Goal: Communication & Community: Answer question/provide support

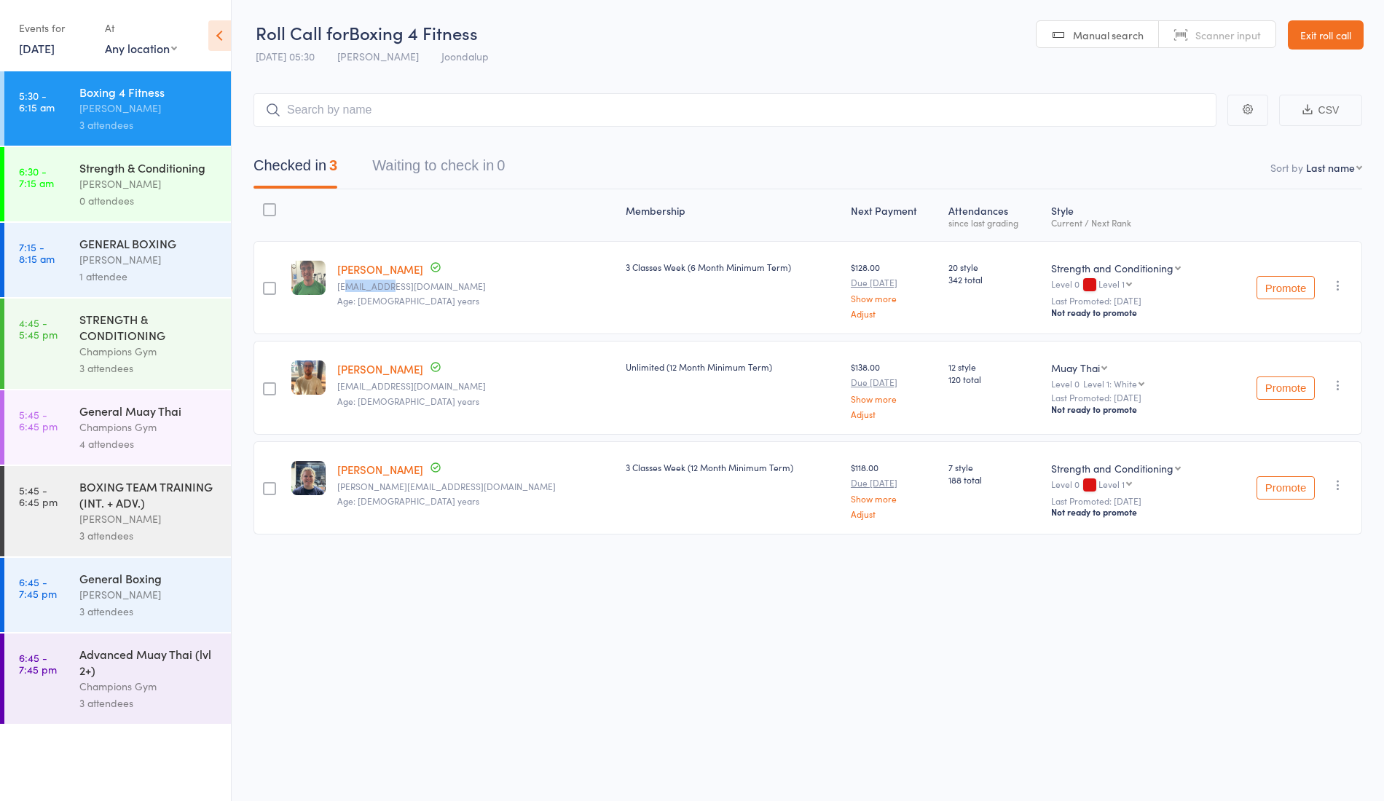
click at [162, 279] on div "1 attendee" at bounding box center [148, 276] width 139 height 17
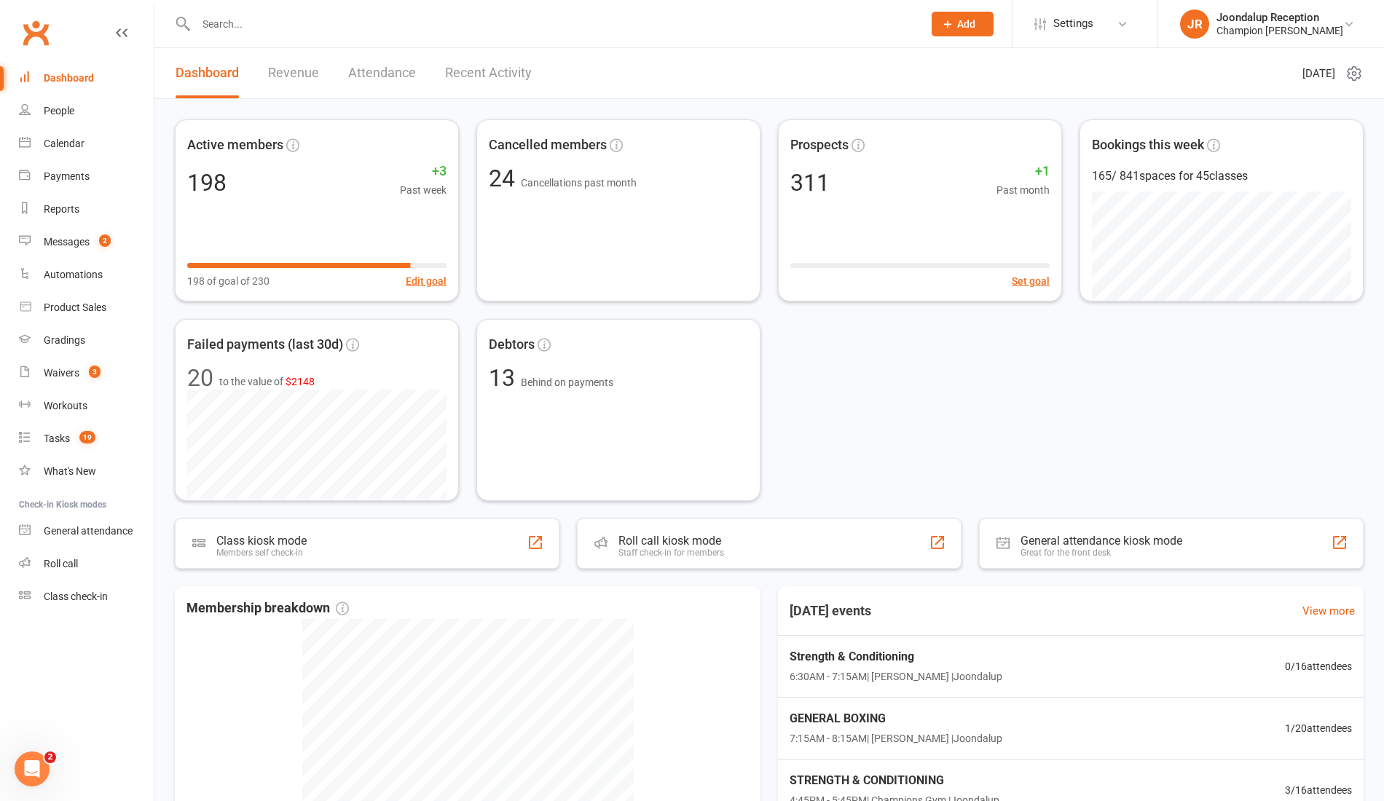
click at [458, 86] on link "Recent Activity" at bounding box center [488, 73] width 87 height 50
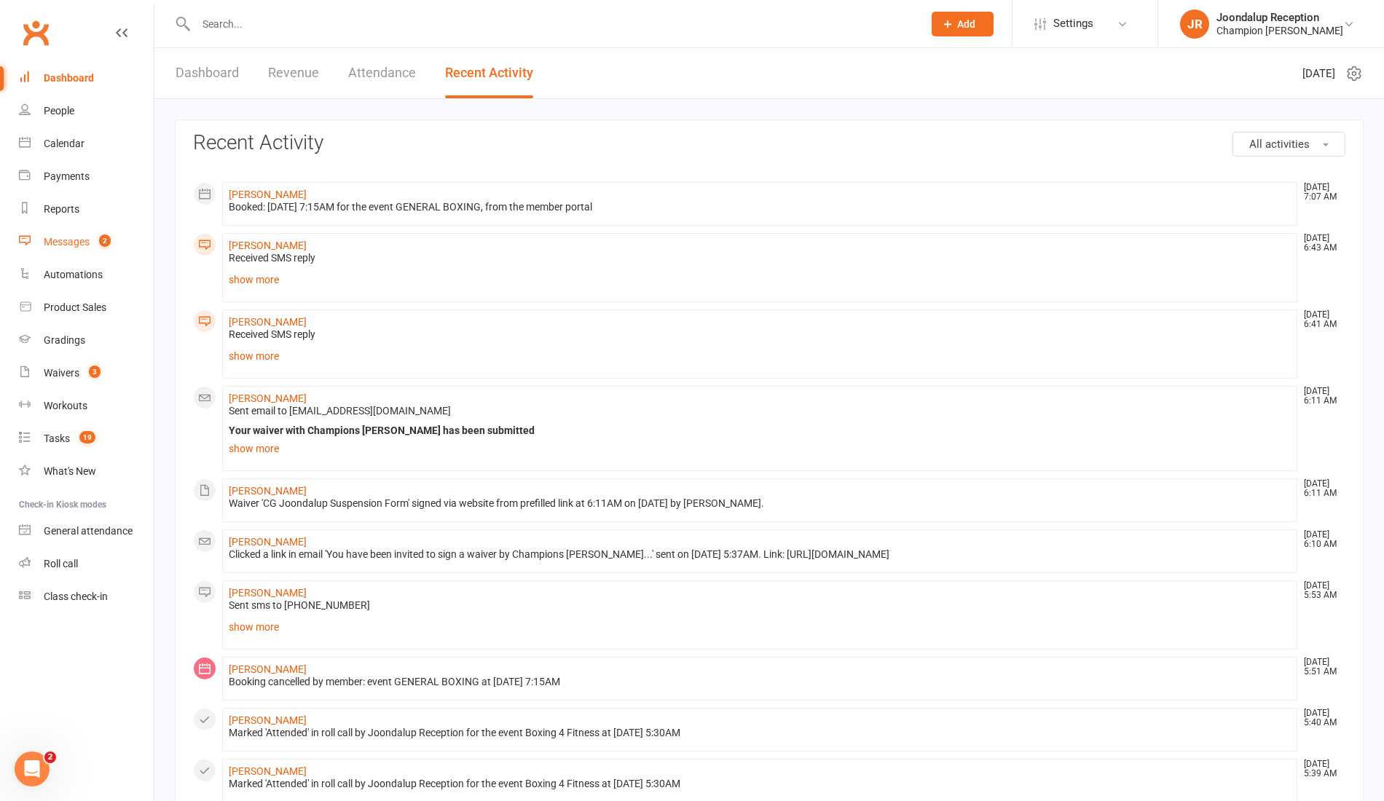
click at [83, 247] on div "Messages" at bounding box center [67, 242] width 46 height 12
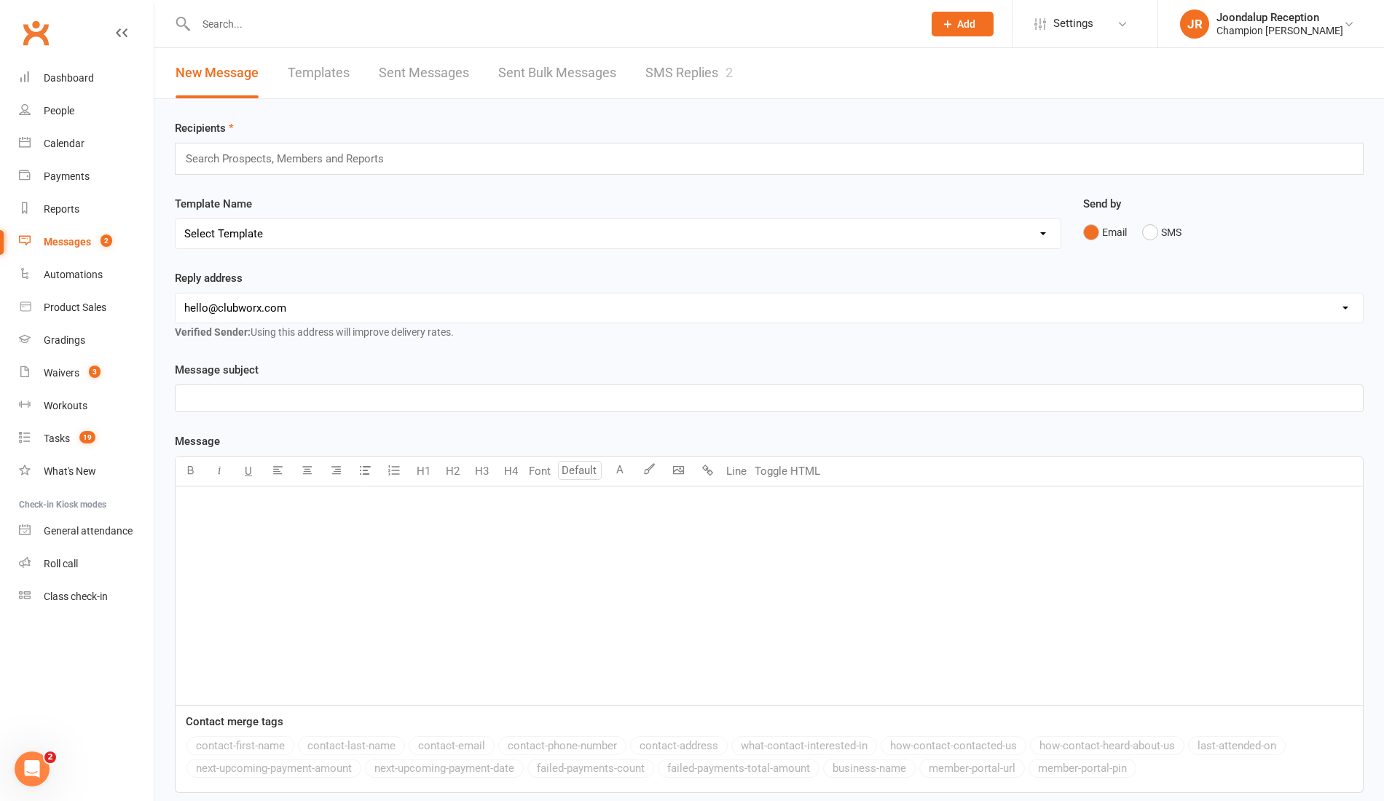
click at [673, 82] on link "SMS Replies 2" at bounding box center [689, 73] width 87 height 50
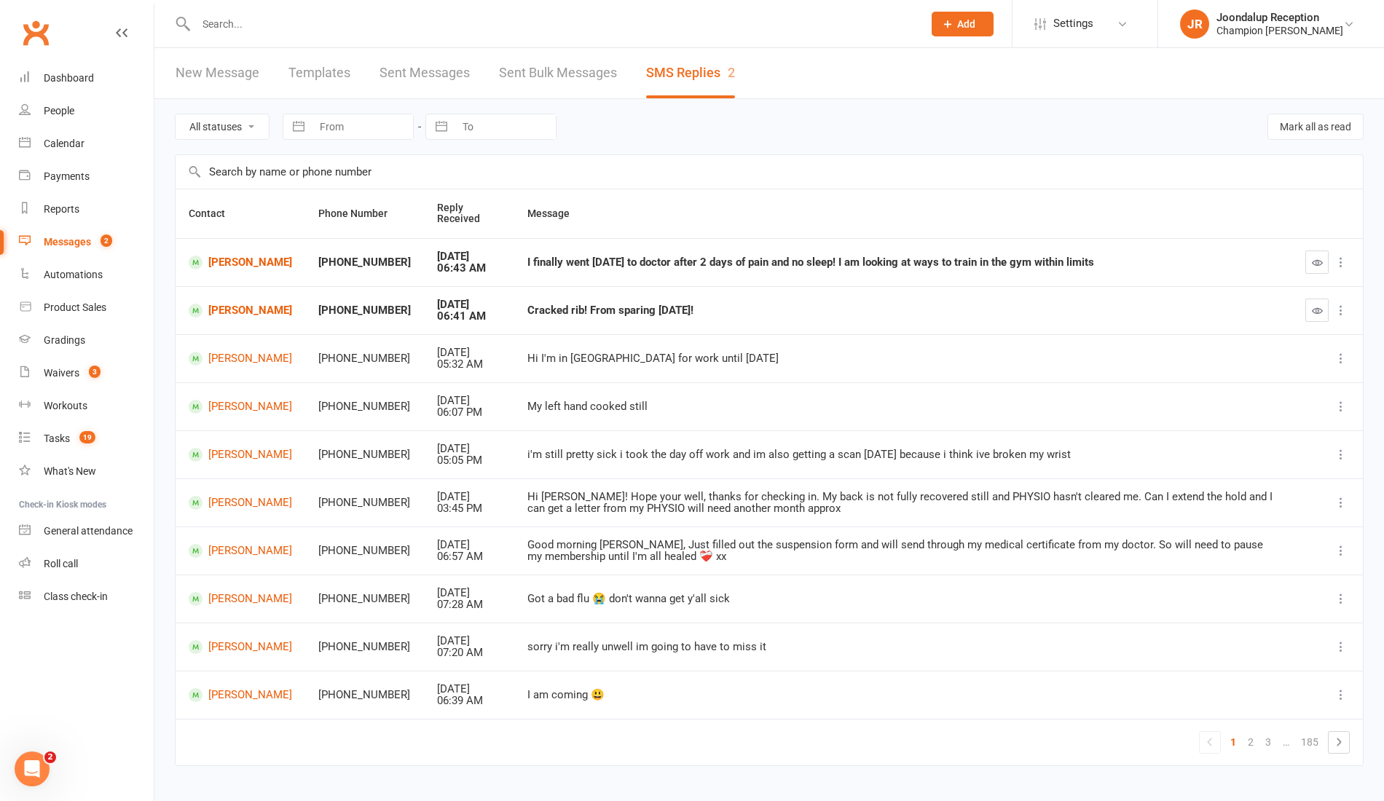
click at [1319, 273] on td at bounding box center [1328, 262] width 71 height 48
click at [1322, 259] on icon "button" at bounding box center [1317, 262] width 11 height 11
click at [219, 266] on link "[PERSON_NAME]" at bounding box center [240, 263] width 103 height 14
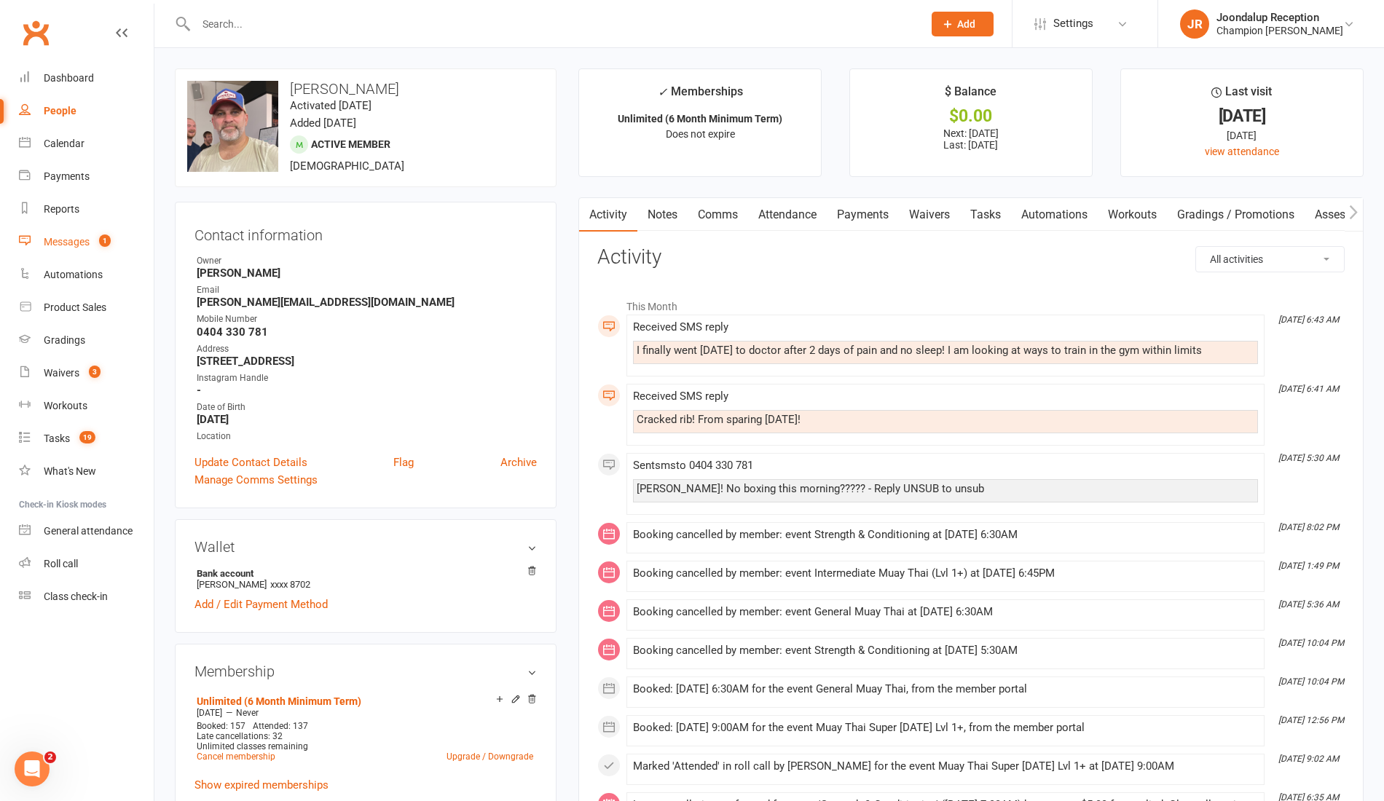
click at [85, 235] on link "Messages 1" at bounding box center [86, 242] width 135 height 33
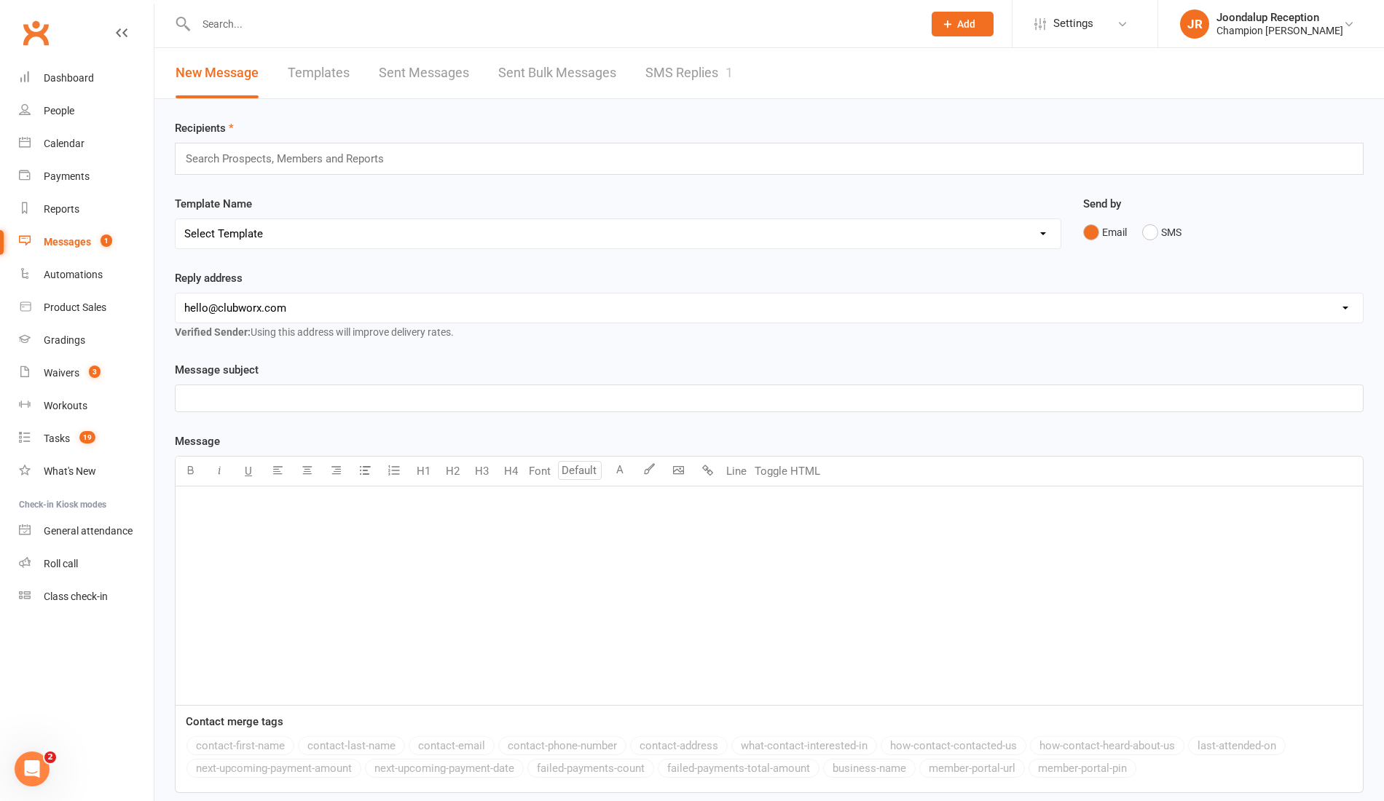
click at [724, 76] on link "SMS Replies 1" at bounding box center [689, 73] width 87 height 50
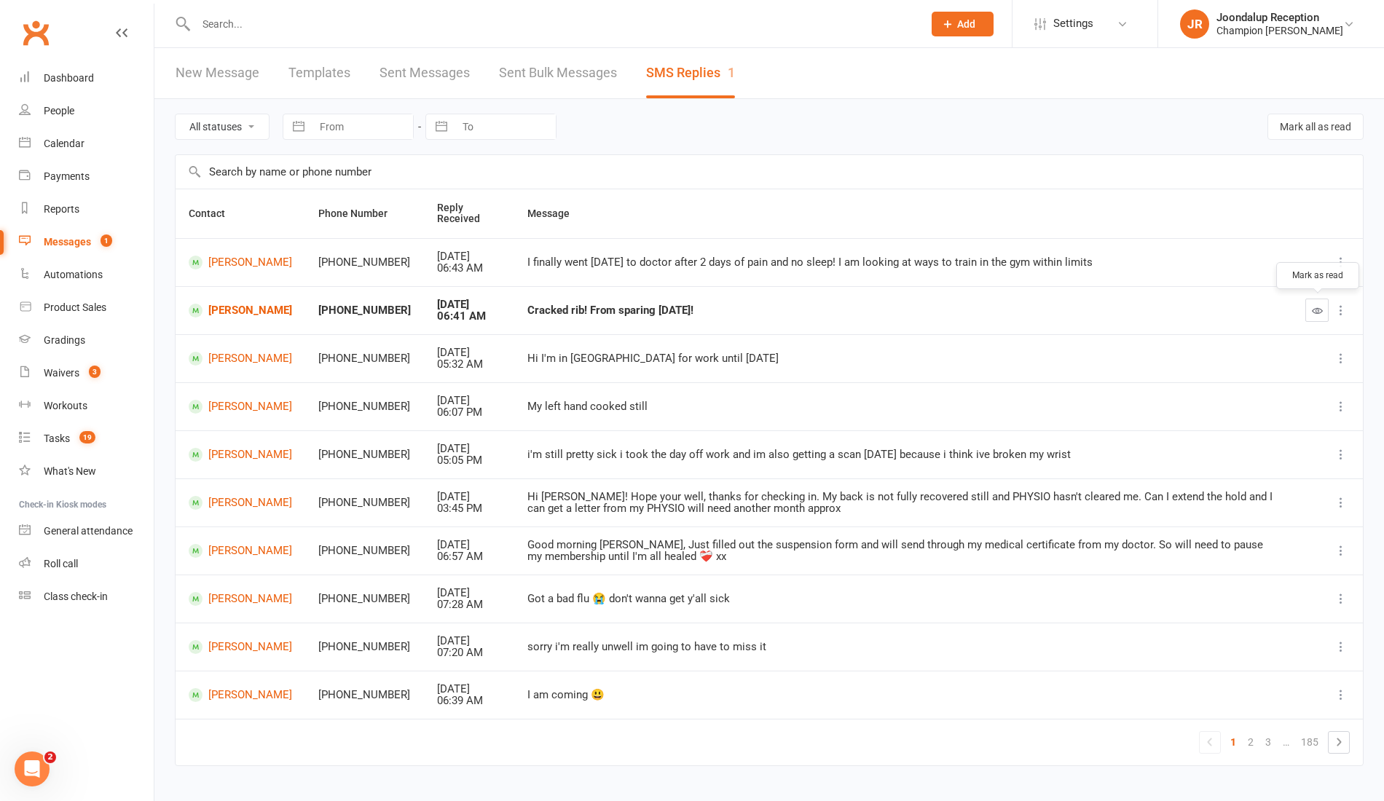
click at [1317, 312] on icon "button" at bounding box center [1317, 310] width 11 height 11
click at [47, 372] on div "Waivers" at bounding box center [62, 373] width 36 height 12
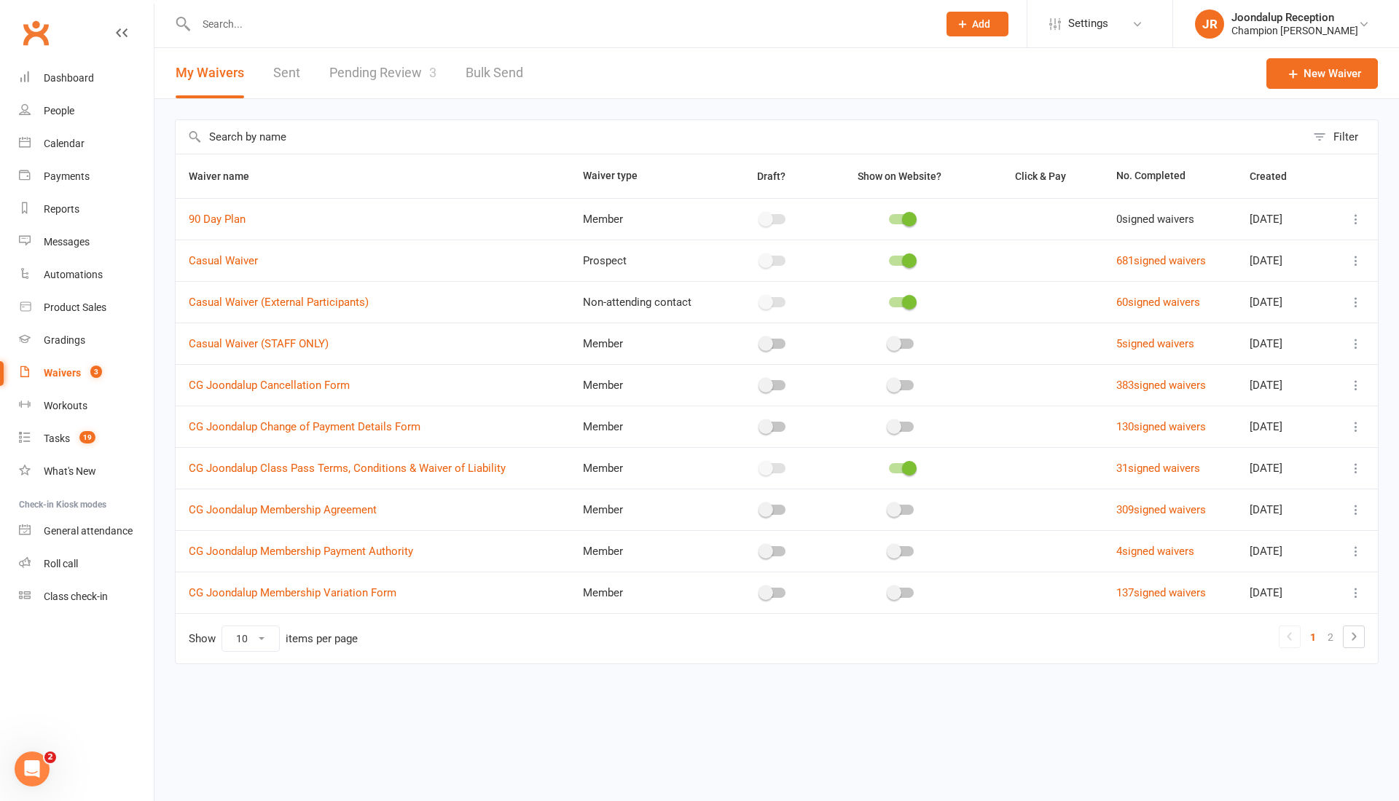
click at [393, 87] on link "Pending Review 3" at bounding box center [382, 73] width 107 height 50
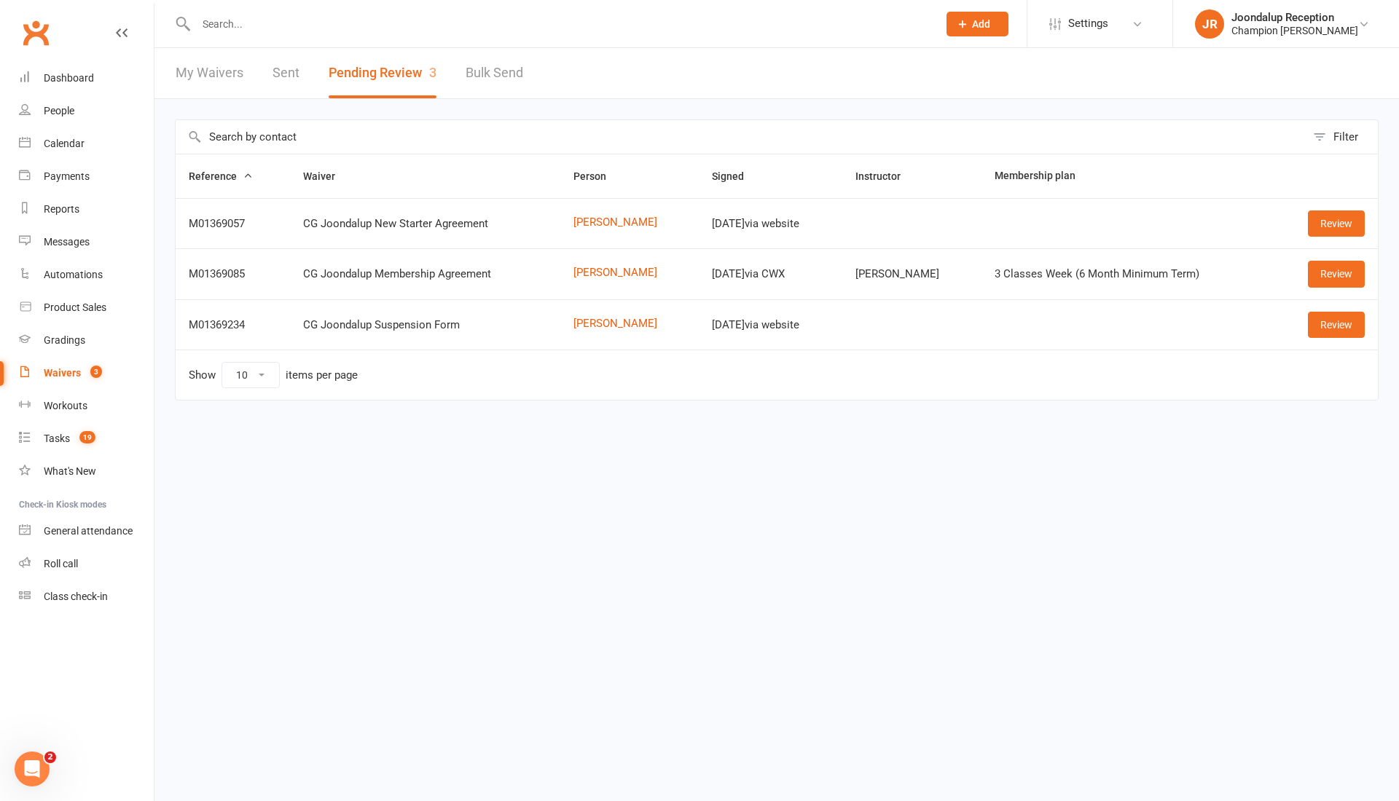
click at [284, 19] on input "text" at bounding box center [560, 24] width 736 height 20
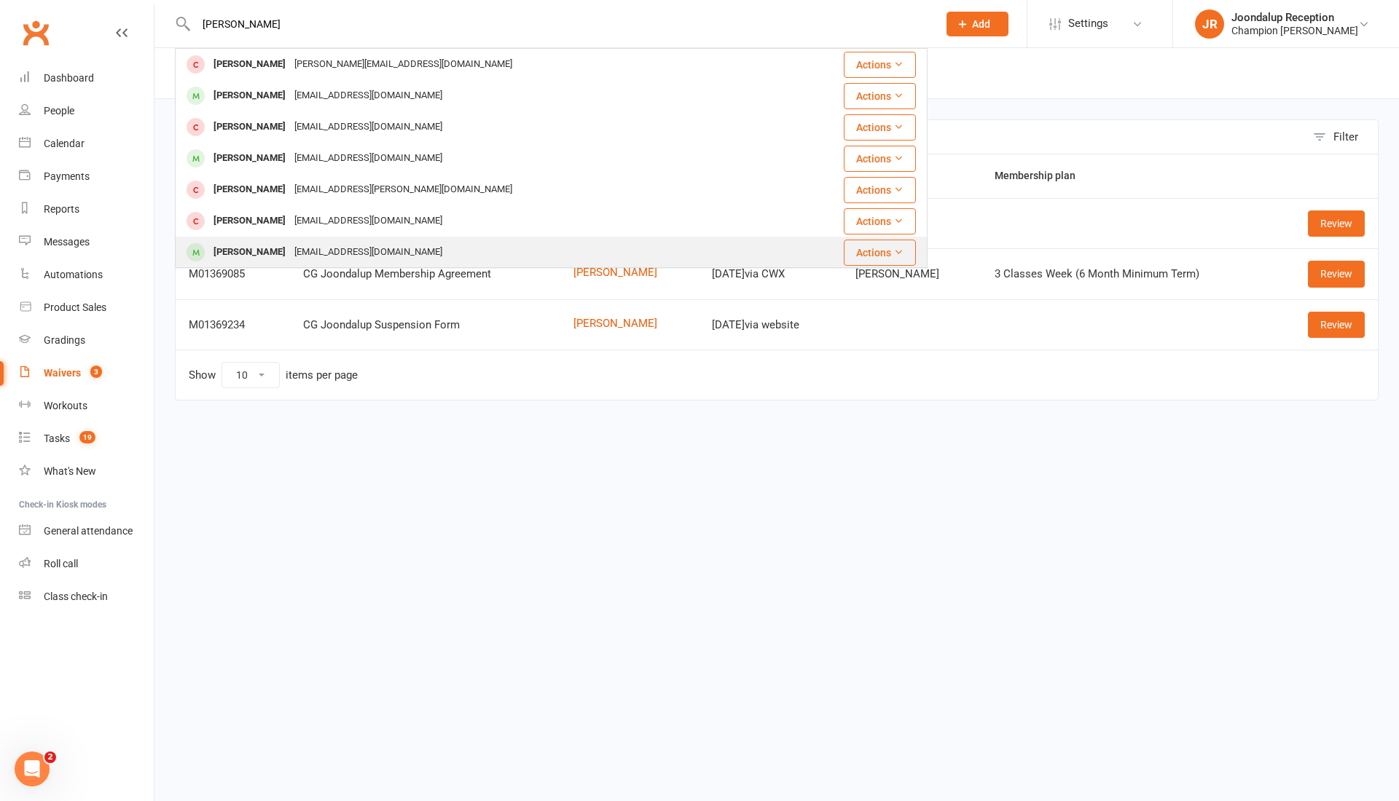
type input "JORDAN m"
click at [290, 251] on div "Jm9.5.10.7@gmail.com" at bounding box center [368, 252] width 157 height 21
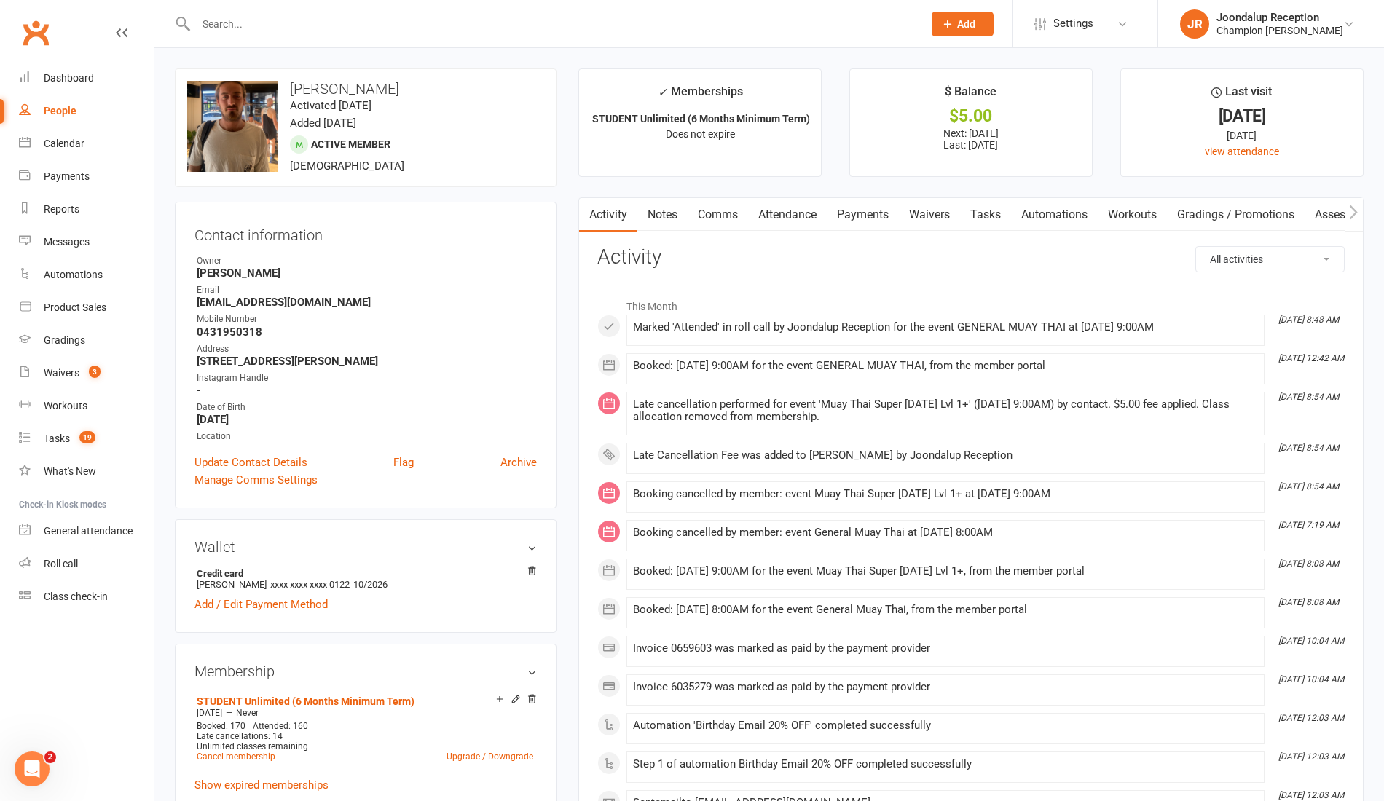
click at [799, 219] on link "Attendance" at bounding box center [787, 215] width 79 height 34
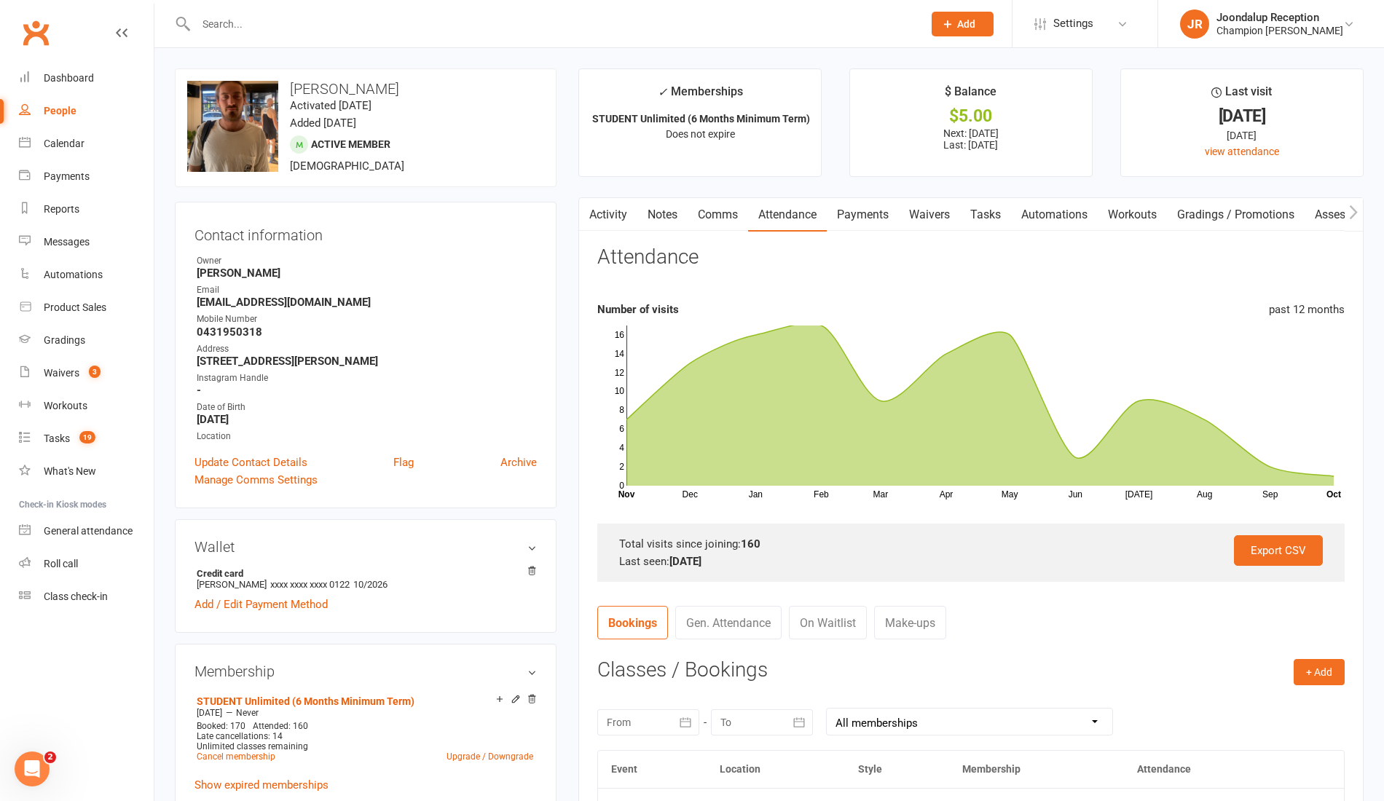
click at [350, 34] on input "text" at bounding box center [552, 24] width 721 height 20
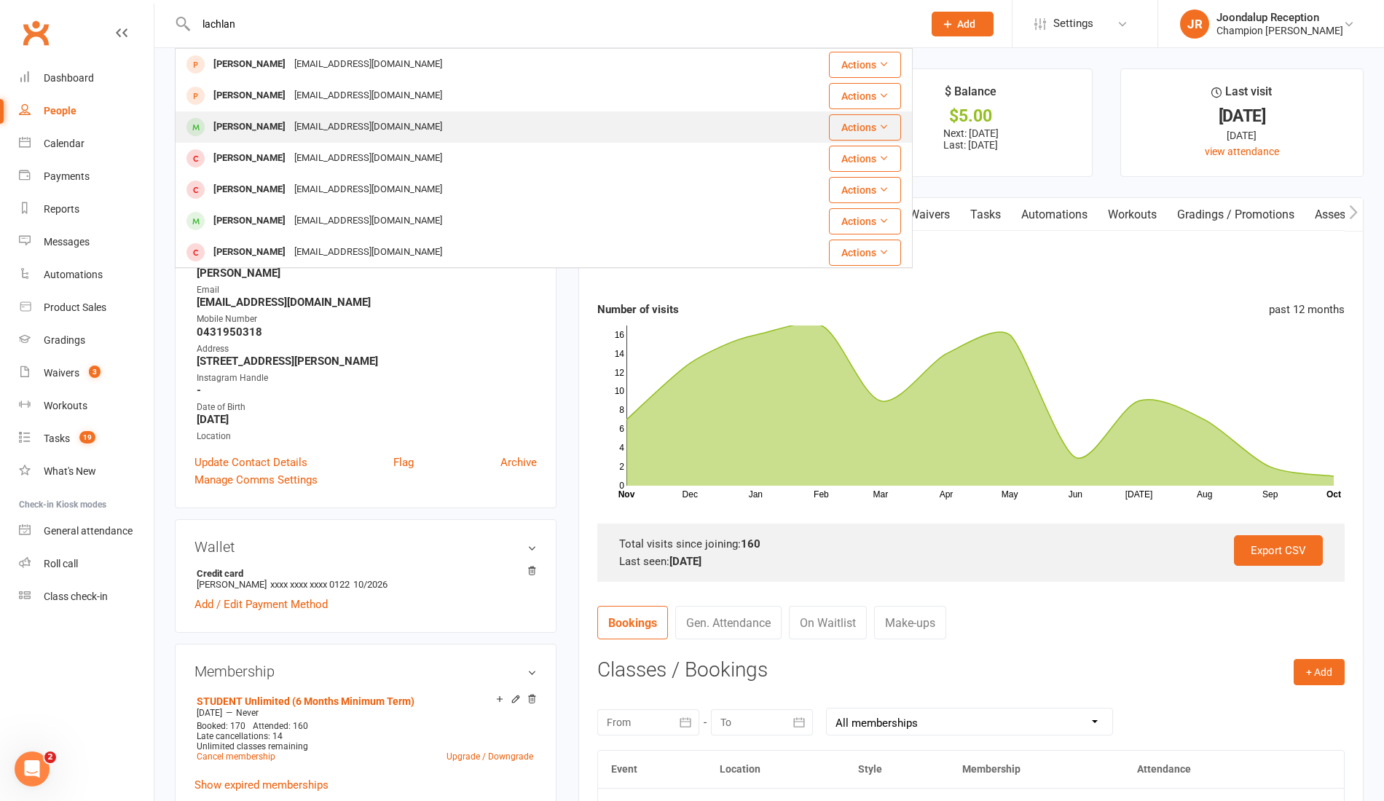
type input "lachlan"
click at [328, 130] on div "lachlanbranigan@hotmail.com" at bounding box center [368, 127] width 157 height 21
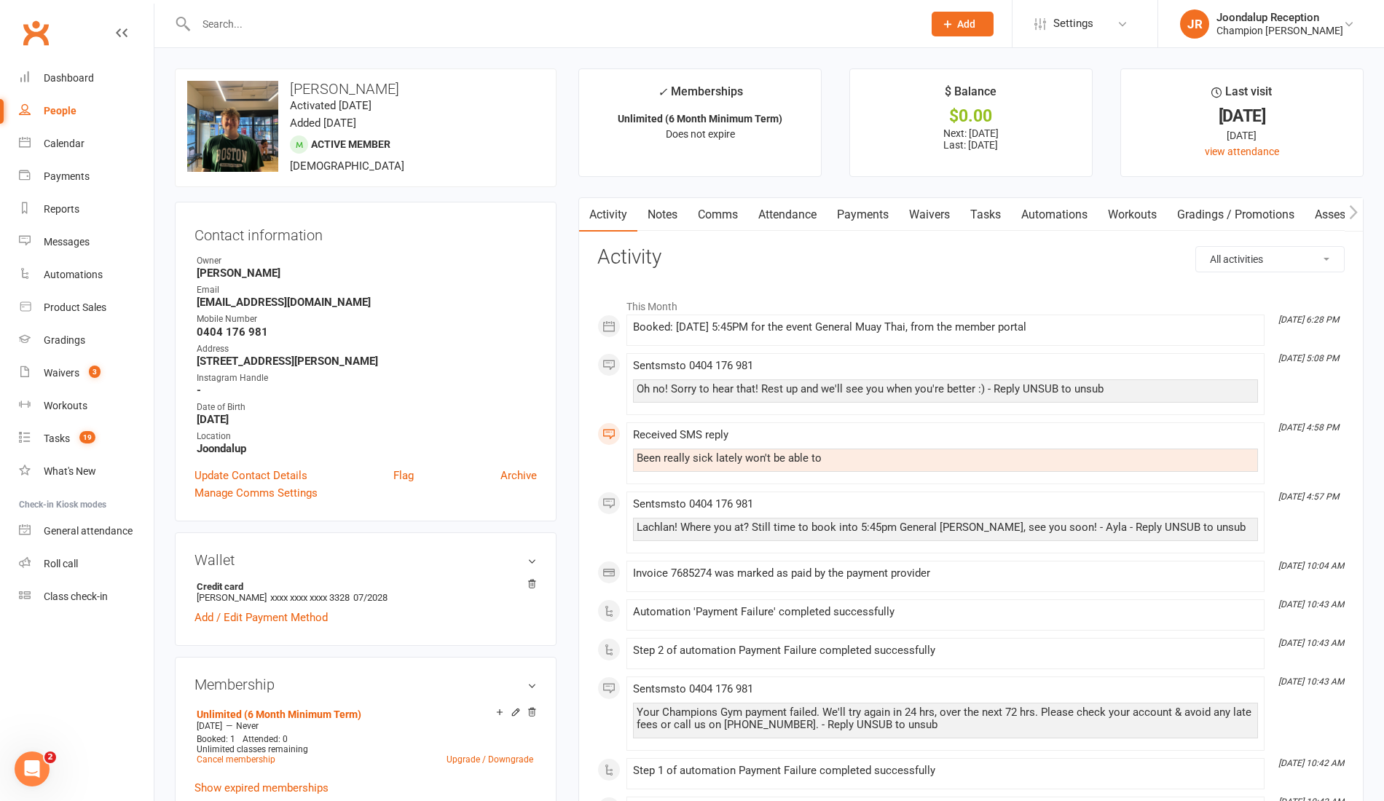
click at [357, 18] on input "text" at bounding box center [552, 24] width 721 height 20
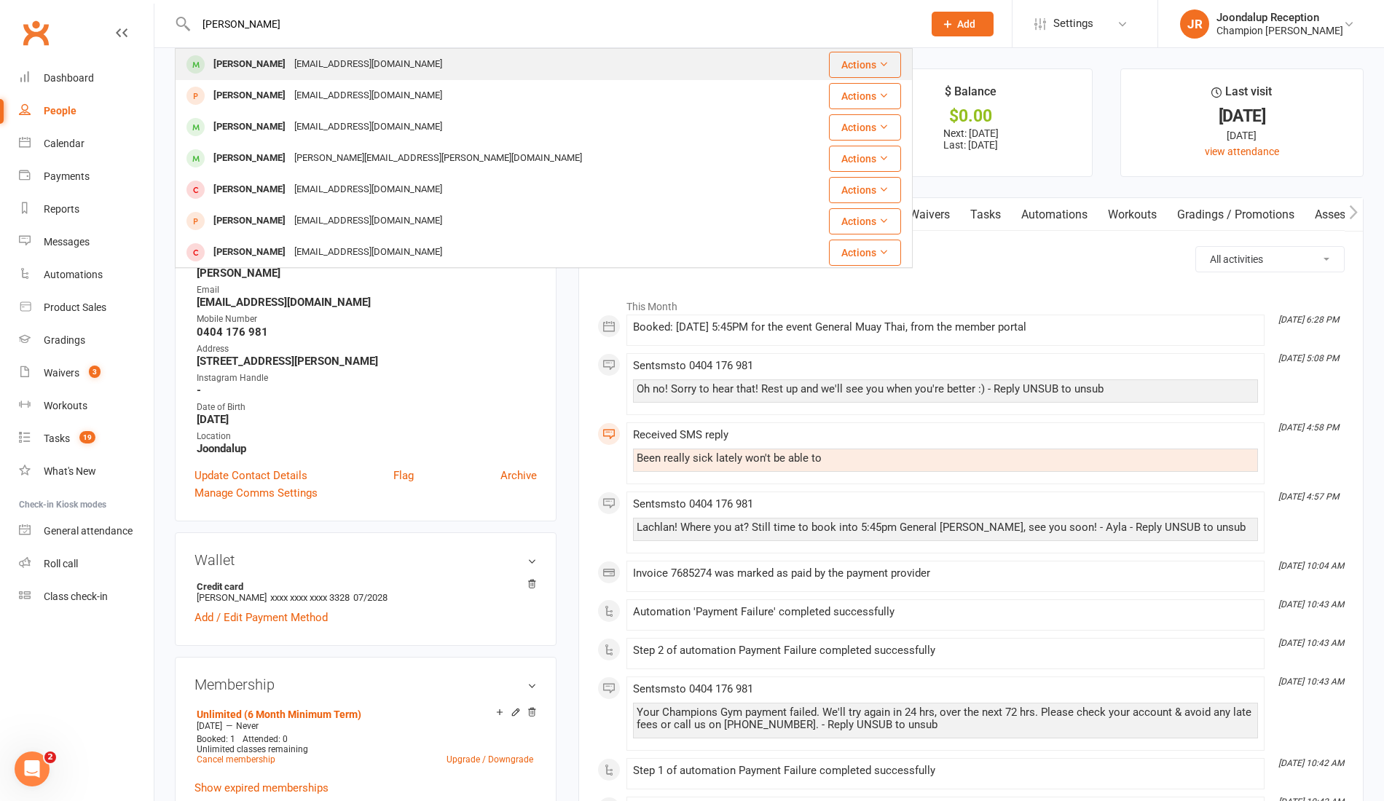
type input "john"
click at [331, 57] on div "Johnlyle67@gmail.com" at bounding box center [368, 64] width 157 height 21
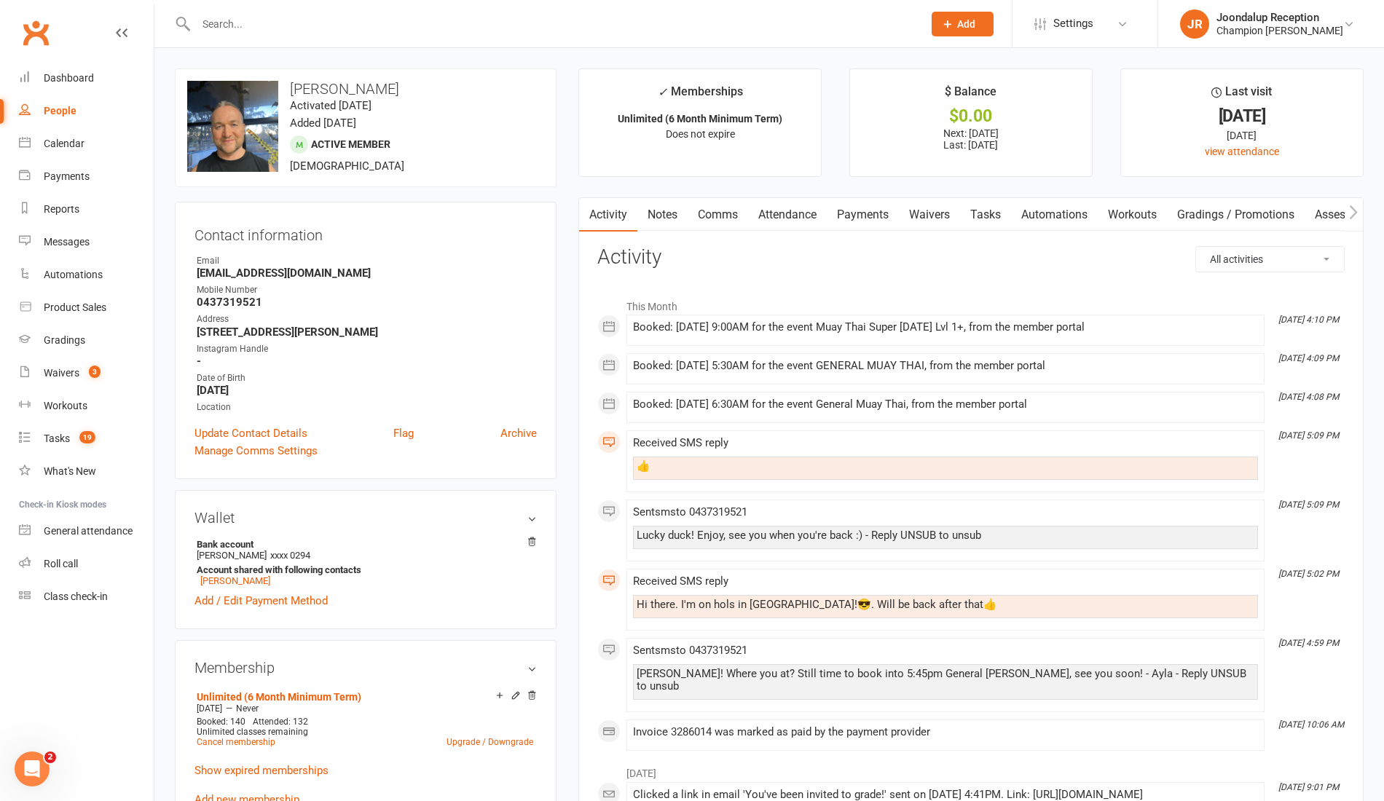
click at [384, 27] on input "text" at bounding box center [552, 24] width 721 height 20
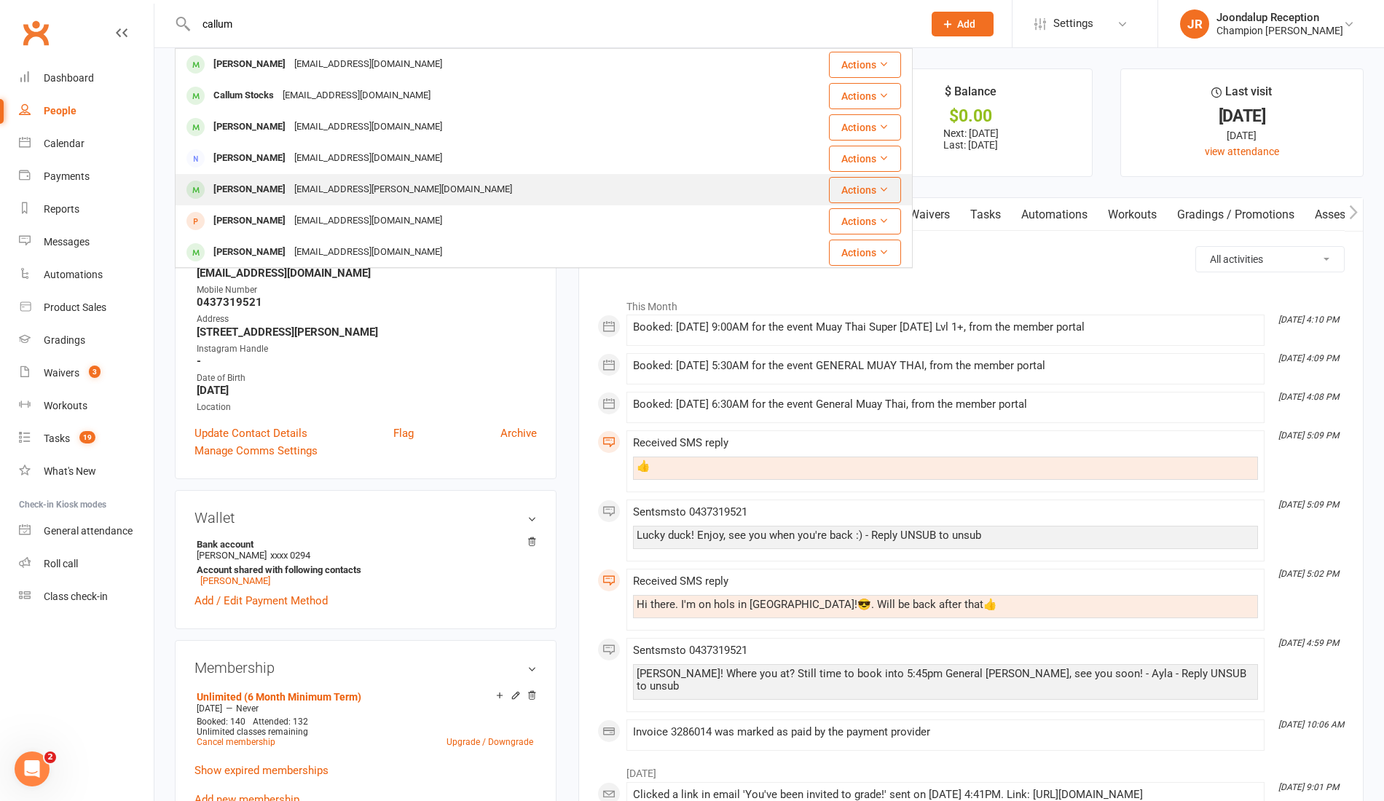
type input "callum"
click at [275, 184] on div "Callum Francis" at bounding box center [249, 189] width 81 height 21
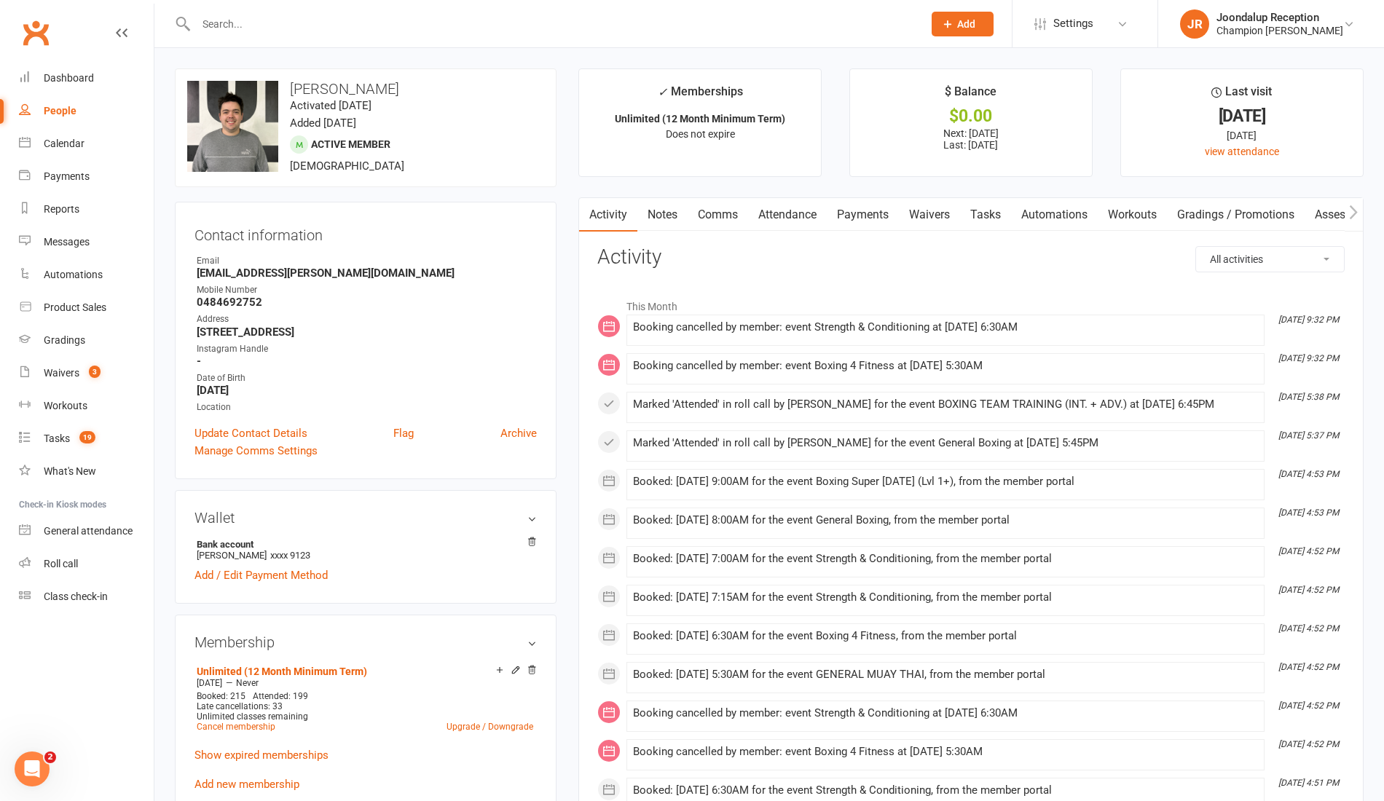
drag, startPoint x: 323, startPoint y: 39, endPoint x: 316, endPoint y: 25, distance: 16.3
click at [316, 25] on div at bounding box center [544, 23] width 738 height 47
click at [316, 25] on input "text" at bounding box center [552, 24] width 721 height 20
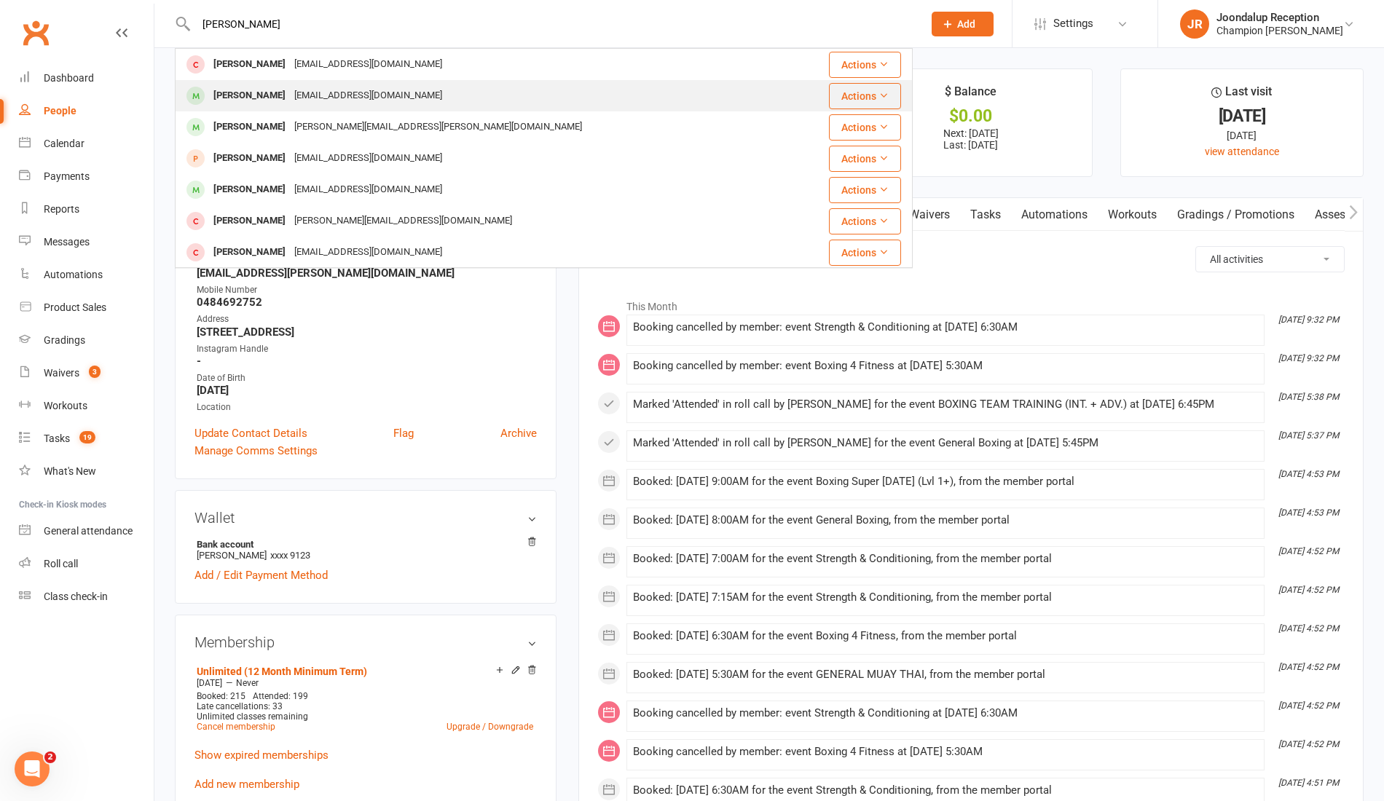
type input "mitch"
click at [315, 97] on div "wright01@live.com.au" at bounding box center [368, 95] width 157 height 21
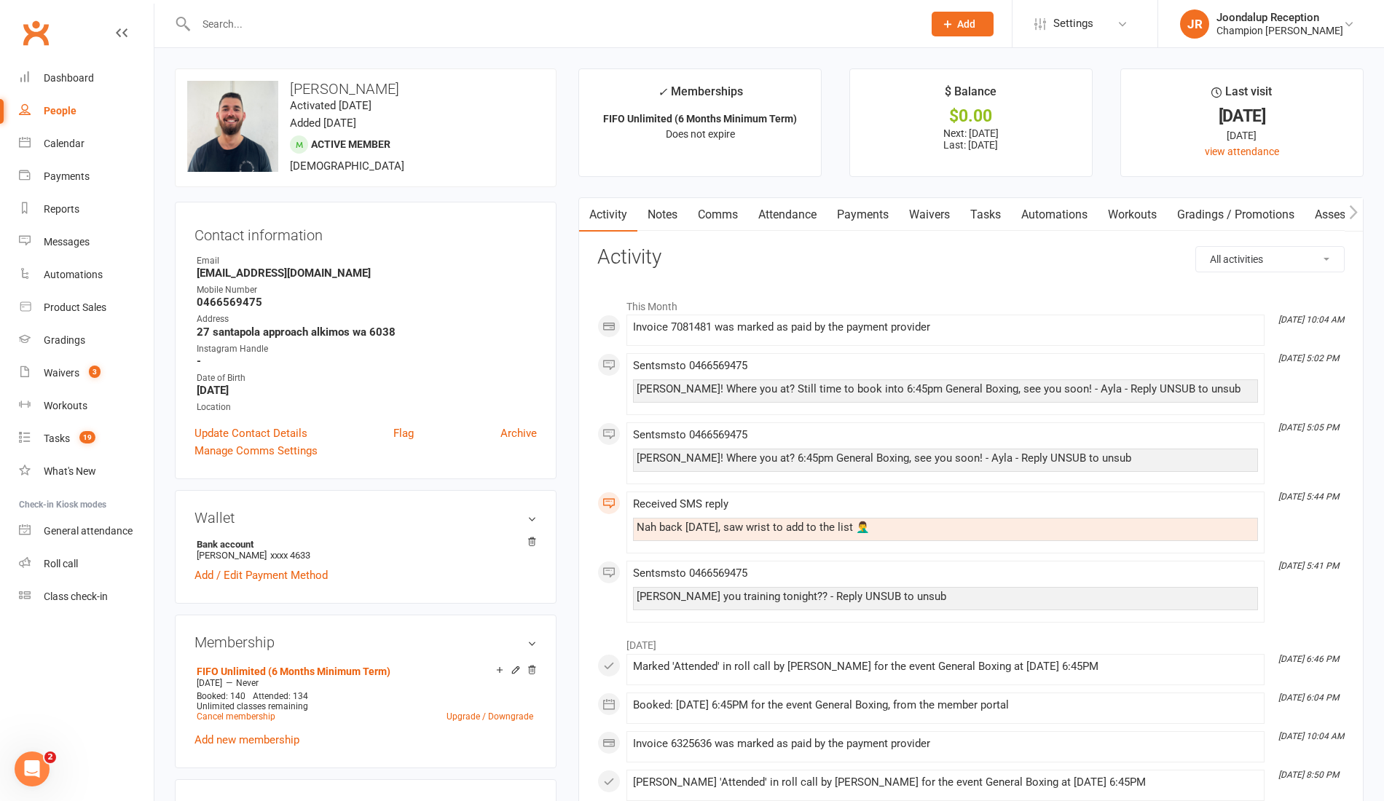
click at [350, 14] on input "text" at bounding box center [552, 24] width 721 height 20
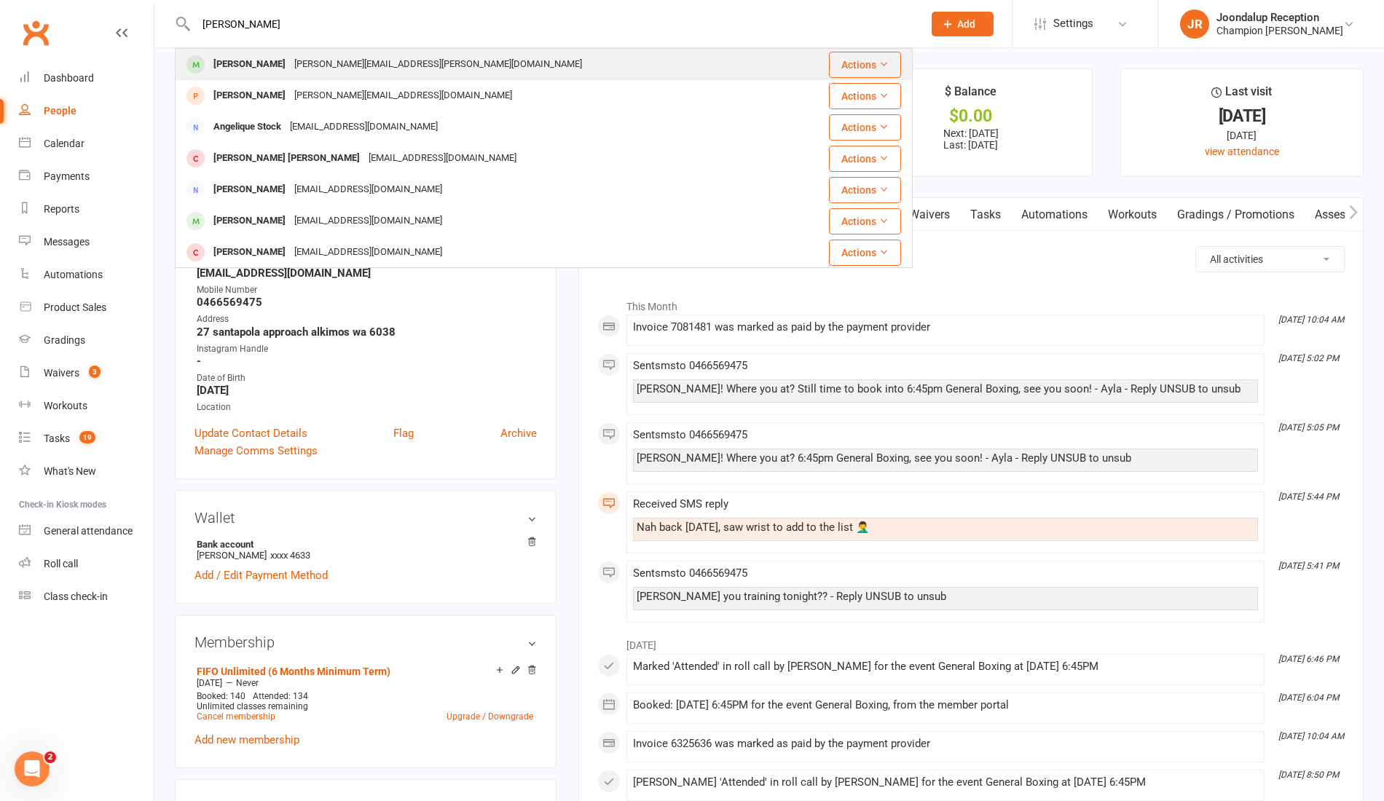
type input "angie"
click at [318, 60] on div "angie.mcnee@gmail.com" at bounding box center [438, 64] width 297 height 21
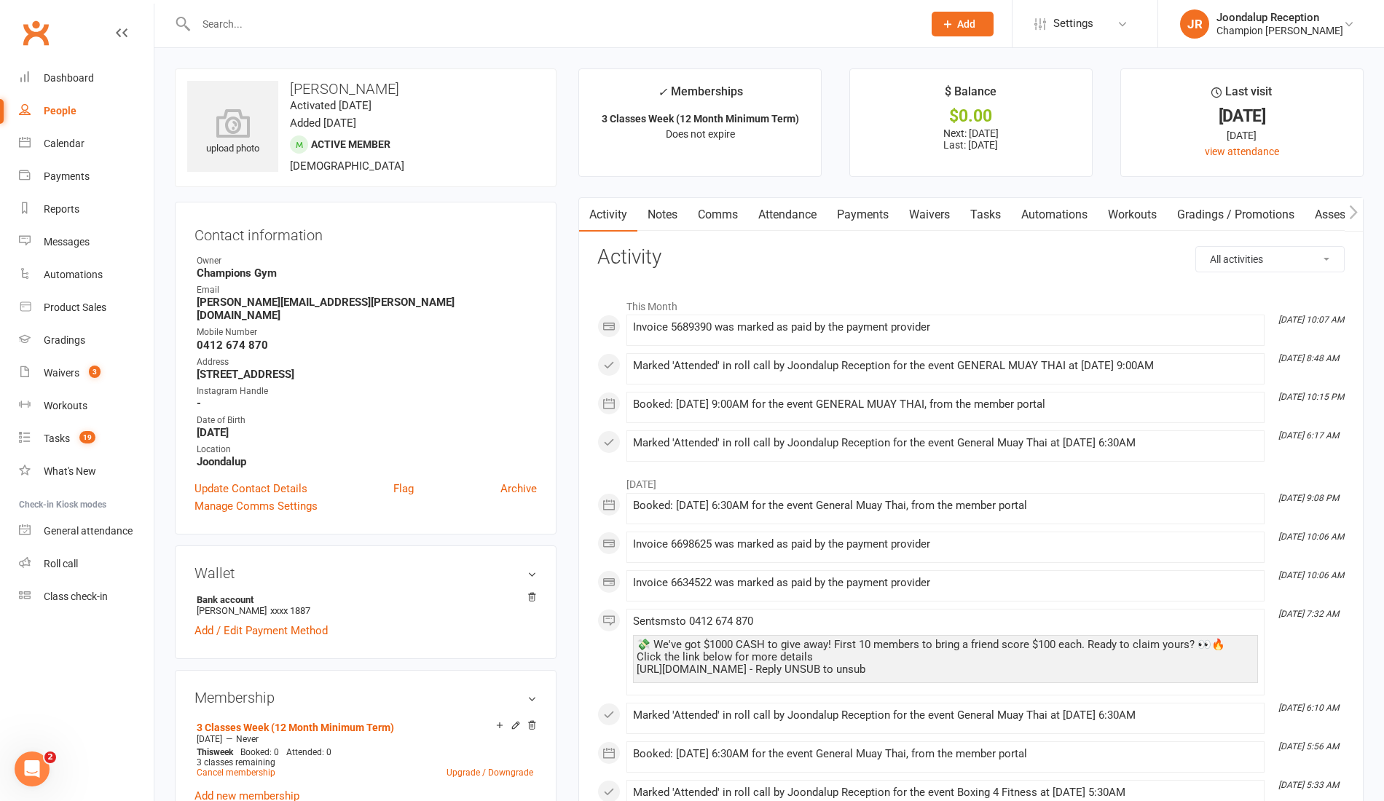
click at [322, 21] on input "text" at bounding box center [552, 24] width 721 height 20
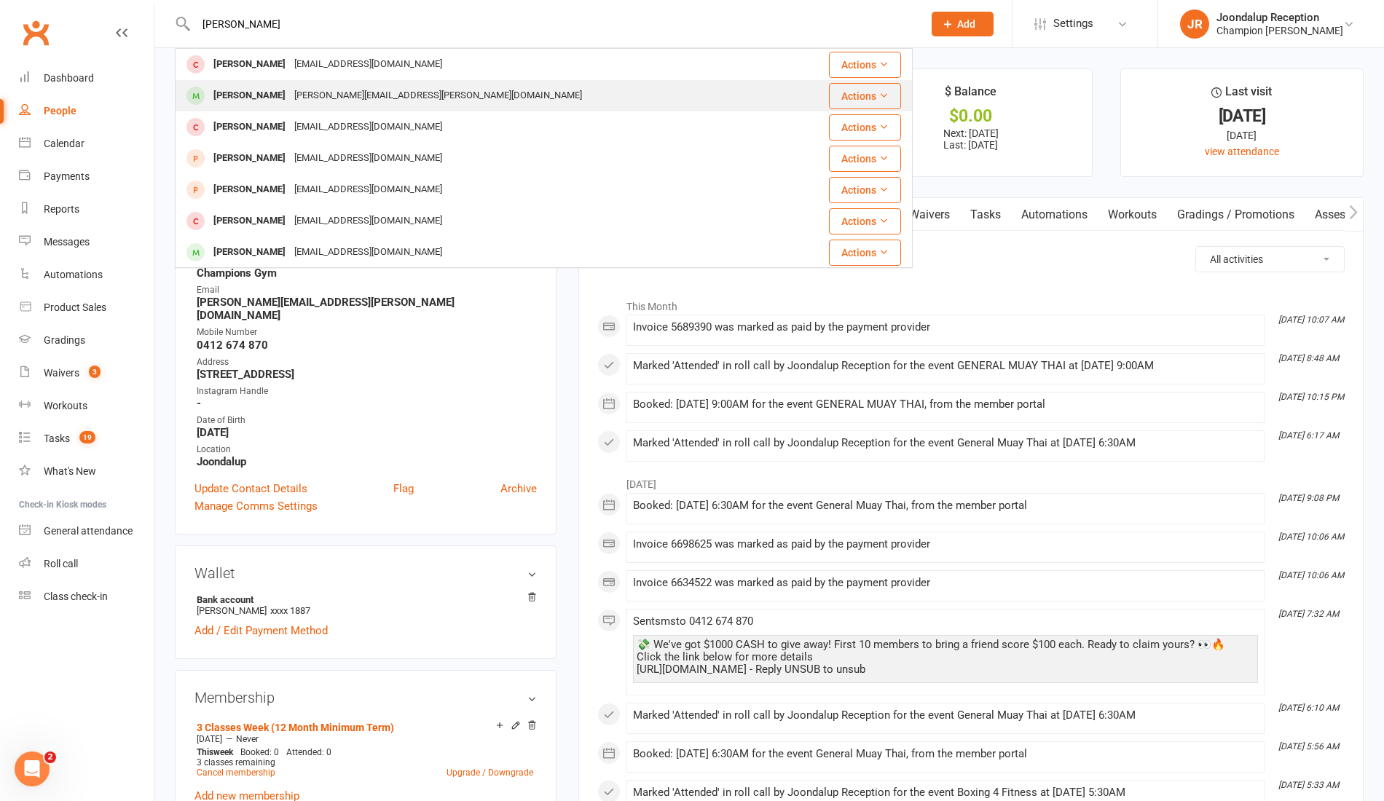
type input "michael"
click at [326, 88] on div "mick.garbin@hotmail.com" at bounding box center [438, 95] width 297 height 21
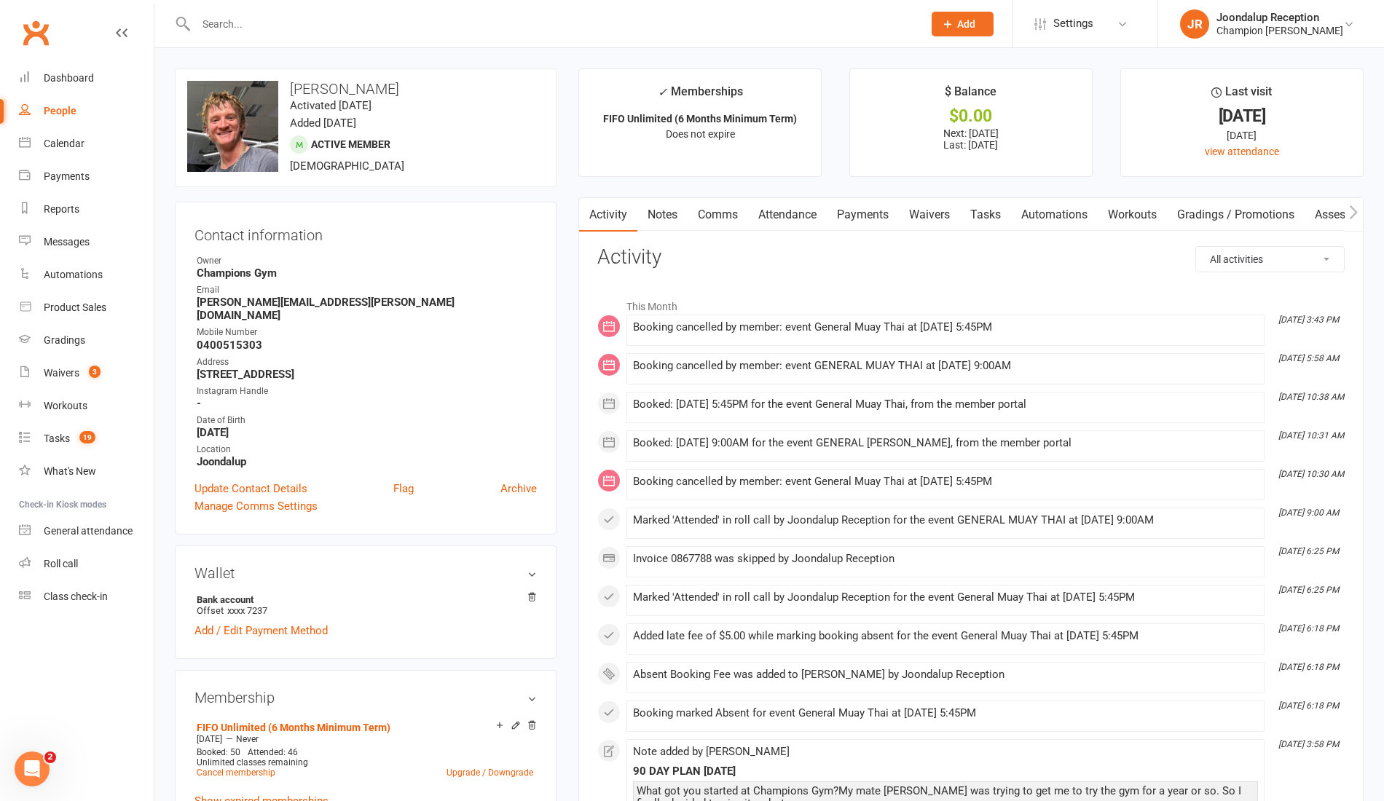
click at [340, 19] on input "text" at bounding box center [552, 24] width 721 height 20
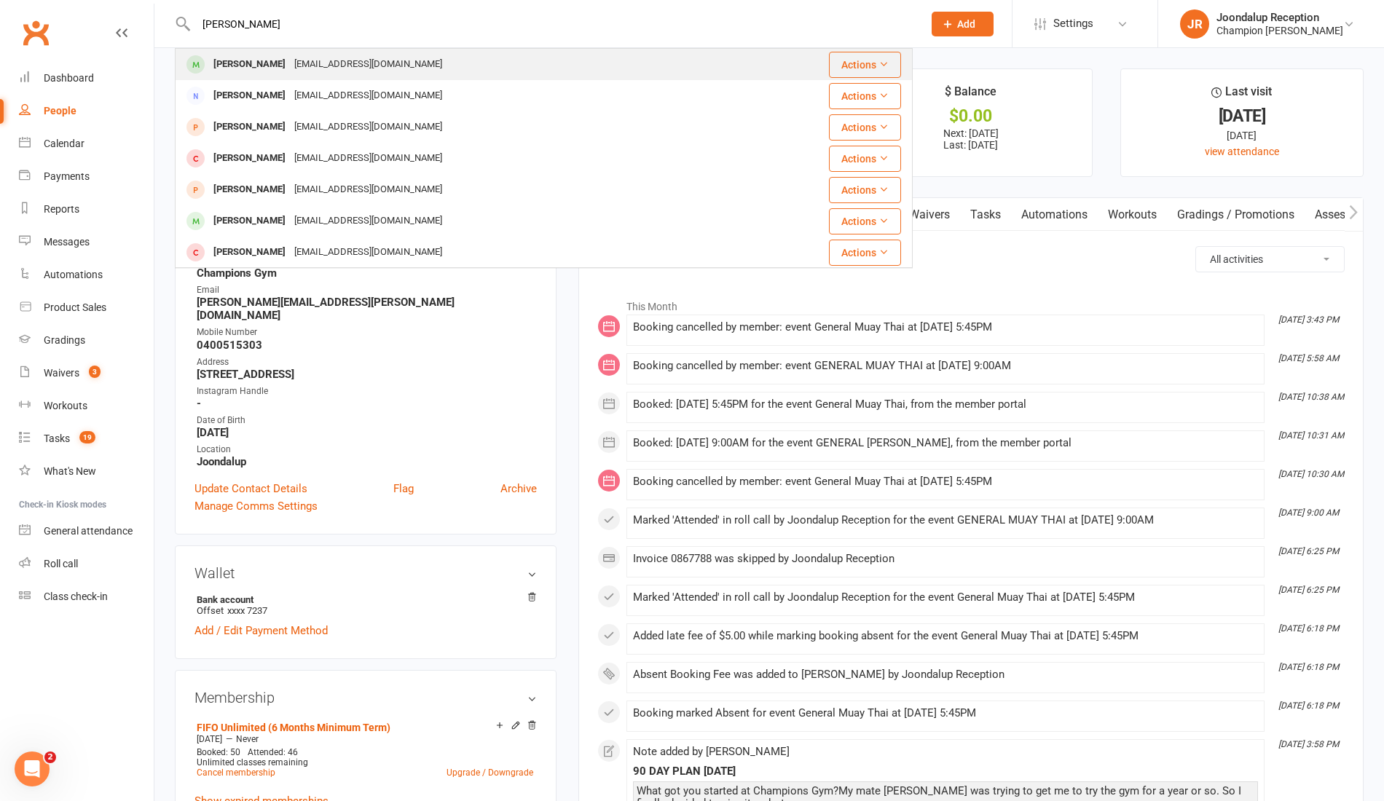
type input "zach"
click at [325, 61] on div "zachyelland@gmail.com" at bounding box center [368, 64] width 157 height 21
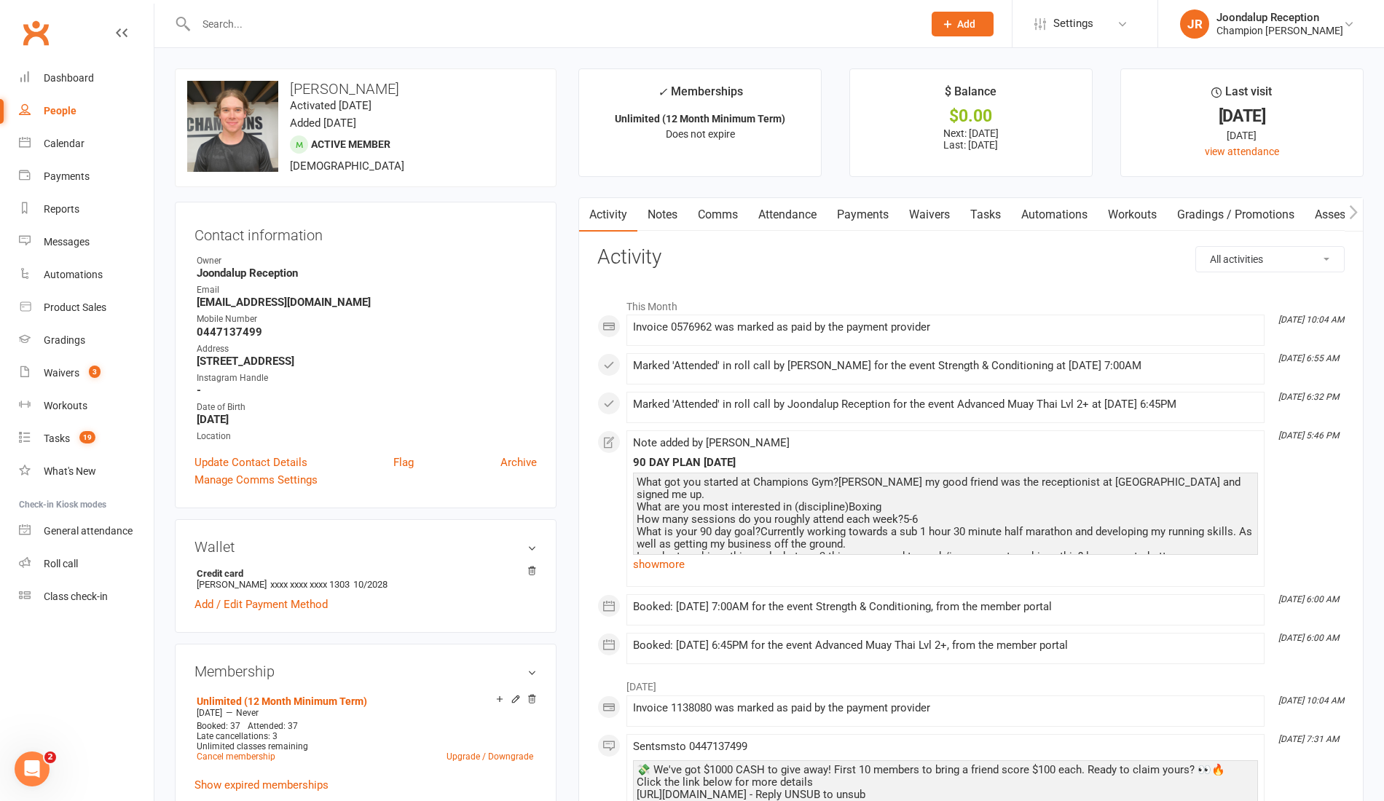
click at [299, 35] on div at bounding box center [544, 23] width 738 height 47
click at [289, 22] on input "text" at bounding box center [552, 24] width 721 height 20
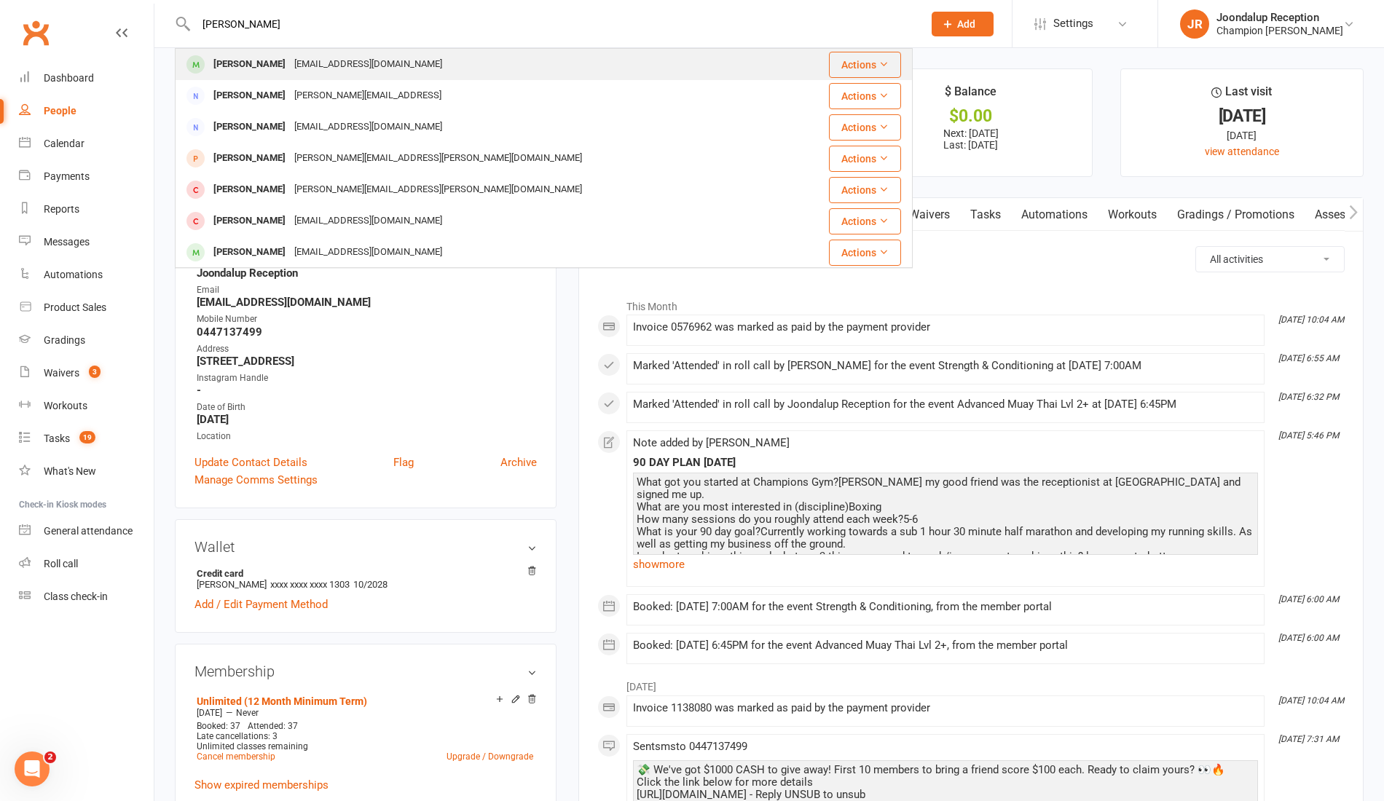
type input "danica"
click at [281, 63] on div "Danica Villapando" at bounding box center [249, 64] width 81 height 21
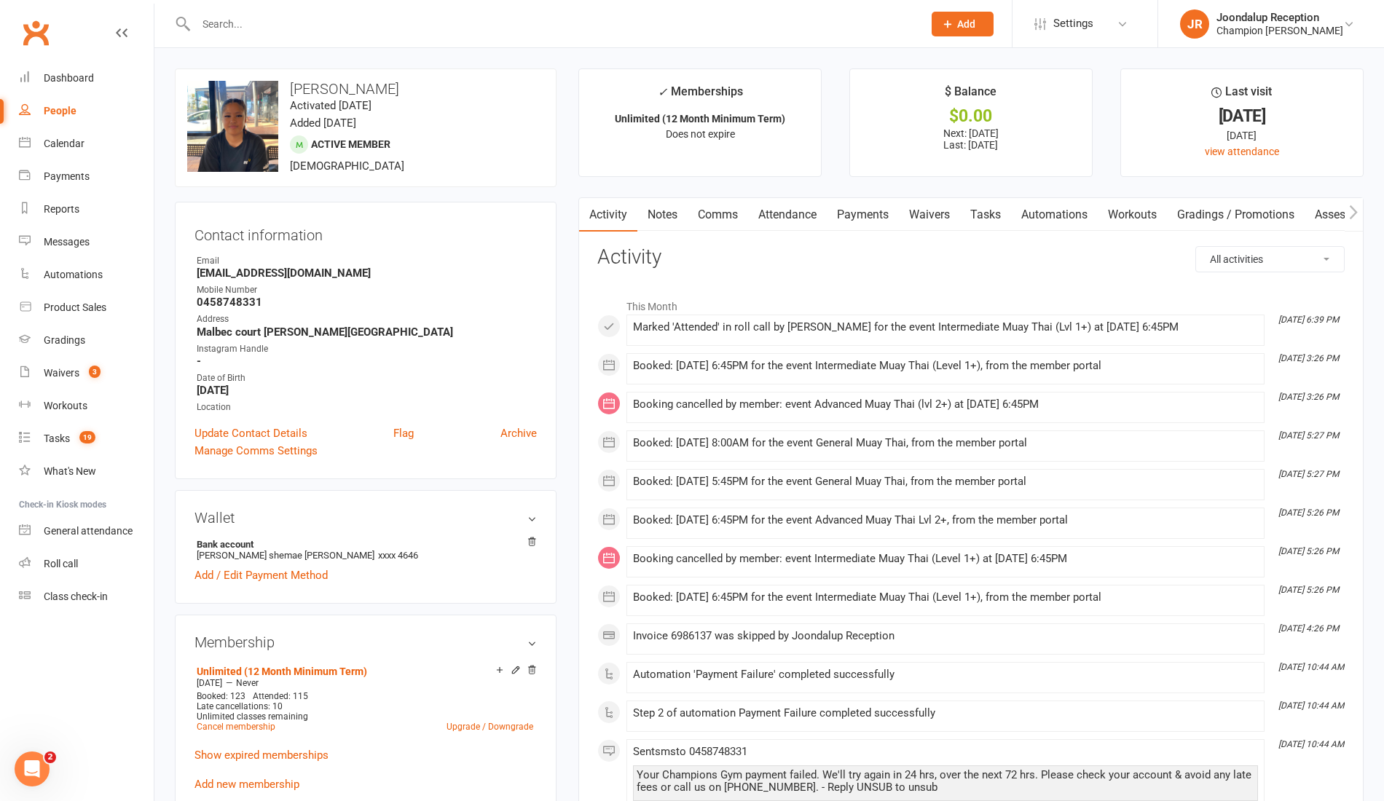
click at [392, 30] on input "text" at bounding box center [552, 24] width 721 height 20
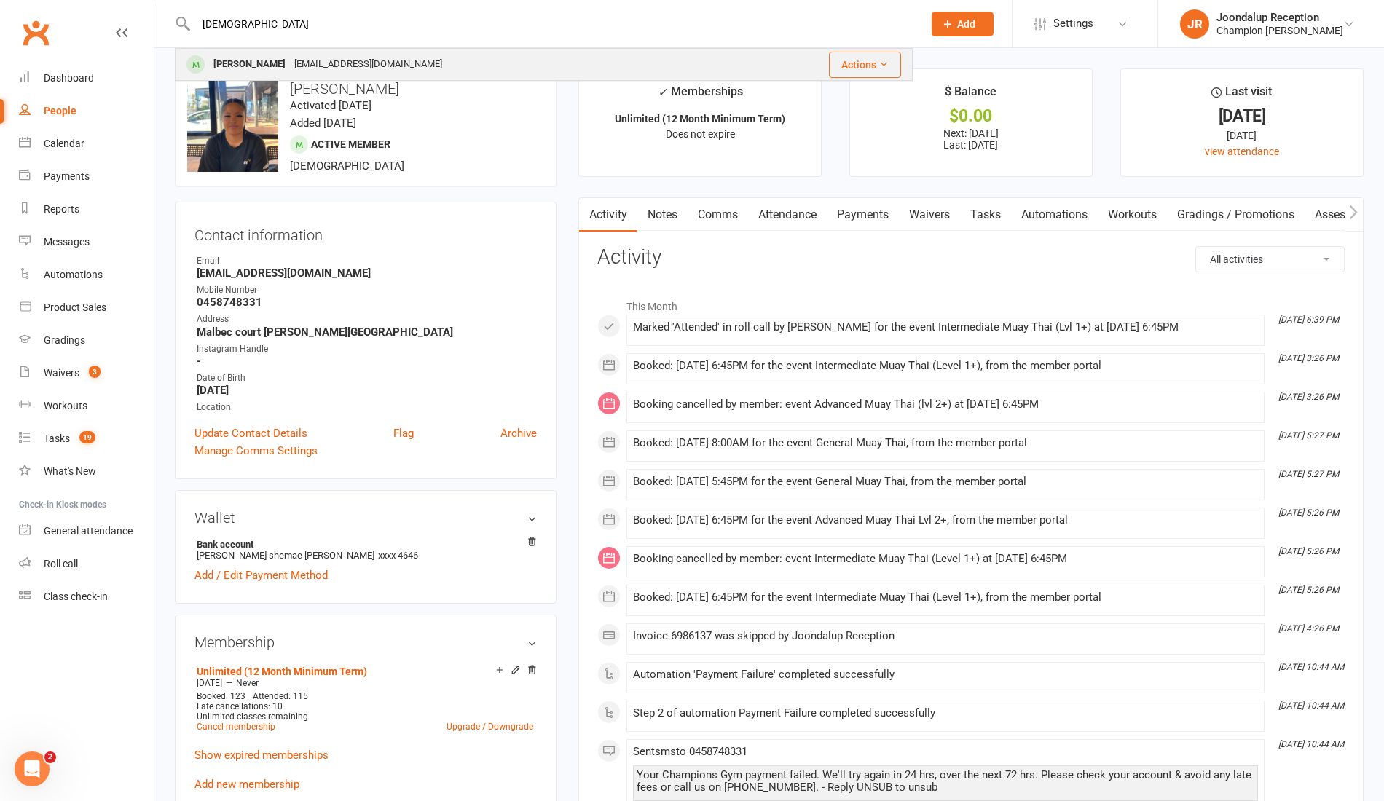
type input "jude"
click at [306, 66] on div "Judepfoster@gmail.com" at bounding box center [368, 64] width 157 height 21
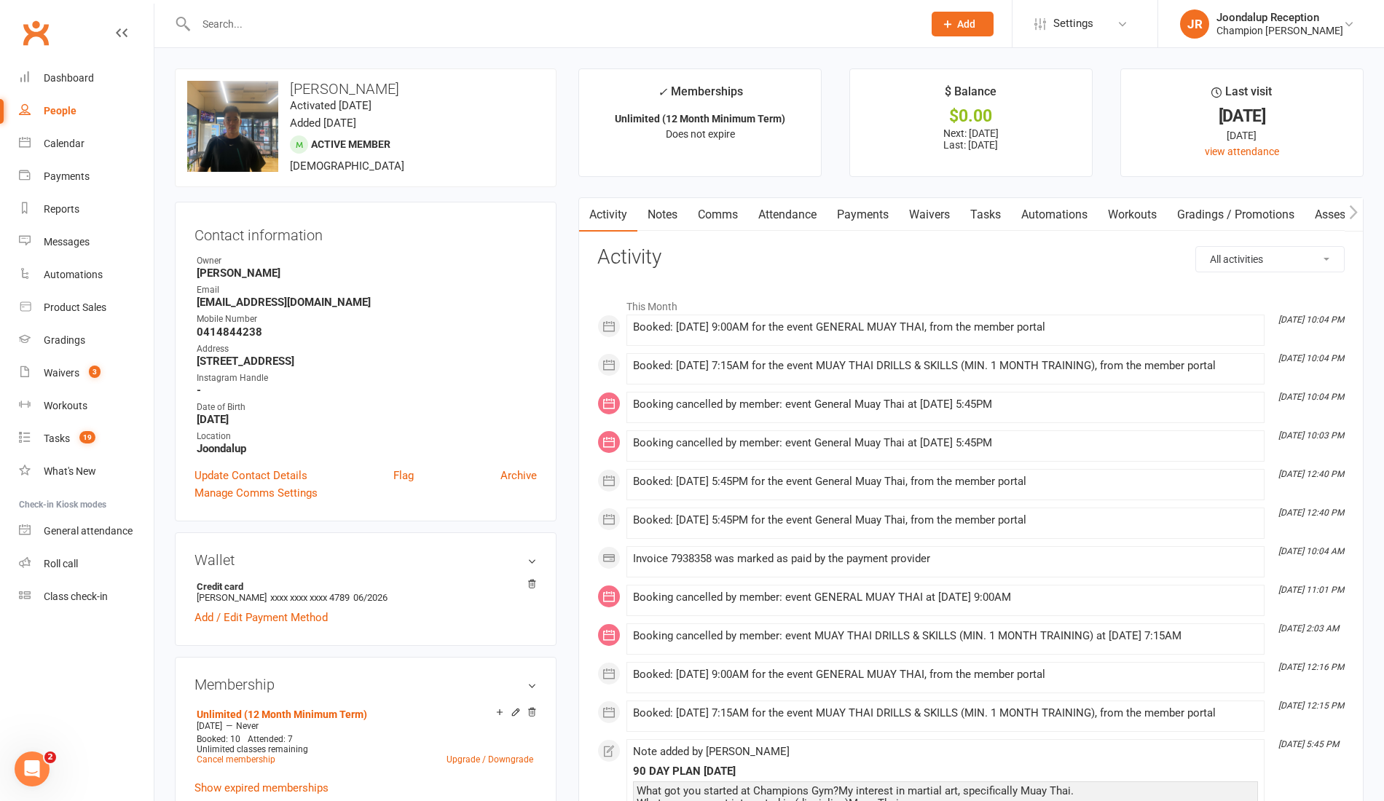
click at [292, 12] on div at bounding box center [544, 23] width 738 height 47
click at [292, 19] on input "text" at bounding box center [552, 24] width 721 height 20
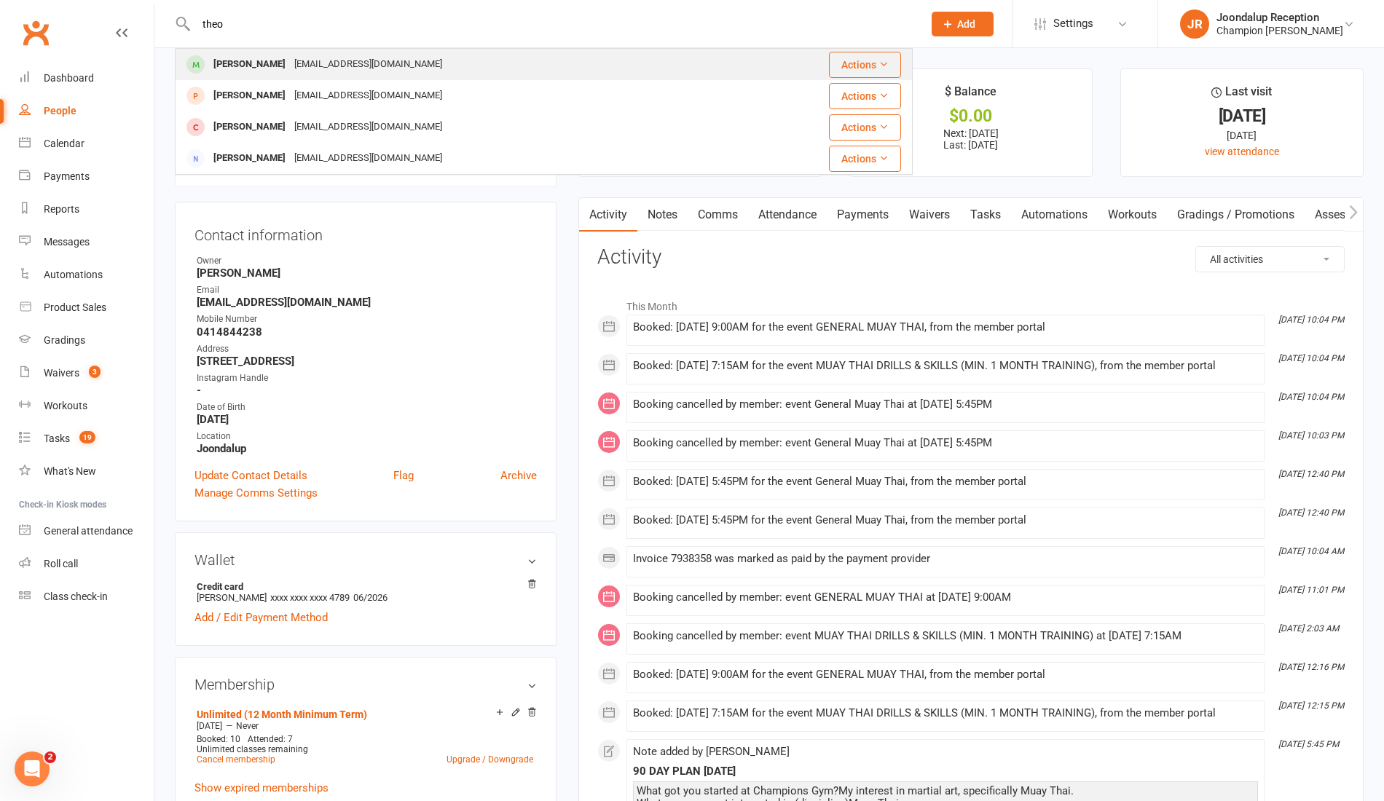
type input "theo"
click at [281, 71] on div "Theodore McCallum" at bounding box center [249, 64] width 81 height 21
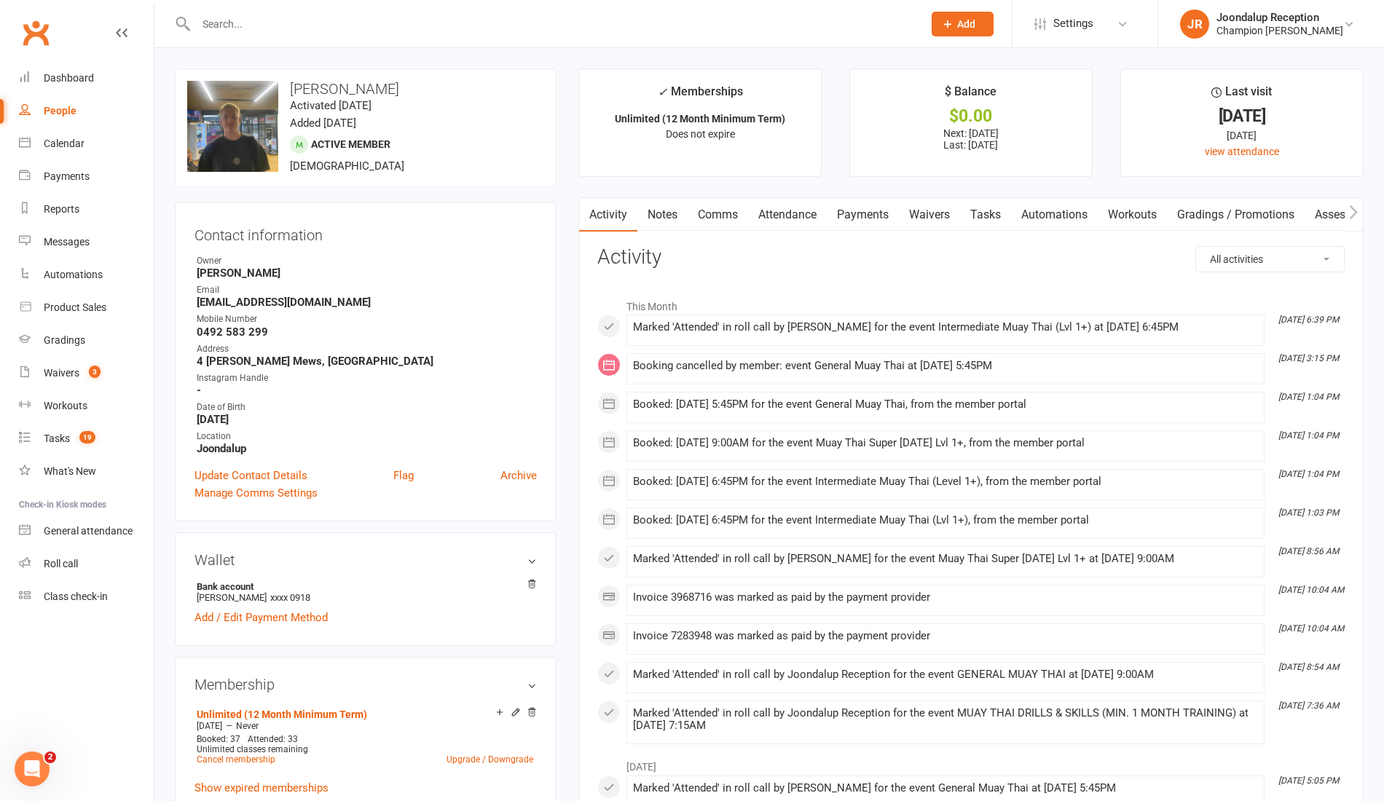
click at [651, 220] on link "Notes" at bounding box center [663, 215] width 50 height 34
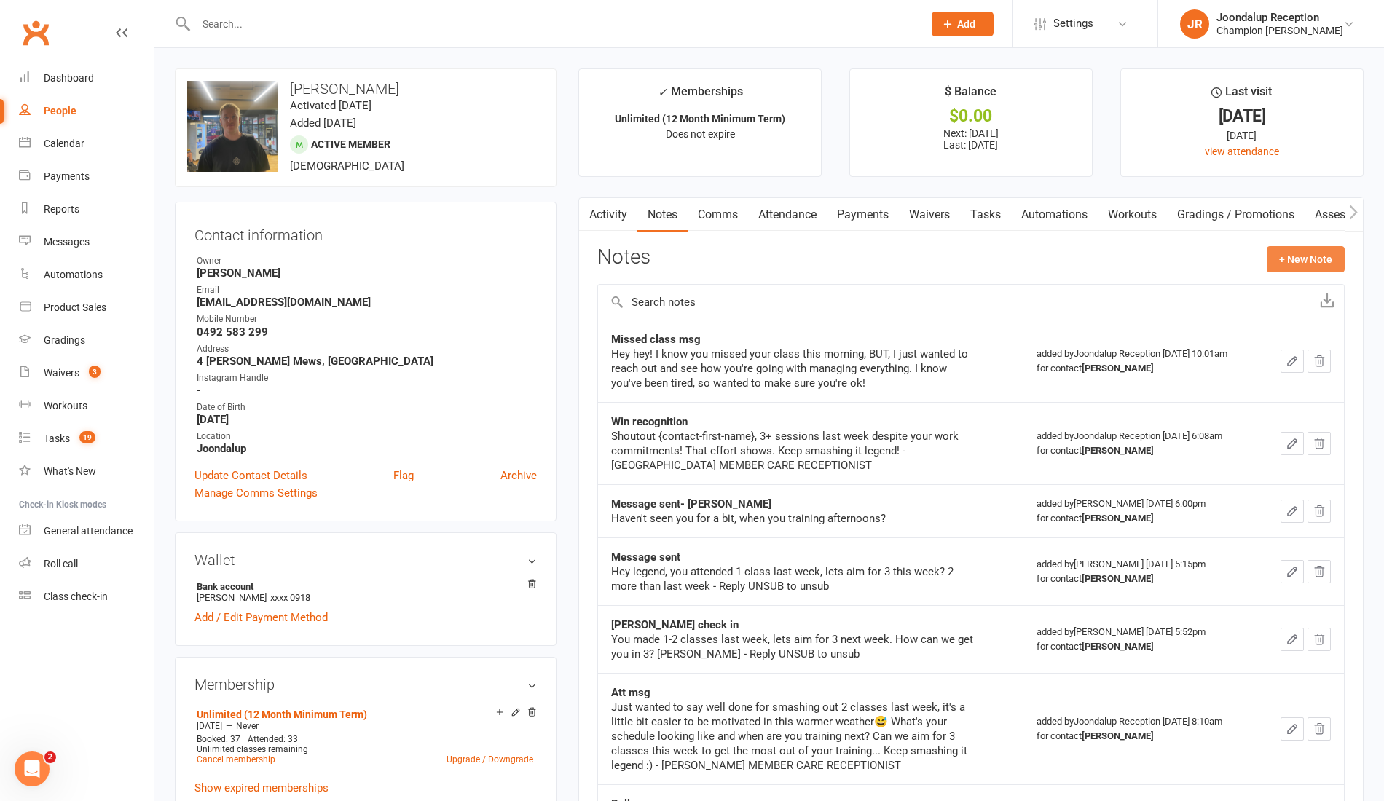
click at [1319, 246] on button "+ New Note" at bounding box center [1306, 259] width 78 height 26
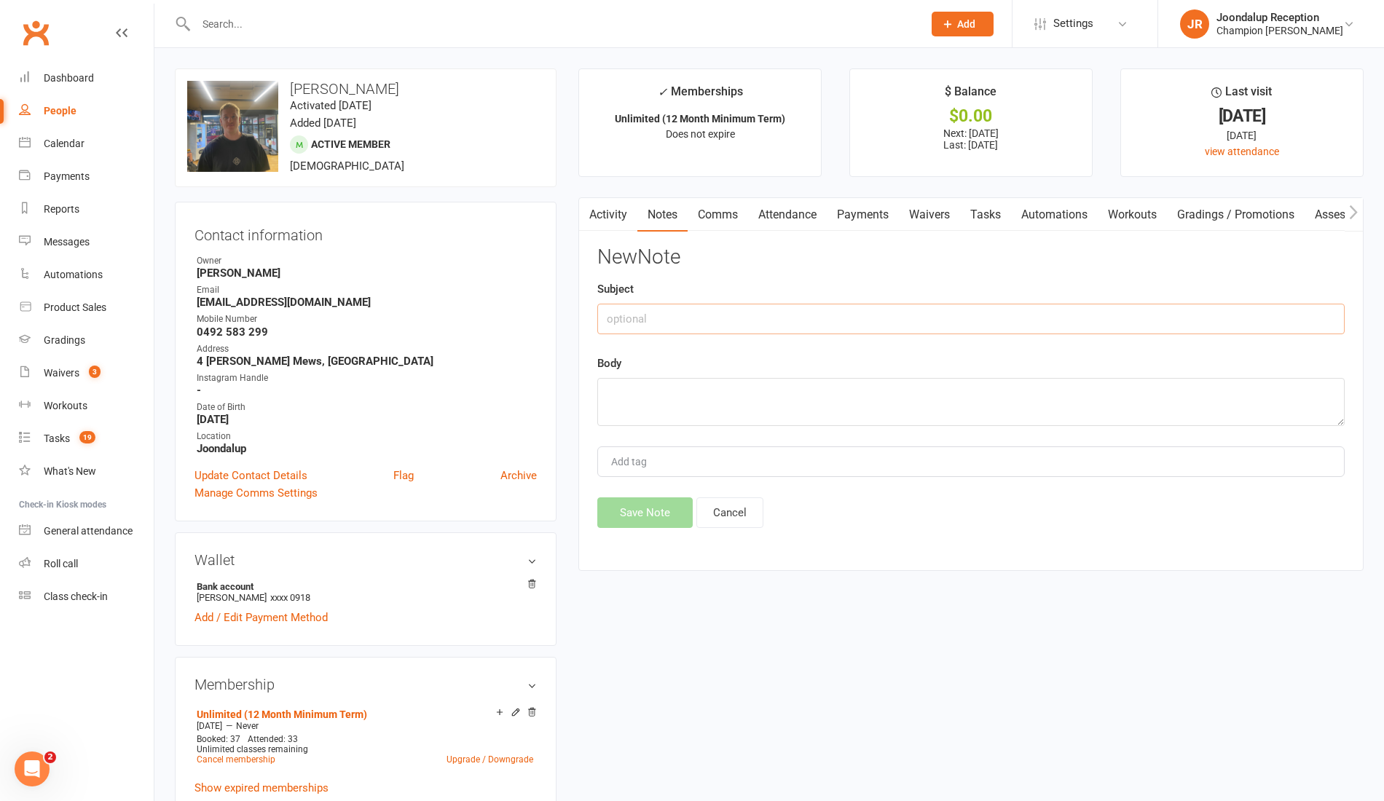
click at [985, 320] on input "text" at bounding box center [971, 319] width 748 height 31
type input "0 ATT MSG"
click at [784, 398] on textarea at bounding box center [971, 402] width 748 height 48
paste textarea "Hey hey! So good to see you back in for class this week after a little hiatus..…"
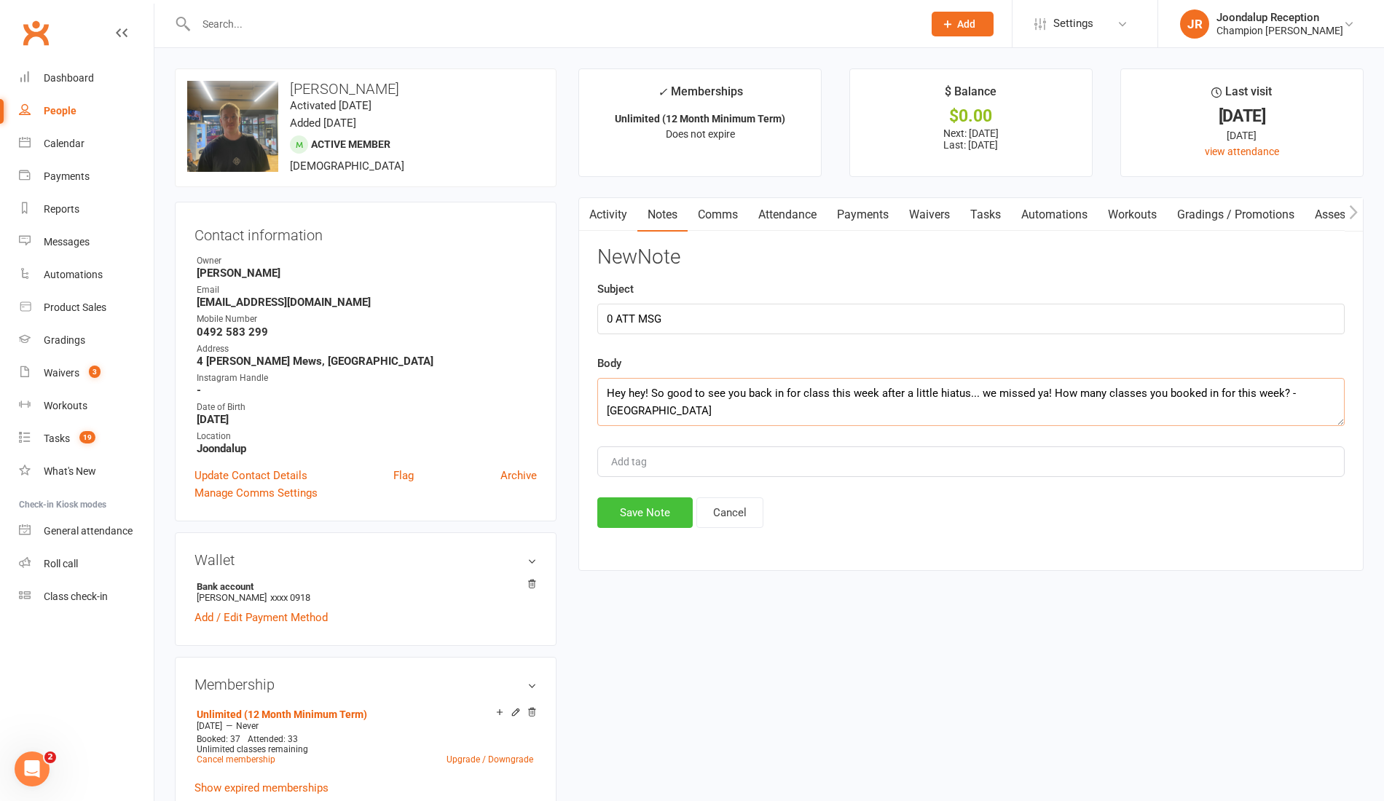
type textarea "Hey hey! So good to see you back in for class this week after a little hiatus..…"
click at [646, 520] on button "Save Note" at bounding box center [644, 513] width 95 height 31
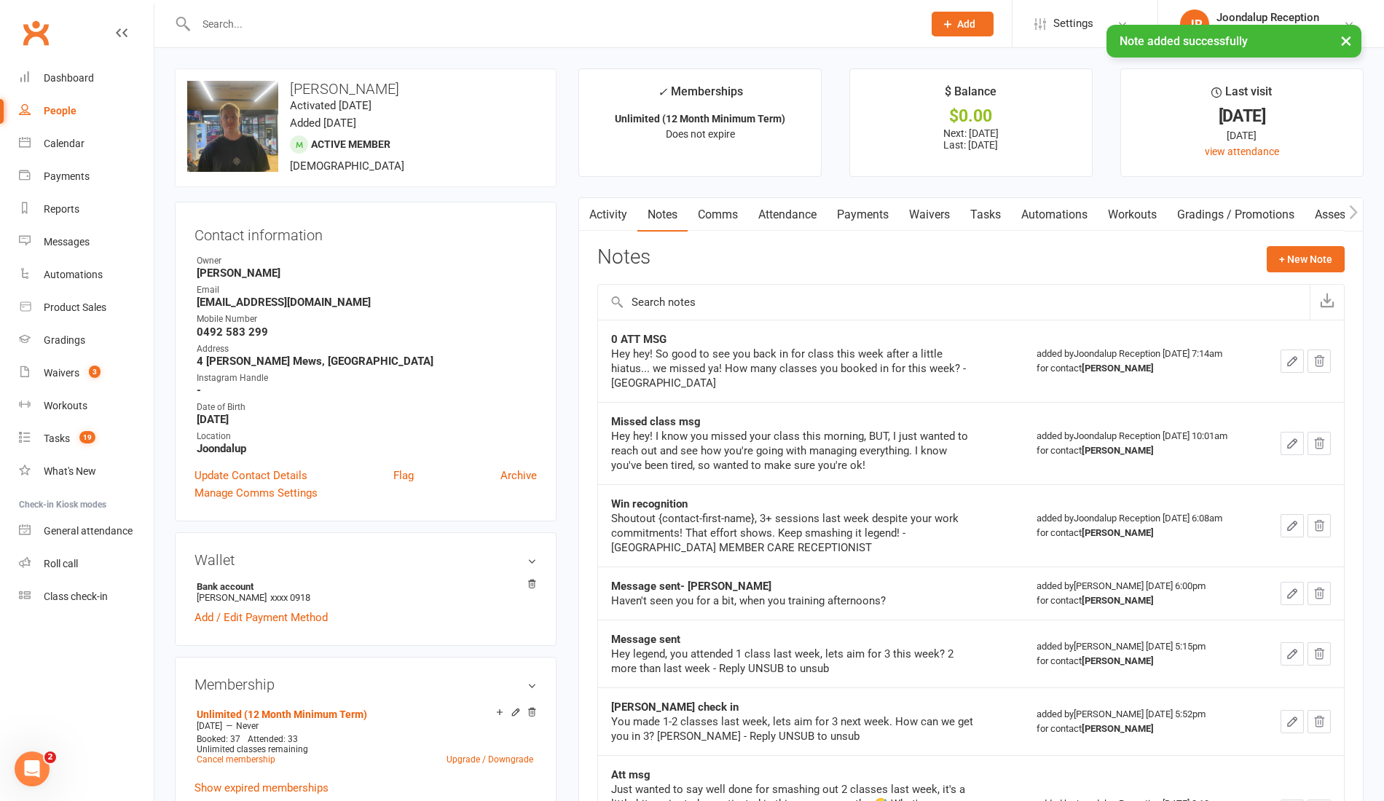
click at [290, 17] on input "text" at bounding box center [552, 24] width 721 height 20
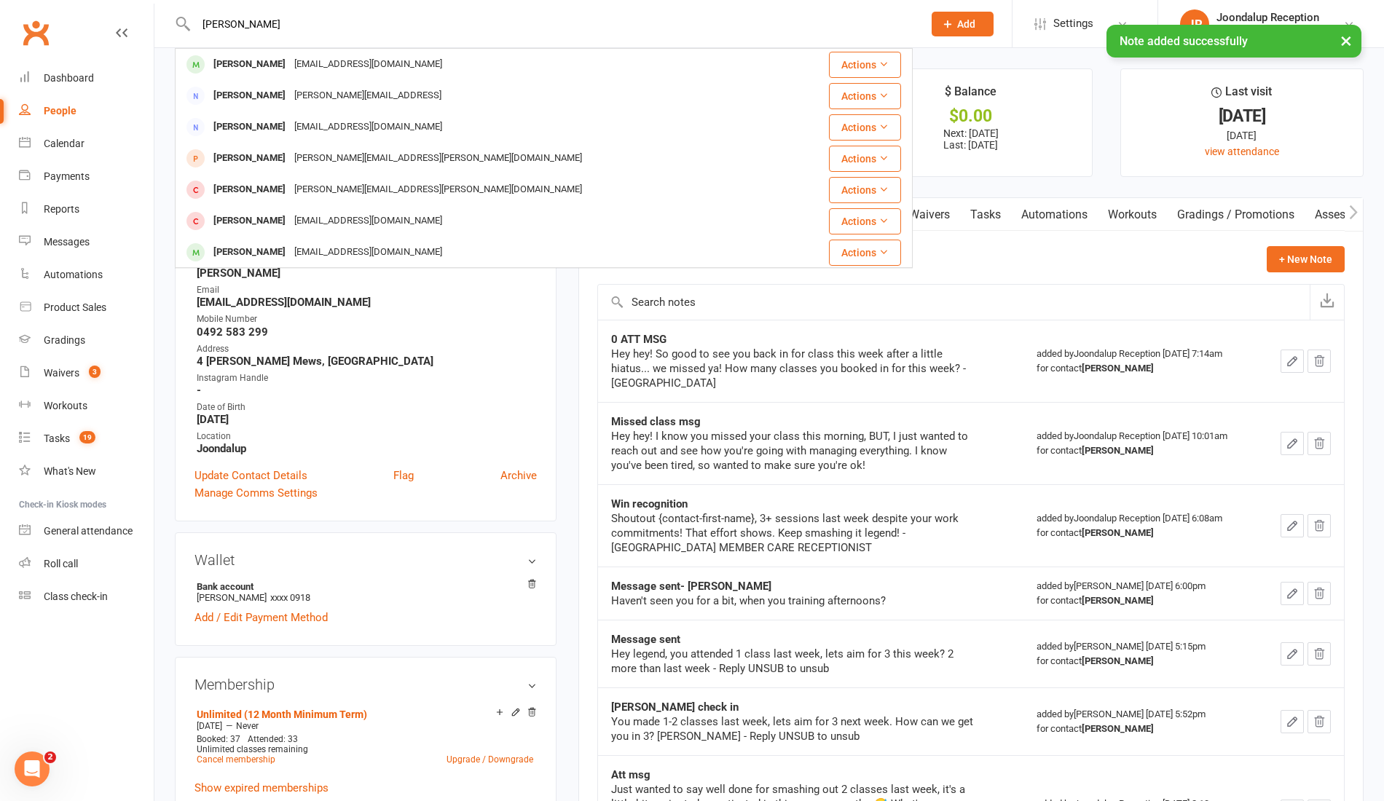
type input "DANICA"
click at [283, 25] on div "× Note added successfully" at bounding box center [682, 25] width 1365 height 0
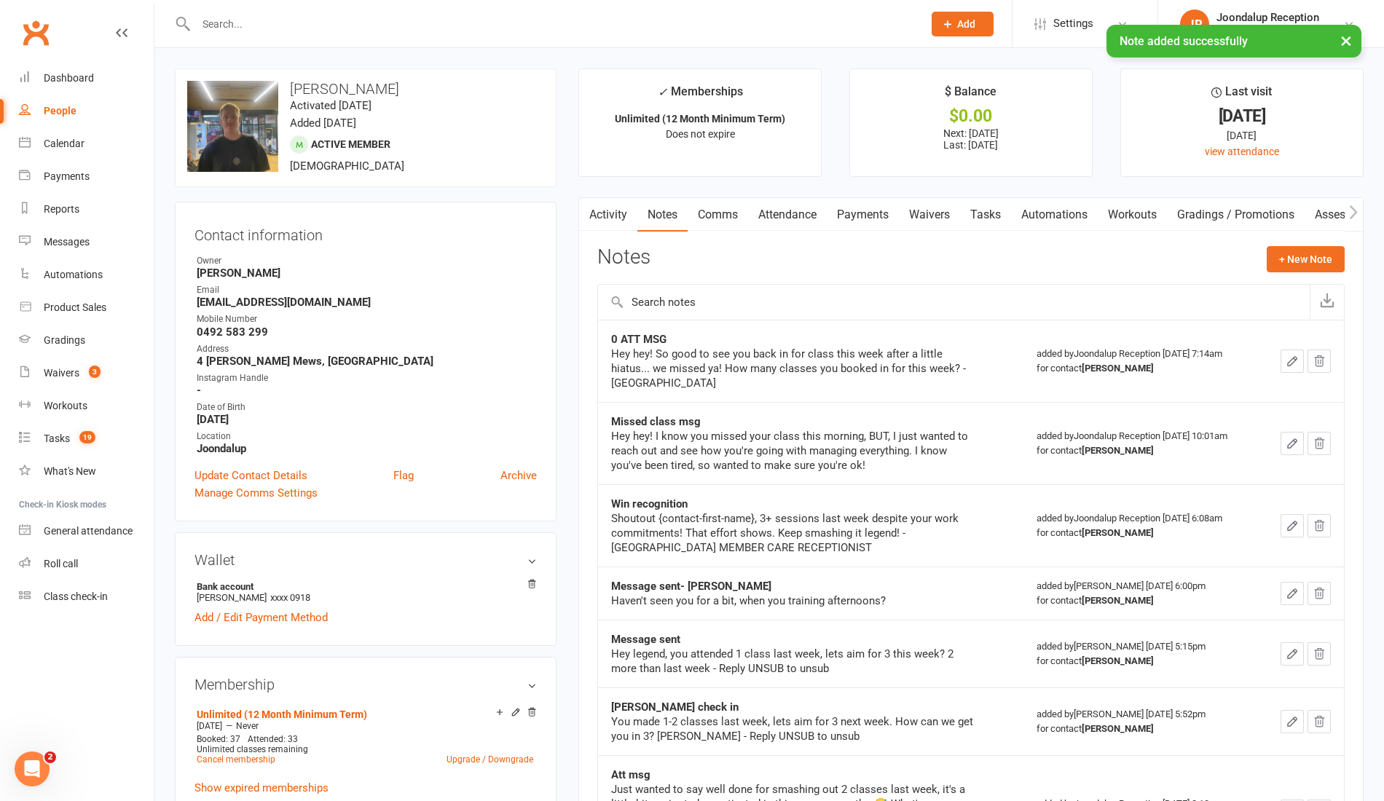
click at [263, 22] on input "text" at bounding box center [552, 24] width 721 height 20
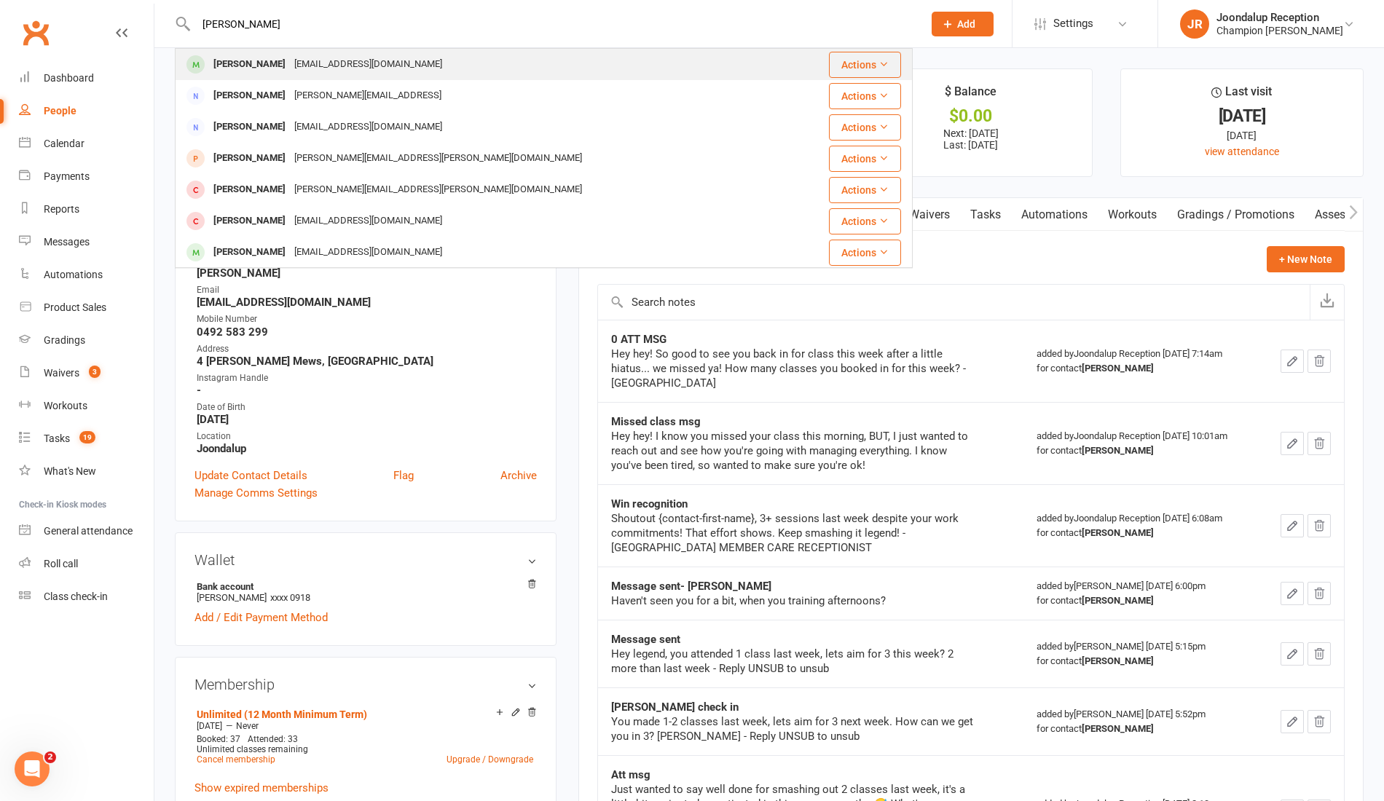
type input "DANICA"
click at [375, 63] on div "Villapandokai@gmail.com" at bounding box center [368, 64] width 157 height 21
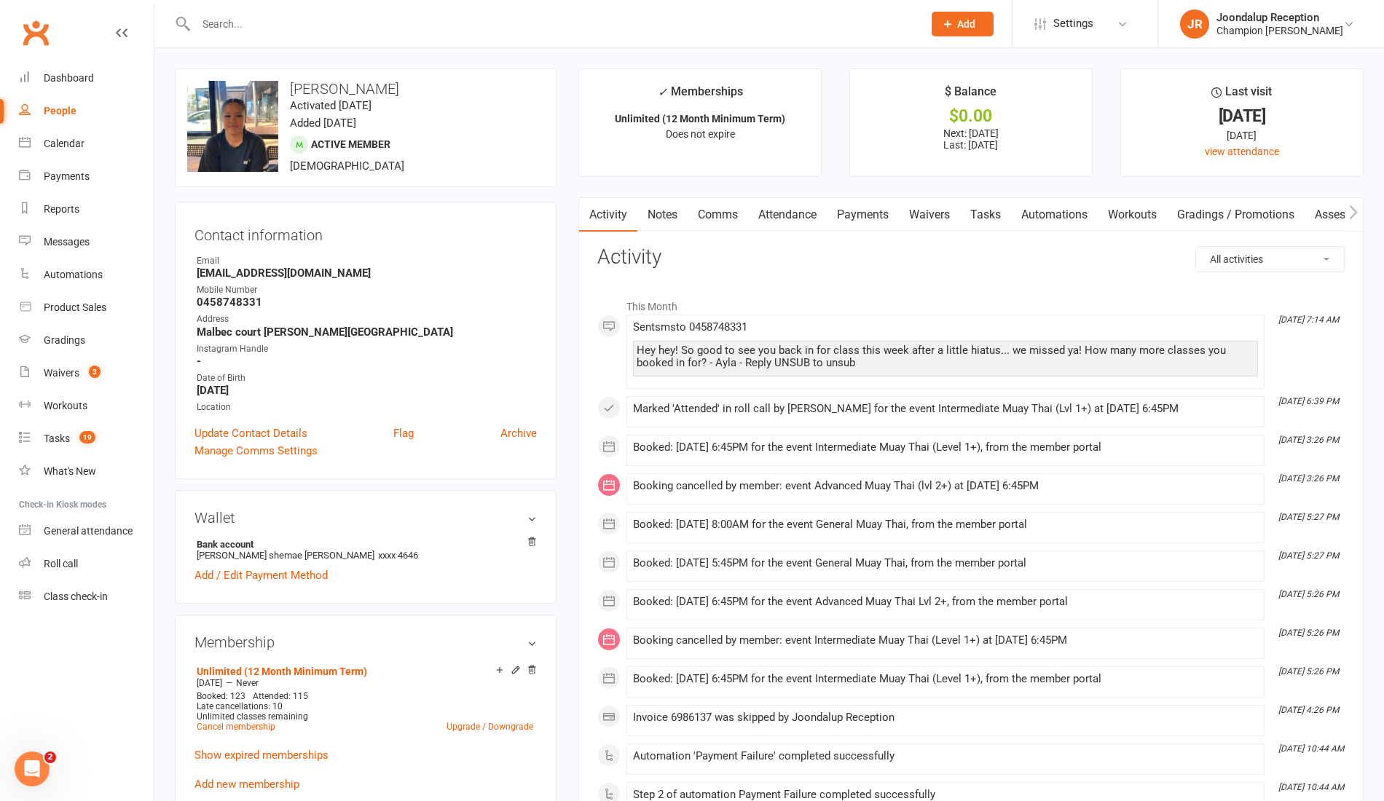
click at [675, 224] on link "Notes" at bounding box center [663, 215] width 50 height 34
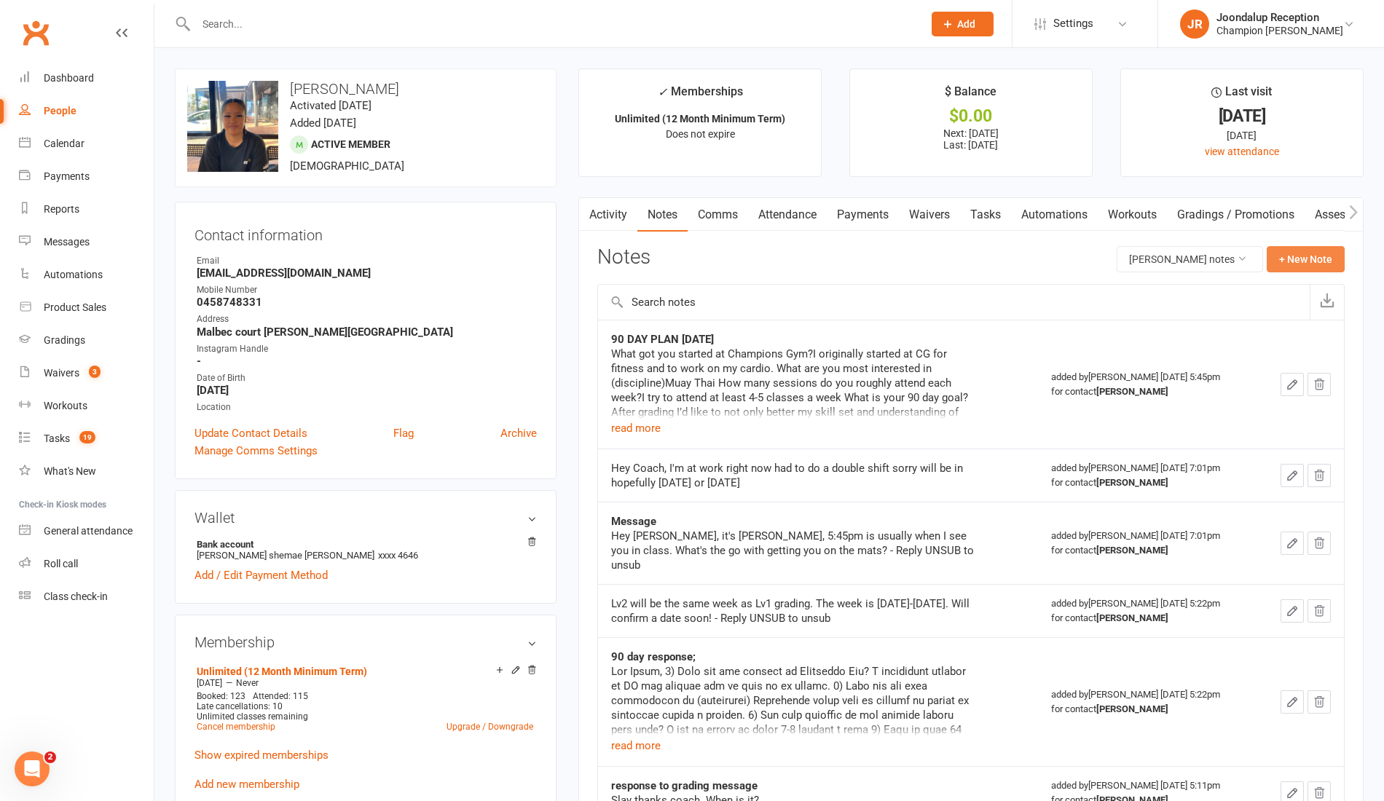
click at [1305, 267] on button "+ New Note" at bounding box center [1306, 259] width 78 height 26
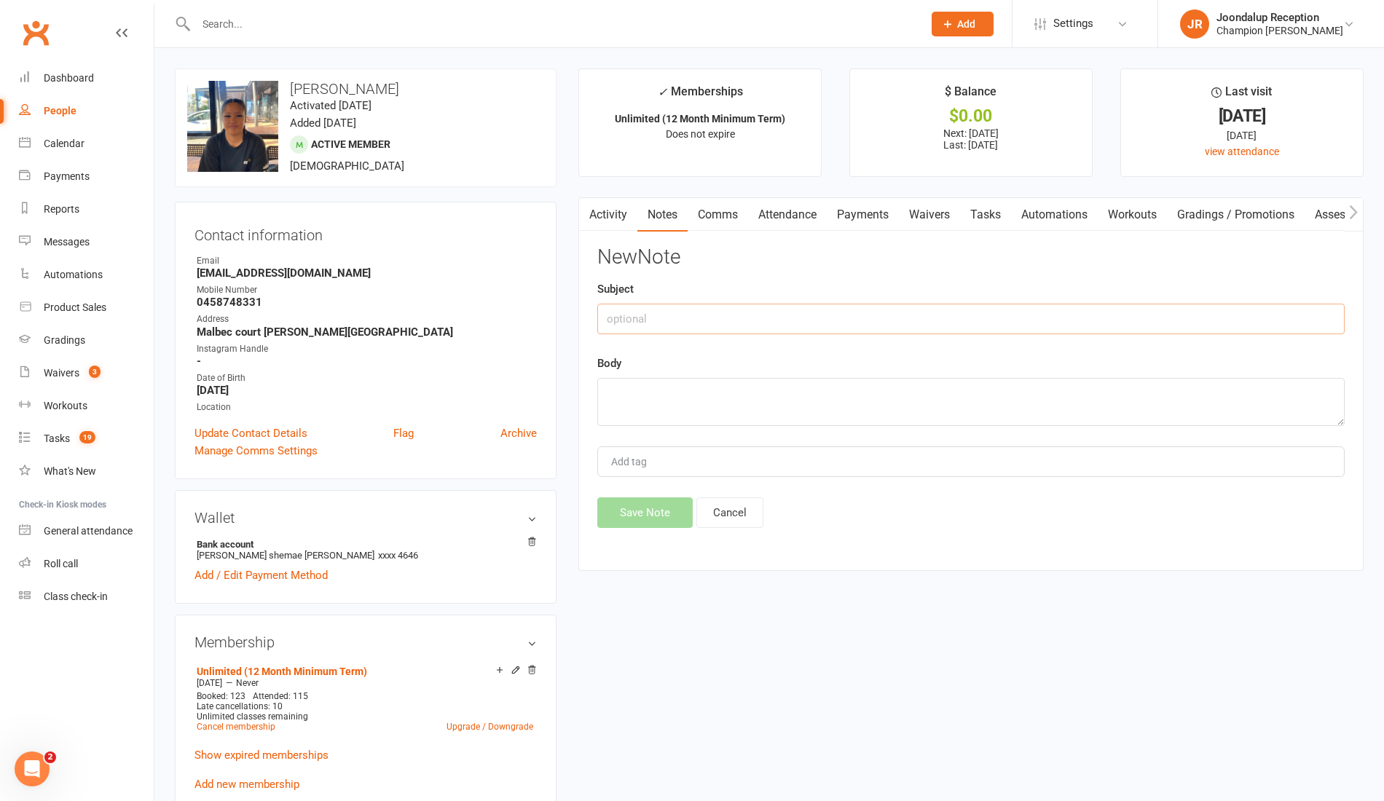
click at [1083, 310] on input "text" at bounding box center [971, 319] width 748 height 31
type input "0 ATT MSG"
click at [739, 399] on textarea at bounding box center [971, 402] width 748 height 48
paste textarea "Hey hey! So good to see you back in for class this week after a little hiatus..…"
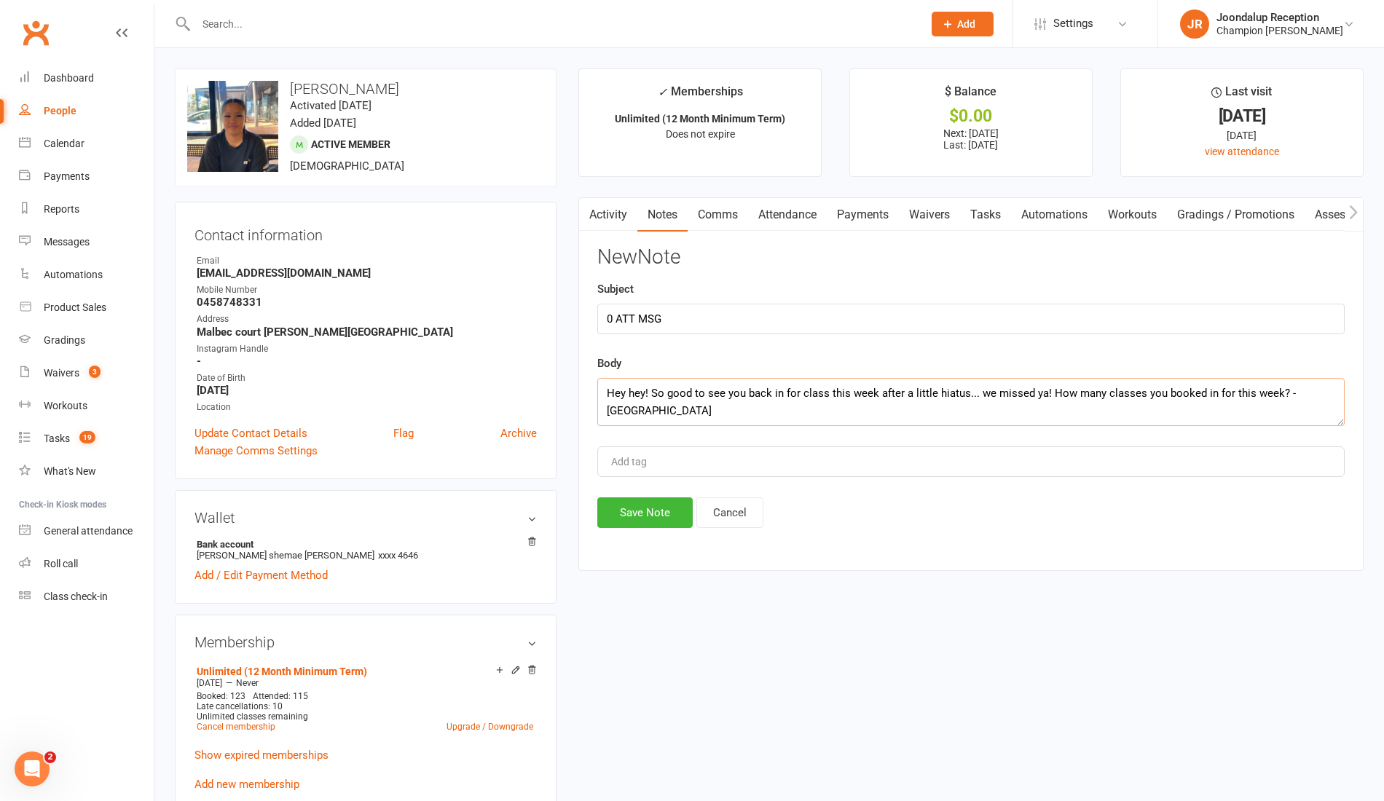
type textarea "Hey hey! So good to see you back in for class this week after a little hiatus..…"
click at [667, 519] on button "Save Note" at bounding box center [644, 513] width 95 height 31
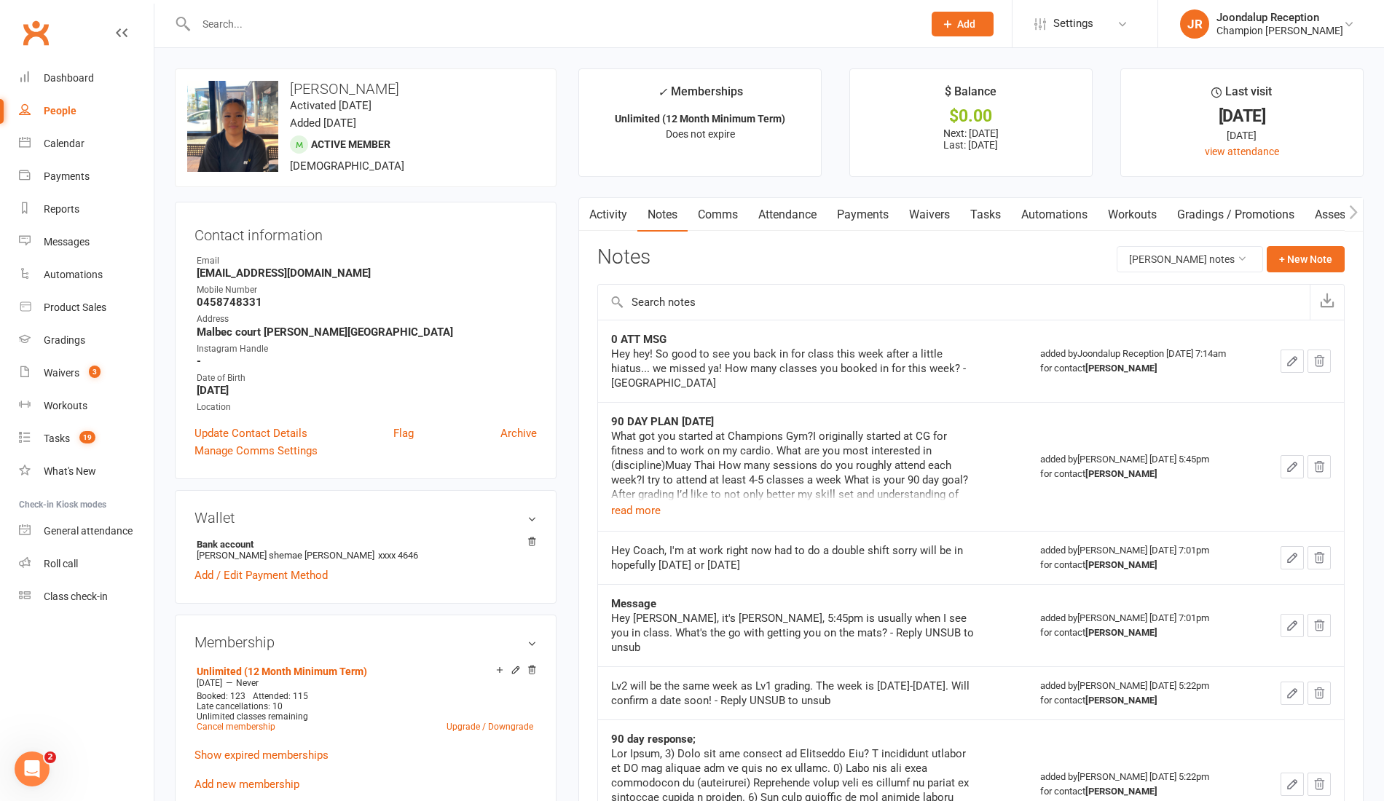
click at [286, 25] on input "text" at bounding box center [552, 24] width 721 height 20
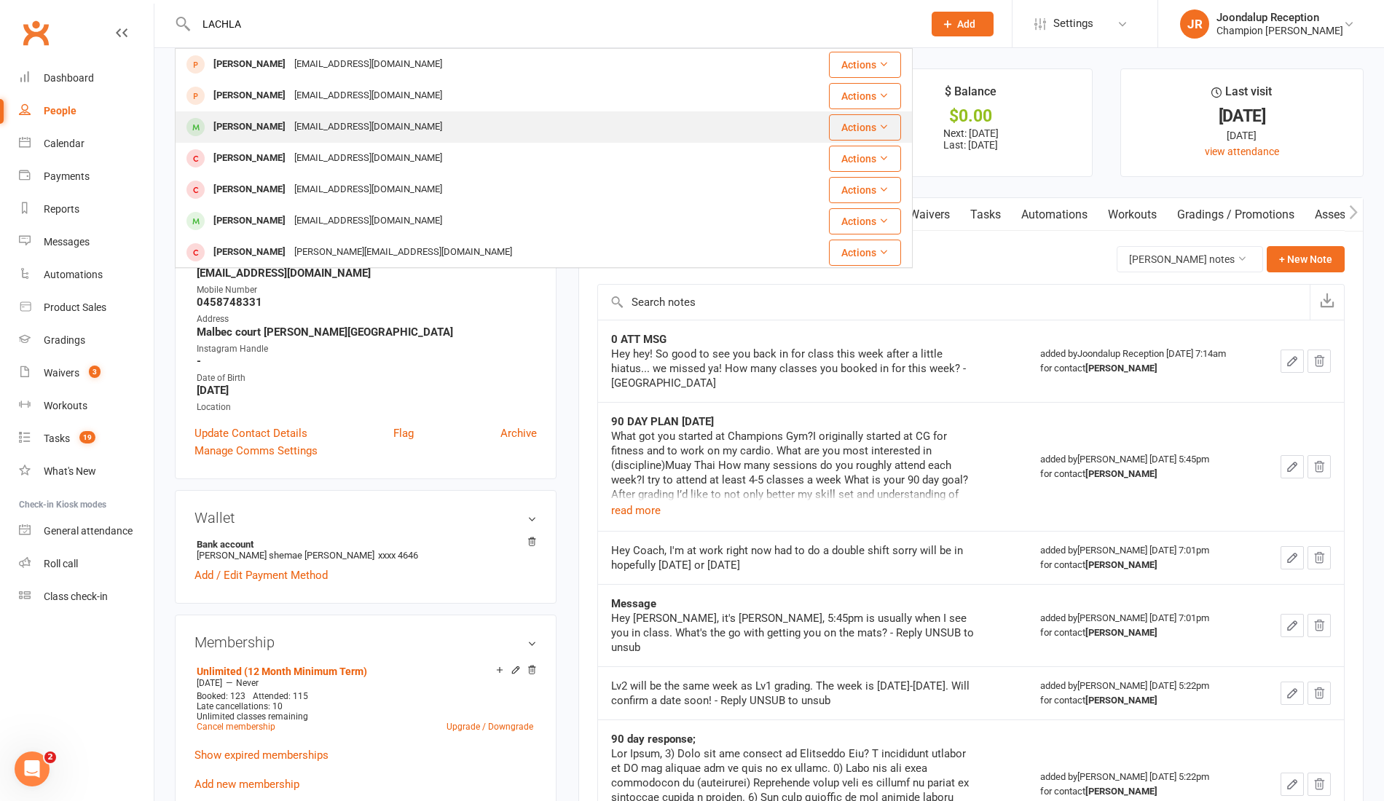
type input "LACHLA"
click at [281, 118] on div "[PERSON_NAME]" at bounding box center [249, 127] width 81 height 21
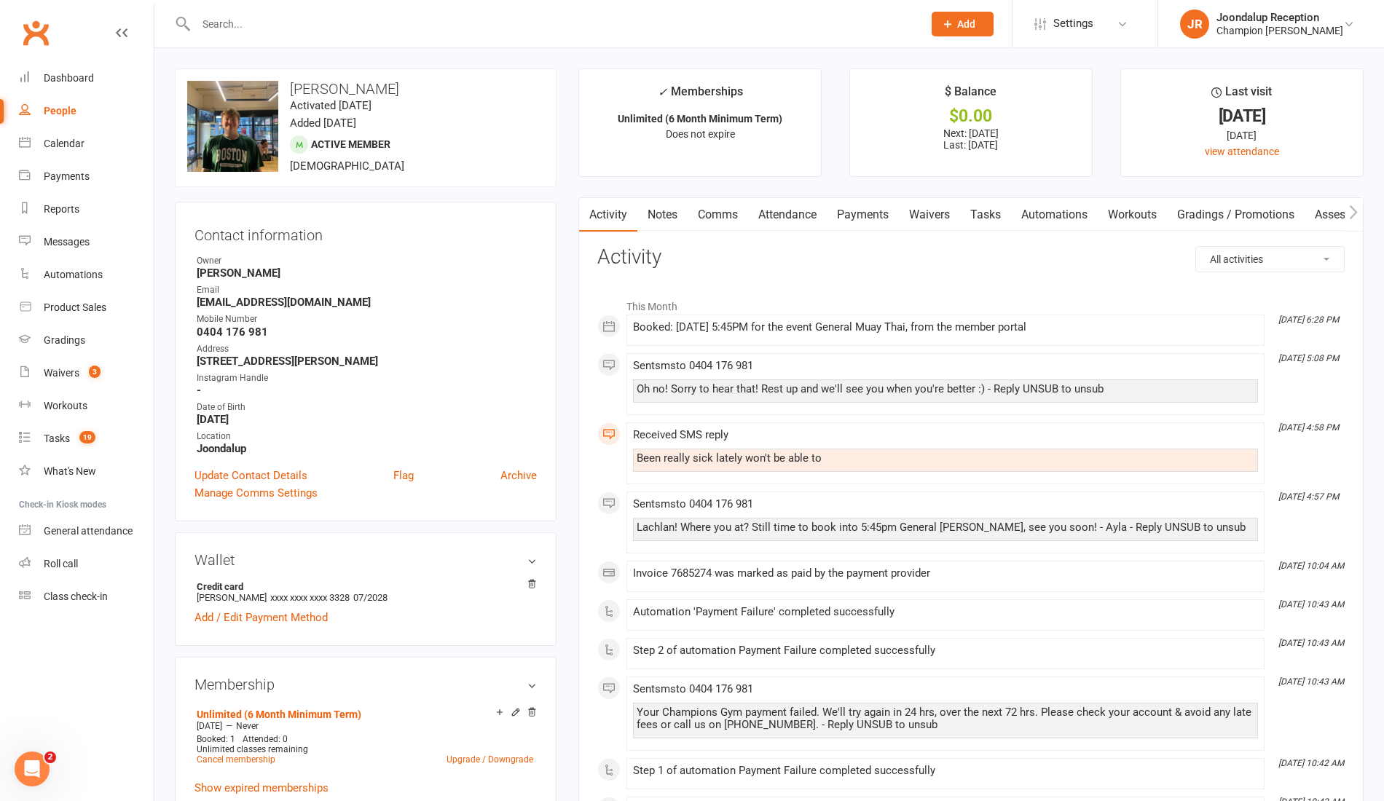
click at [667, 211] on link "Notes" at bounding box center [663, 215] width 50 height 34
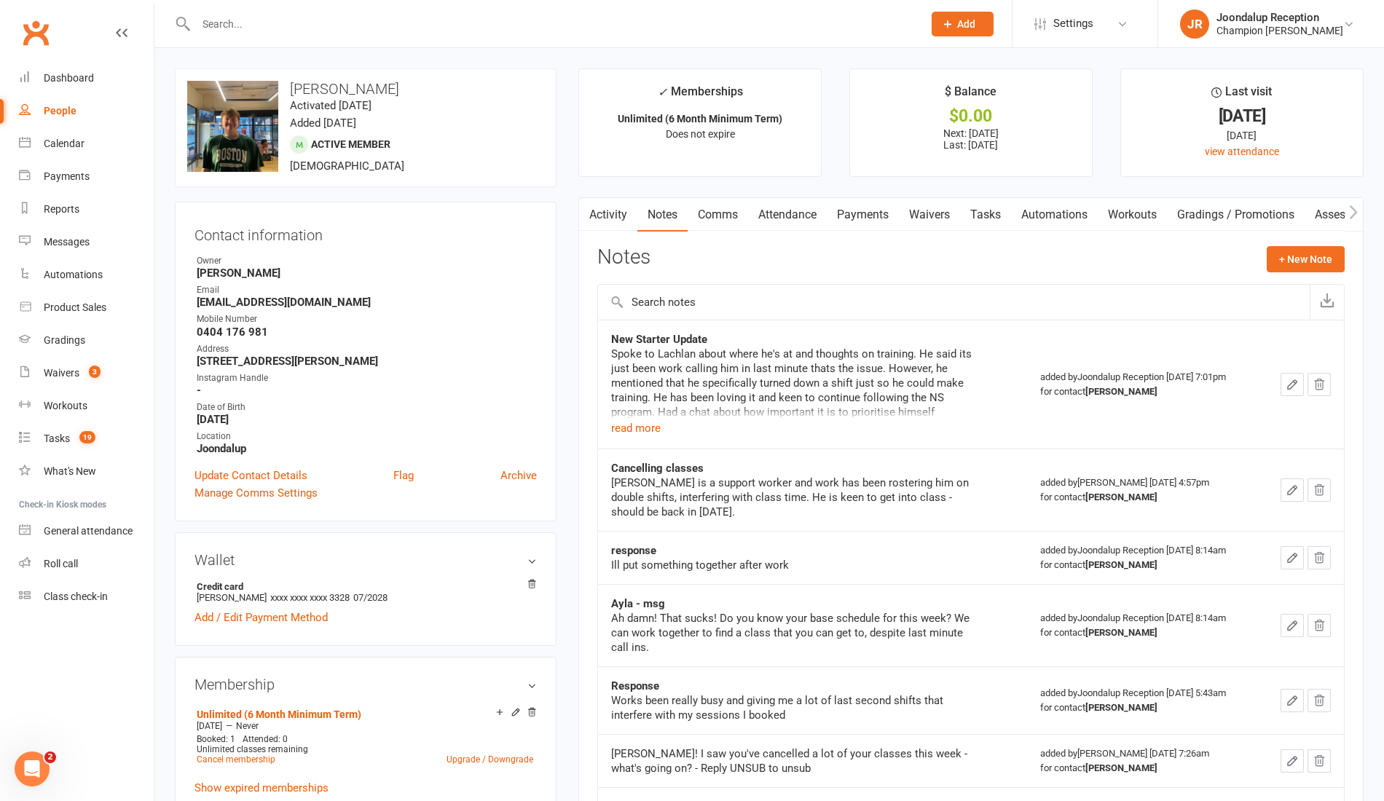
click at [624, 213] on link "Activity" at bounding box center [608, 215] width 58 height 34
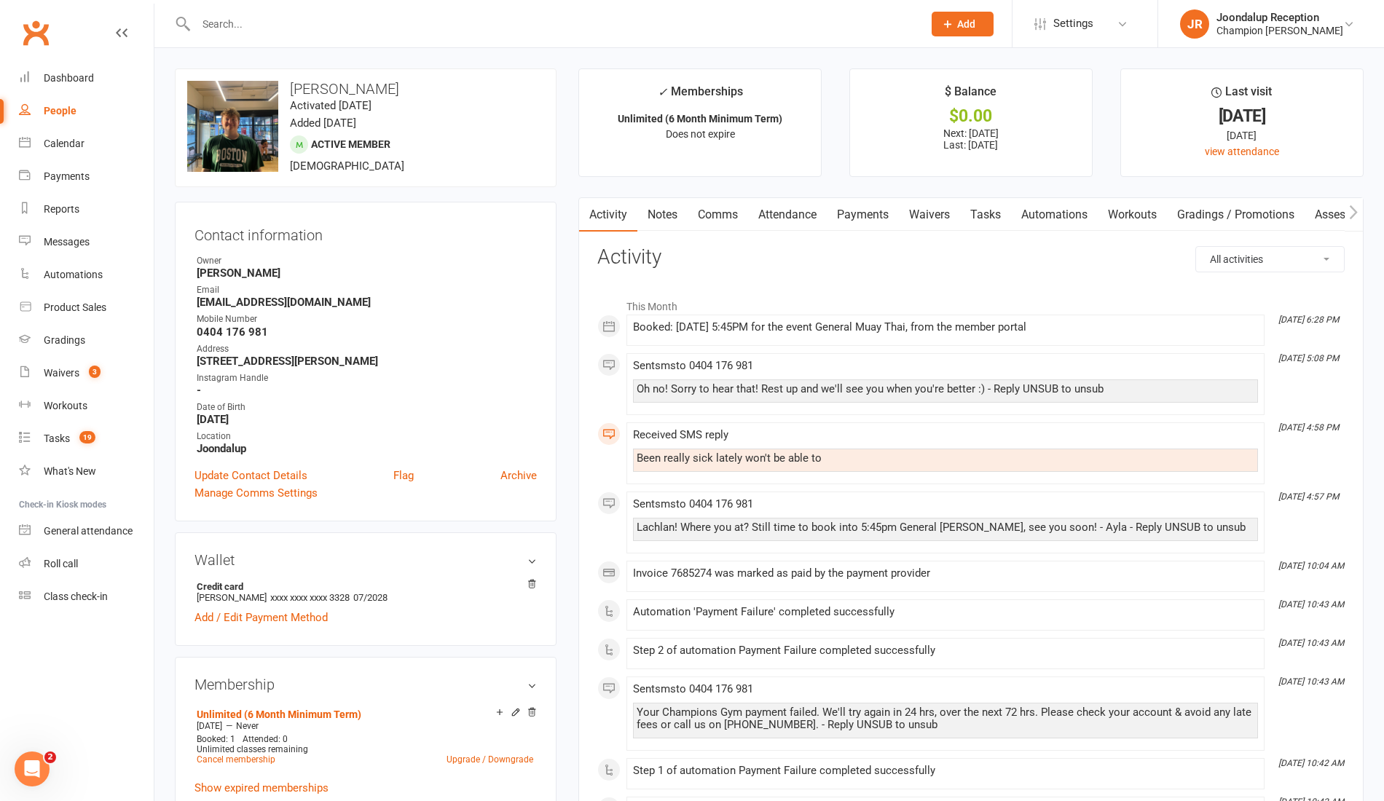
click at [662, 219] on link "Notes" at bounding box center [663, 215] width 50 height 34
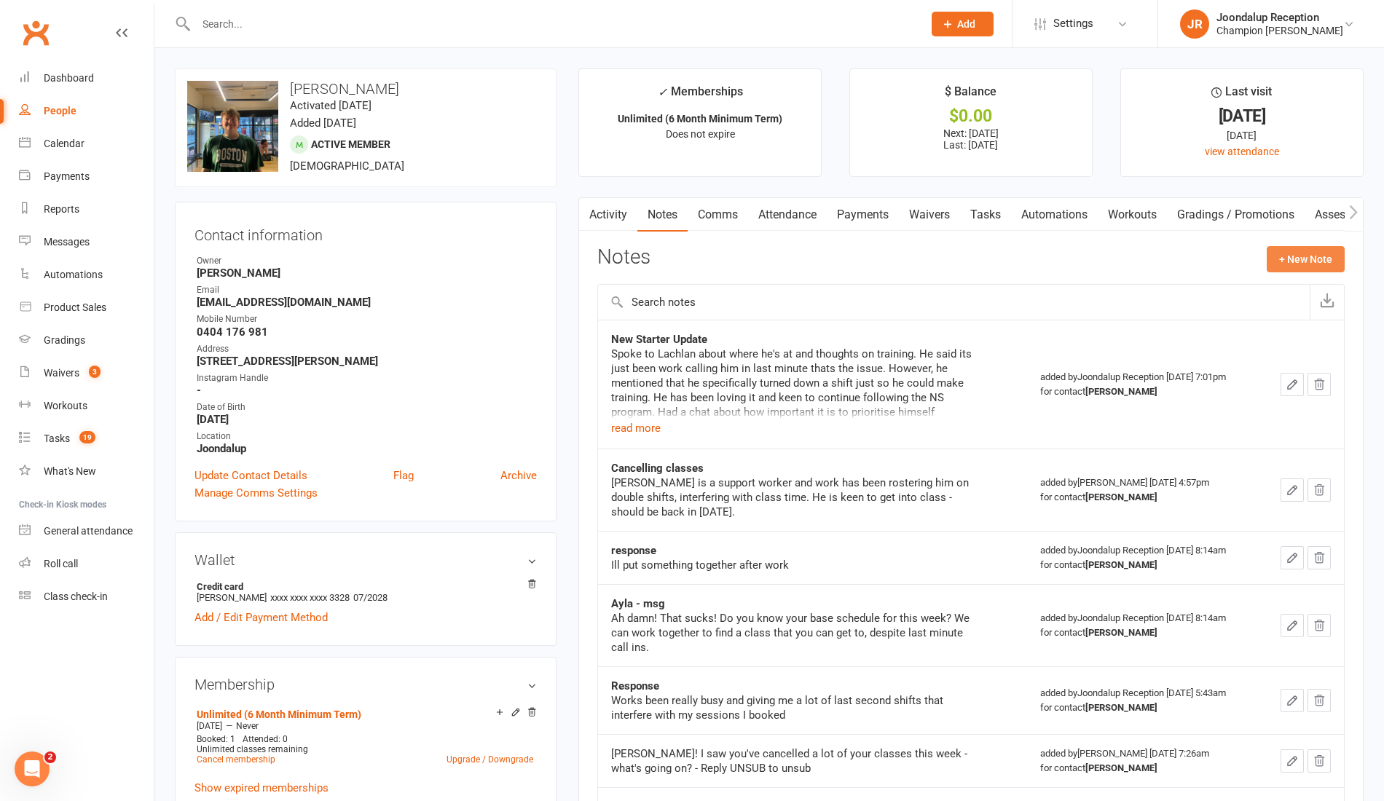
click at [1300, 259] on button "+ New Note" at bounding box center [1306, 259] width 78 height 26
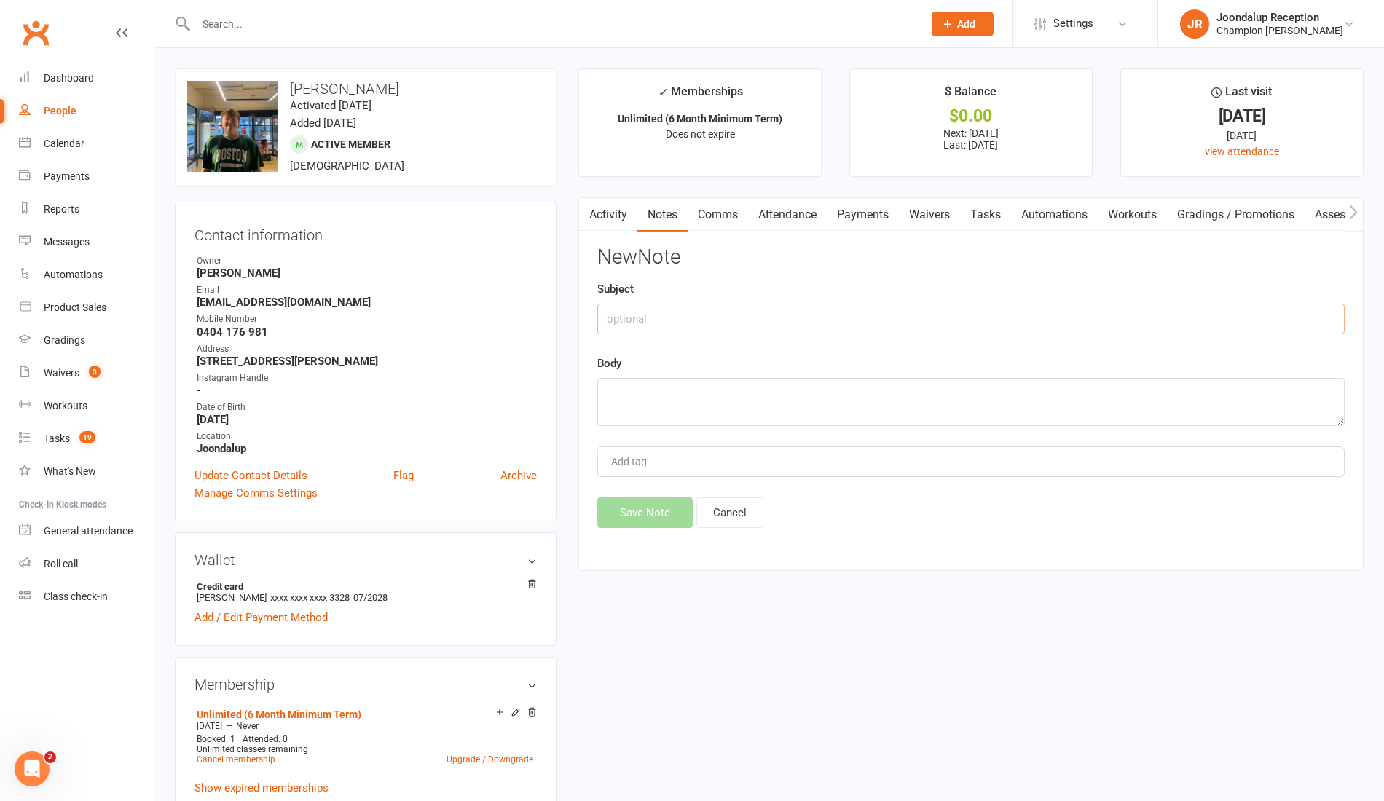
click at [927, 315] on input "text" at bounding box center [971, 319] width 748 height 31
type input "0 ATT MSG"
click at [802, 389] on textarea at bounding box center [971, 402] width 748 height 48
paste textarea "Hey {contact-first-name}! Just checking in - how are you feeling? - Ayla"
type textarea "Hey {contact-first-name}! Just checking in - how are you feeling? - Ayla"
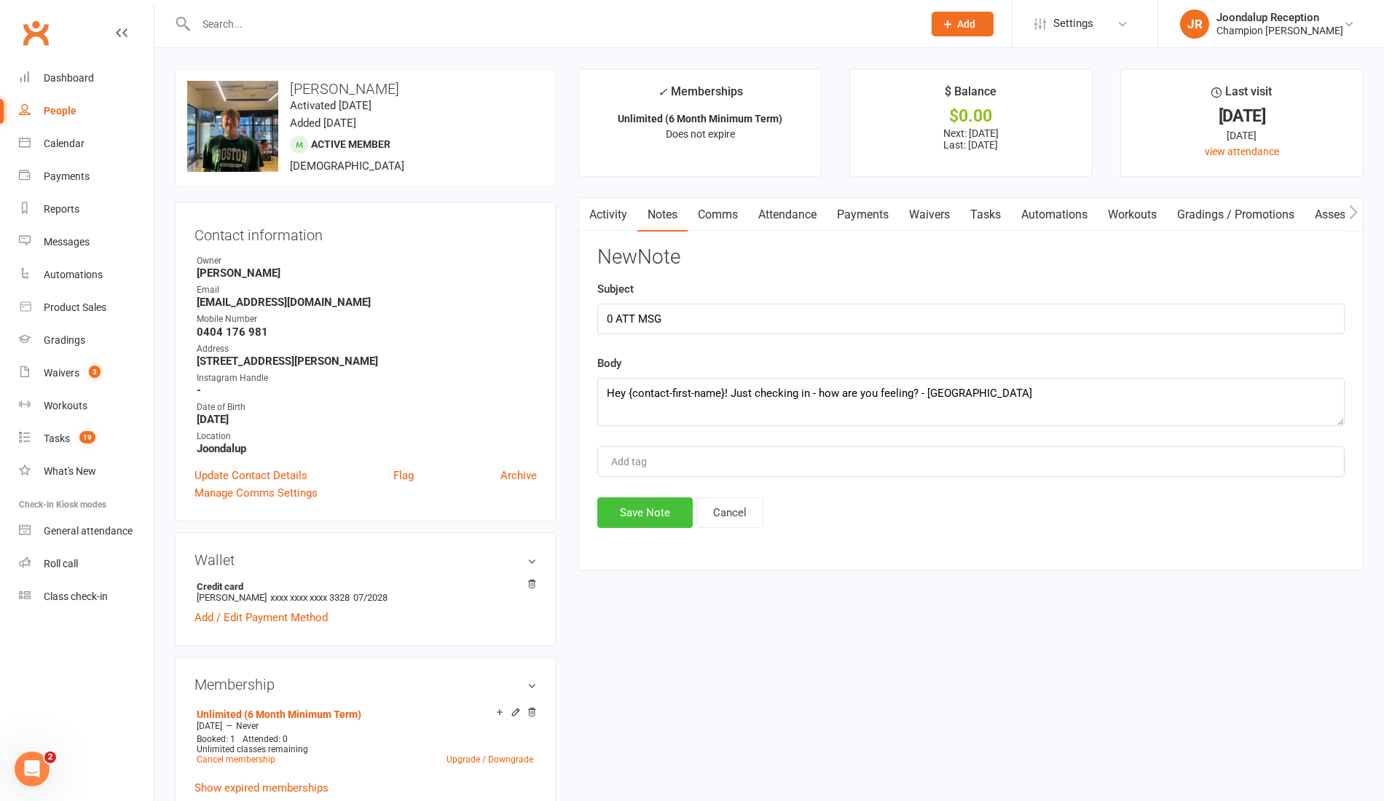
click at [670, 525] on button "Save Note" at bounding box center [644, 513] width 95 height 31
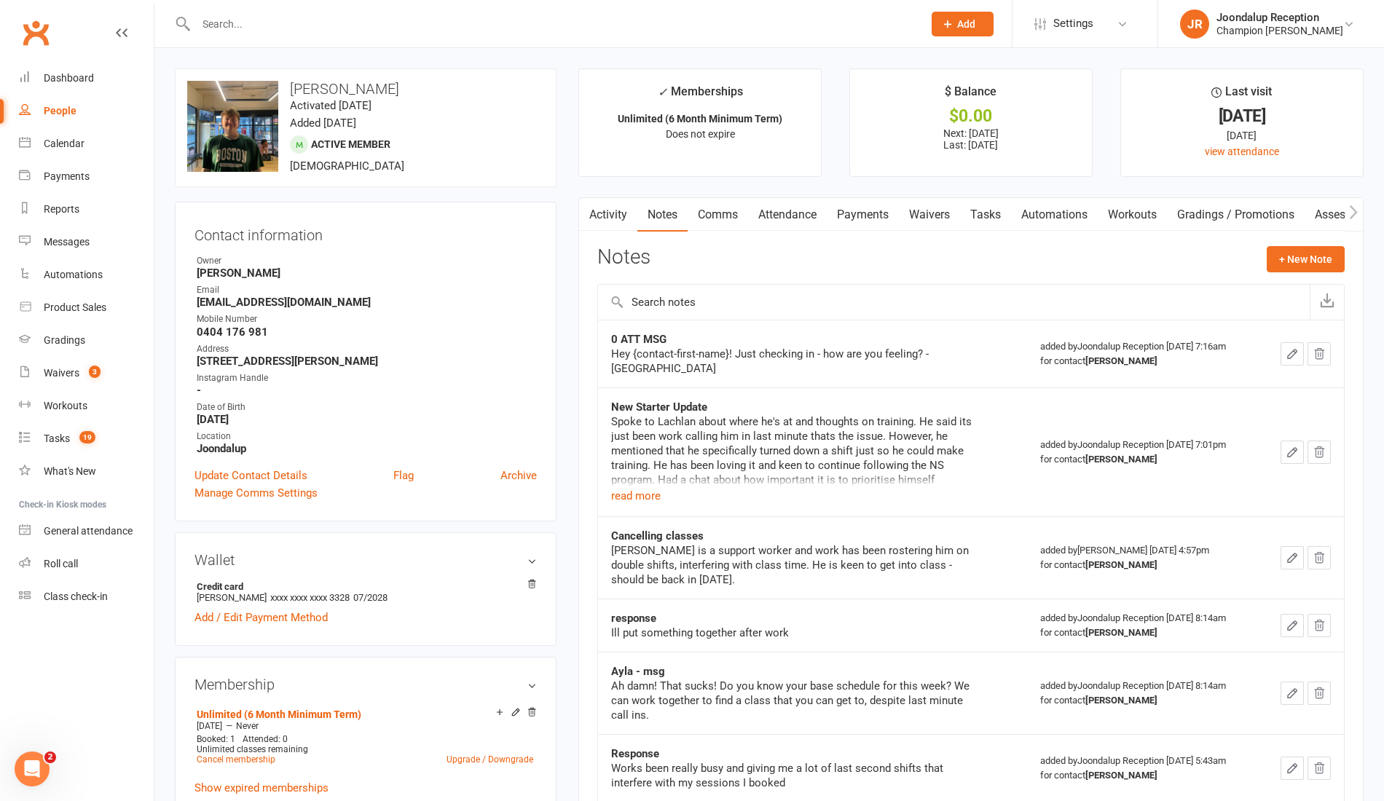
click at [325, 44] on div at bounding box center [544, 23] width 738 height 47
click at [304, 19] on input "text" at bounding box center [552, 24] width 721 height 20
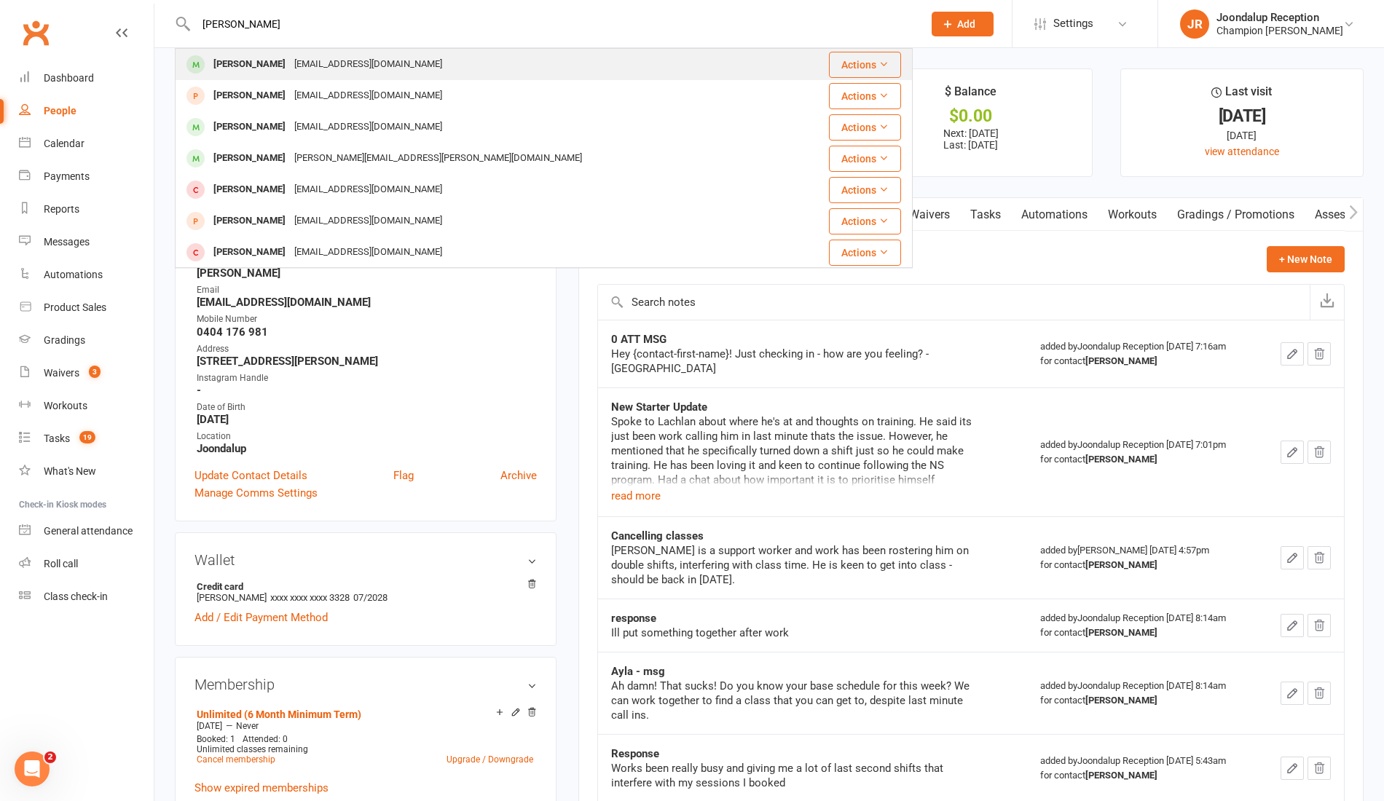
type input "john"
click at [290, 68] on div "Johnlyle67@gmail.com" at bounding box center [368, 64] width 157 height 21
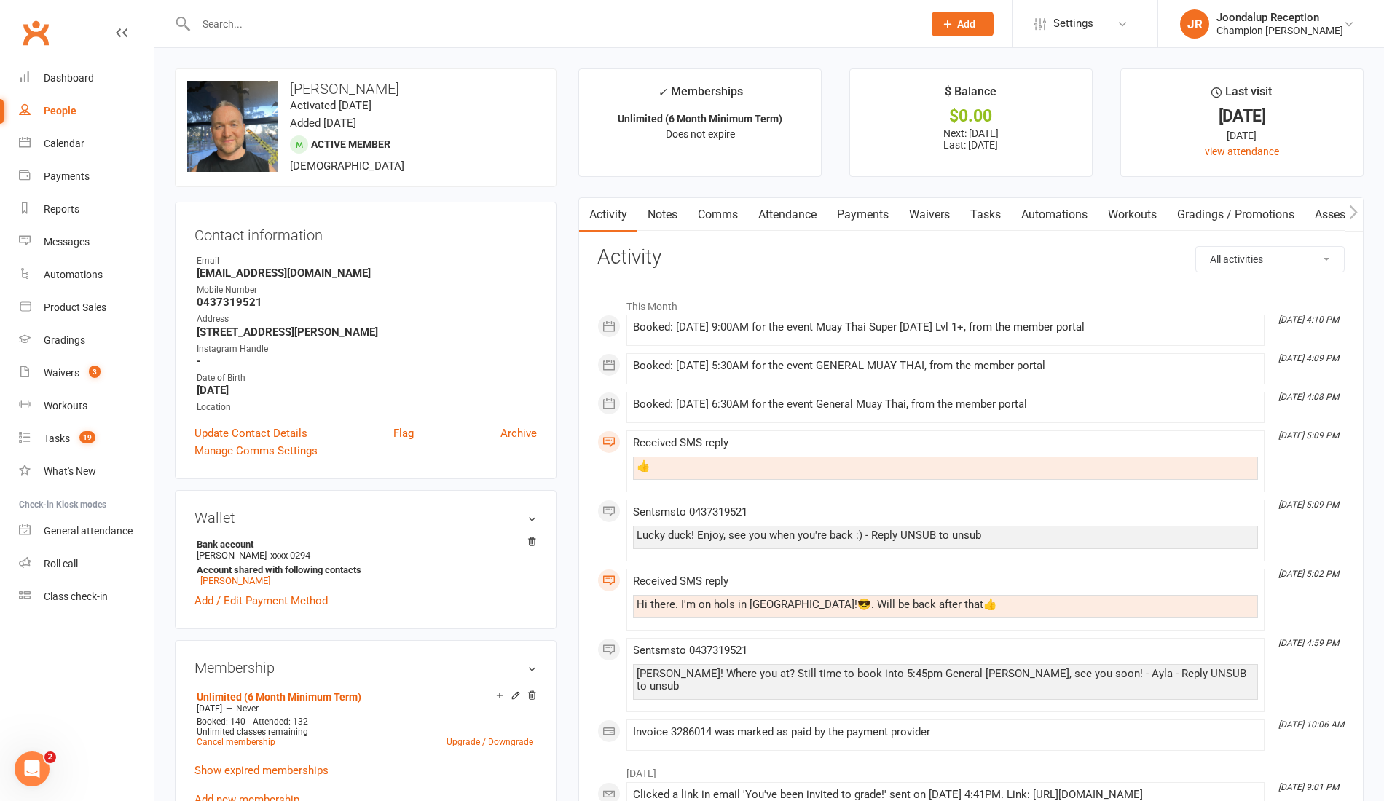
click at [672, 217] on link "Notes" at bounding box center [663, 215] width 50 height 34
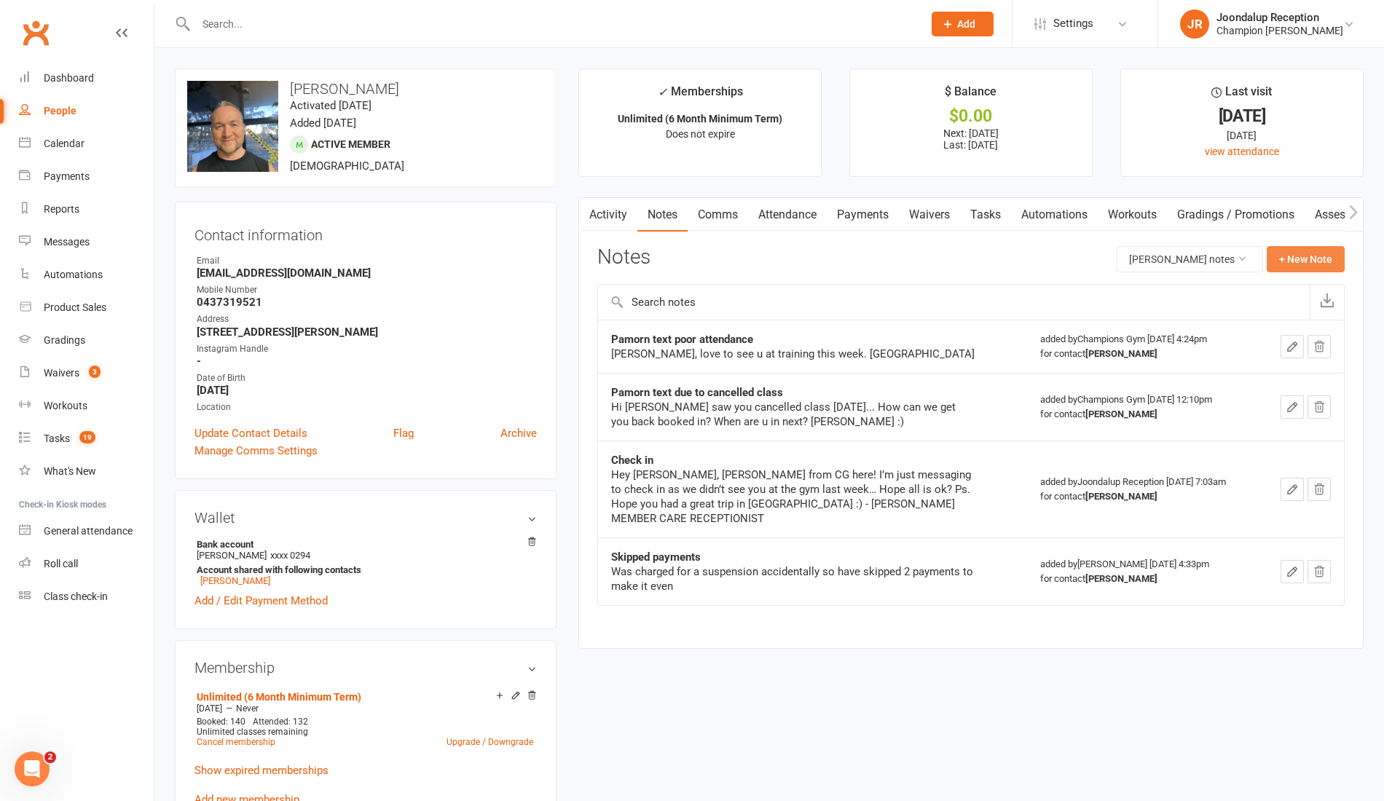
click at [1301, 259] on button "+ New Note" at bounding box center [1306, 259] width 78 height 26
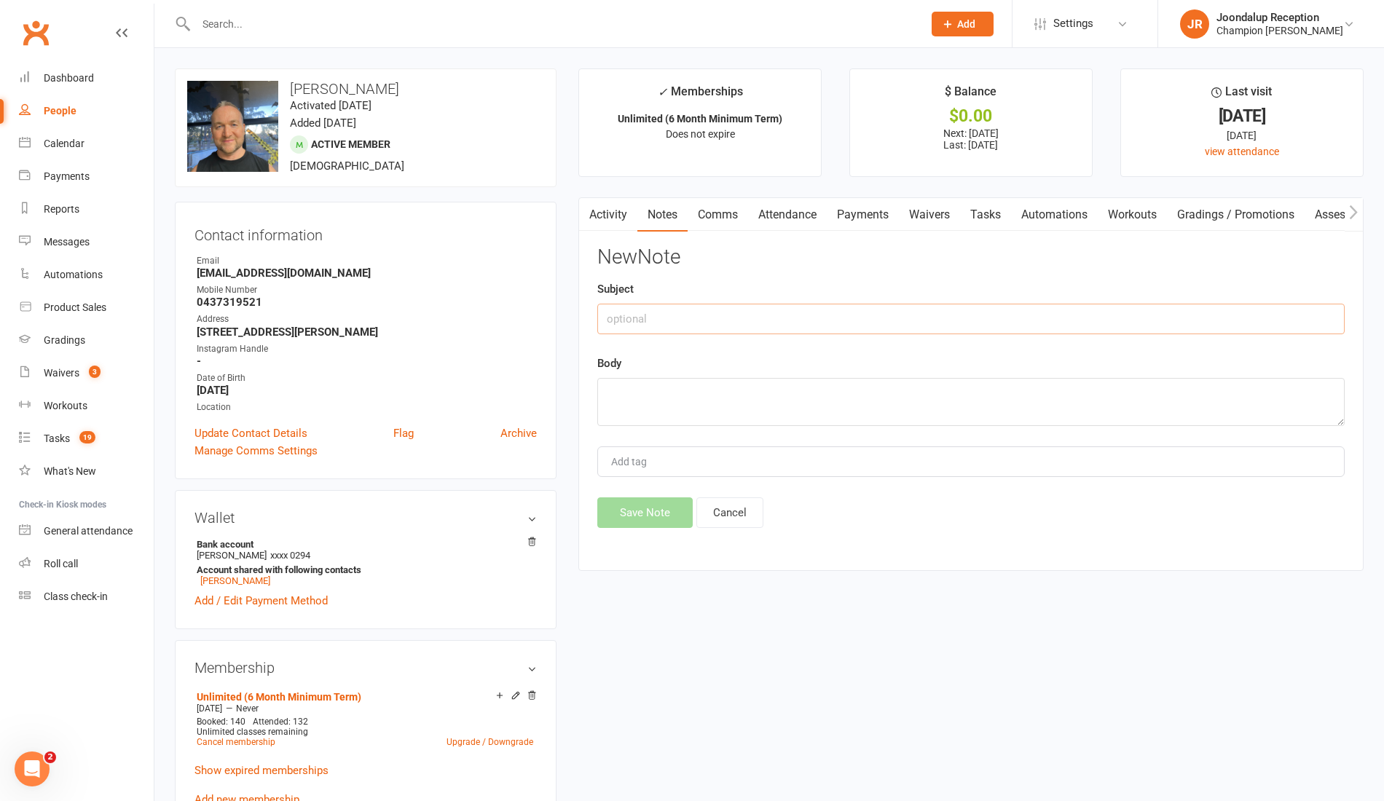
click at [790, 315] on input "text" at bounding box center [971, 319] width 748 height 31
type input "0 att msg"
click at [797, 389] on textarea at bounding box center [971, 402] width 748 height 48
paste textarea "Morning classes haven't been the same without ya this past week! When are you b…"
type textarea "Morning classes haven't been the same without ya this past week! When are you b…"
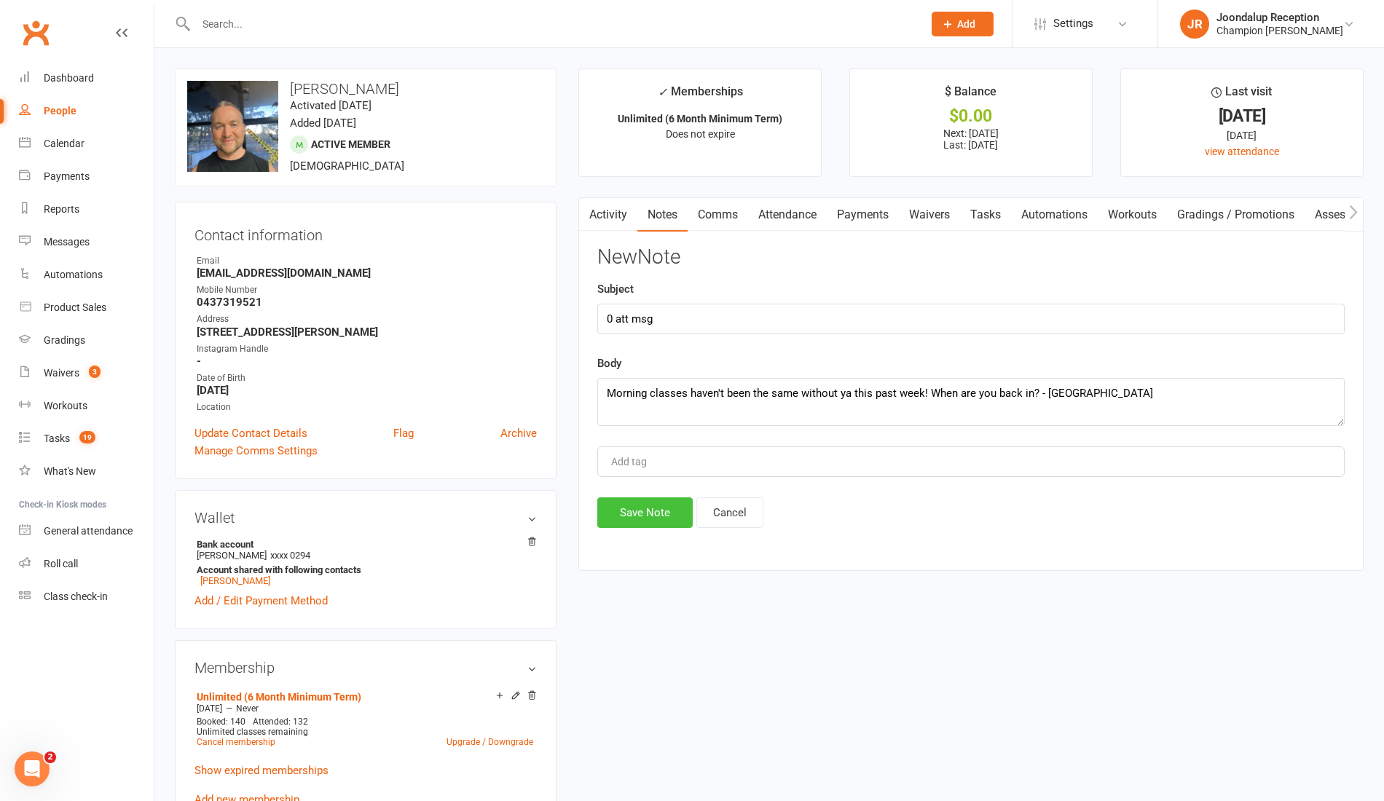
click at [654, 520] on button "Save Note" at bounding box center [644, 513] width 95 height 31
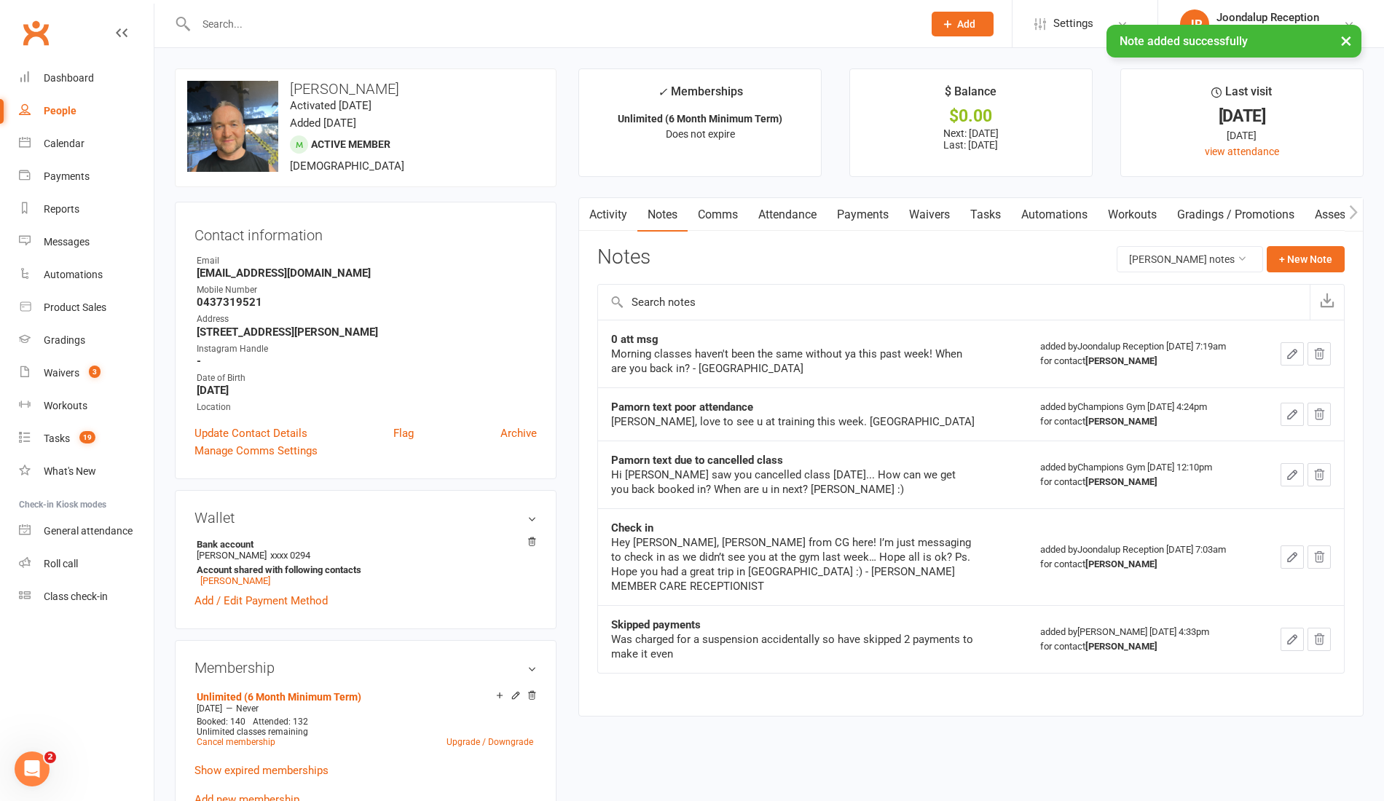
click at [230, 23] on input "text" at bounding box center [552, 24] width 721 height 20
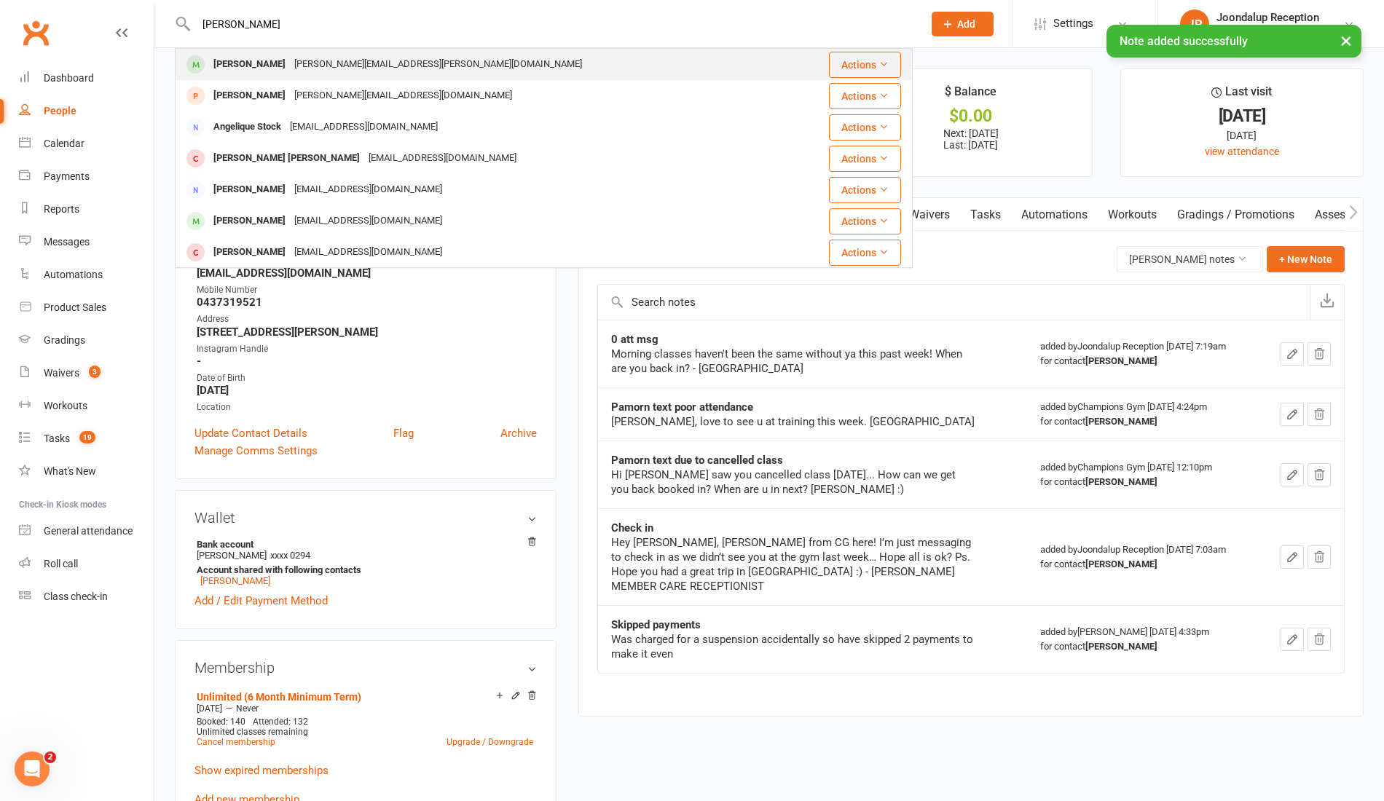
type input "angie"
click at [290, 73] on div "angie.mcnee@gmail.com" at bounding box center [438, 64] width 297 height 21
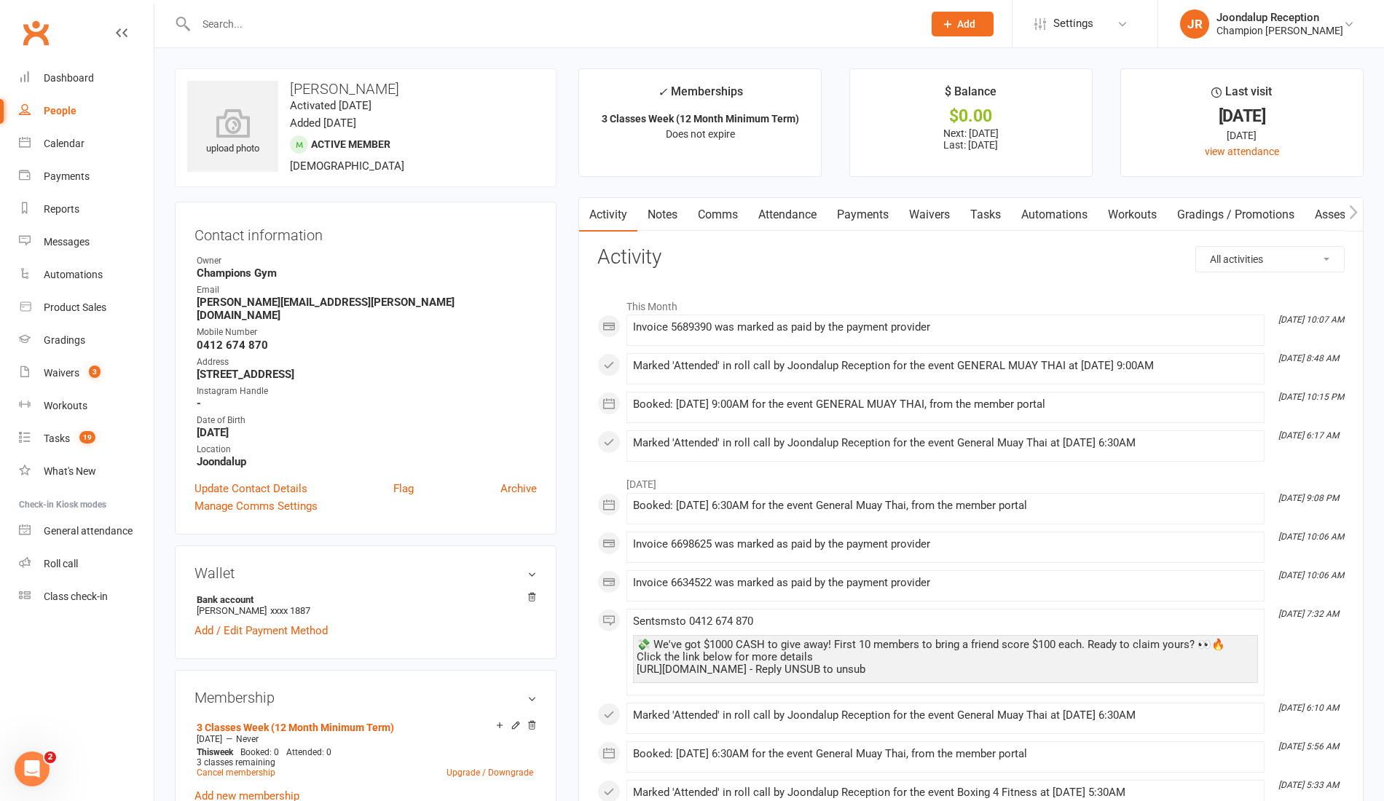
click at [721, 218] on link "Comms" at bounding box center [718, 215] width 60 height 34
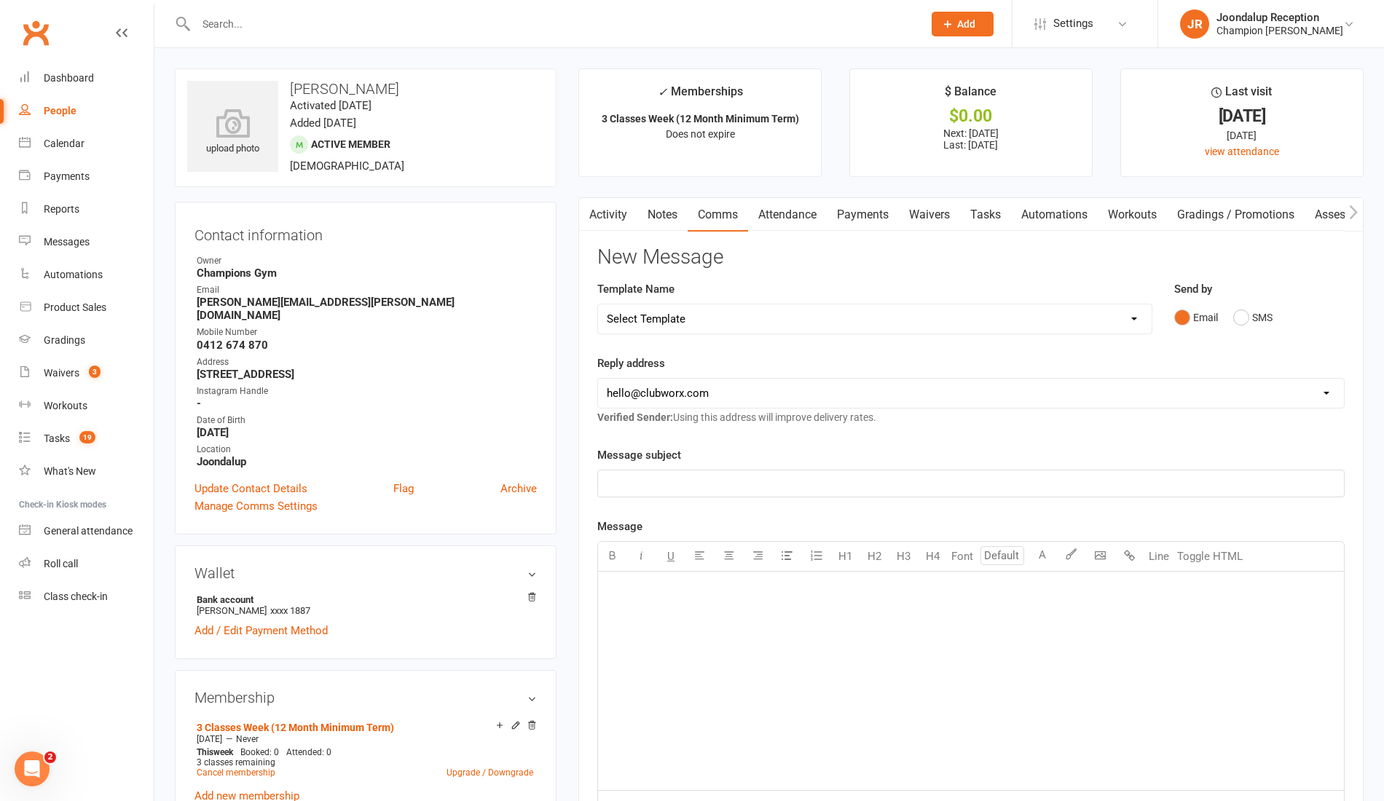
click at [654, 208] on link "Notes" at bounding box center [663, 215] width 50 height 34
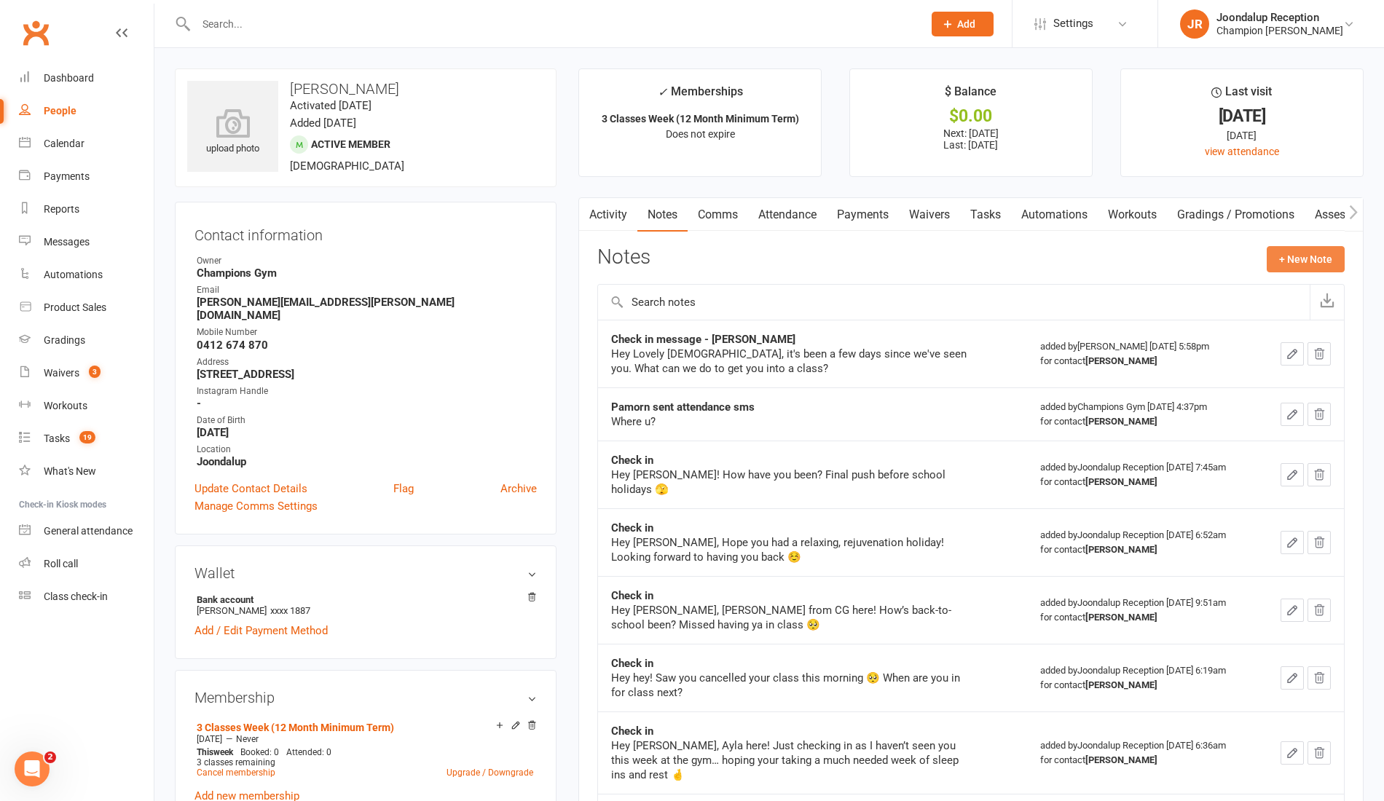
click at [1293, 257] on button "+ New Note" at bounding box center [1306, 259] width 78 height 26
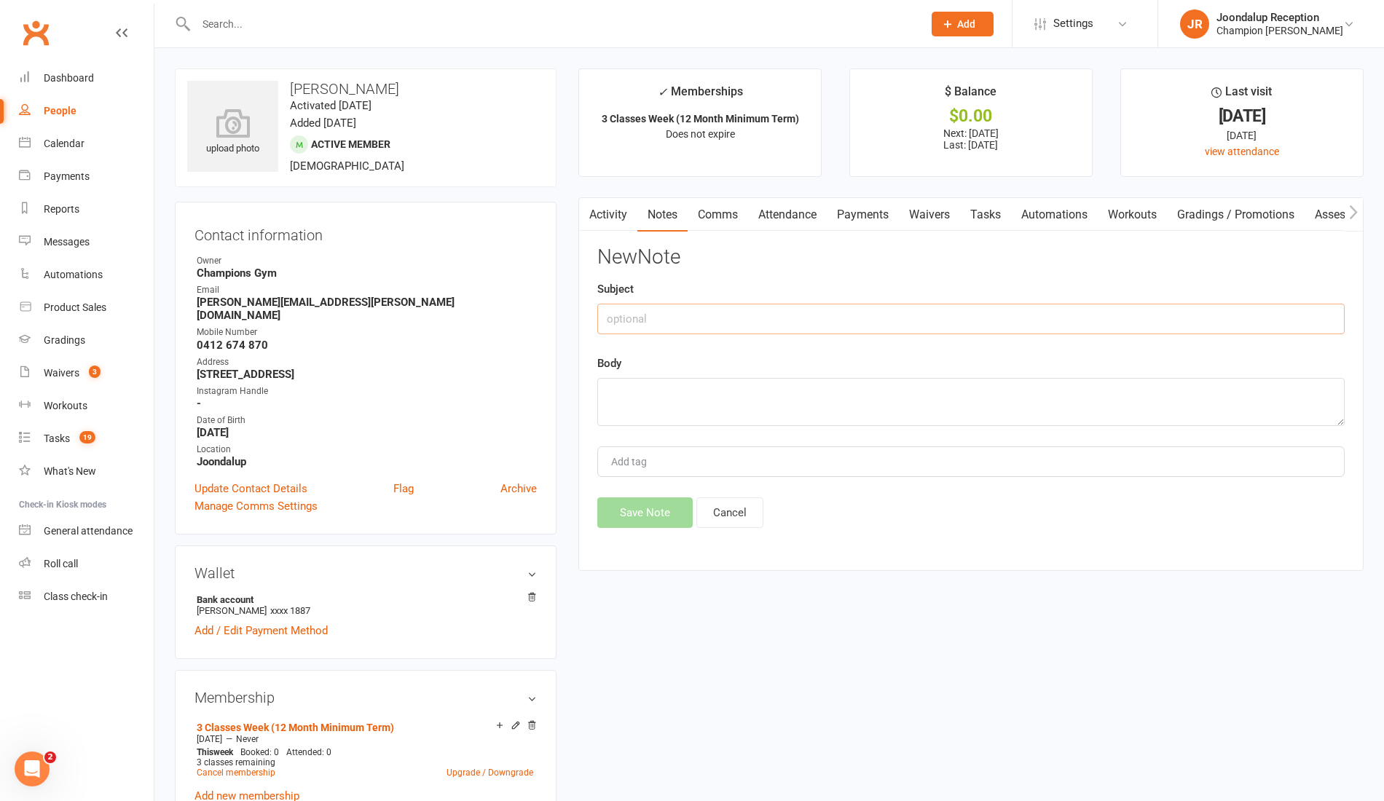
click at [761, 313] on input "text" at bounding box center [971, 319] width 748 height 31
type input "0 ATT MSG"
click at [787, 400] on textarea at bounding box center [971, 402] width 748 height 48
paste textarea "Morning classes haven't been the same without ya this past week! When are you b…"
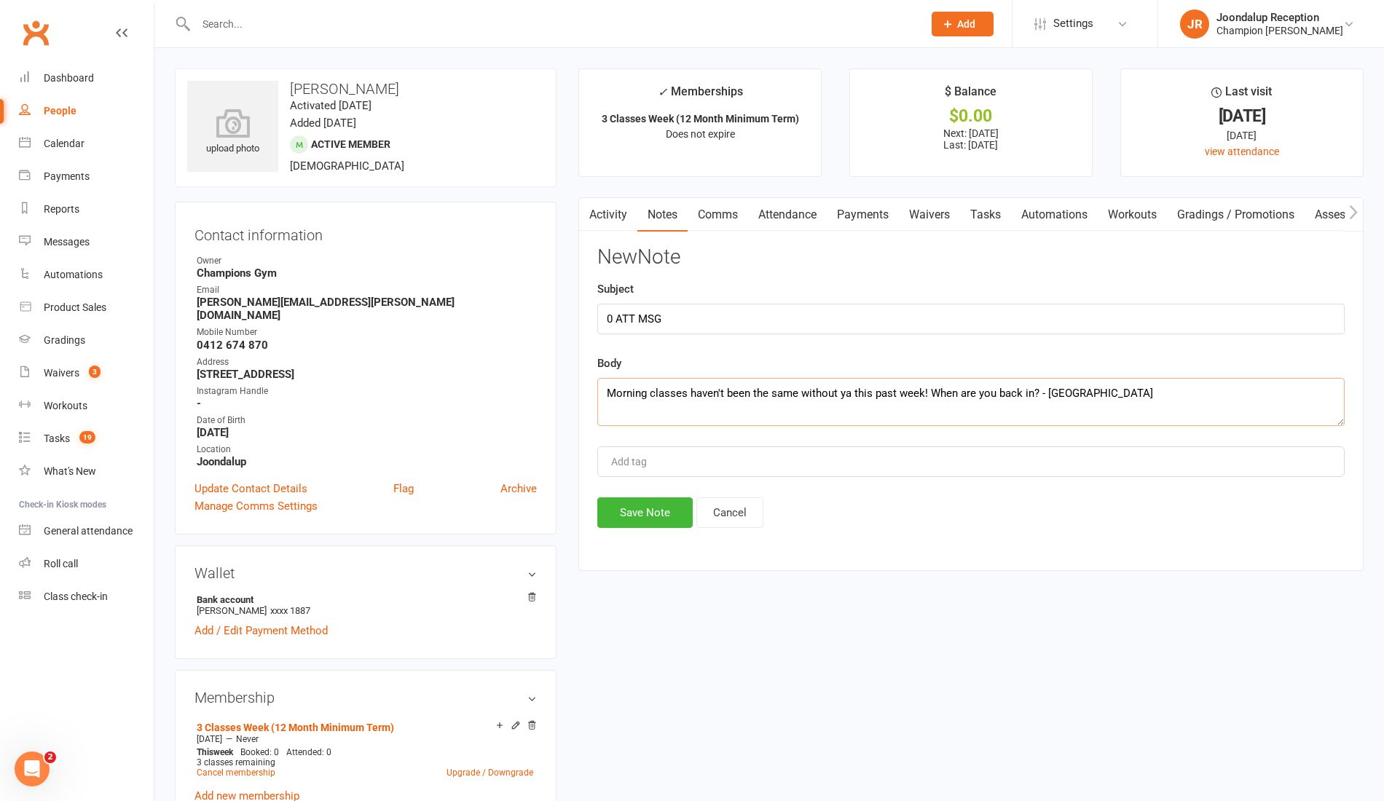
type textarea "Morning classes haven't been the same without ya this past week! When are you b…"
click at [682, 510] on button "Save Note" at bounding box center [644, 513] width 95 height 31
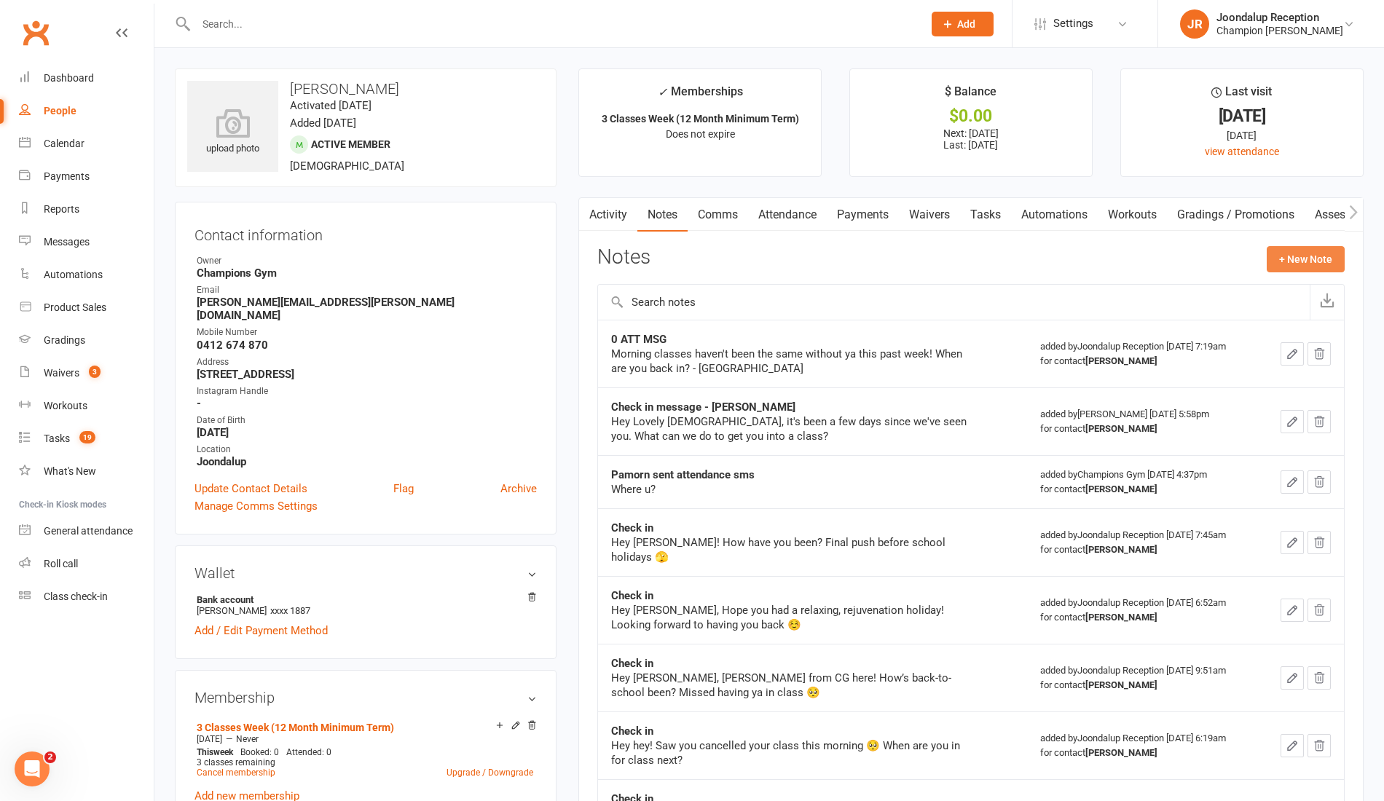
click at [1335, 268] on button "+ New Note" at bounding box center [1306, 259] width 78 height 26
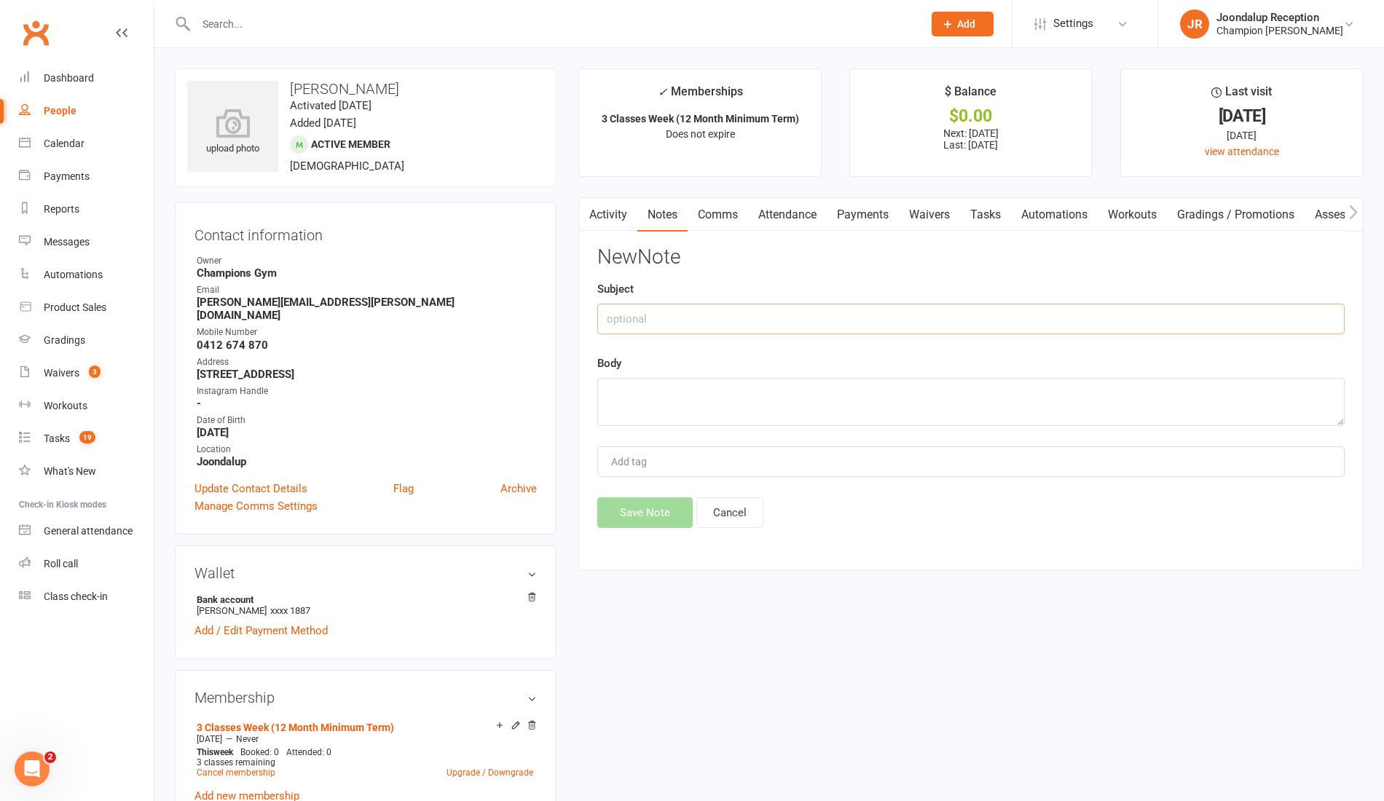
click at [882, 315] on input "text" at bounding box center [971, 319] width 748 height 31
type input "M"
type input "0 ATT MSG"
click at [783, 418] on textarea at bounding box center [971, 402] width 748 height 48
paste textarea "Morning classes haven't been the same without ya this past week! When are you b…"
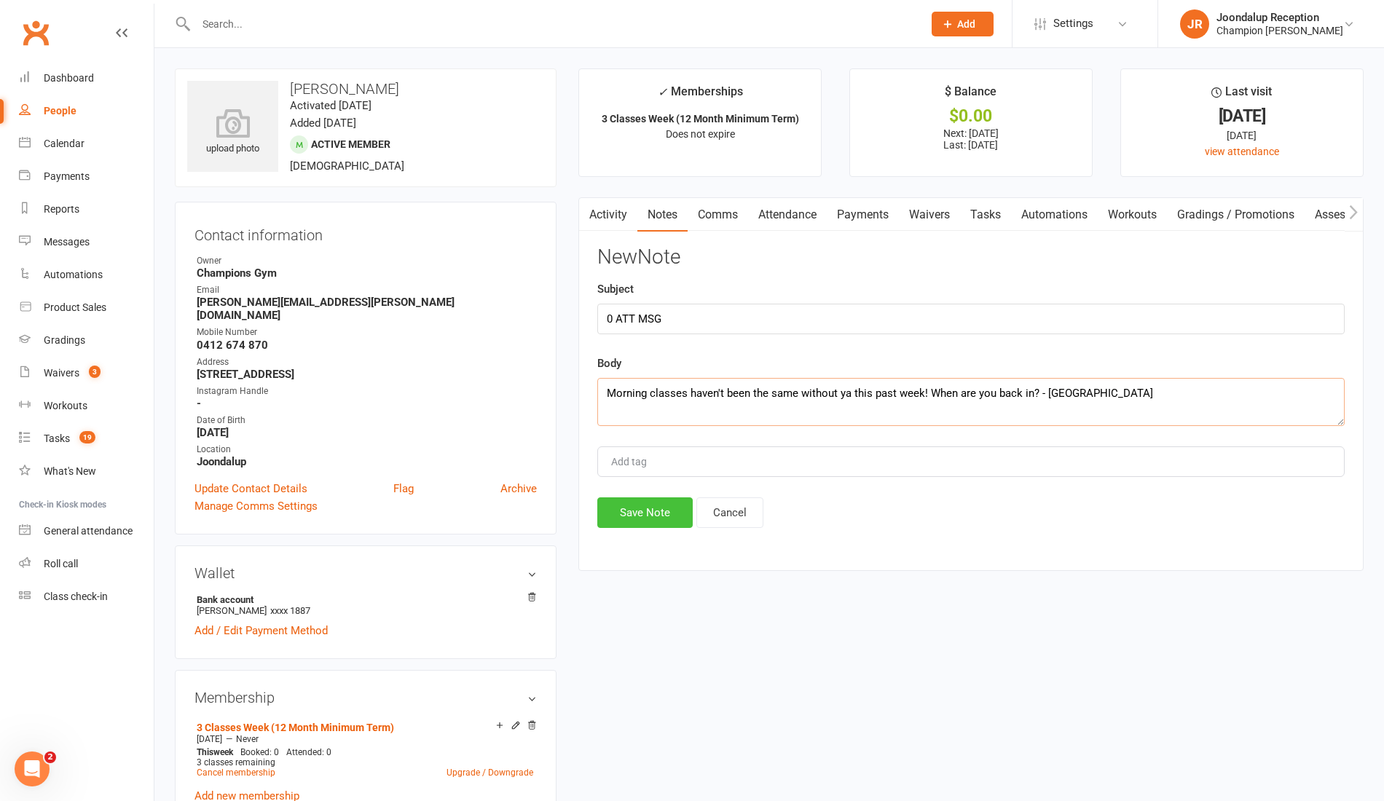
type textarea "Morning classes haven't been the same without ya this past week! When are you b…"
click at [659, 508] on button "Save Note" at bounding box center [644, 513] width 95 height 31
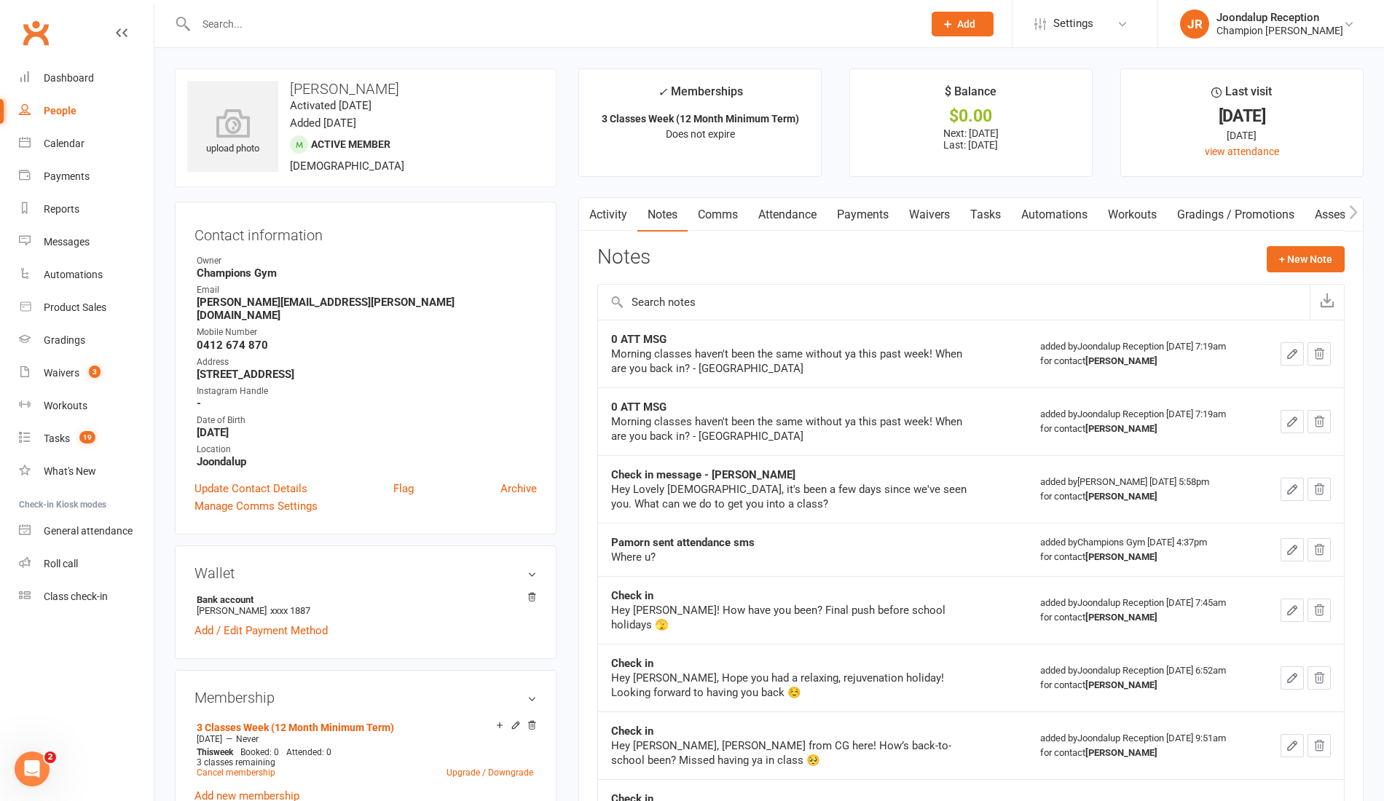
click at [289, 38] on div at bounding box center [544, 23] width 738 height 47
click at [281, 34] on input "text" at bounding box center [552, 24] width 721 height 20
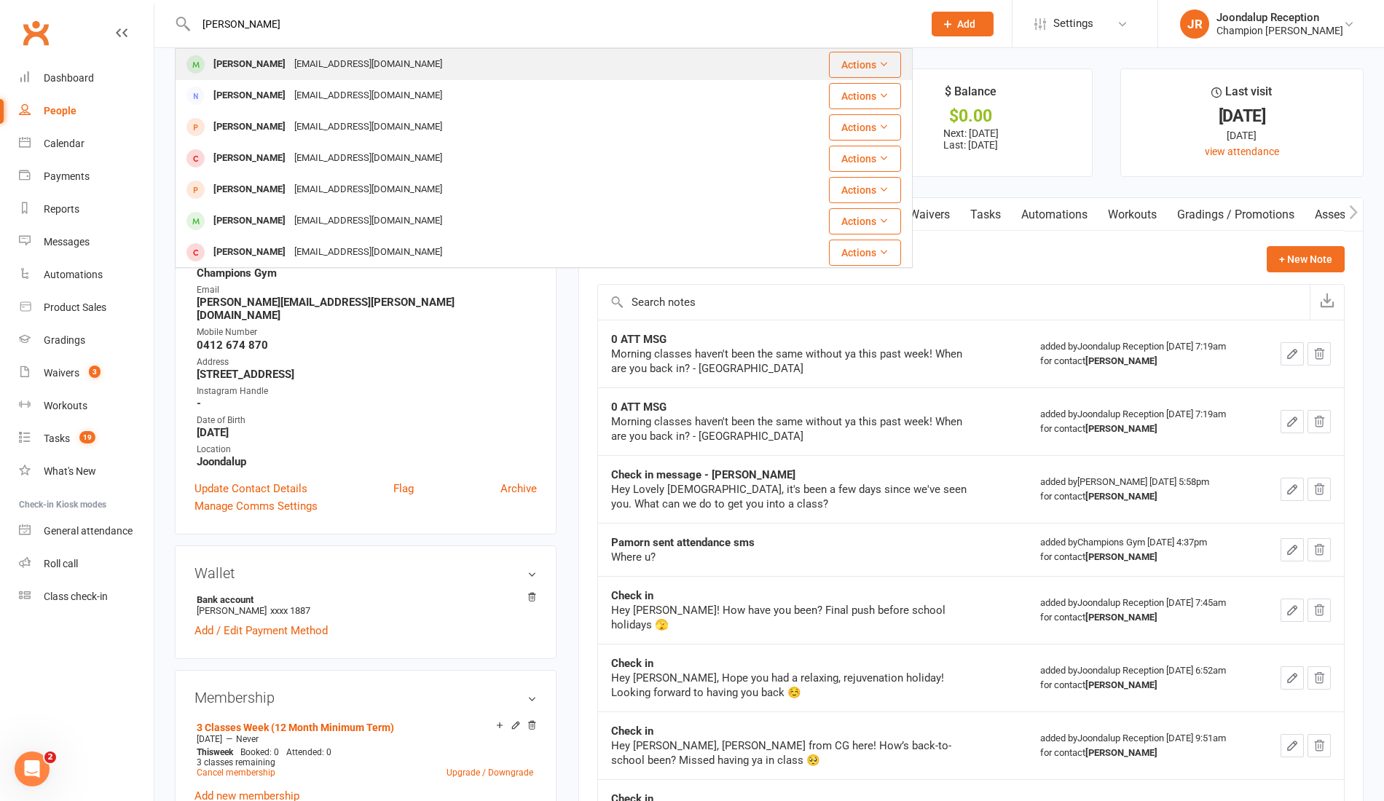
type input "ZACH"
click at [290, 66] on div "zachyelland@gmail.com" at bounding box center [368, 64] width 157 height 21
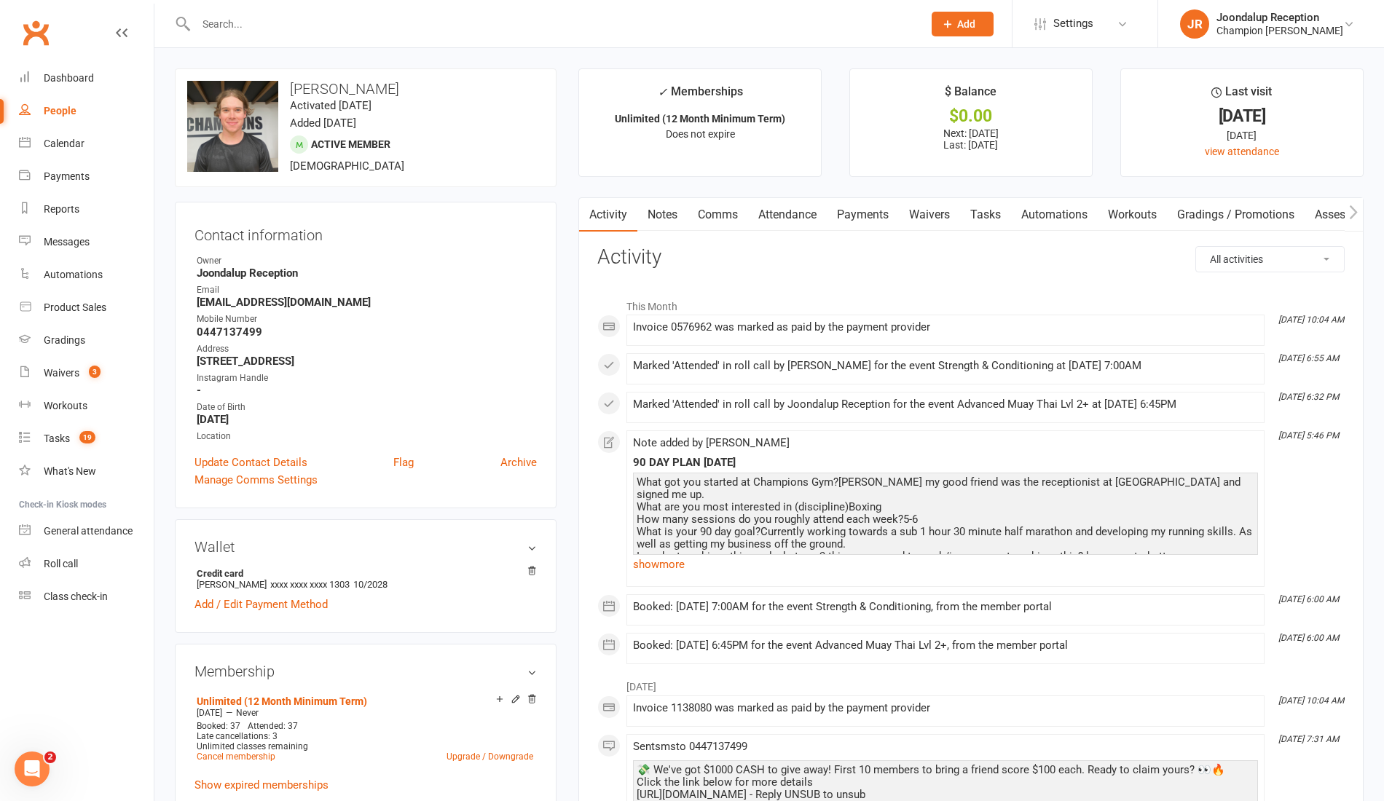
click at [670, 199] on link "Notes" at bounding box center [663, 215] width 50 height 34
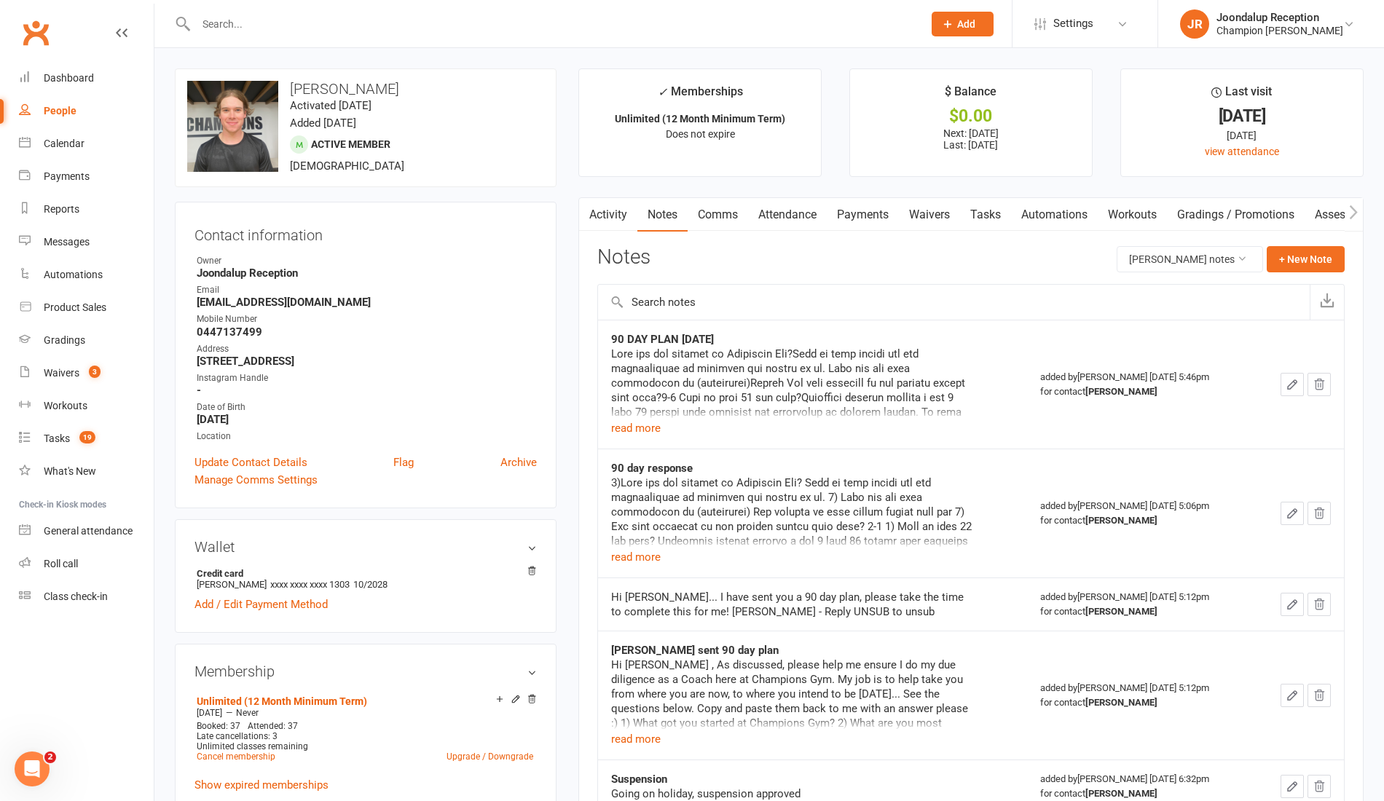
click at [281, 20] on input "text" at bounding box center [552, 24] width 721 height 20
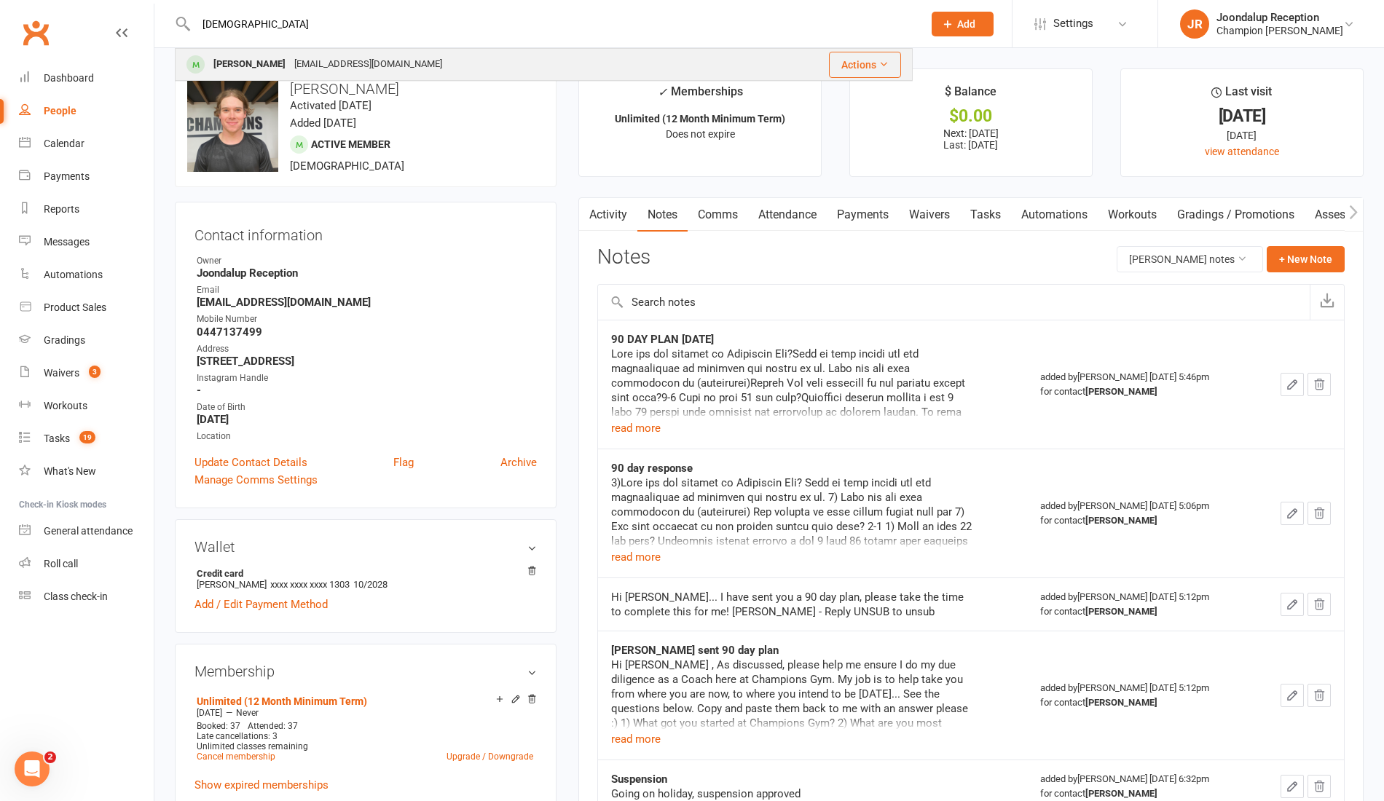
type input "JUDE"
click at [254, 71] on div "Jude Foster" at bounding box center [249, 64] width 81 height 21
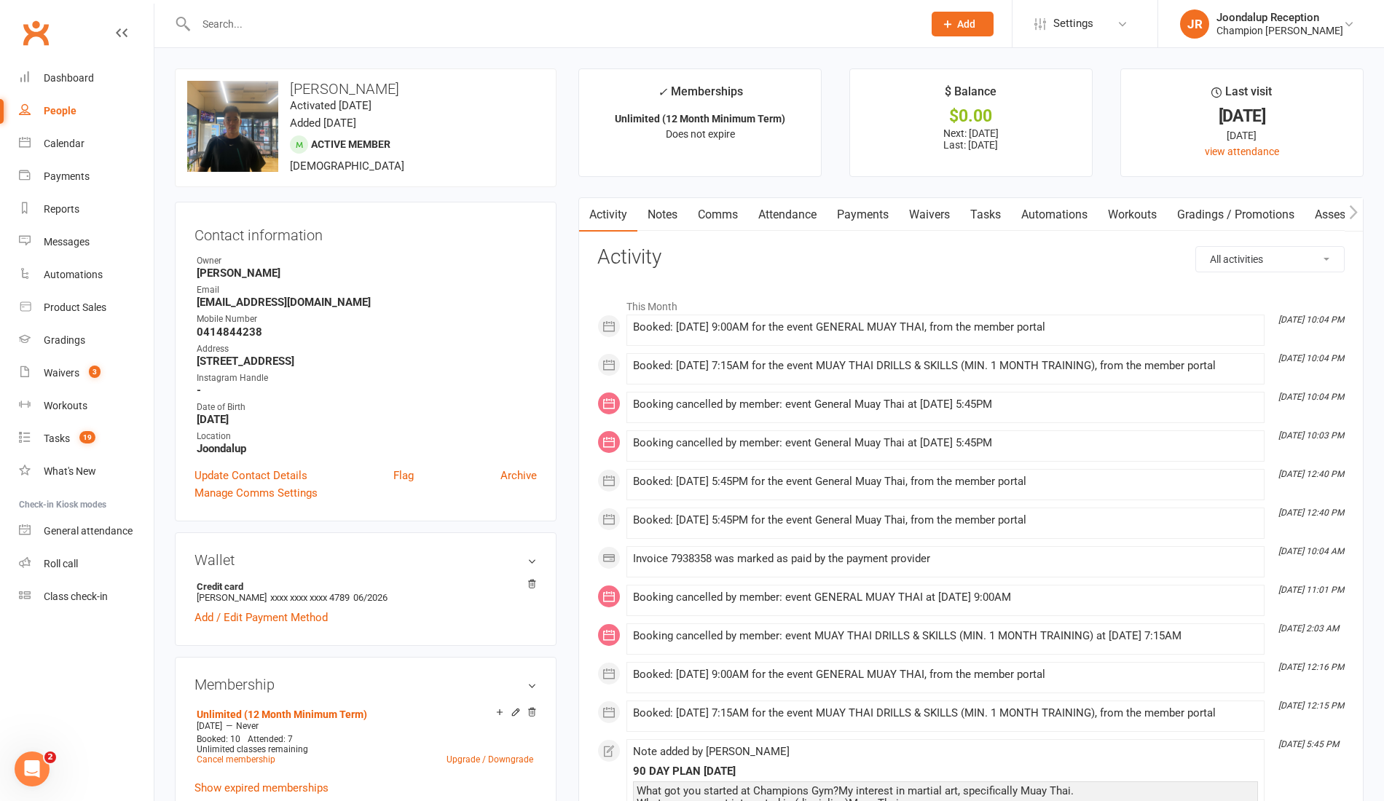
click at [319, 20] on input "text" at bounding box center [552, 24] width 721 height 20
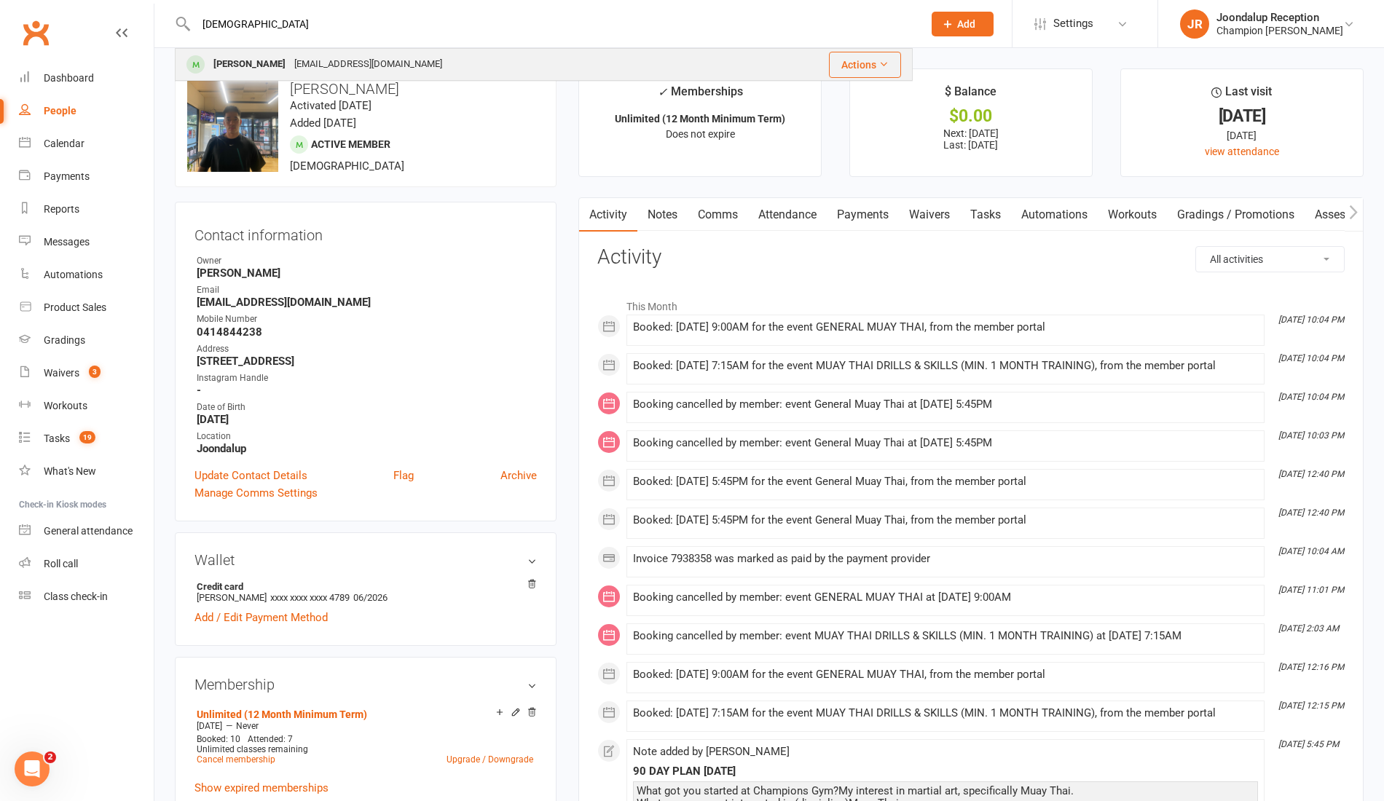
type input "jude"
click at [302, 68] on div "Judepfoster@gmail.com" at bounding box center [368, 64] width 157 height 21
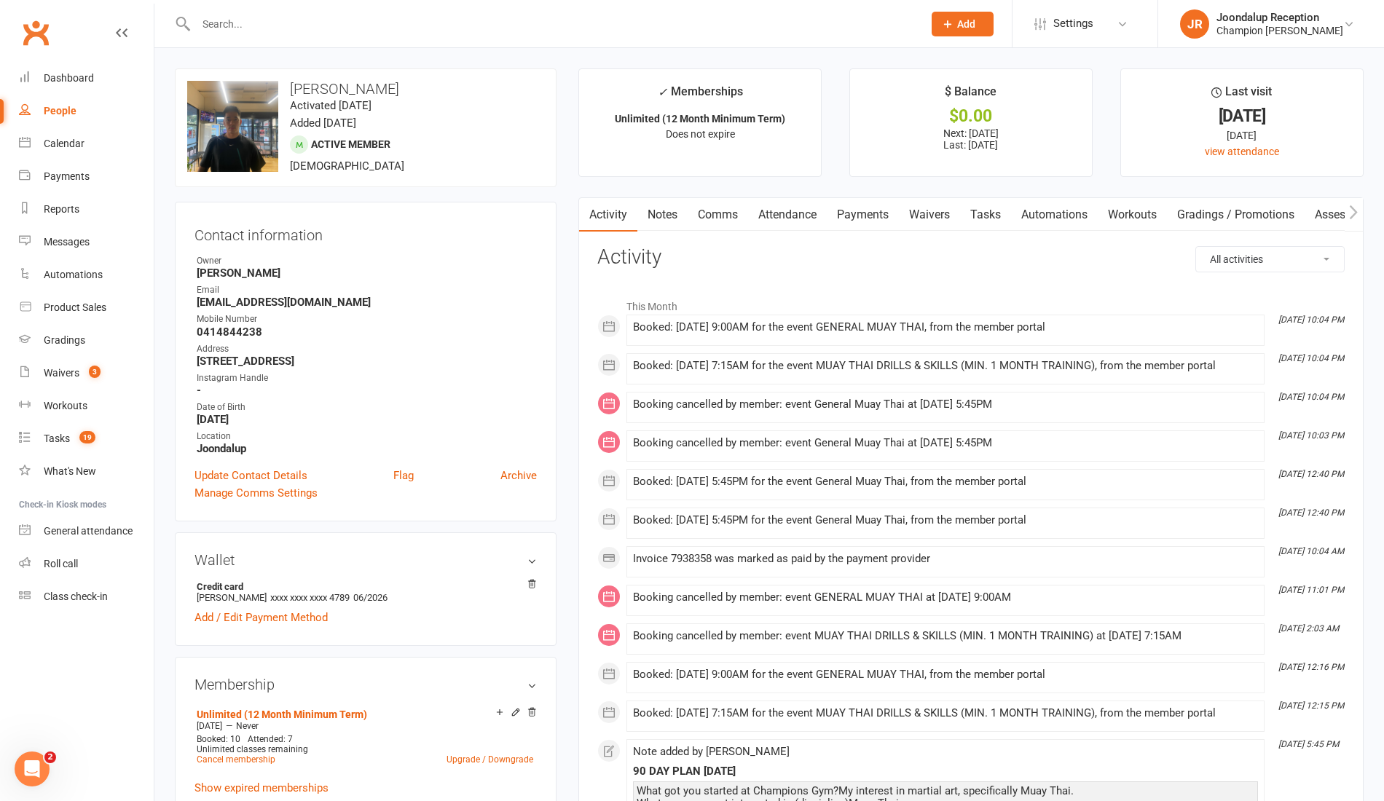
click at [669, 203] on link "Notes" at bounding box center [663, 215] width 50 height 34
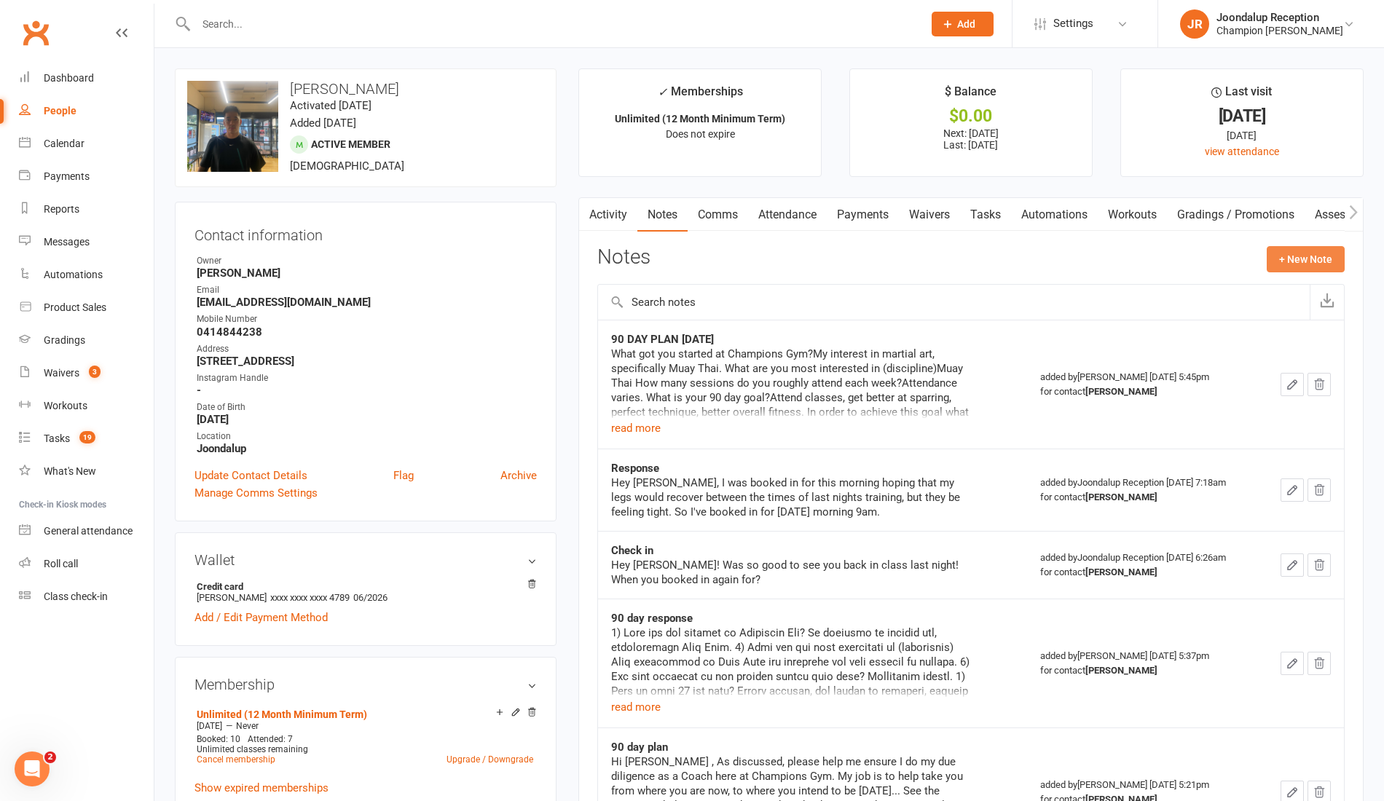
click at [1289, 255] on button "+ New Note" at bounding box center [1306, 259] width 78 height 26
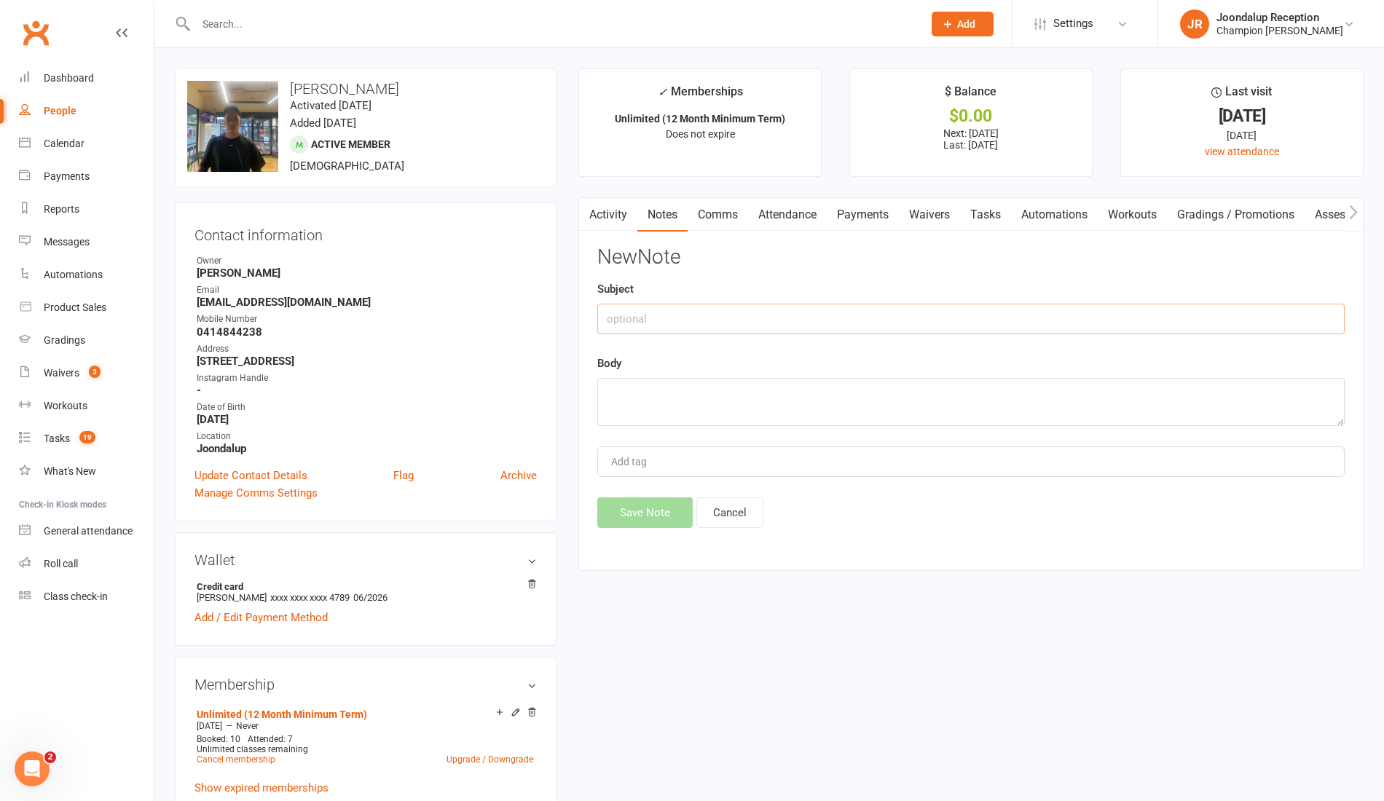
click at [953, 329] on input "text" at bounding box center [971, 319] width 748 height 31
click at [759, 447] on div "Add tag" at bounding box center [971, 462] width 748 height 31
click at [845, 310] on input "0 ATTMSG" at bounding box center [971, 319] width 748 height 31
type input "0 ATT MSG"
click at [789, 389] on textarea at bounding box center [971, 402] width 748 height 48
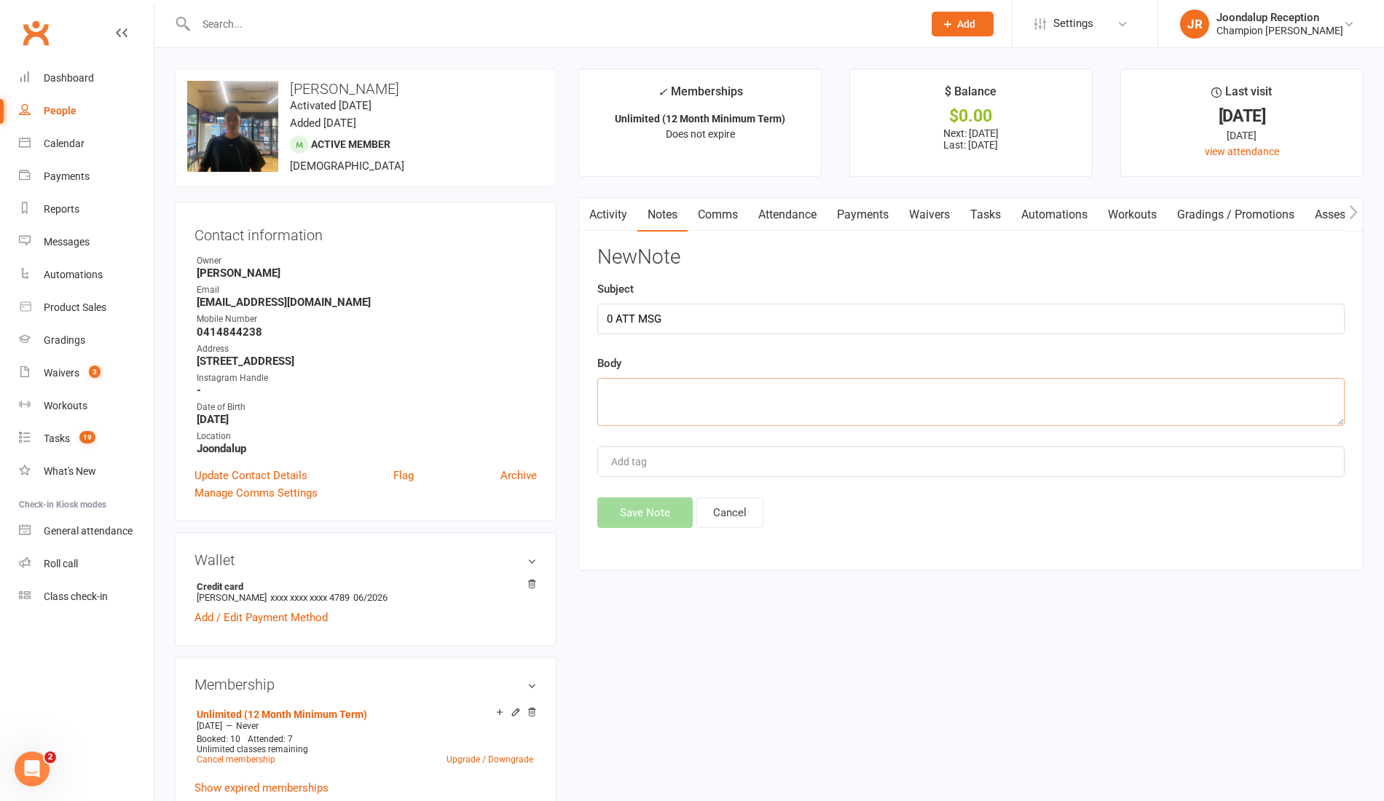
paste textarea "{contact-first-name}! We miss ya! Where you at??? - Ayla"
type textarea "{contact-first-name}! We miss ya! Where you at??? - Ayla"
click at [649, 510] on button "Save Note" at bounding box center [644, 513] width 95 height 31
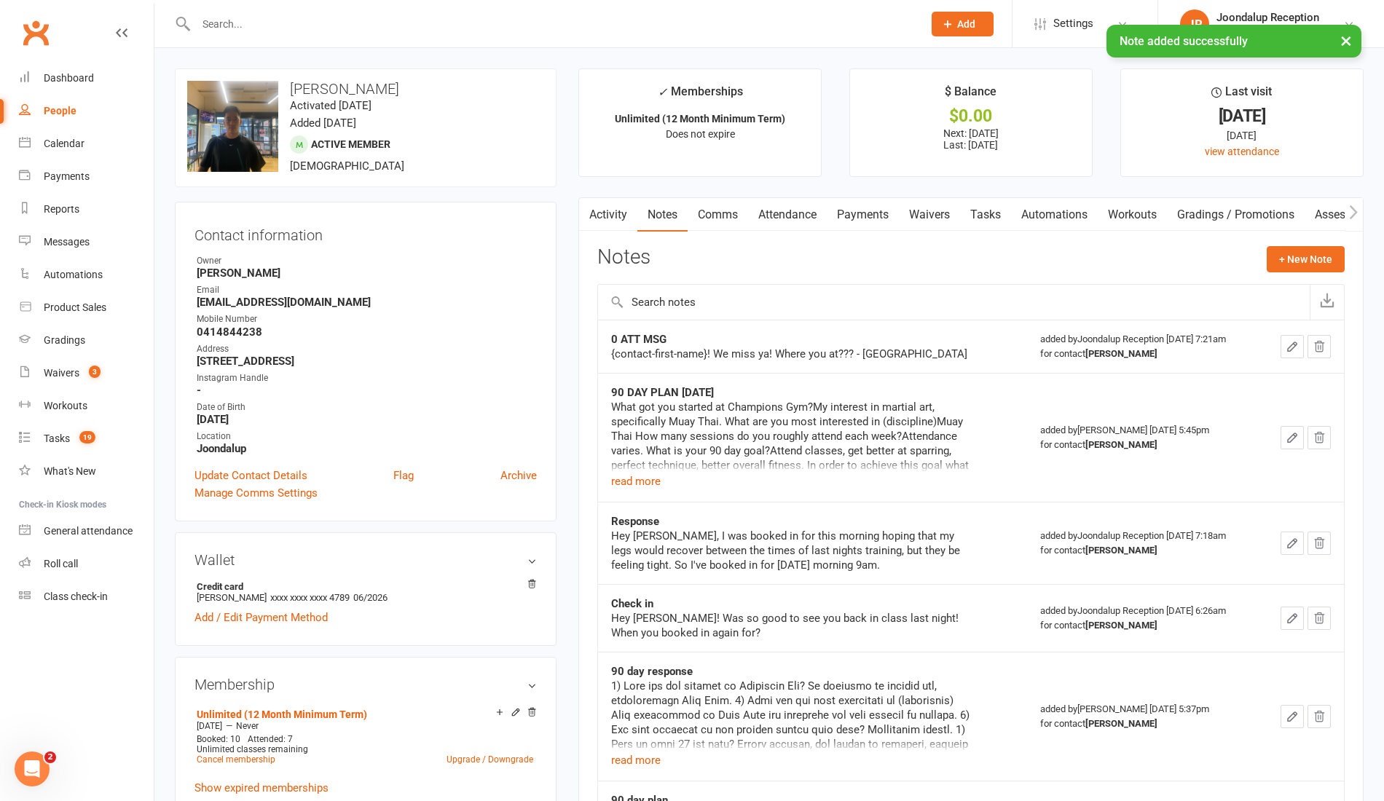
click at [339, 19] on input "text" at bounding box center [552, 24] width 721 height 20
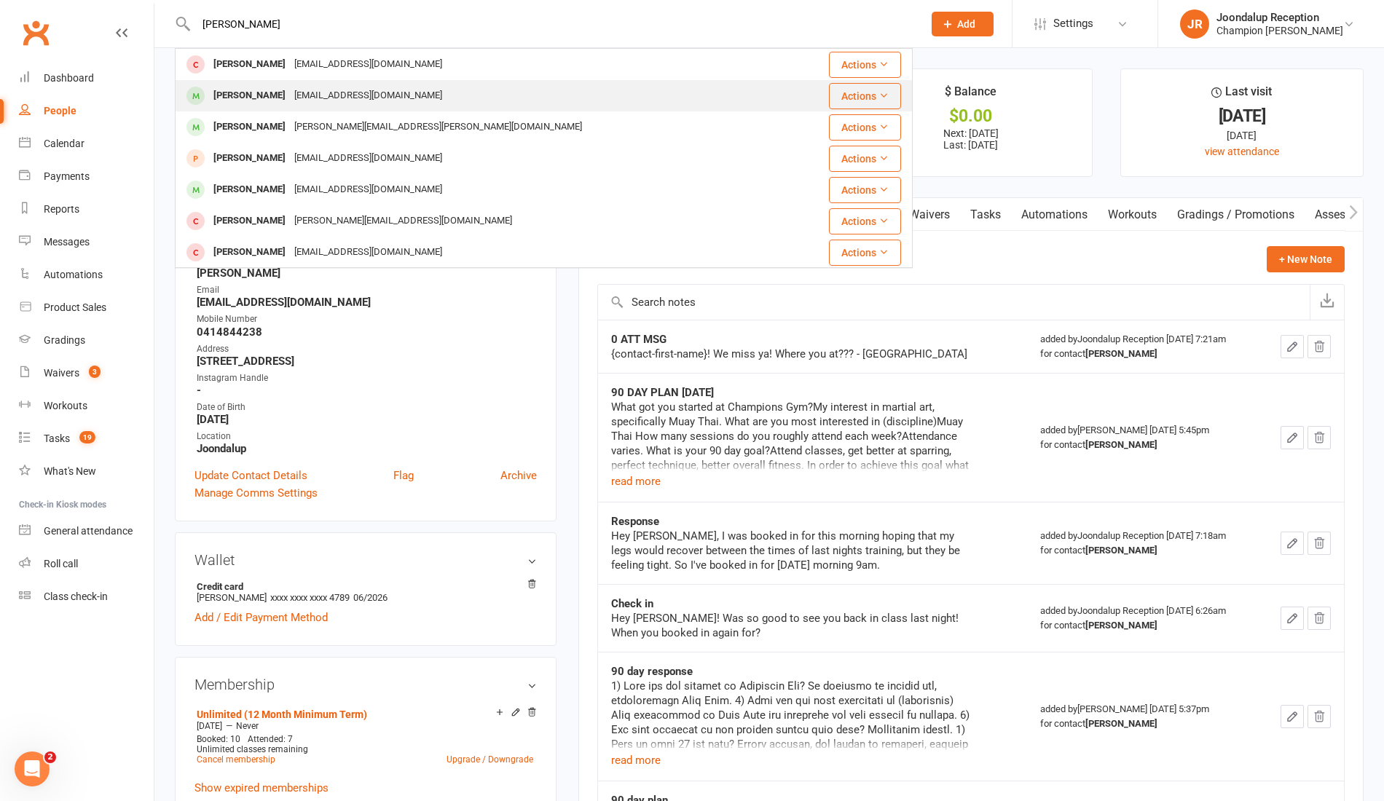
type input "MITCH"
click at [325, 86] on div "wright01@live.com.au" at bounding box center [368, 95] width 157 height 21
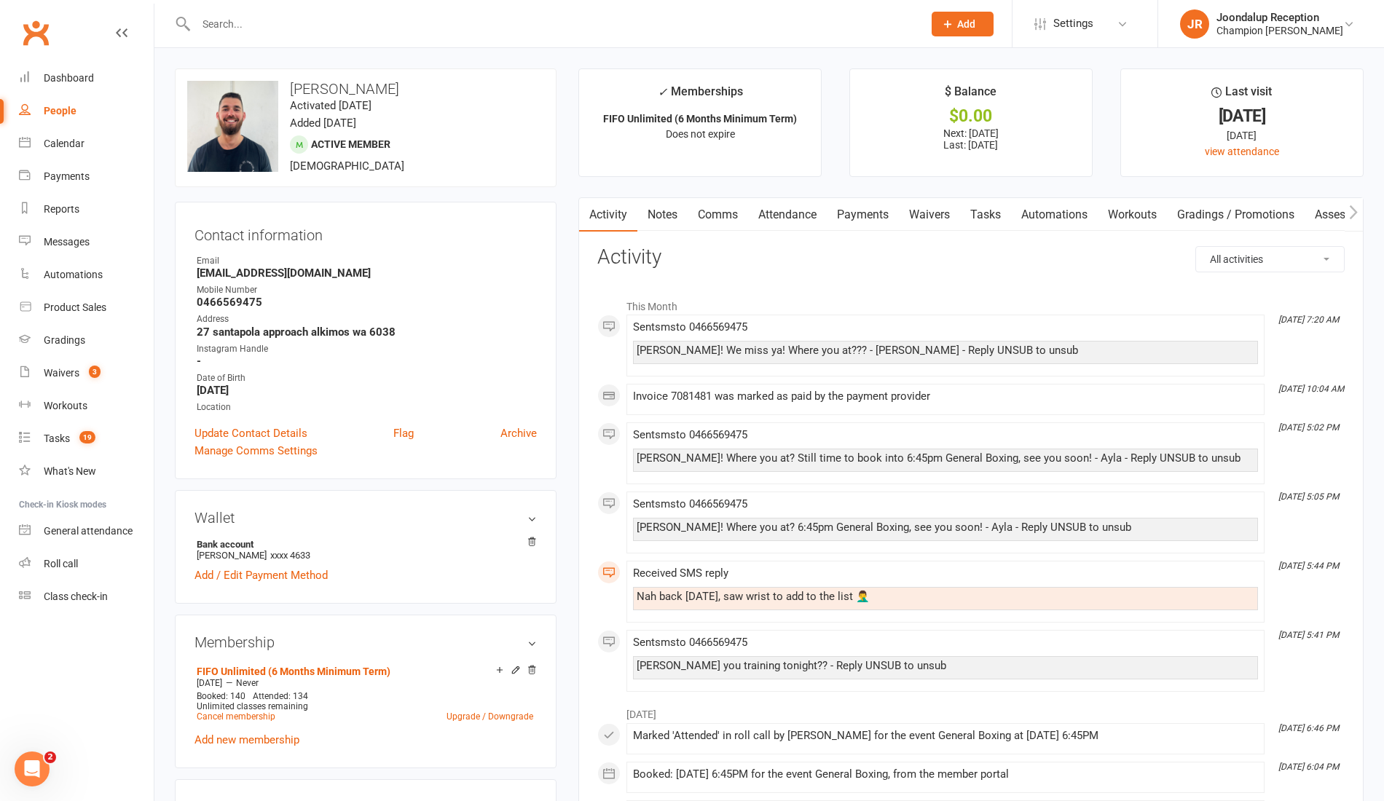
click at [650, 219] on link "Notes" at bounding box center [663, 215] width 50 height 34
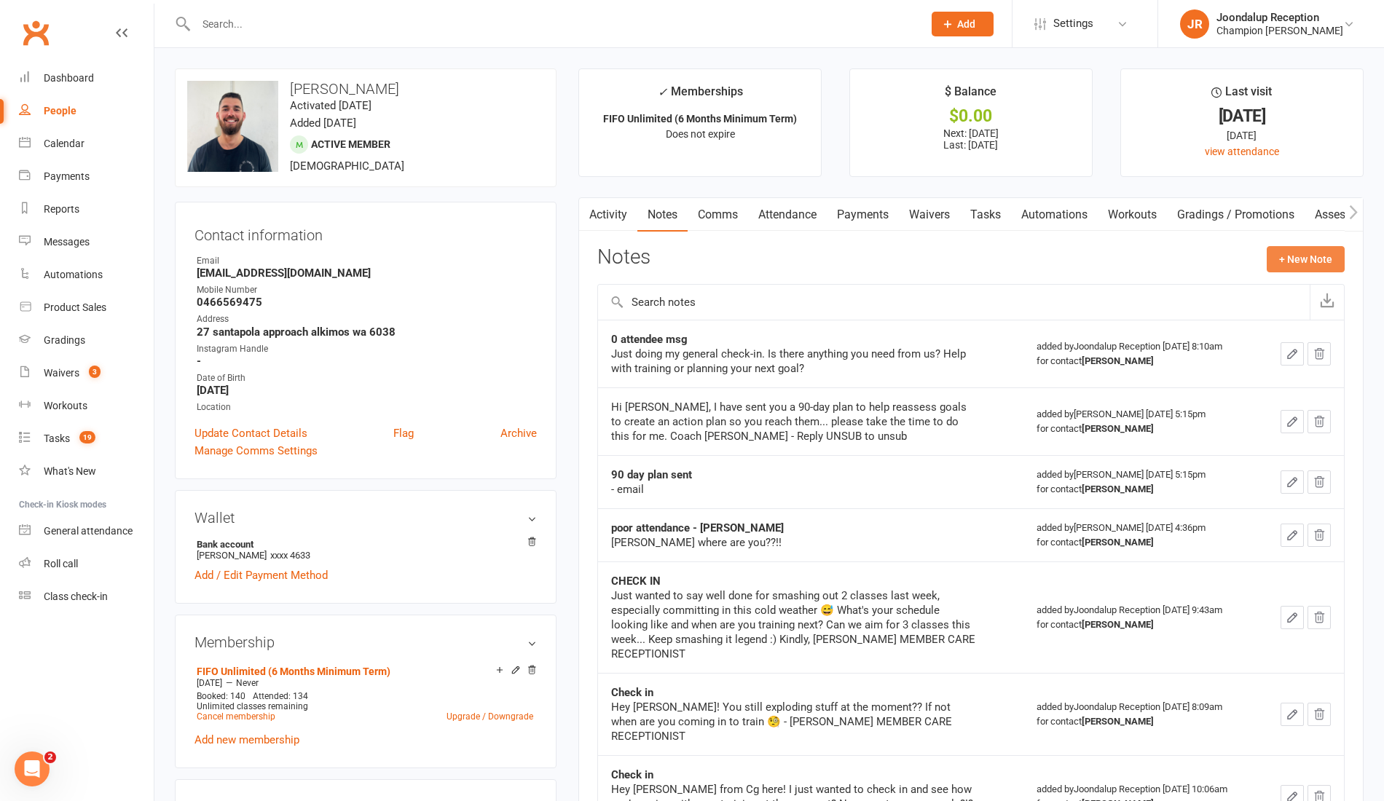
click at [1318, 251] on button "+ New Note" at bounding box center [1306, 259] width 78 height 26
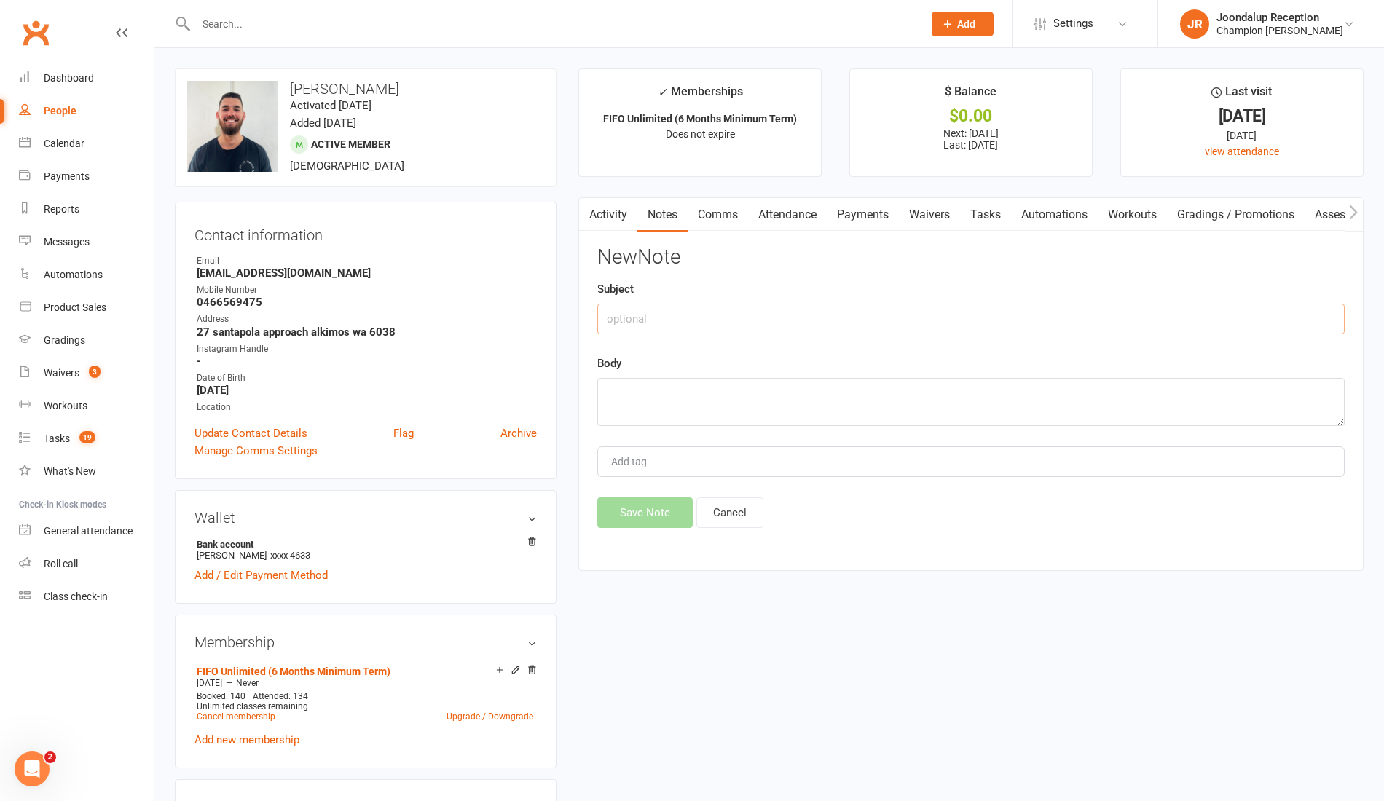
click at [938, 323] on input "text" at bounding box center [971, 319] width 748 height 31
type input "0 ATT MSG"
click at [797, 393] on textarea at bounding box center [971, 402] width 748 height 48
paste textarea "{contact-first-name}! We miss ya! Where you at??? - Ayla"
type textarea "{contact-first-name}! We miss ya! Where you at??? - Ayla"
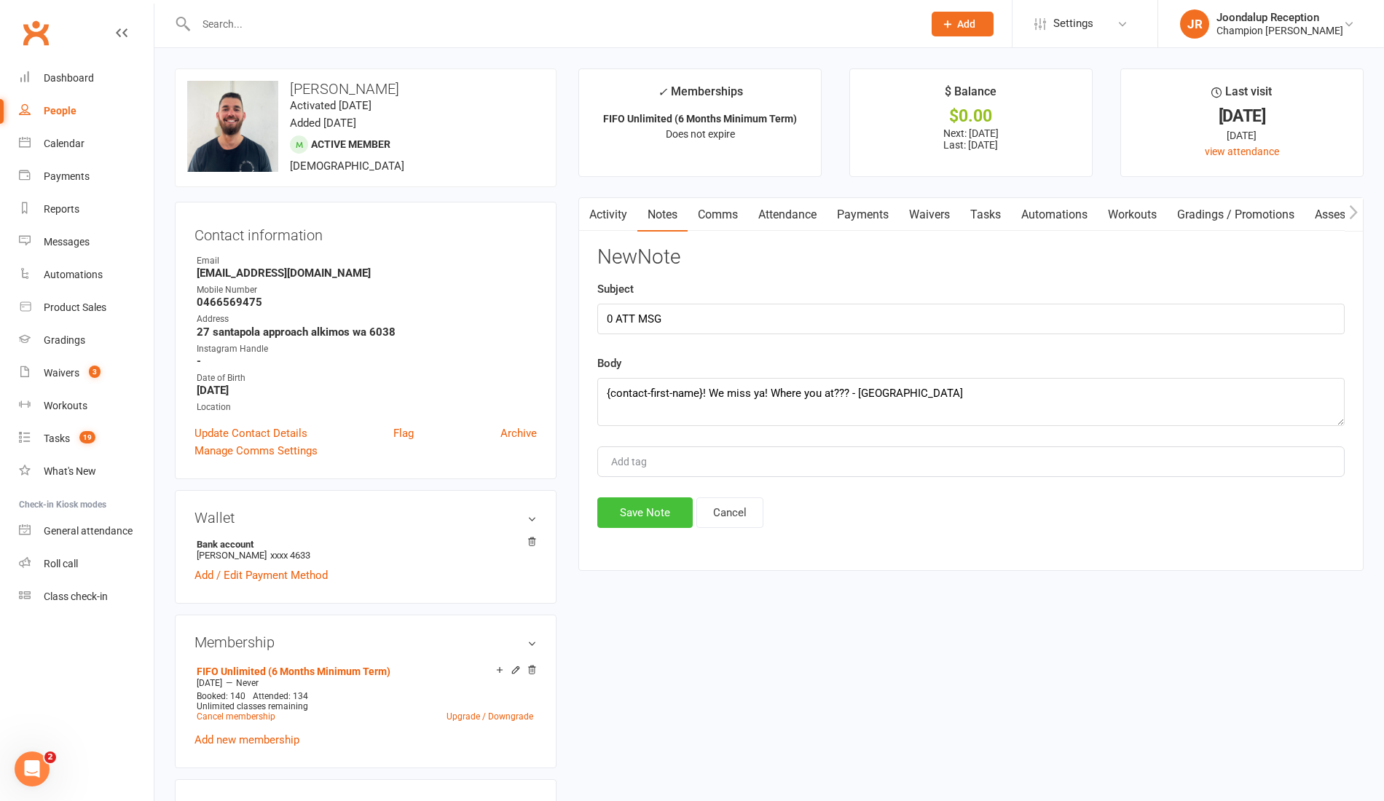
click at [669, 501] on button "Save Note" at bounding box center [644, 513] width 95 height 31
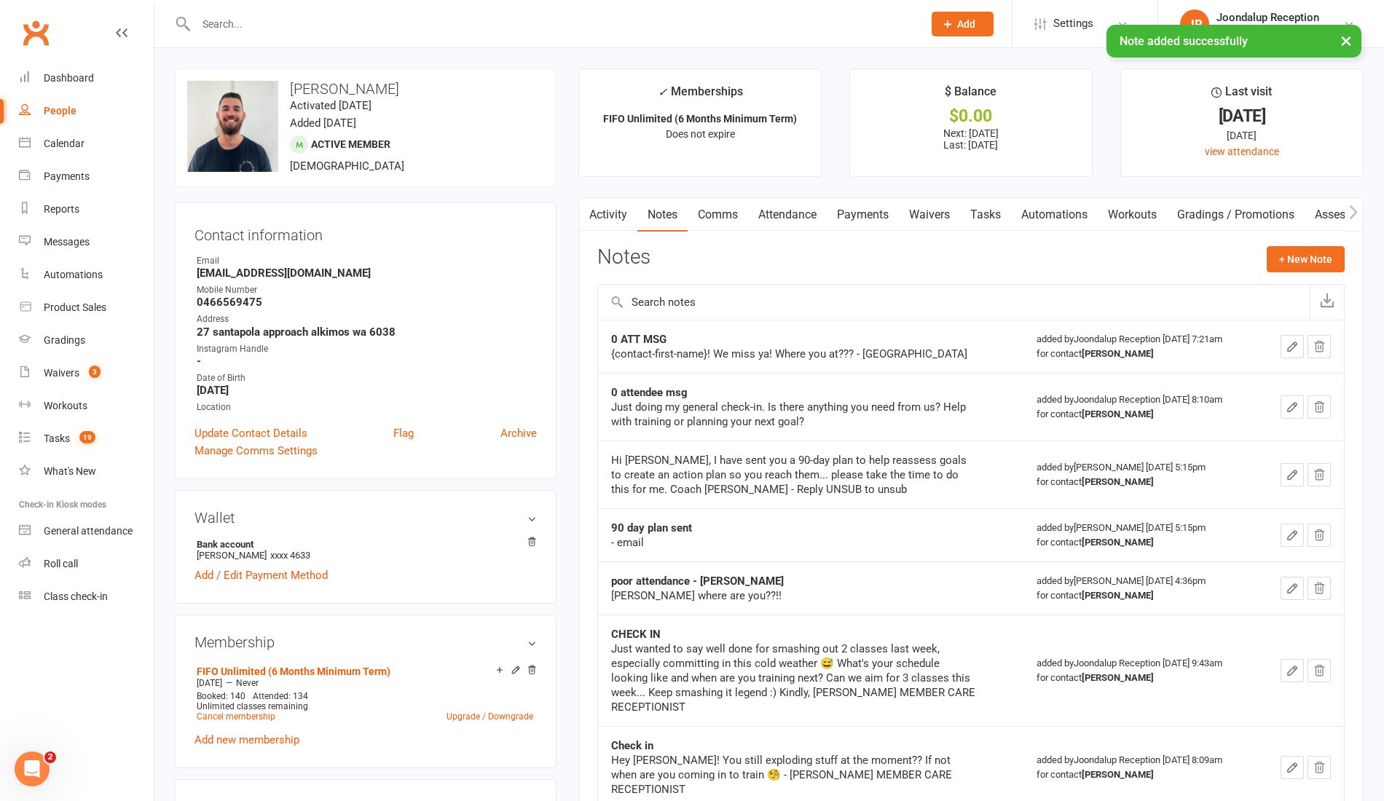
click at [264, 17] on input "text" at bounding box center [552, 24] width 721 height 20
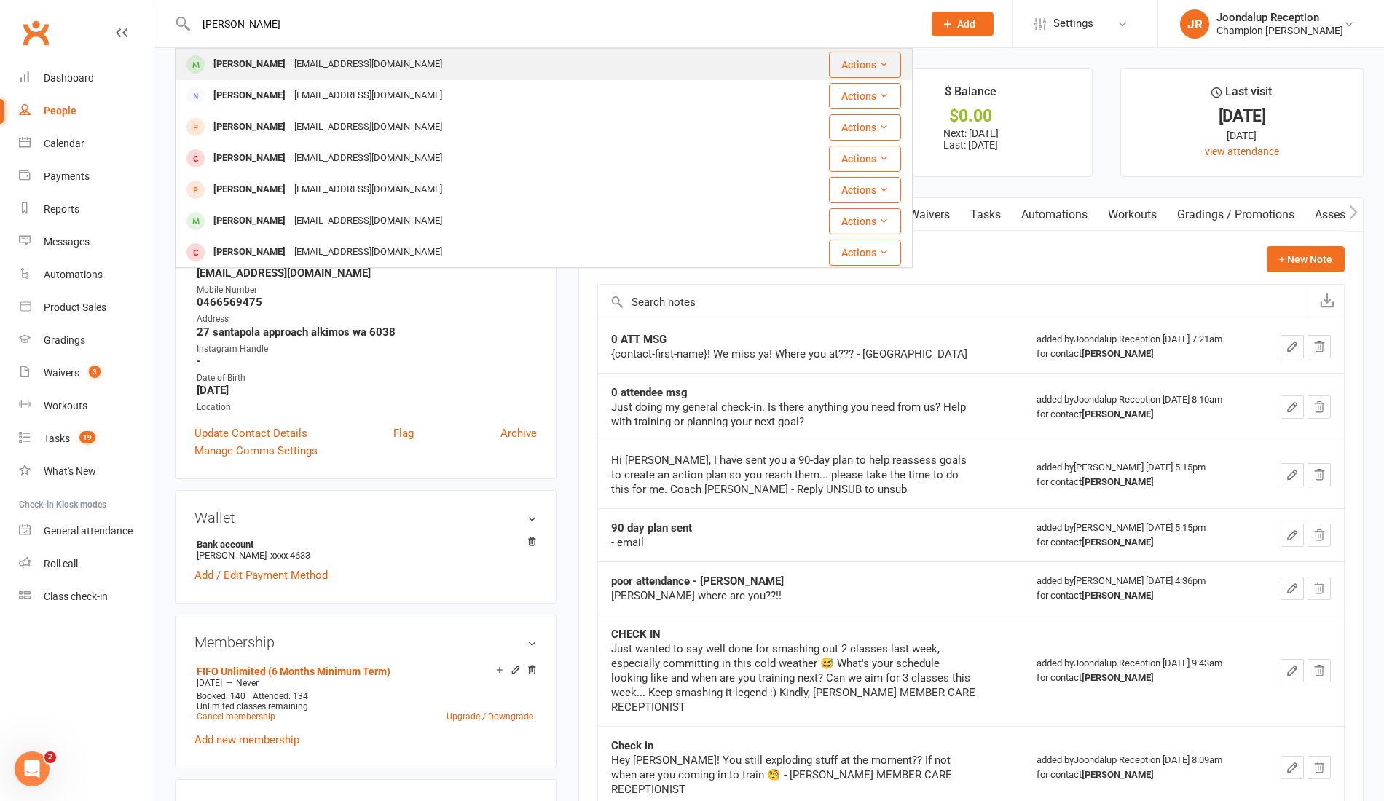
type input "ZACH"
click at [256, 55] on div "Zach Yelland" at bounding box center [249, 64] width 81 height 21
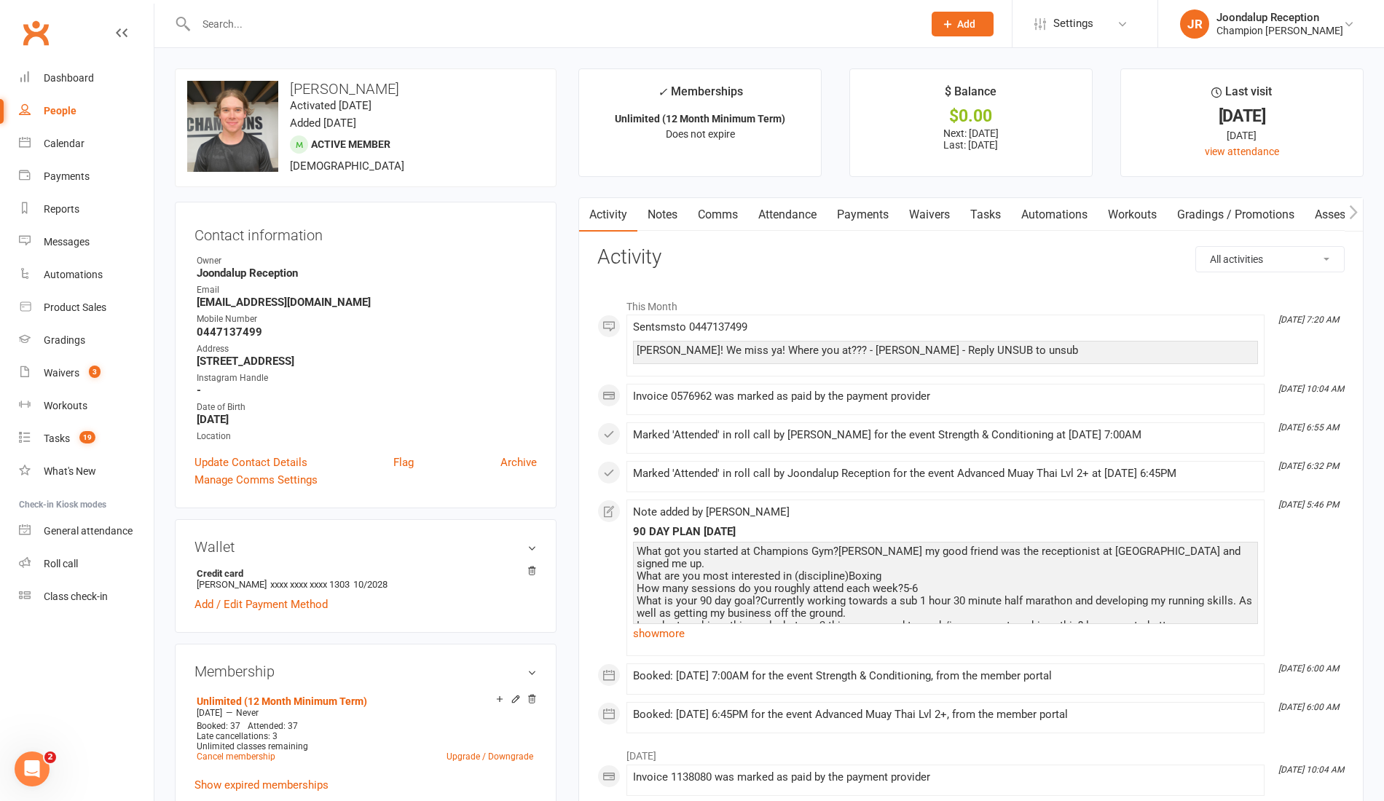
click at [667, 221] on link "Notes" at bounding box center [663, 215] width 50 height 34
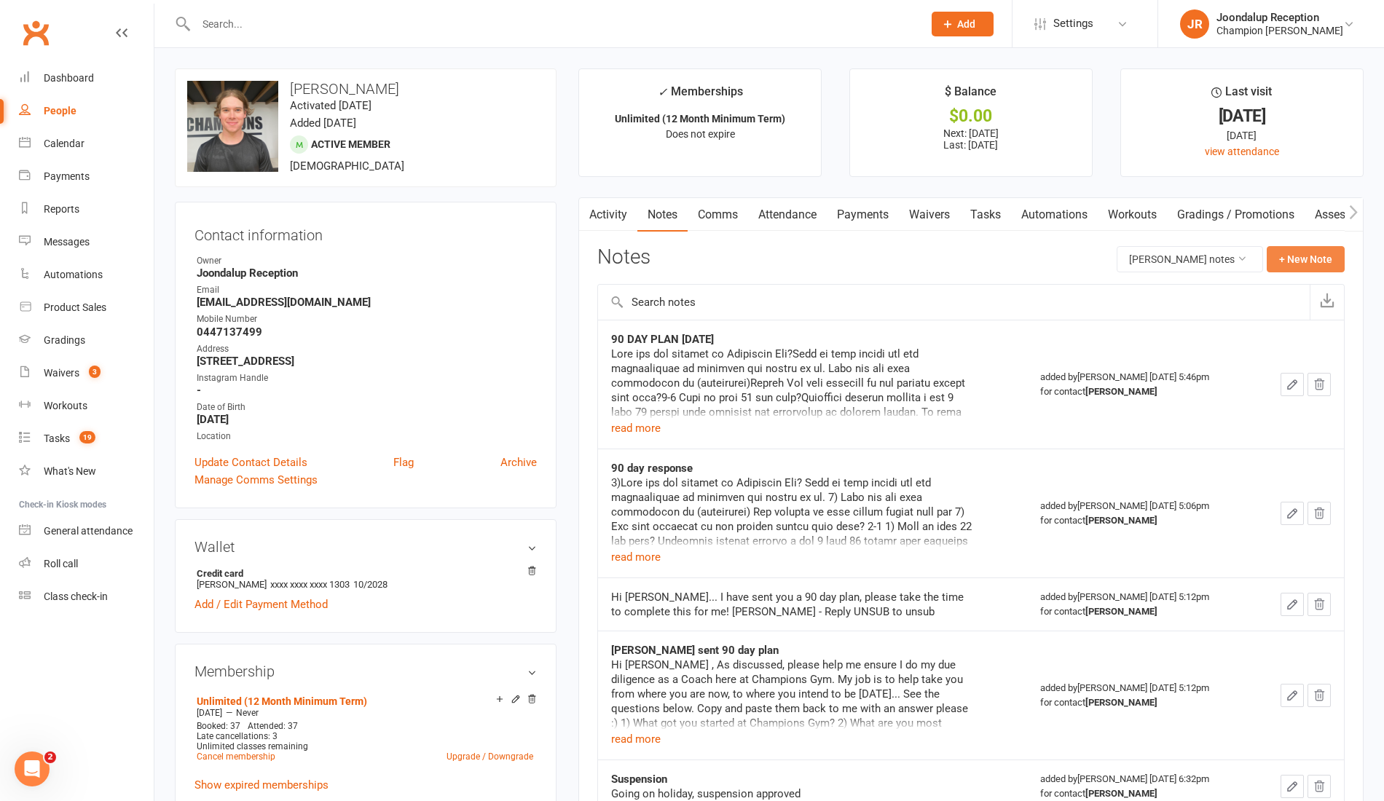
click at [1287, 265] on button "+ New Note" at bounding box center [1306, 259] width 78 height 26
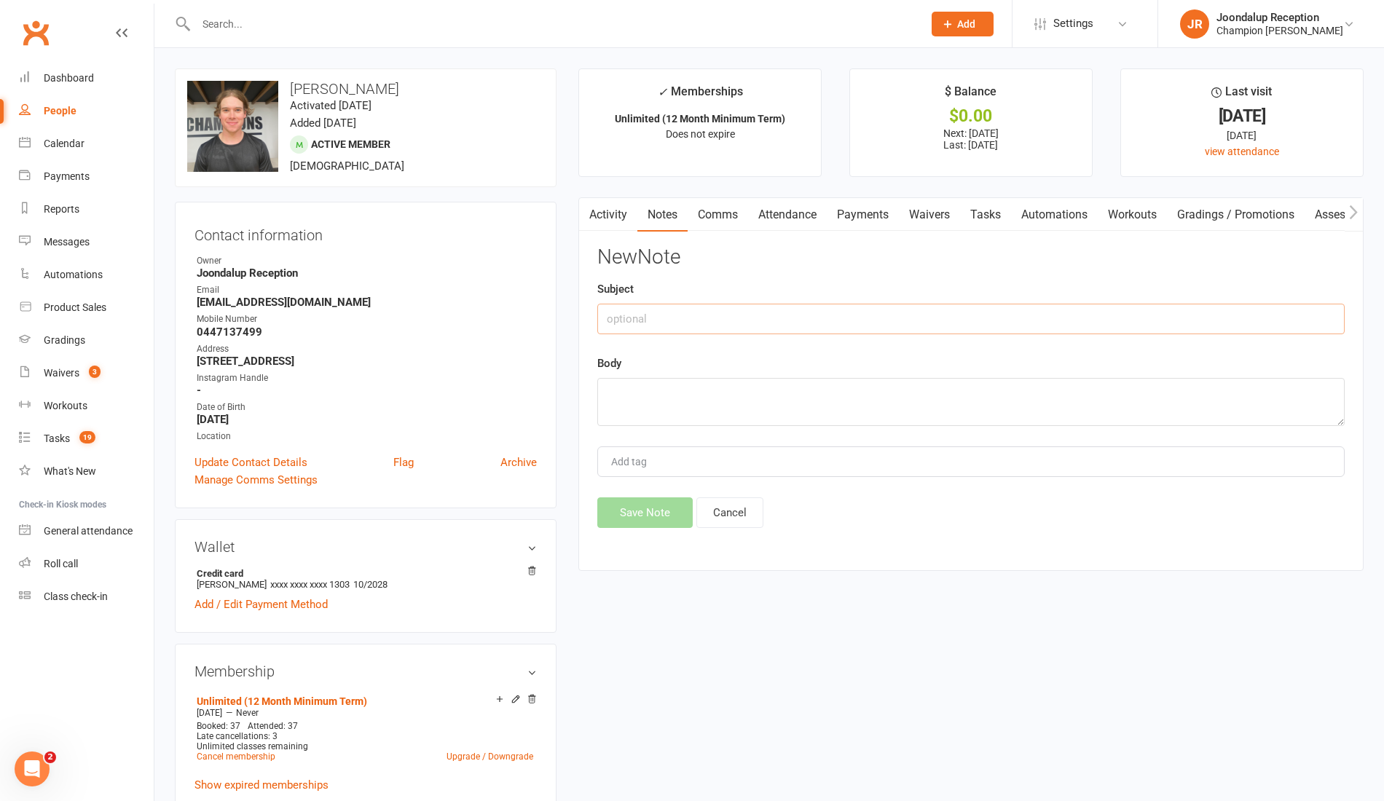
click at [922, 310] on input "text" at bounding box center [971, 319] width 748 height 31
type input "0 ATT MSG"
click at [851, 396] on textarea at bounding box center [971, 402] width 748 height 48
paste textarea "{contact-first-name}! We miss ya! Where you at??? - Ayla"
type textarea "{contact-first-name}! We miss ya! Where you at??? - Ayla"
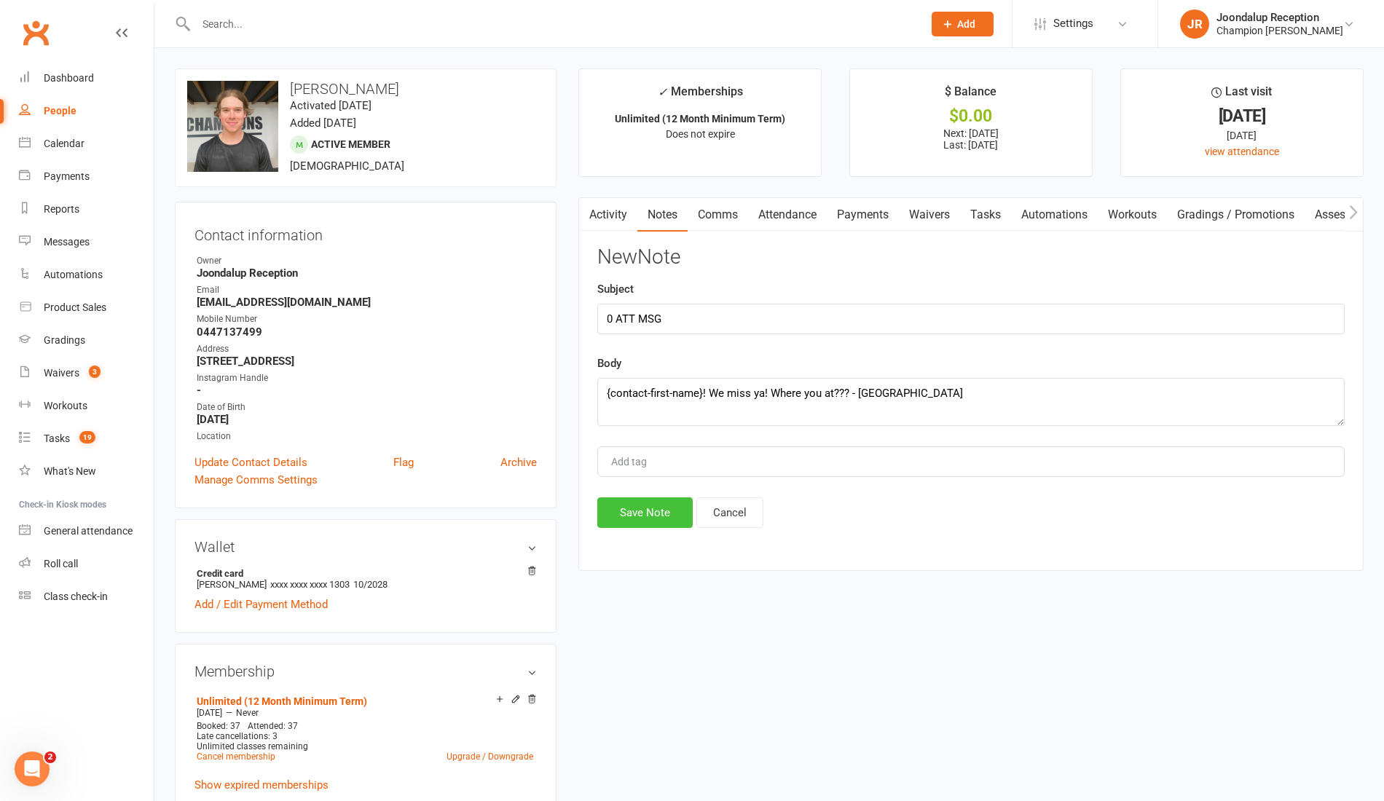
click at [640, 512] on button "Save Note" at bounding box center [644, 513] width 95 height 31
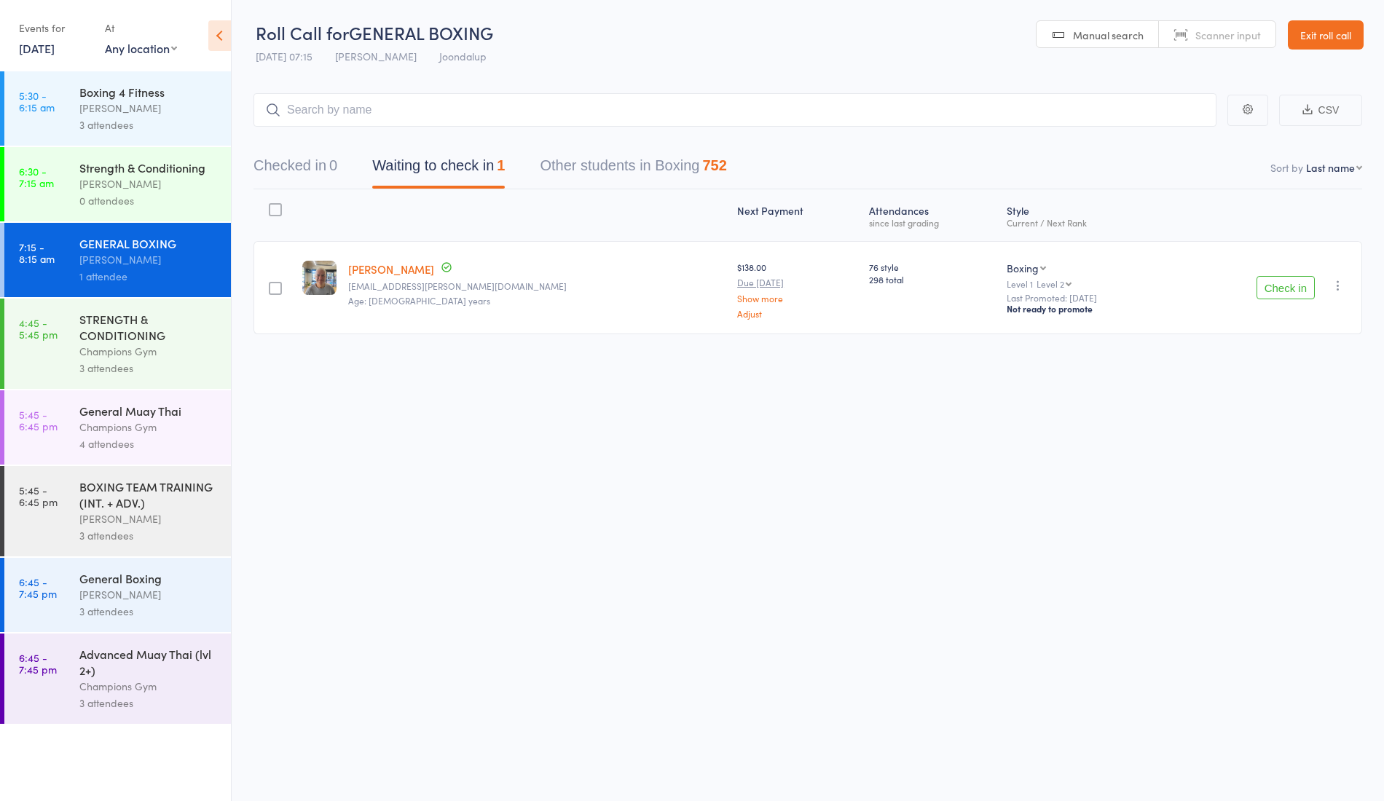
click at [1280, 279] on button "Check in" at bounding box center [1286, 287] width 58 height 23
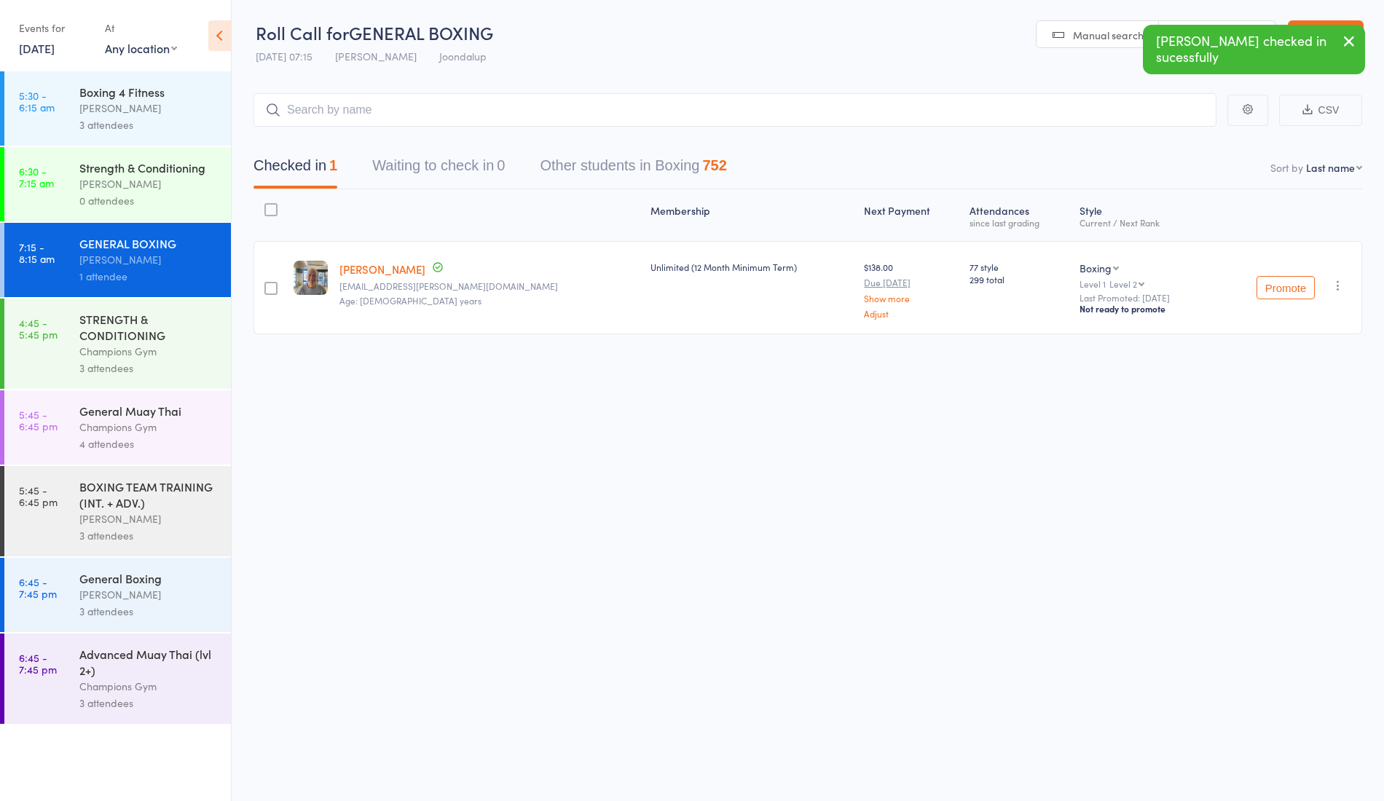
click at [377, 267] on link "Rod Francis" at bounding box center [383, 269] width 86 height 15
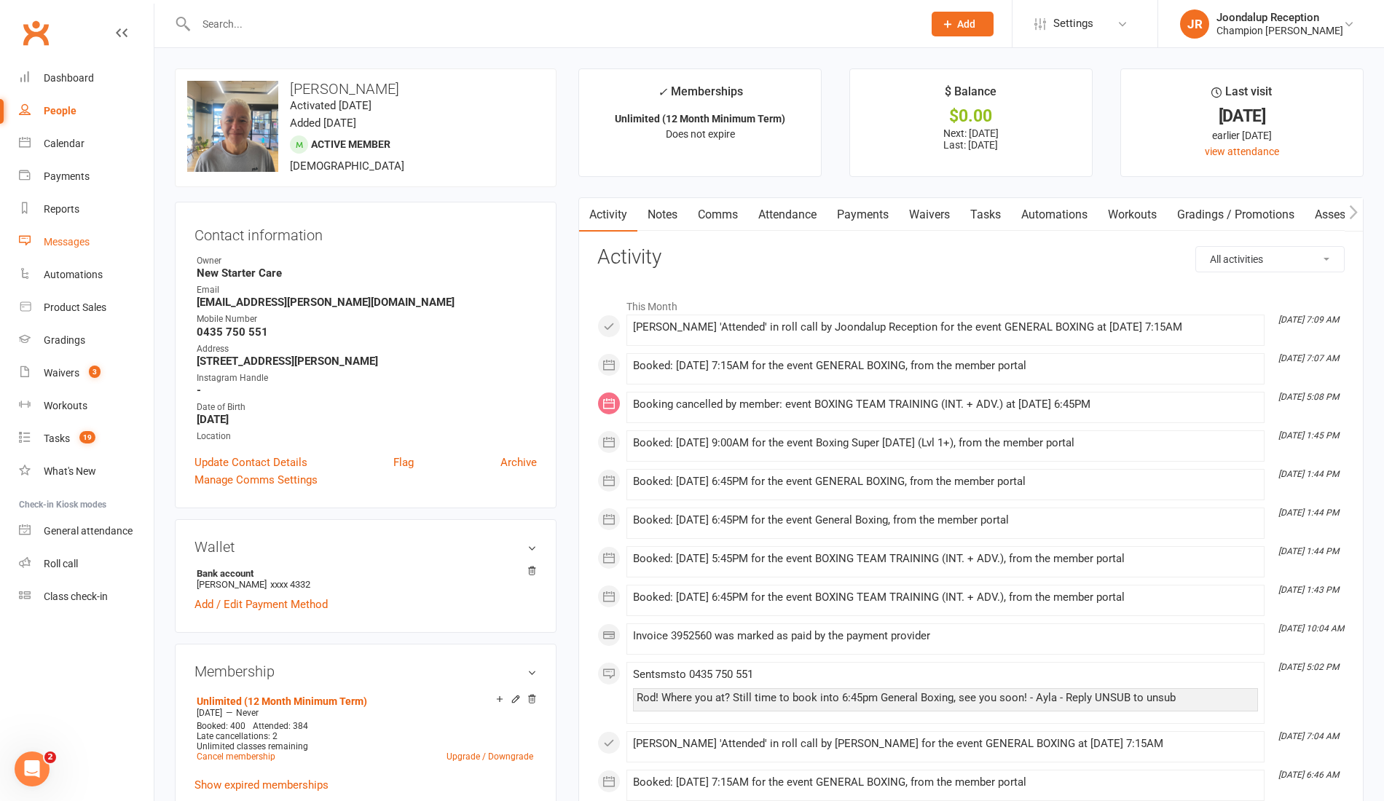
click at [77, 238] on div "Messages" at bounding box center [67, 242] width 46 height 12
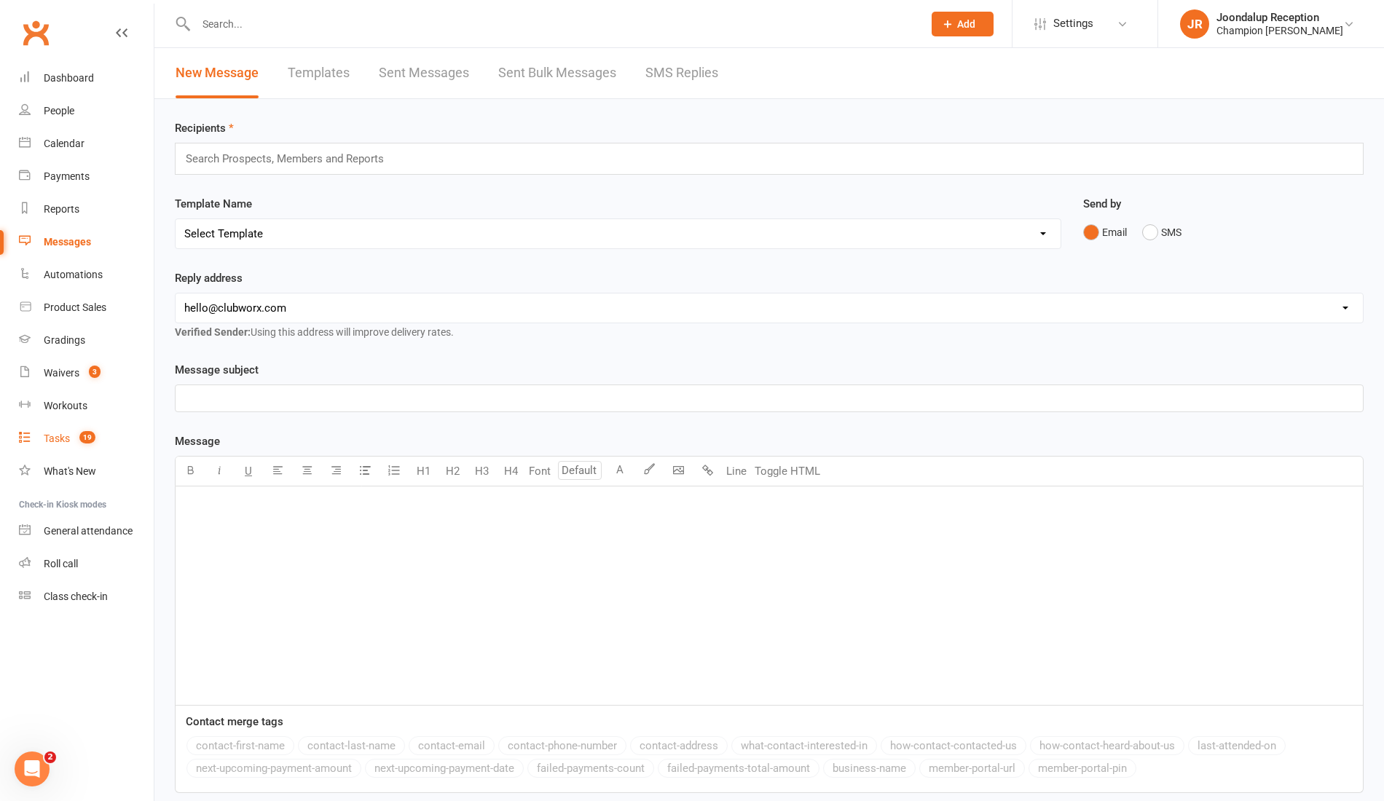
click at [73, 429] on link "Tasks 19" at bounding box center [86, 439] width 135 height 33
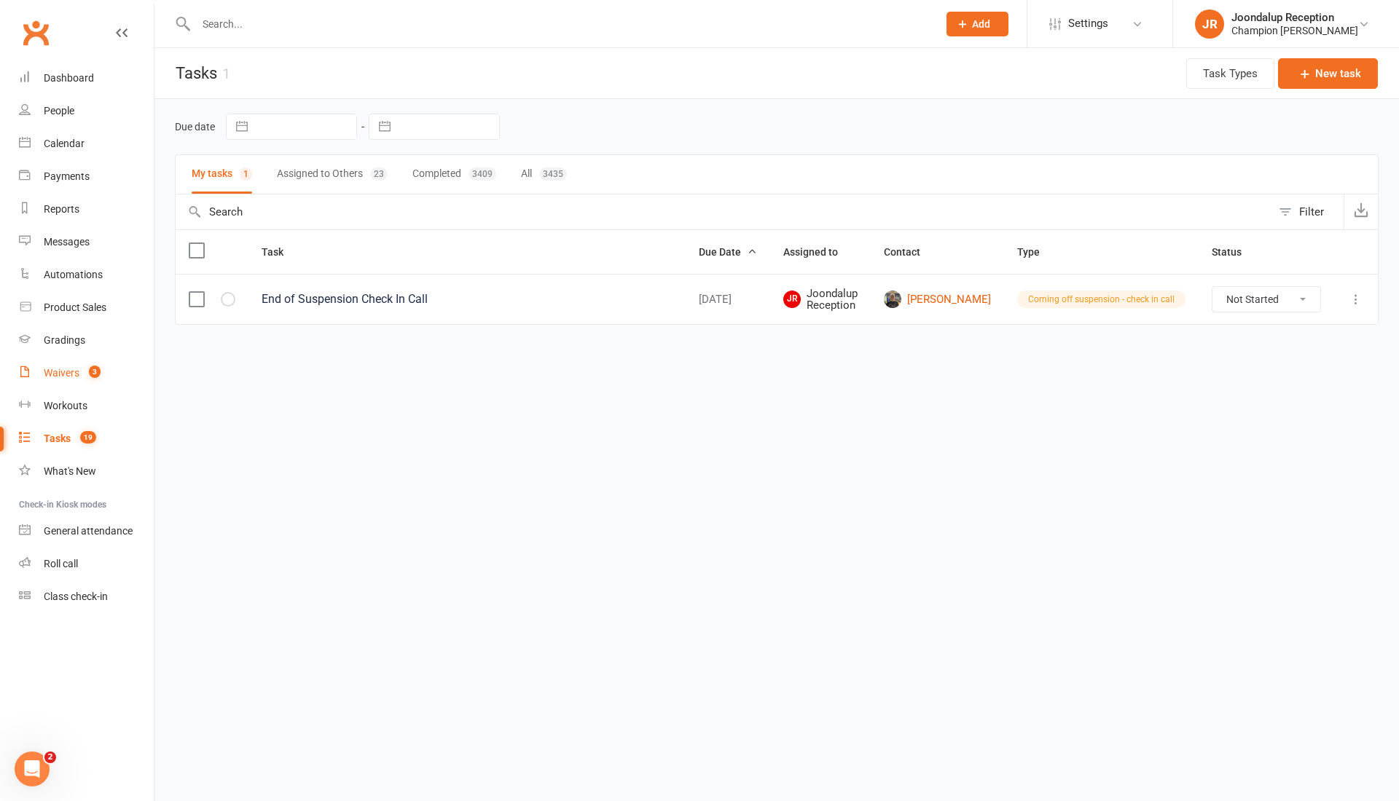
click at [85, 369] on count-badge "3" at bounding box center [91, 373] width 19 height 12
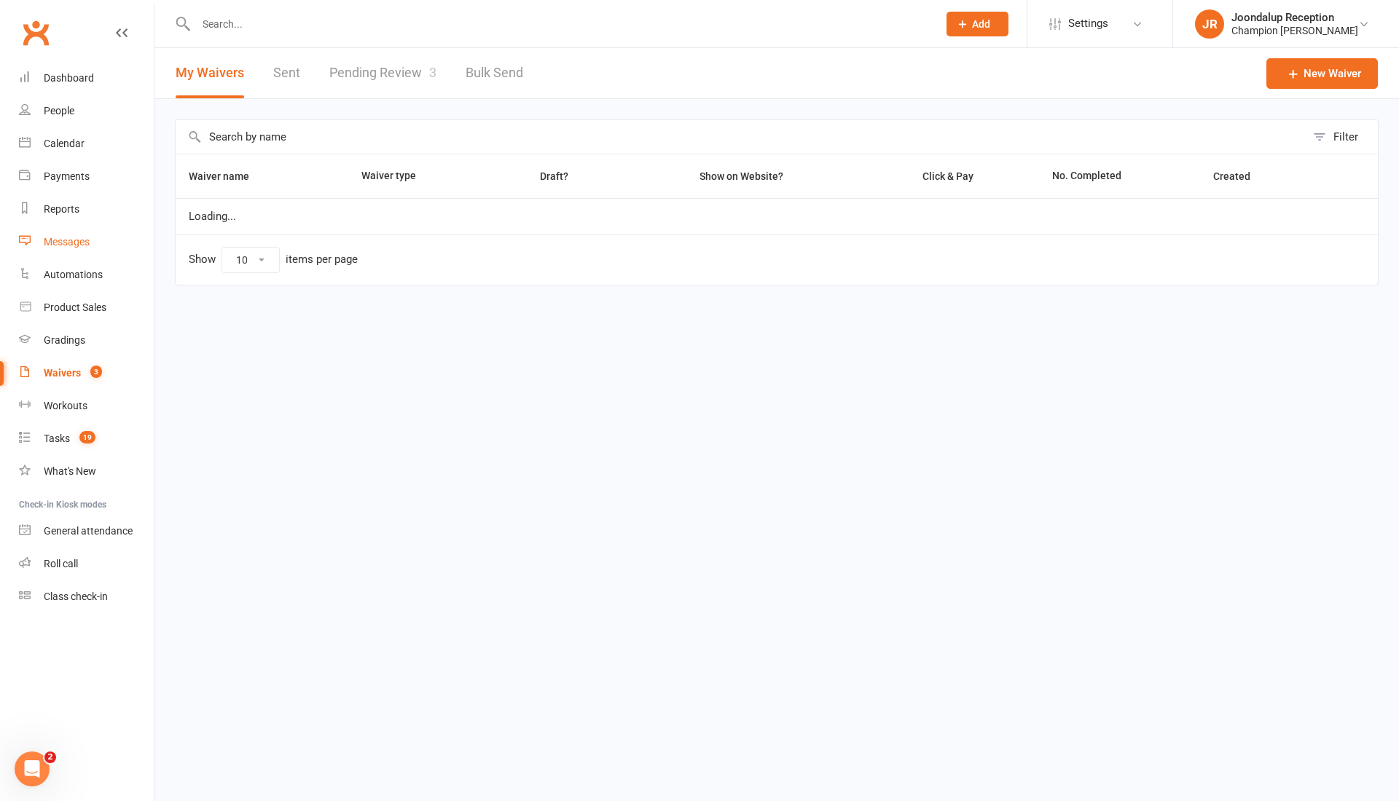
click at [89, 232] on link "Messages" at bounding box center [86, 242] width 135 height 33
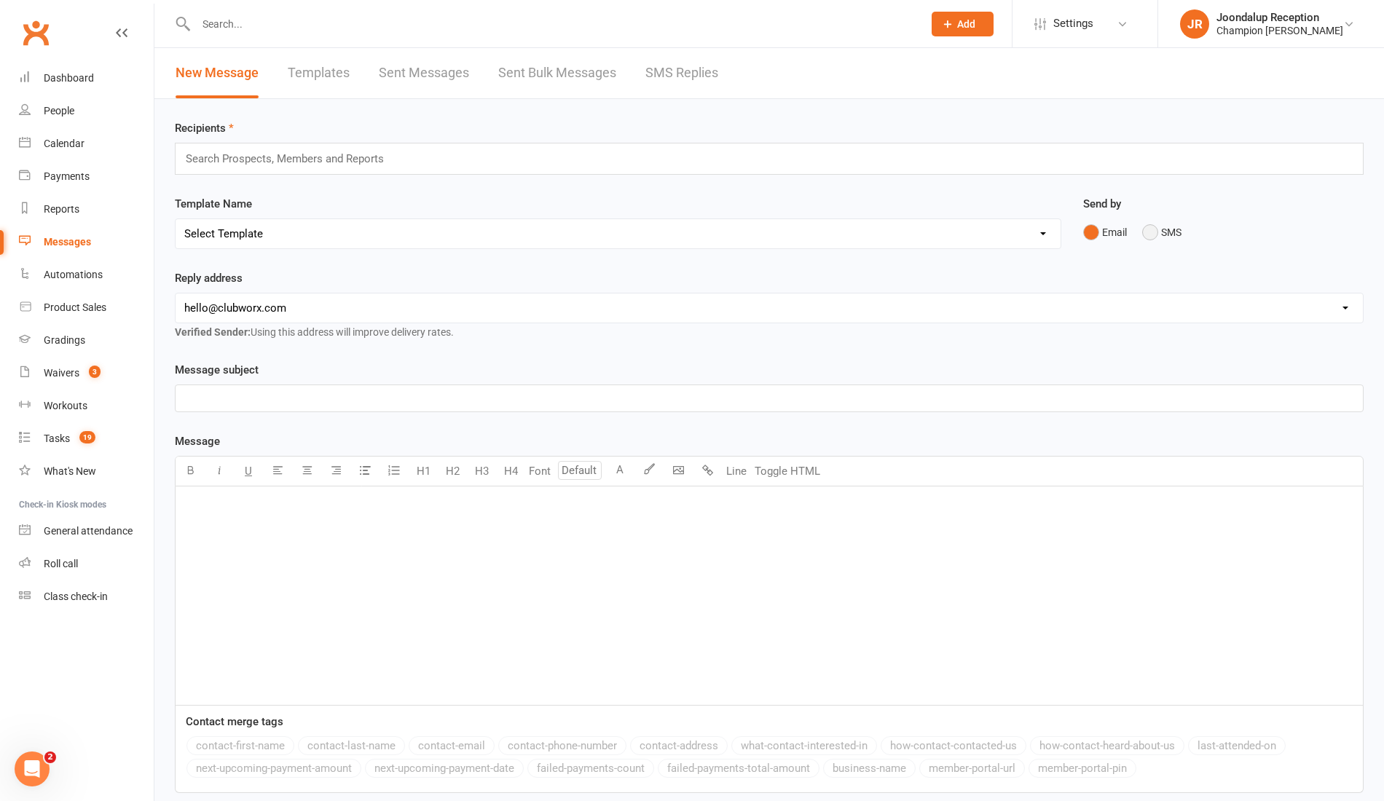
click at [1145, 226] on button "SMS" at bounding box center [1161, 233] width 39 height 28
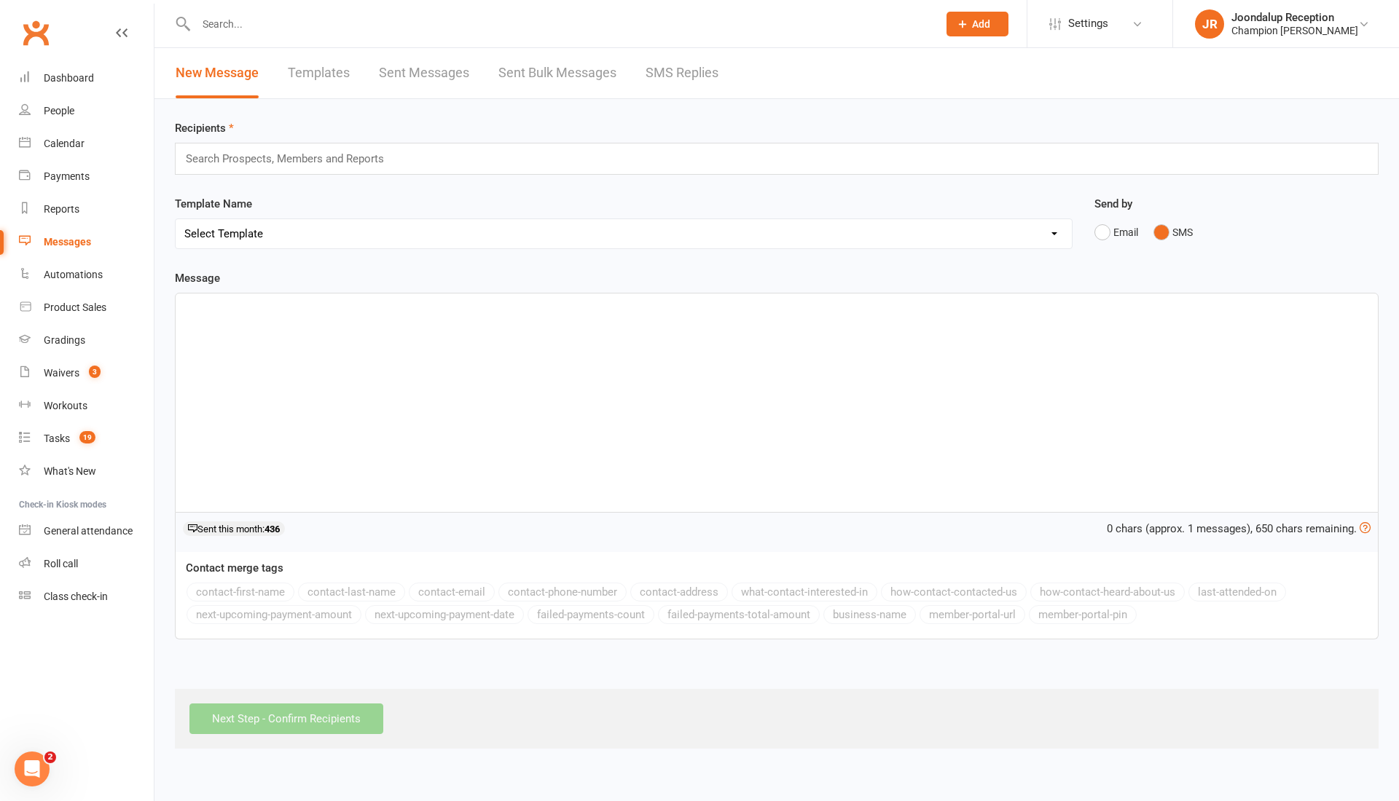
click at [465, 148] on div "Search Prospects, Members and Reports" at bounding box center [777, 159] width 1204 height 32
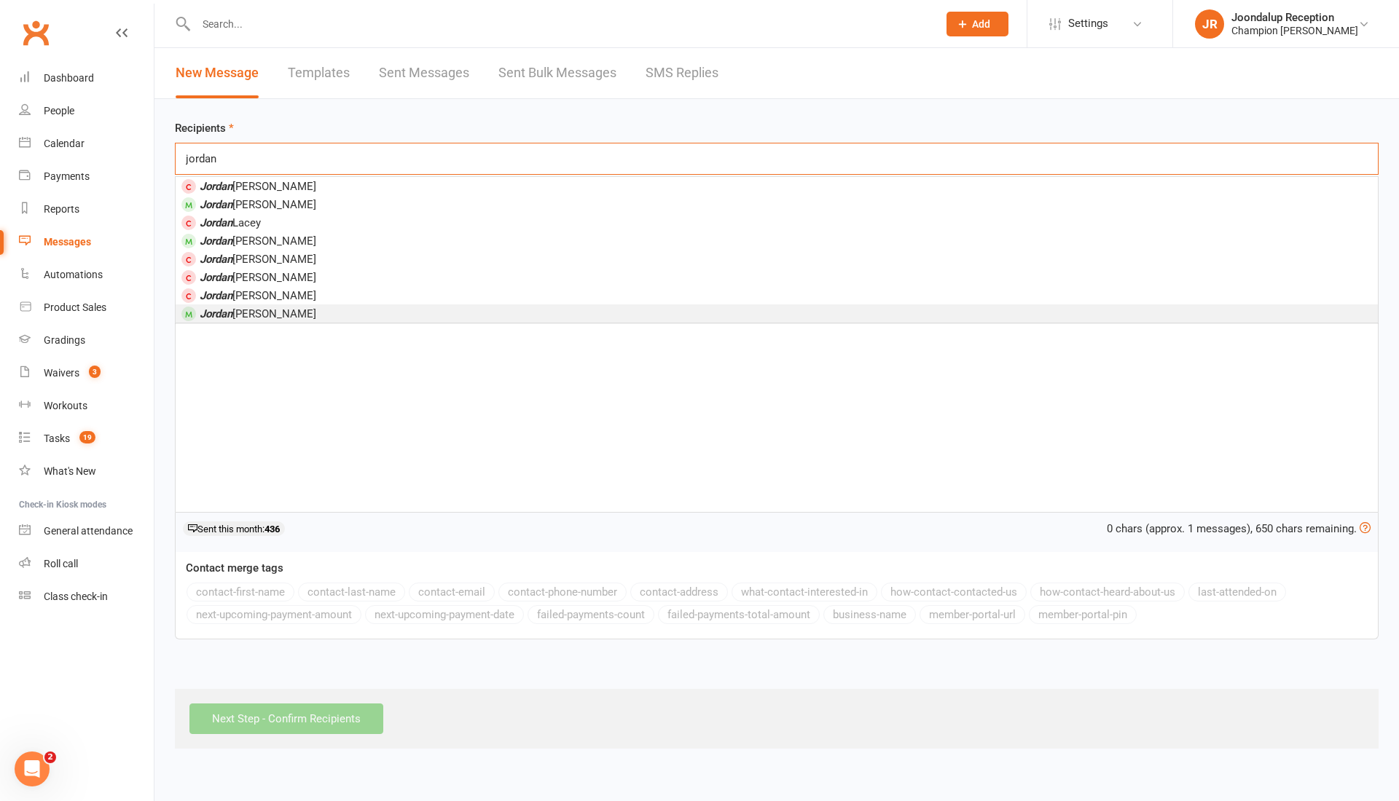
type input "jordan"
click at [362, 305] on li "Jordan Morris" at bounding box center [777, 314] width 1202 height 18
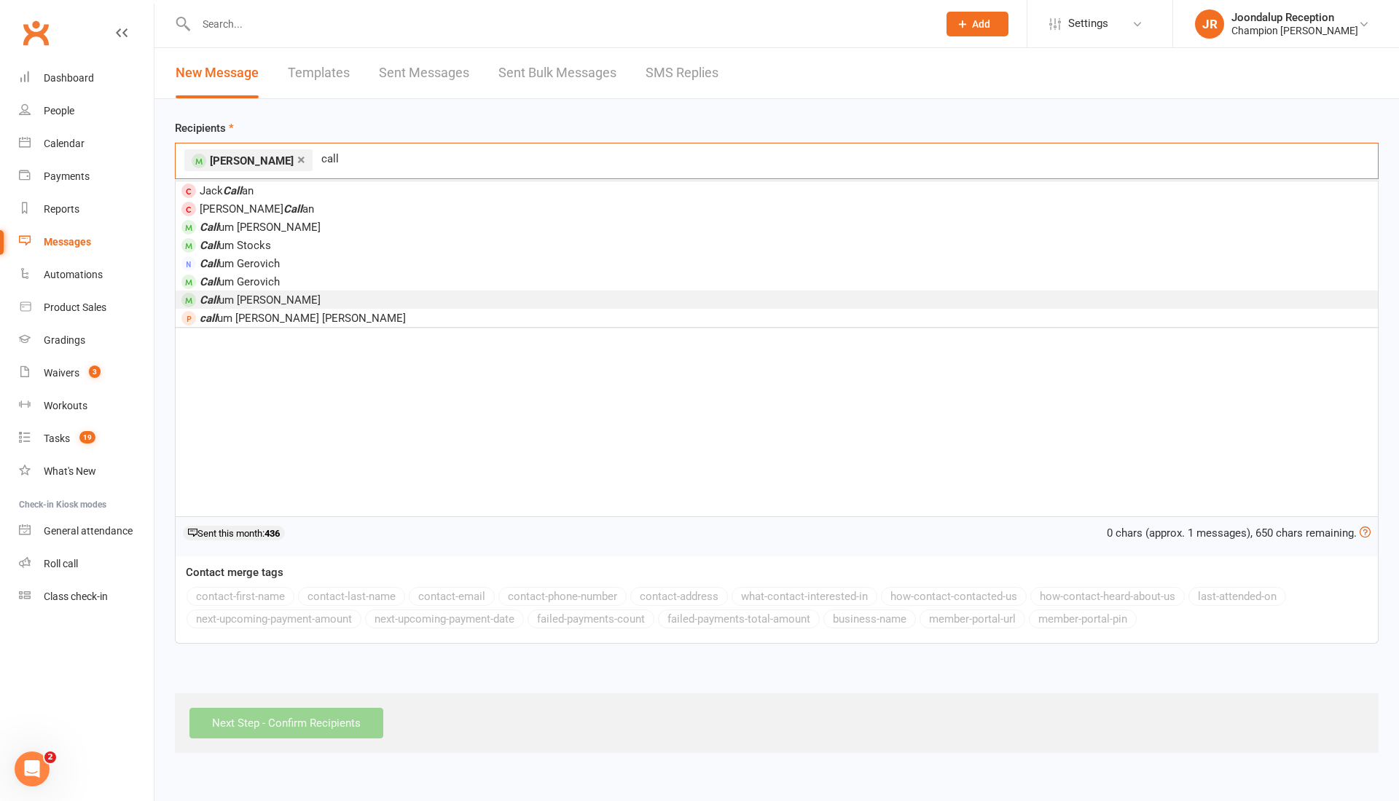
type input "call"
click at [302, 297] on li "Call um Francis" at bounding box center [777, 300] width 1202 height 18
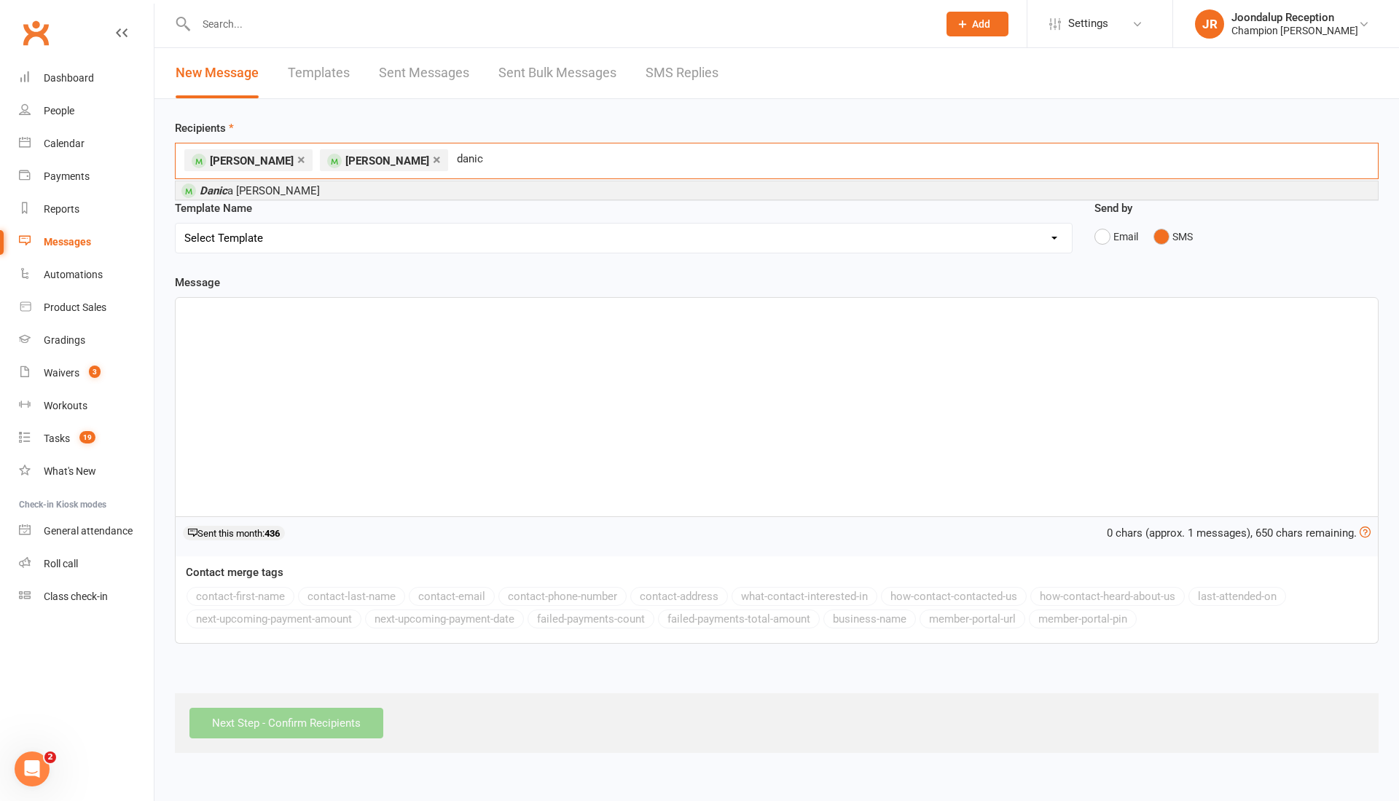
type input "danic"
click at [299, 190] on li "Danic a Villapando" at bounding box center [777, 190] width 1202 height 18
type input "theo"
click at [462, 182] on li "Theo dore McCallum" at bounding box center [777, 190] width 1202 height 18
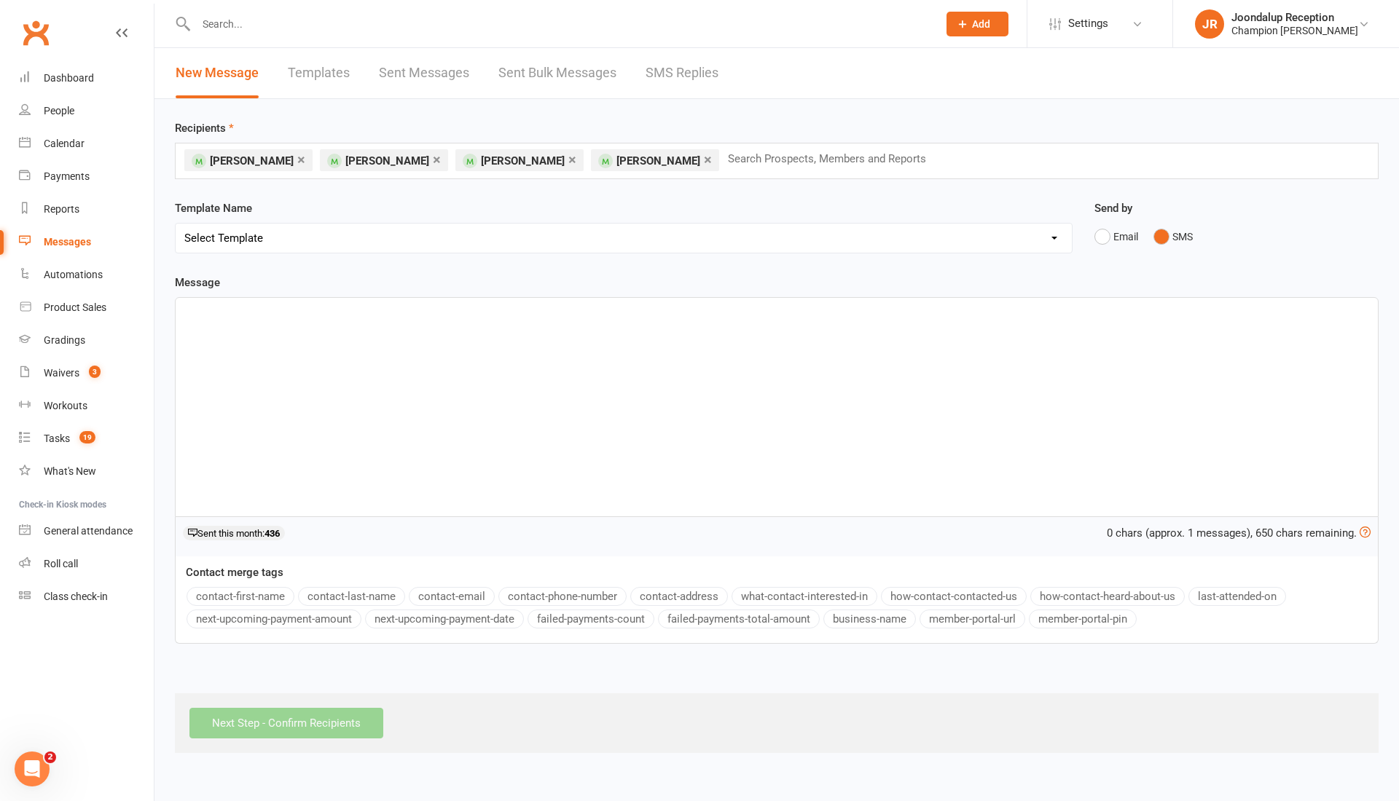
click at [271, 350] on div "﻿" at bounding box center [777, 407] width 1202 height 219
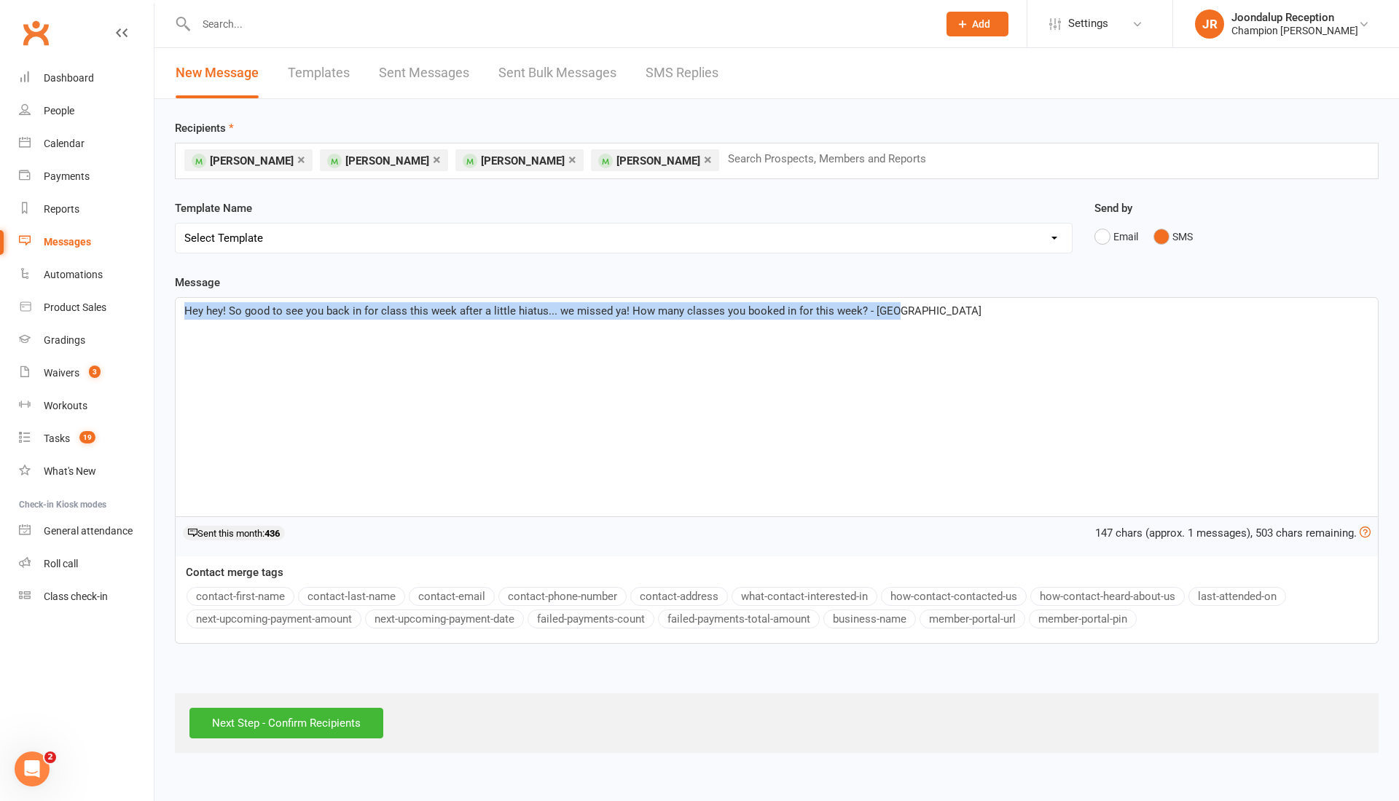
drag, startPoint x: 913, startPoint y: 307, endPoint x: 160, endPoint y: 339, distance: 754.0
click at [160, 339] on div "Recipients × Jordan Morris × Callum Francis × Danica Villapando × Theodore McCa…" at bounding box center [776, 426] width 1244 height 654
copy span "Hey hey! So good to see you back in for class this week after a little hiatus..…"
click at [851, 314] on span "Hey hey! So good to see you back in for class this week after a little hiatus..…" at bounding box center [582, 311] width 797 height 13
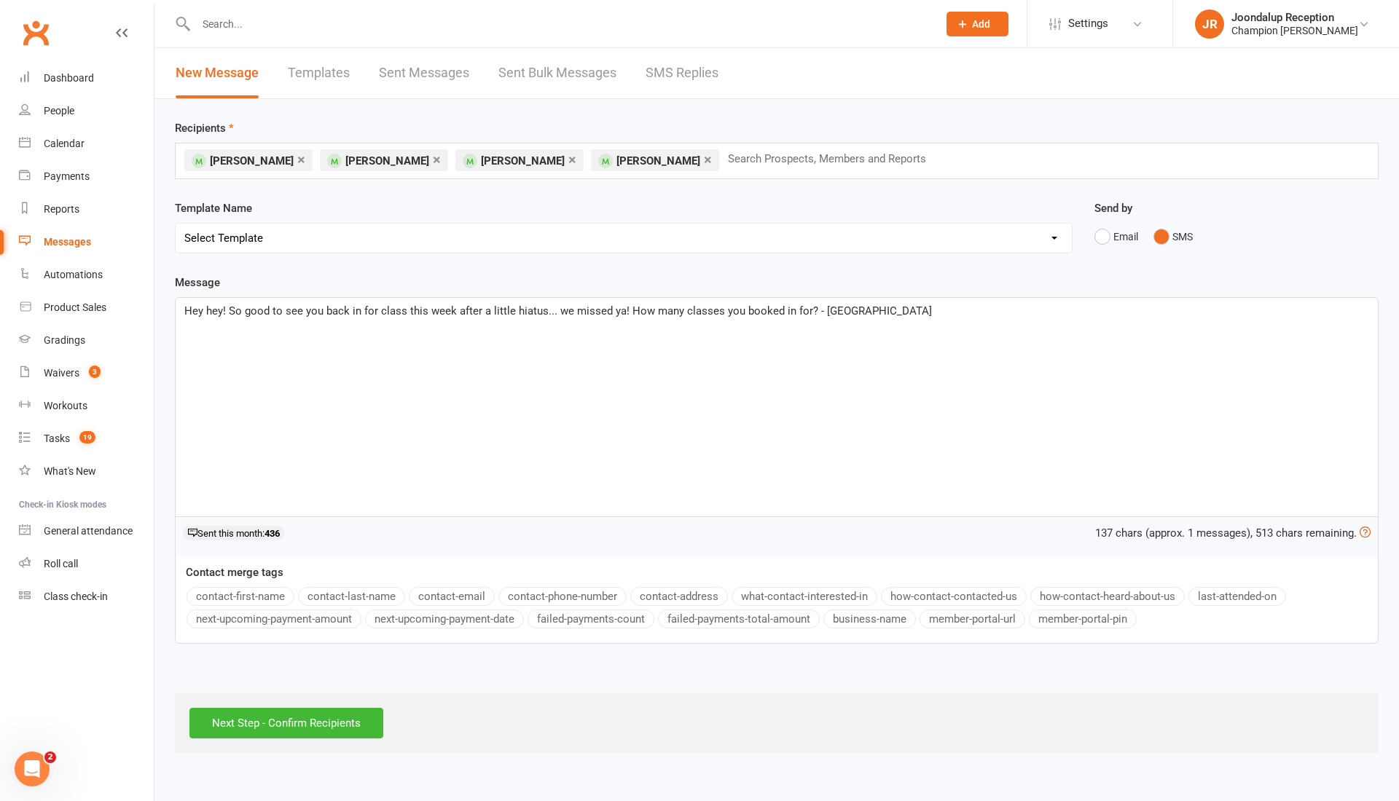
click at [675, 309] on span "Hey hey! So good to see you back in for class this week after a little hiatus..…" at bounding box center [558, 311] width 748 height 13
click at [579, 348] on div "Hey hey! So good to see you back in for class this week after a little hiatus..…" at bounding box center [777, 407] width 1202 height 219
click at [307, 724] on input "Next Step - Confirm Recipients" at bounding box center [286, 723] width 194 height 31
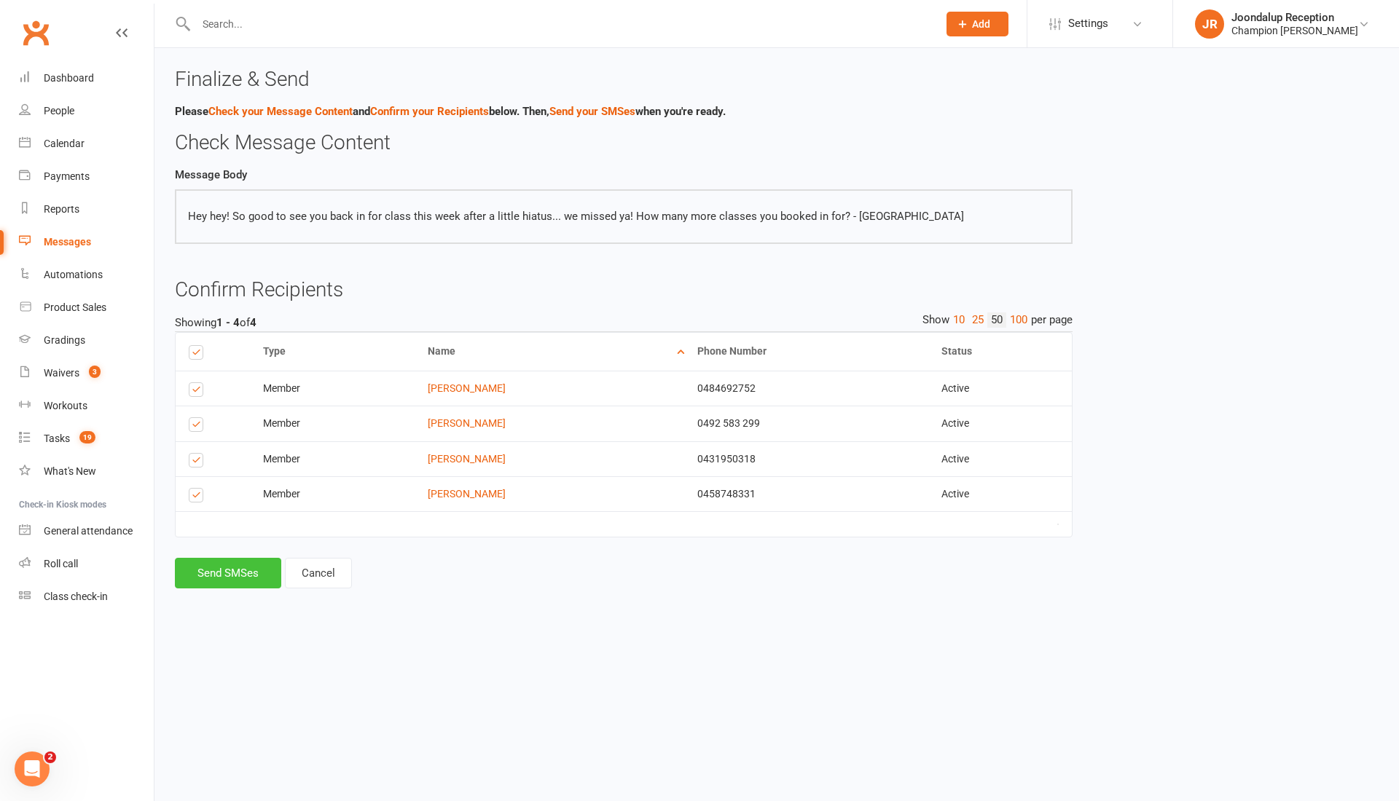
click at [244, 580] on button "Send SMSes" at bounding box center [228, 573] width 106 height 31
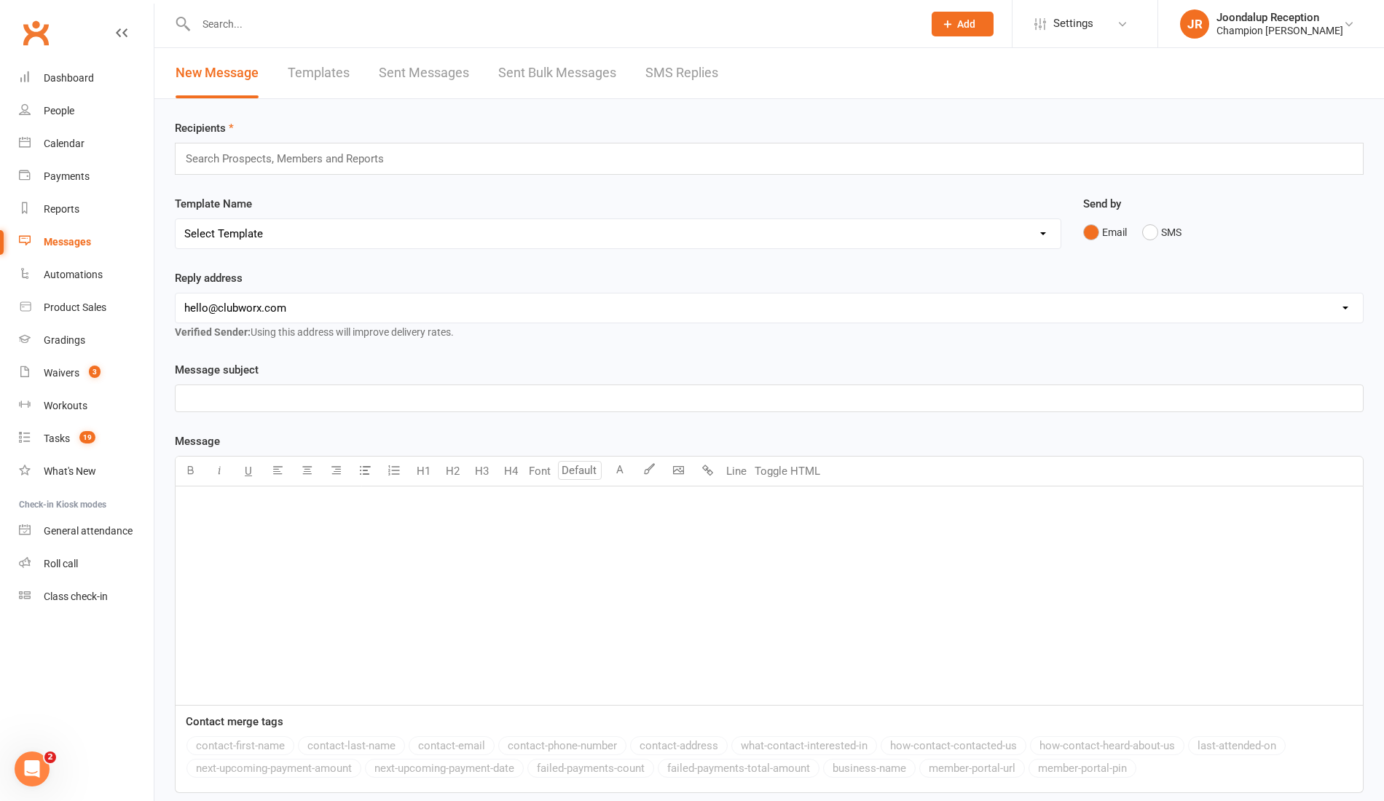
click at [240, 34] on div at bounding box center [544, 23] width 738 height 47
click at [227, 23] on input "text" at bounding box center [552, 24] width 721 height 20
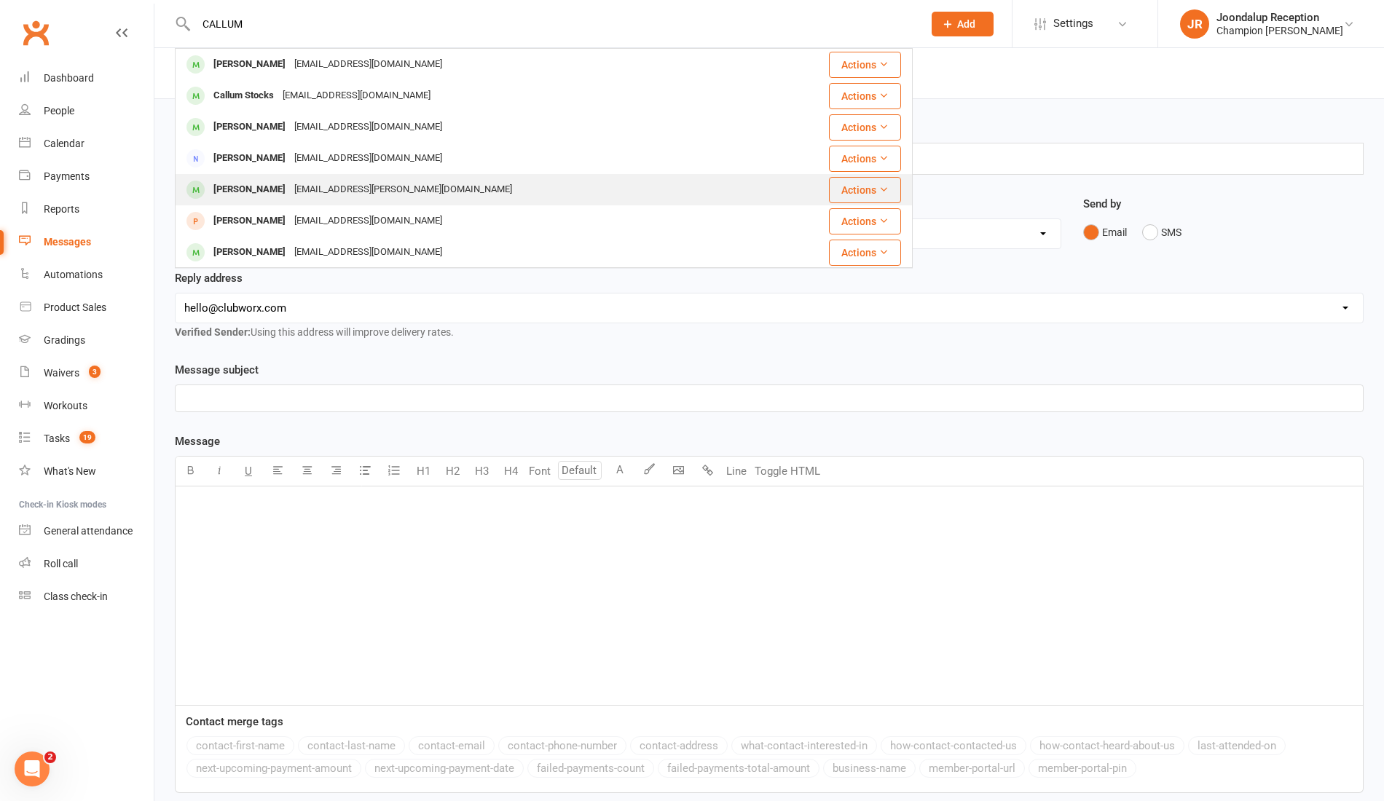
type input "CALLUM"
click at [248, 181] on div "Callum Francis" at bounding box center [249, 189] width 81 height 21
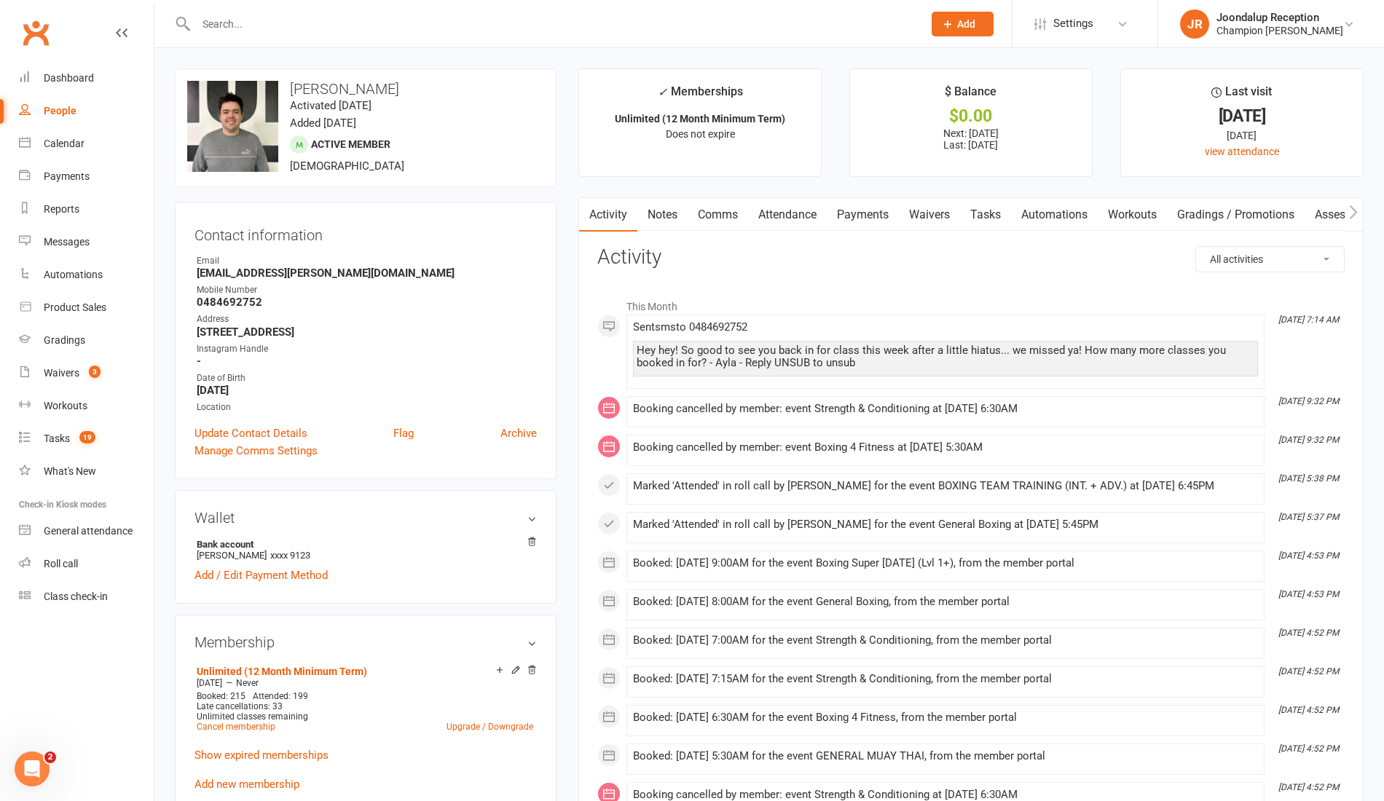
click at [650, 201] on link "Notes" at bounding box center [663, 215] width 50 height 34
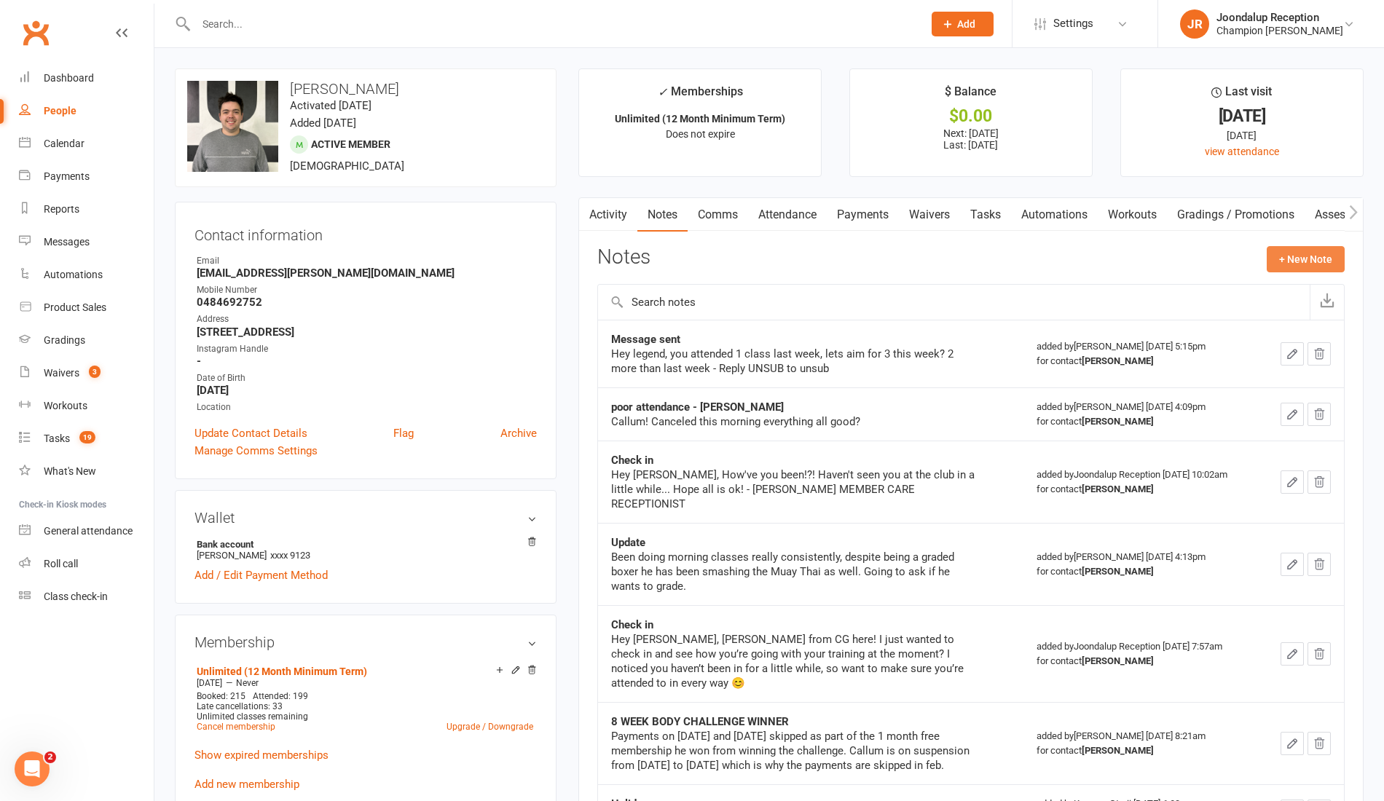
click at [1282, 254] on button "+ New Note" at bounding box center [1306, 259] width 78 height 26
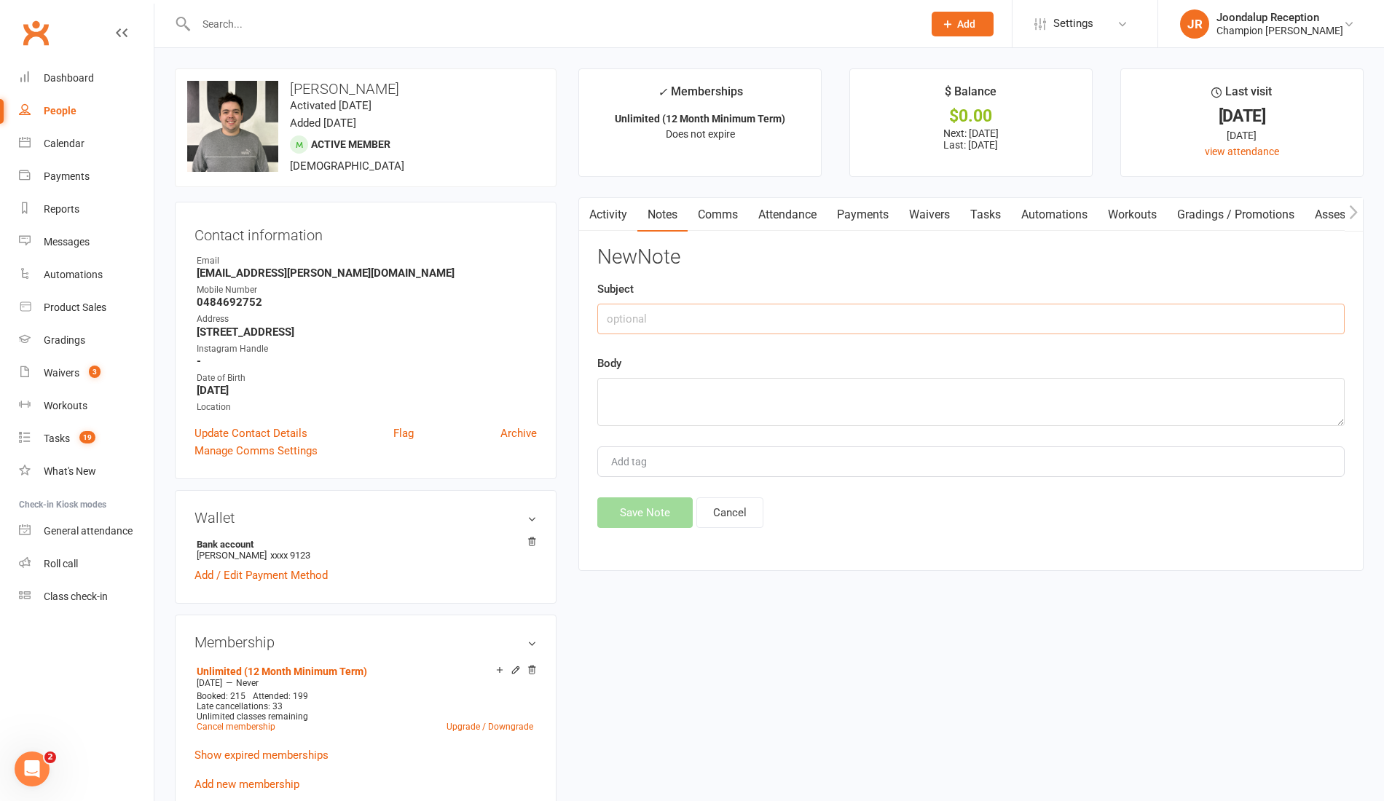
click at [1040, 316] on input "text" at bounding box center [971, 319] width 748 height 31
type input "0 ATT MSG"
click at [837, 396] on textarea at bounding box center [971, 402] width 748 height 48
paste textarea "Hey hey! So good to see you back in for class this week after a little hiatus..…"
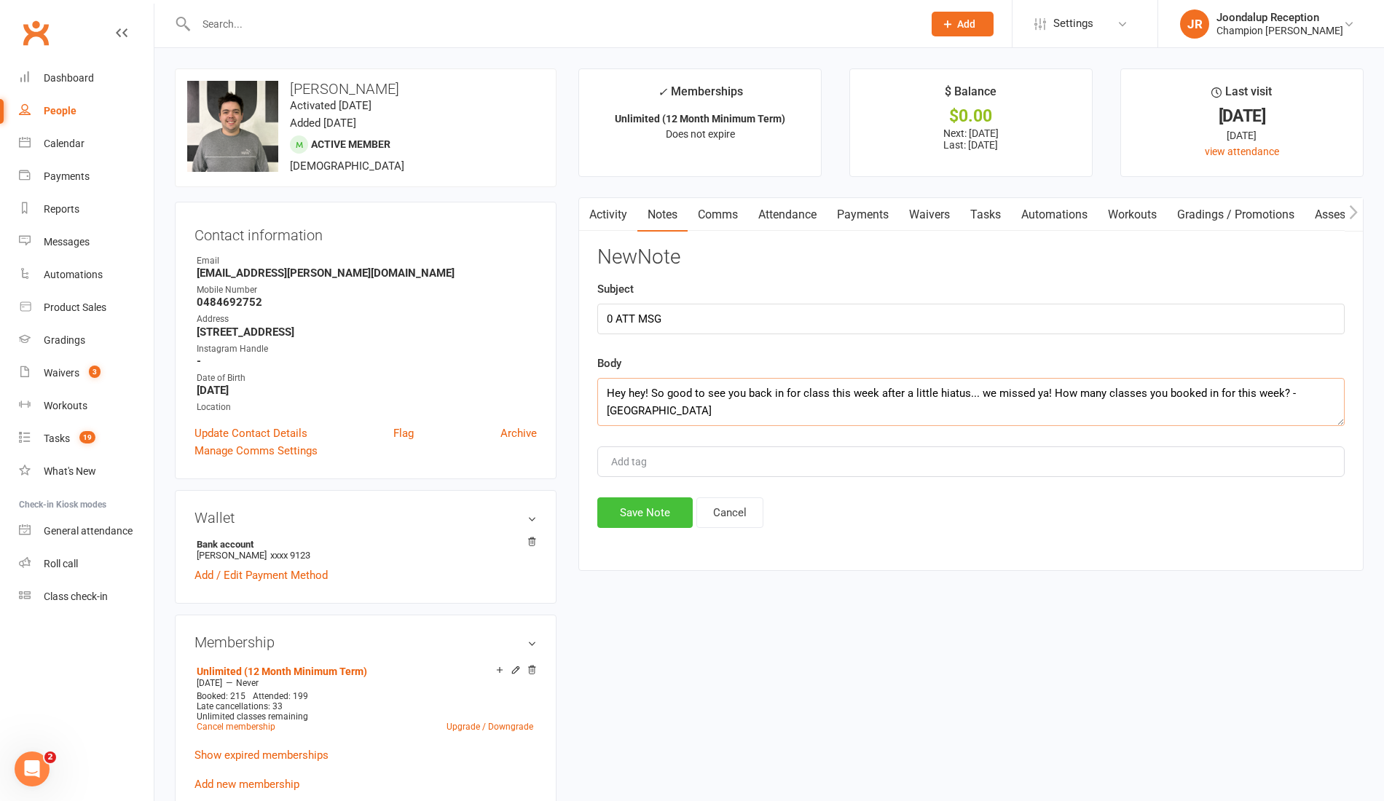
type textarea "Hey hey! So good to see you back in for class this week after a little hiatus..…"
click at [628, 498] on button "Save Note" at bounding box center [644, 513] width 95 height 31
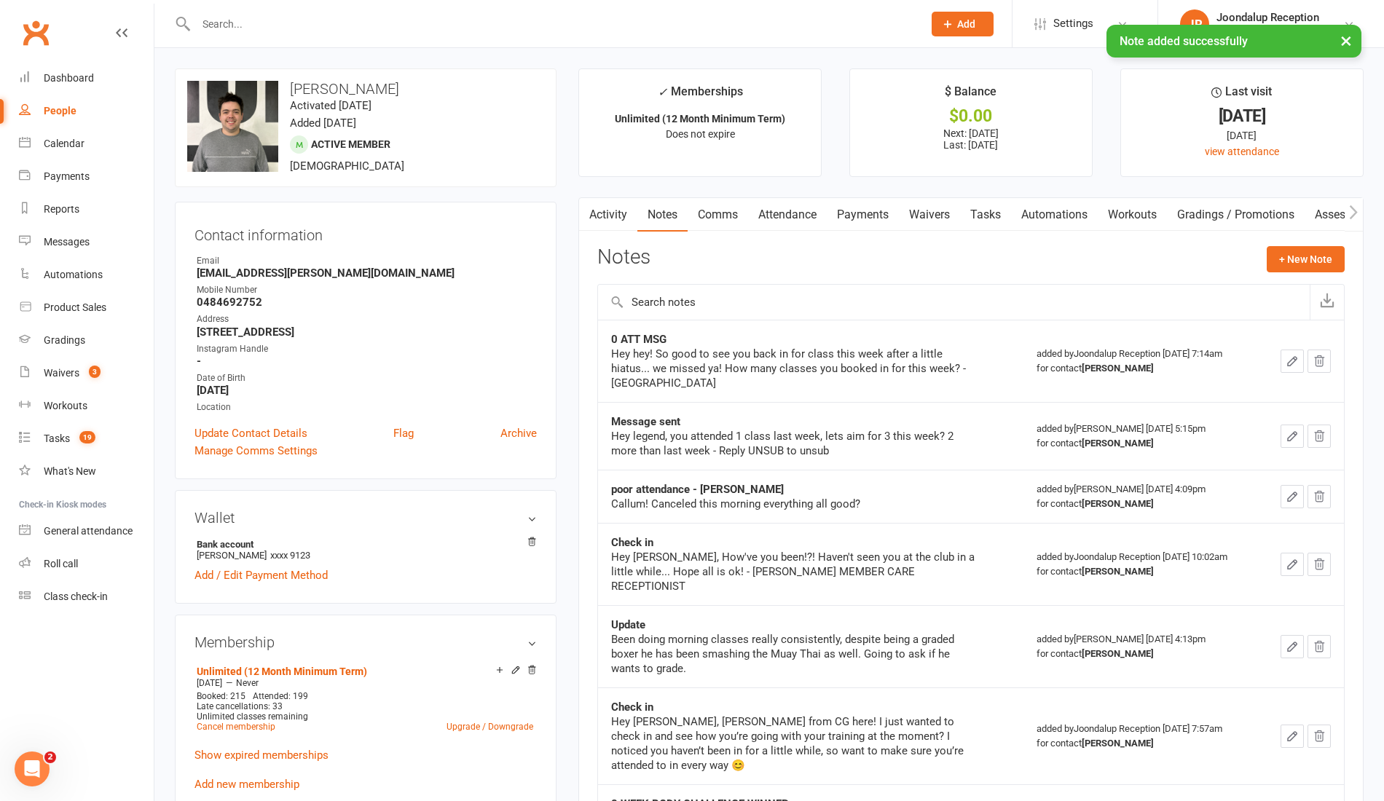
click at [346, 9] on div at bounding box center [544, 23] width 738 height 47
click at [340, 20] on input "text" at bounding box center [552, 24] width 721 height 20
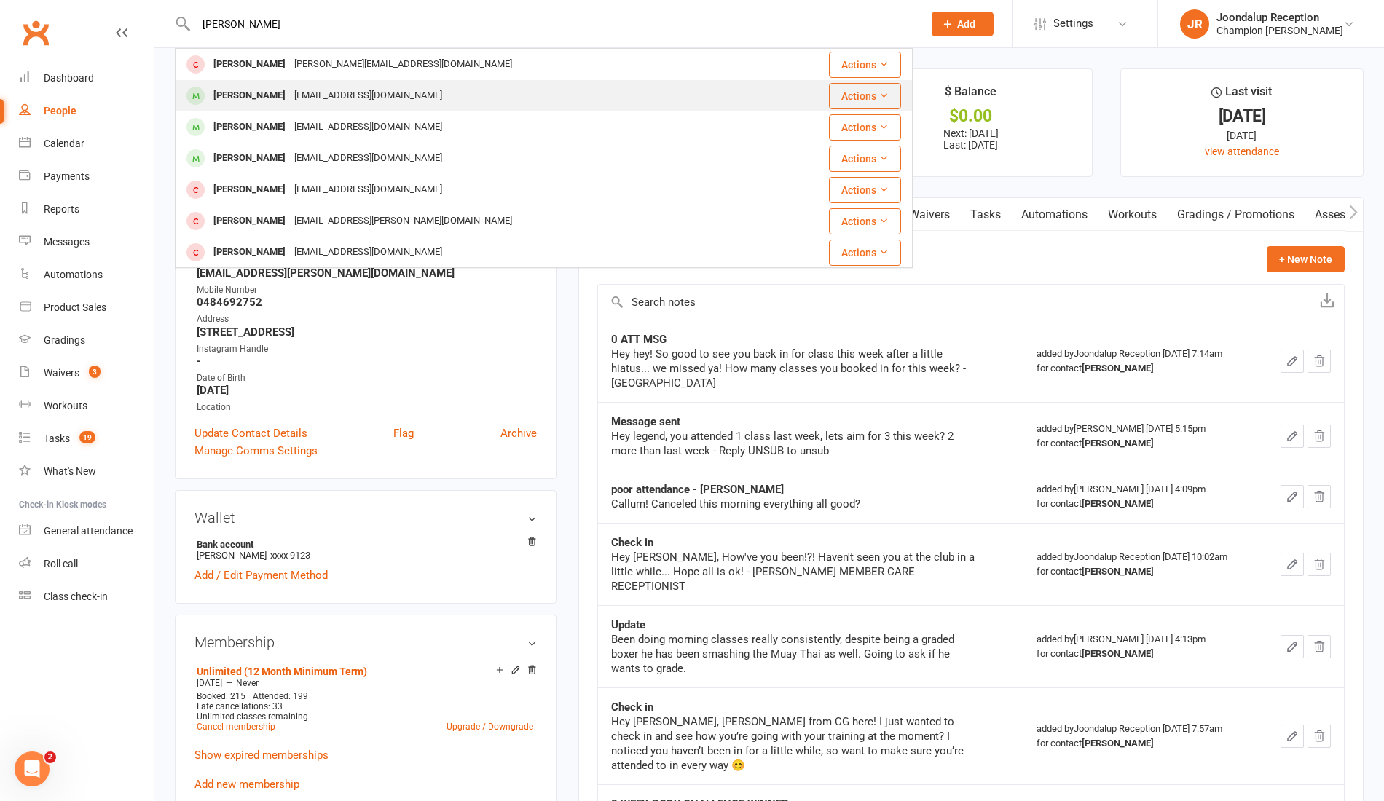
type input "JORDAN MOR"
click at [310, 89] on div "Jm9.5.10.7@gmail.com" at bounding box center [368, 95] width 157 height 21
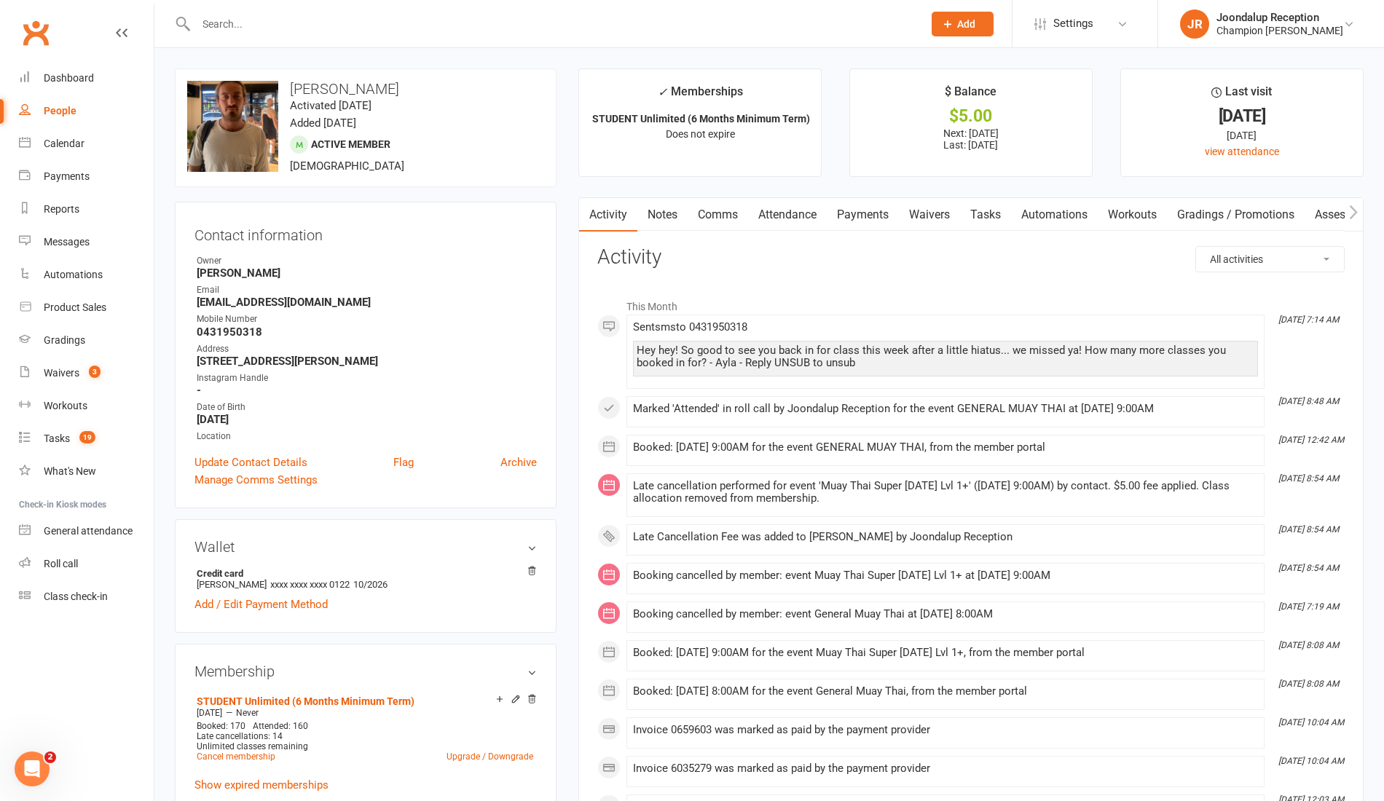
click at [669, 217] on link "Notes" at bounding box center [663, 215] width 50 height 34
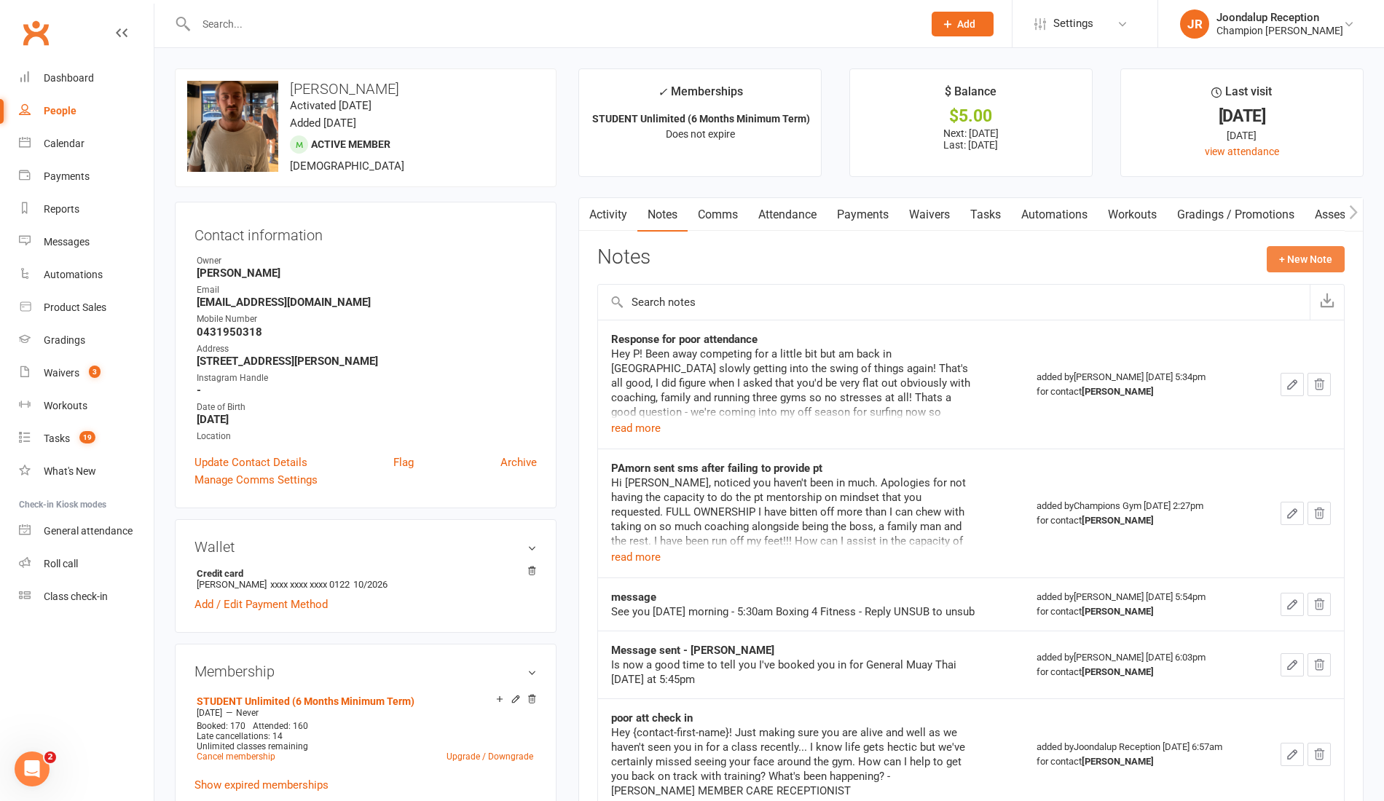
click at [1279, 259] on button "+ New Note" at bounding box center [1306, 259] width 78 height 26
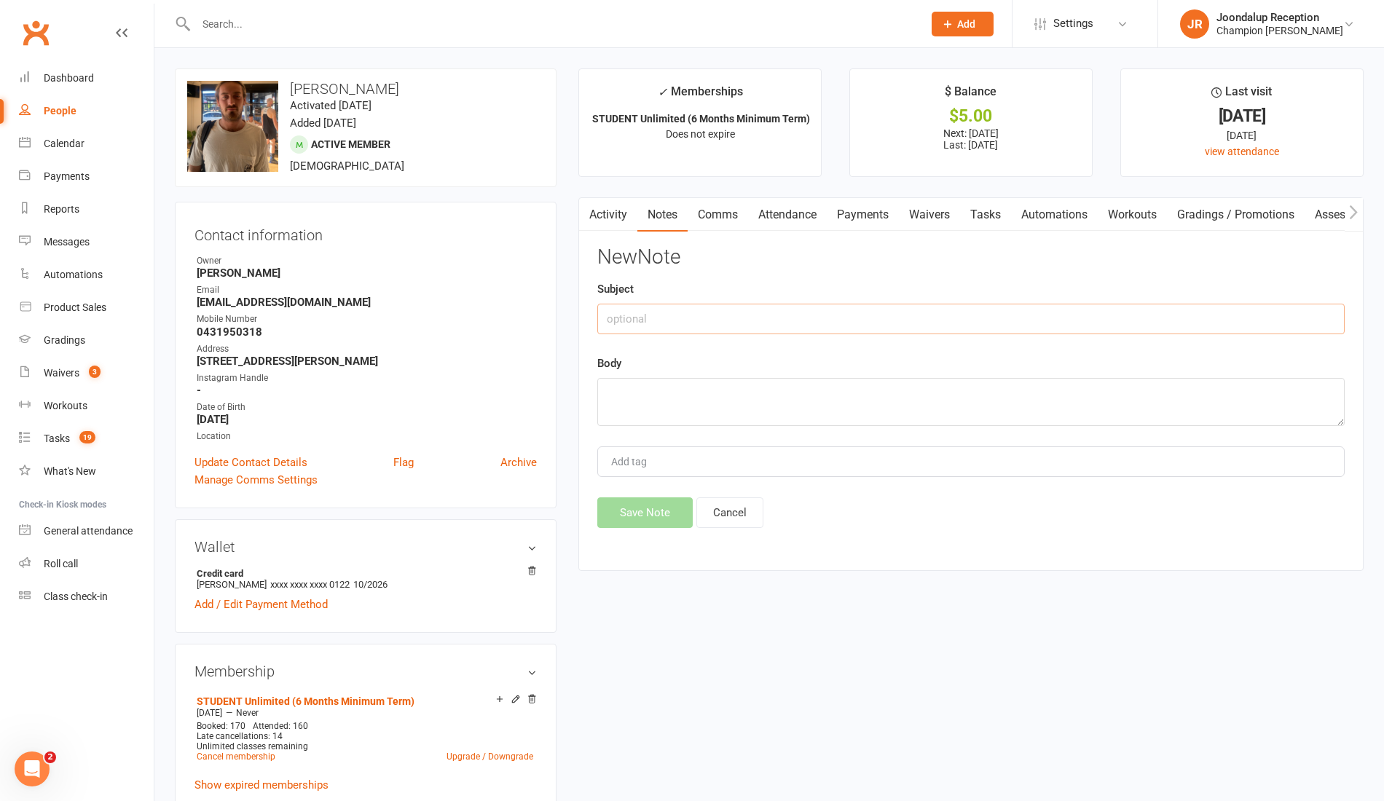
click at [783, 318] on input "text" at bounding box center [971, 319] width 748 height 31
type input "0 ATT MSG"
click at [787, 422] on textarea at bounding box center [971, 402] width 748 height 48
paste textarea "Hey hey! So good to see you back in for class this week after a little hiatus..…"
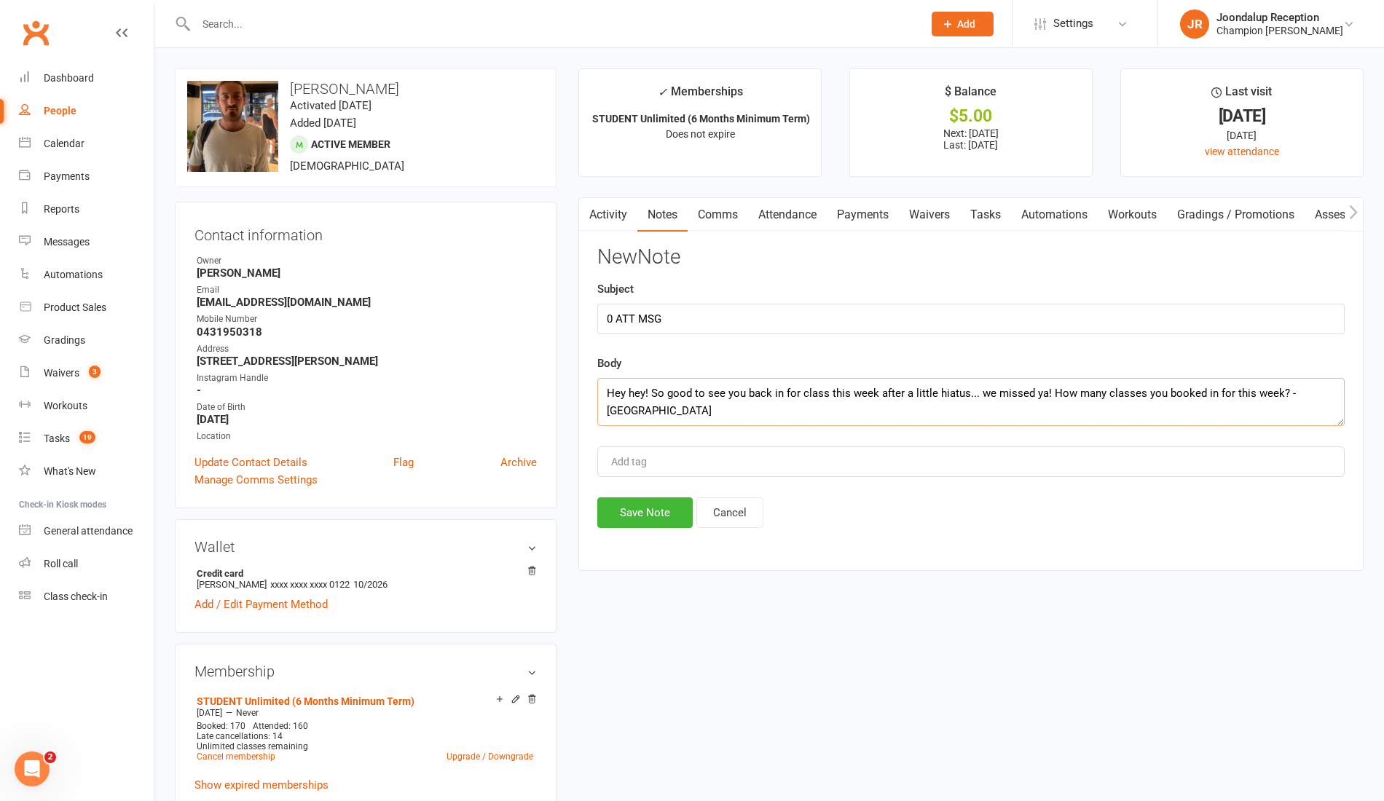
type textarea "Hey hey! So good to see you back in for class this week after a little hiatus..…"
click at [660, 513] on button "Save Note" at bounding box center [644, 513] width 95 height 31
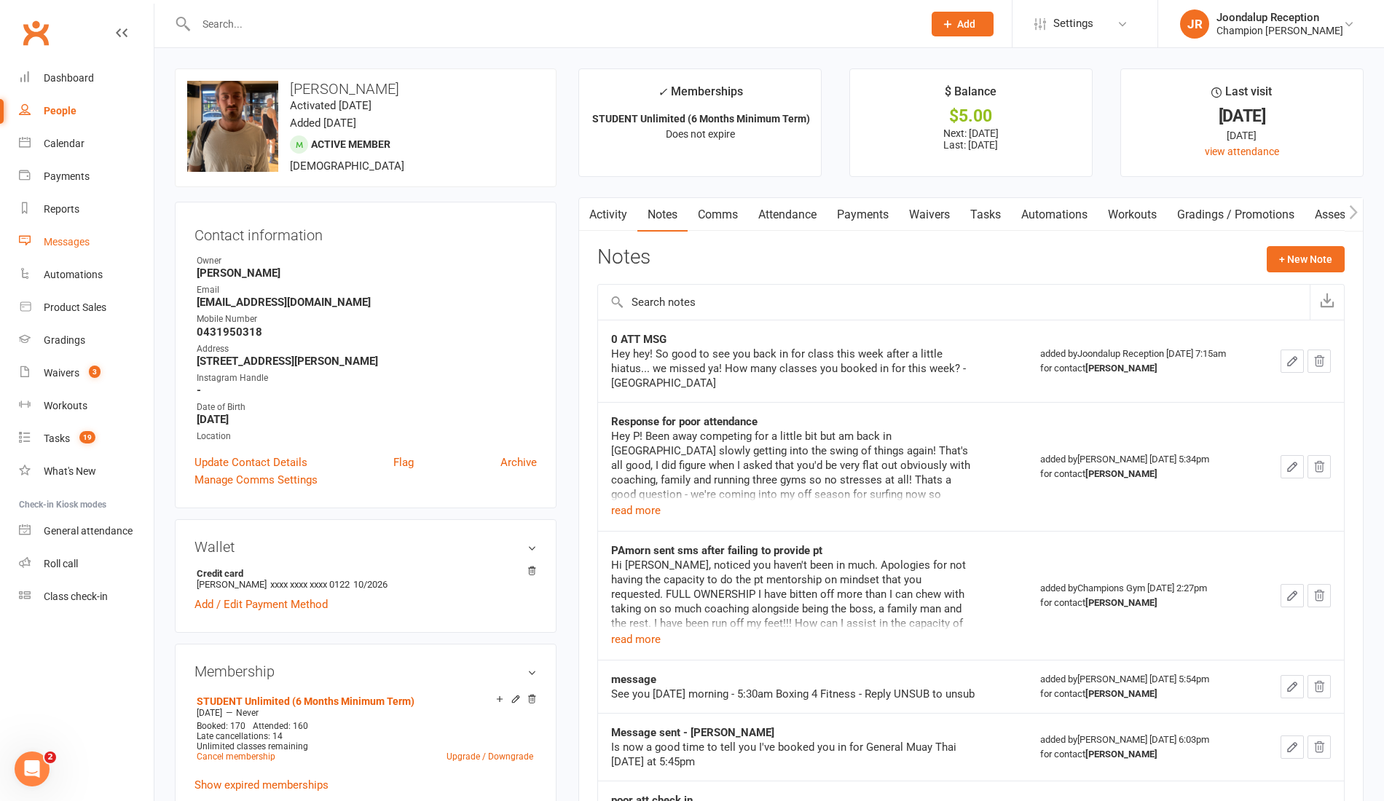
click at [57, 231] on link "Messages" at bounding box center [86, 242] width 135 height 33
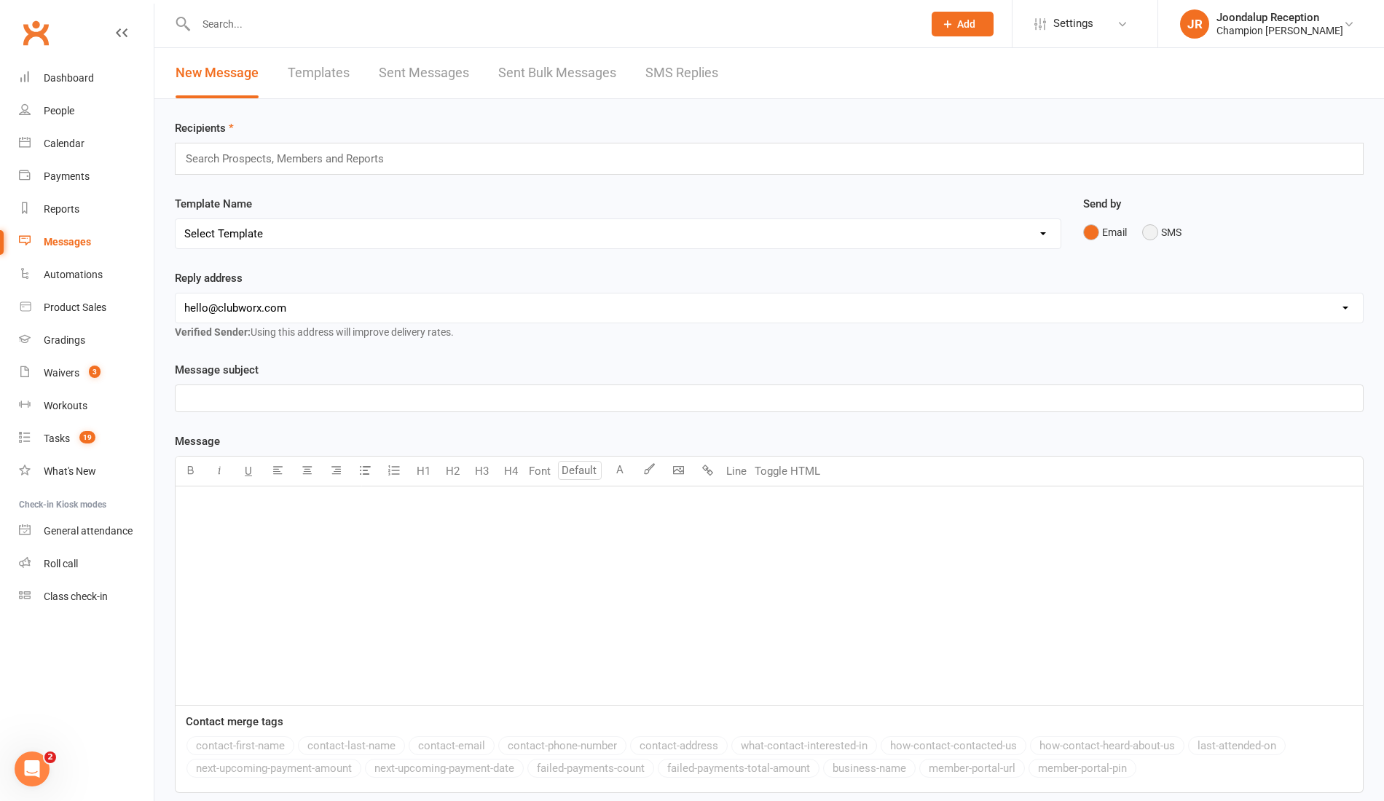
click at [1150, 229] on button "SMS" at bounding box center [1161, 233] width 39 height 28
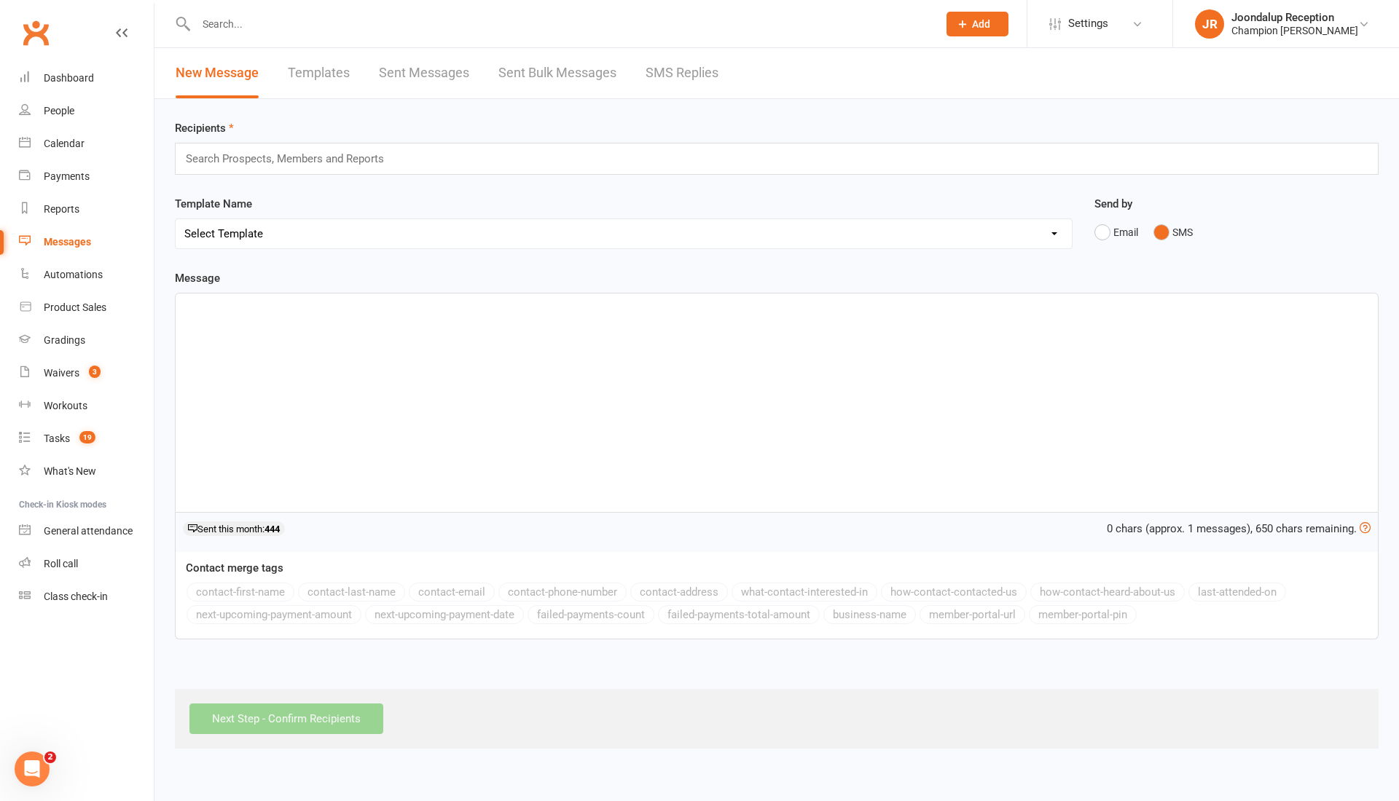
click at [666, 148] on div "Search Prospects, Members and Reports" at bounding box center [777, 159] width 1204 height 32
click at [664, 156] on div "Search Prospects, Members and Reports" at bounding box center [777, 159] width 1204 height 32
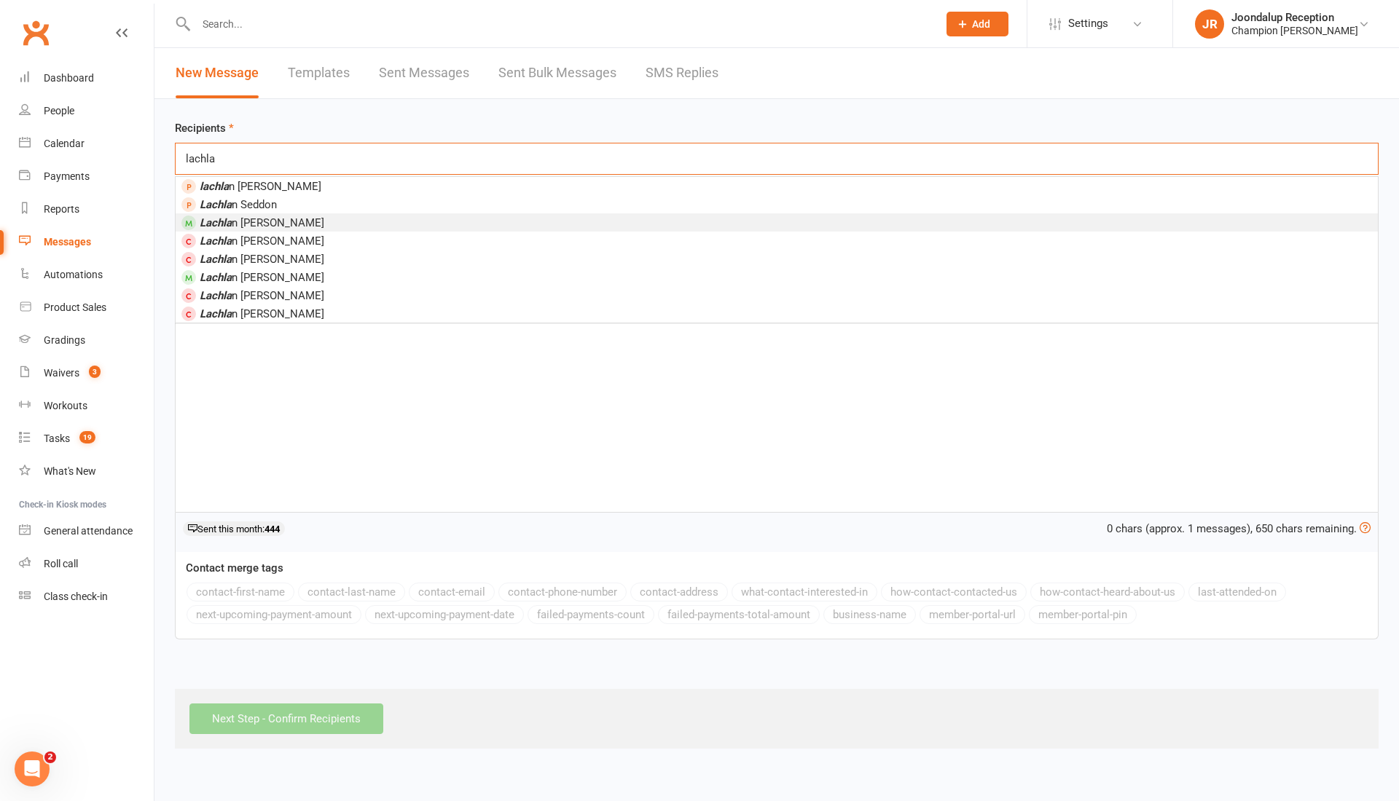
type input "lachla"
click at [374, 225] on li "Lachla n Branigan" at bounding box center [777, 222] width 1202 height 18
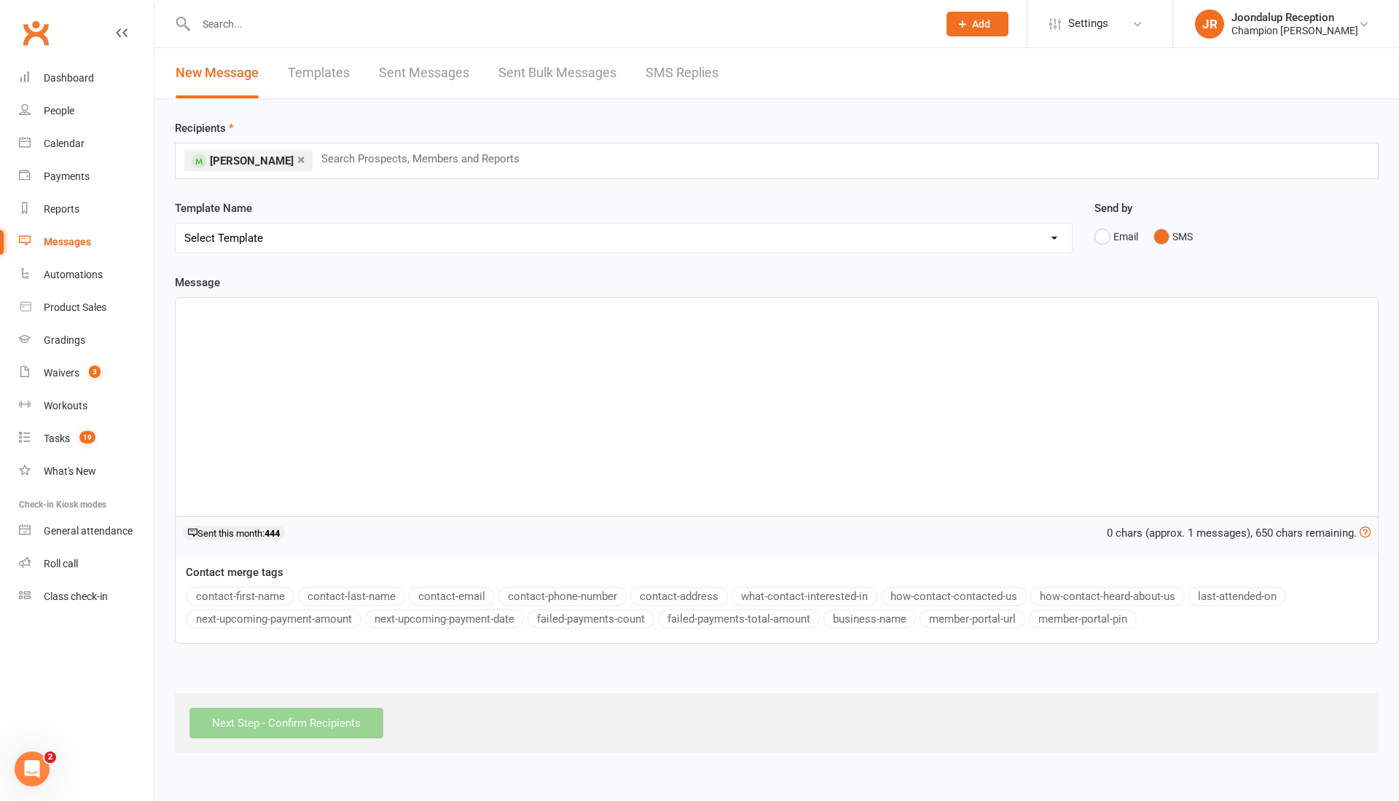
click at [329, 315] on p "﻿" at bounding box center [776, 310] width 1185 height 17
click at [244, 591] on button "contact-first-name" at bounding box center [241, 596] width 108 height 19
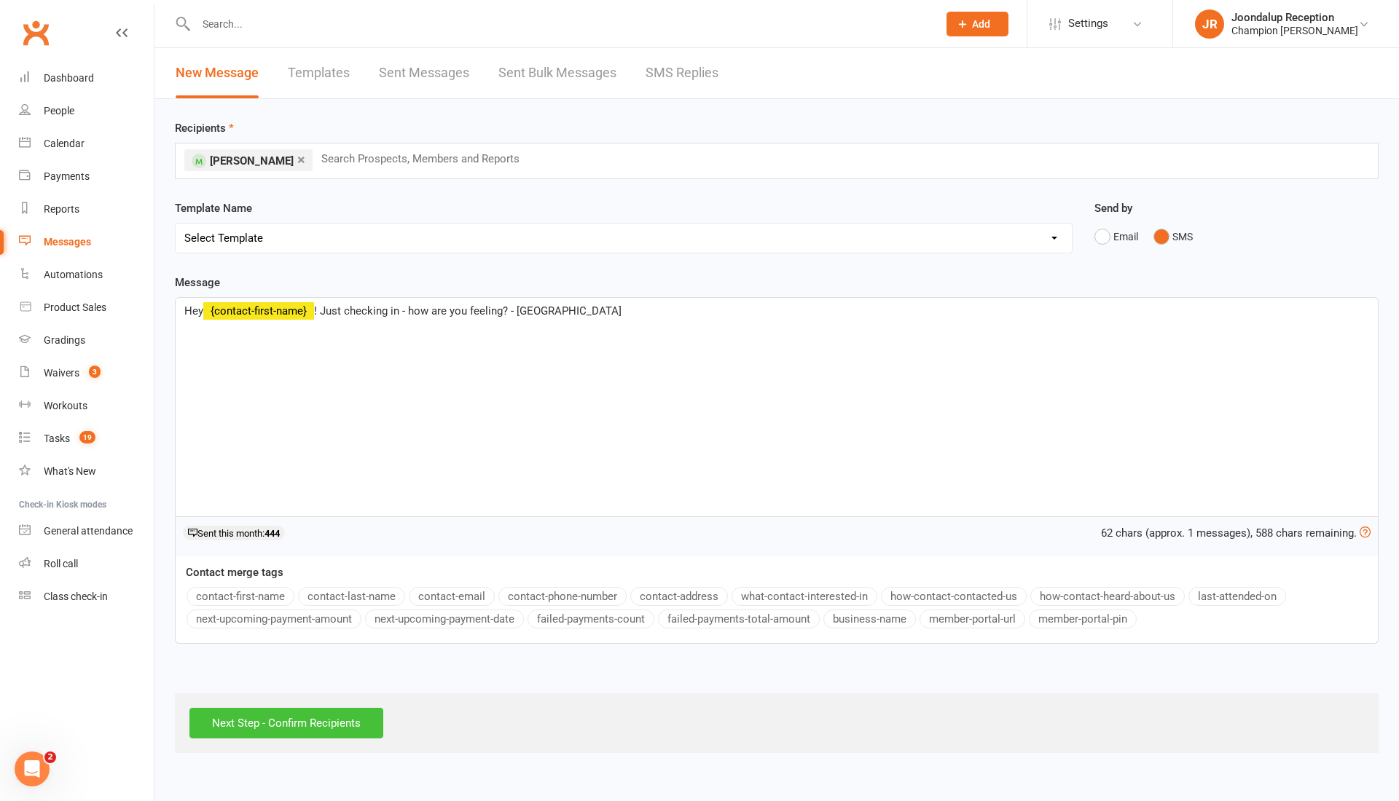
click at [300, 714] on input "Next Step - Confirm Recipients" at bounding box center [286, 723] width 194 height 31
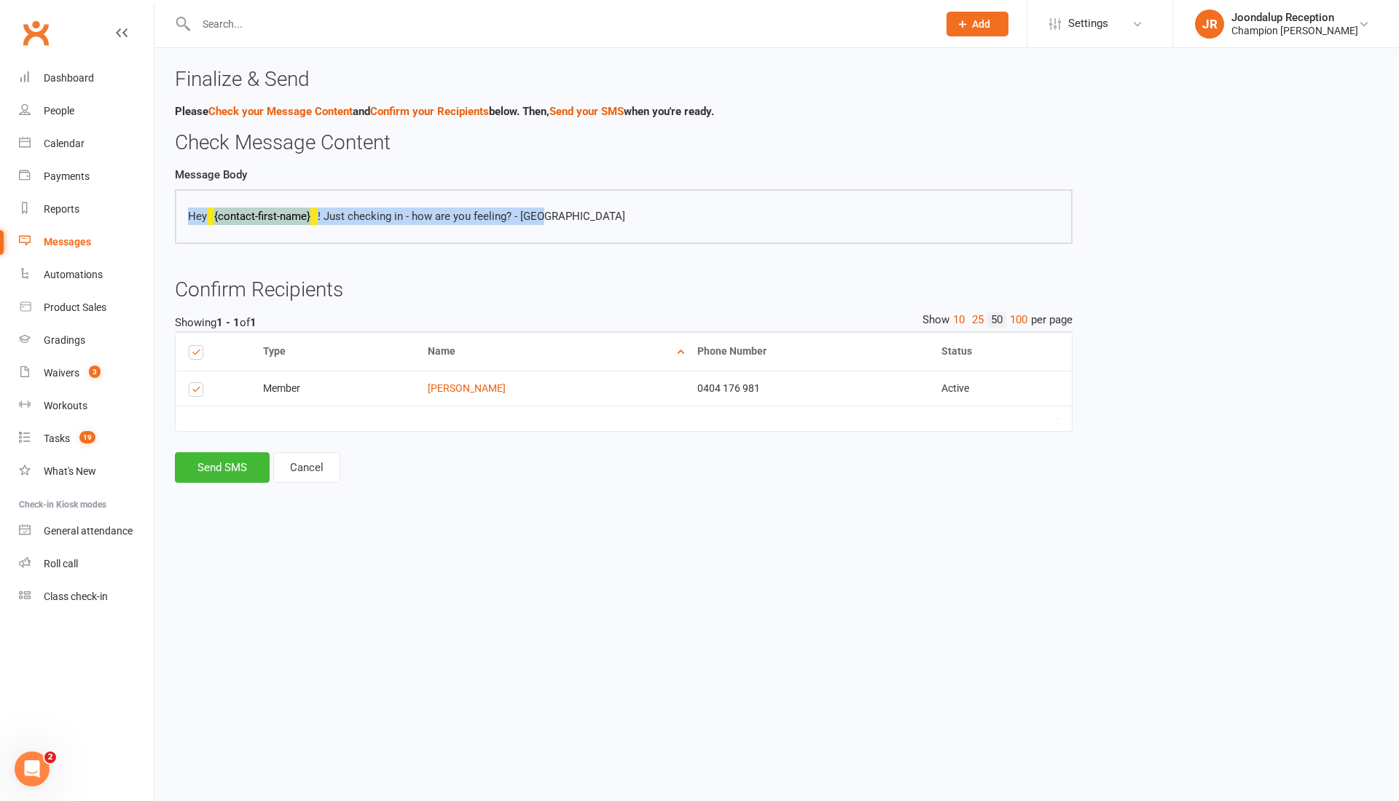
drag, startPoint x: 564, startPoint y: 210, endPoint x: 162, endPoint y: 229, distance: 401.9
click at [162, 229] on div "Finalize & Send Please Check your Message Content and Confirm your Recipients b…" at bounding box center [776, 275] width 1244 height 455
copy p "Hey {contact-first-name} ! Just checking in - how are you feeling? - Ayla"
click at [203, 474] on button "Send SMS" at bounding box center [222, 467] width 95 height 31
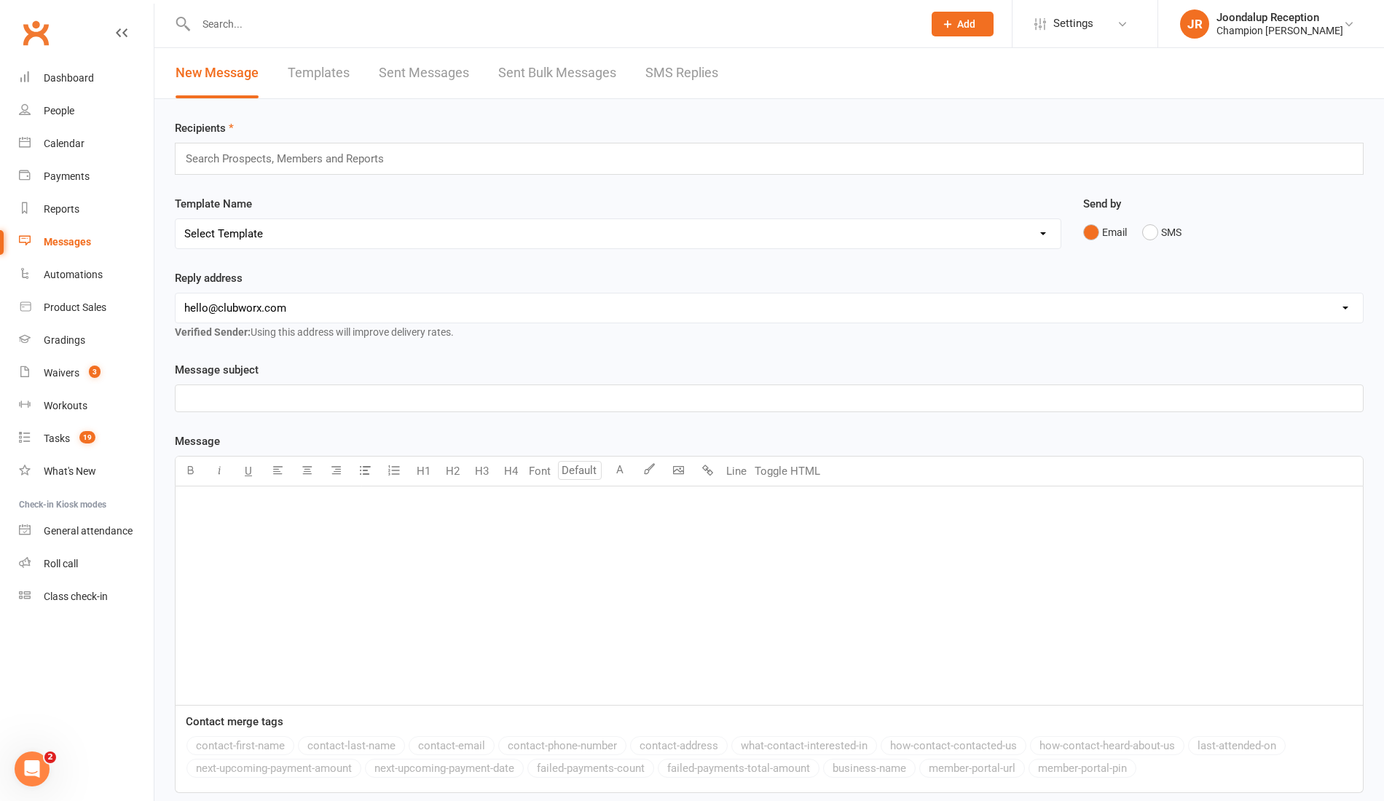
click at [260, 23] on input "text" at bounding box center [552, 24] width 721 height 20
type input "J"
click at [1163, 227] on button "SMS" at bounding box center [1161, 233] width 39 height 28
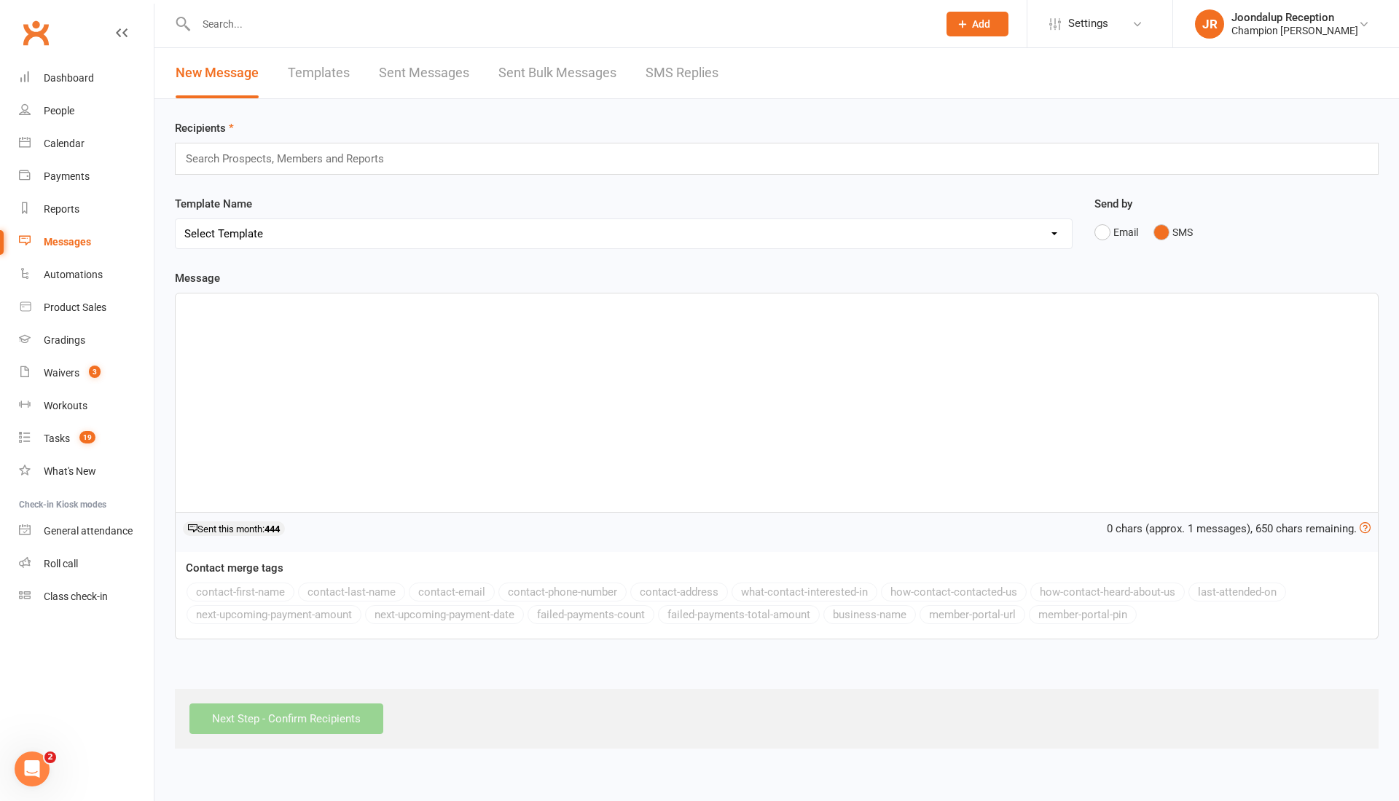
click at [724, 150] on div "Search Prospects, Members and Reports" at bounding box center [777, 159] width 1204 height 32
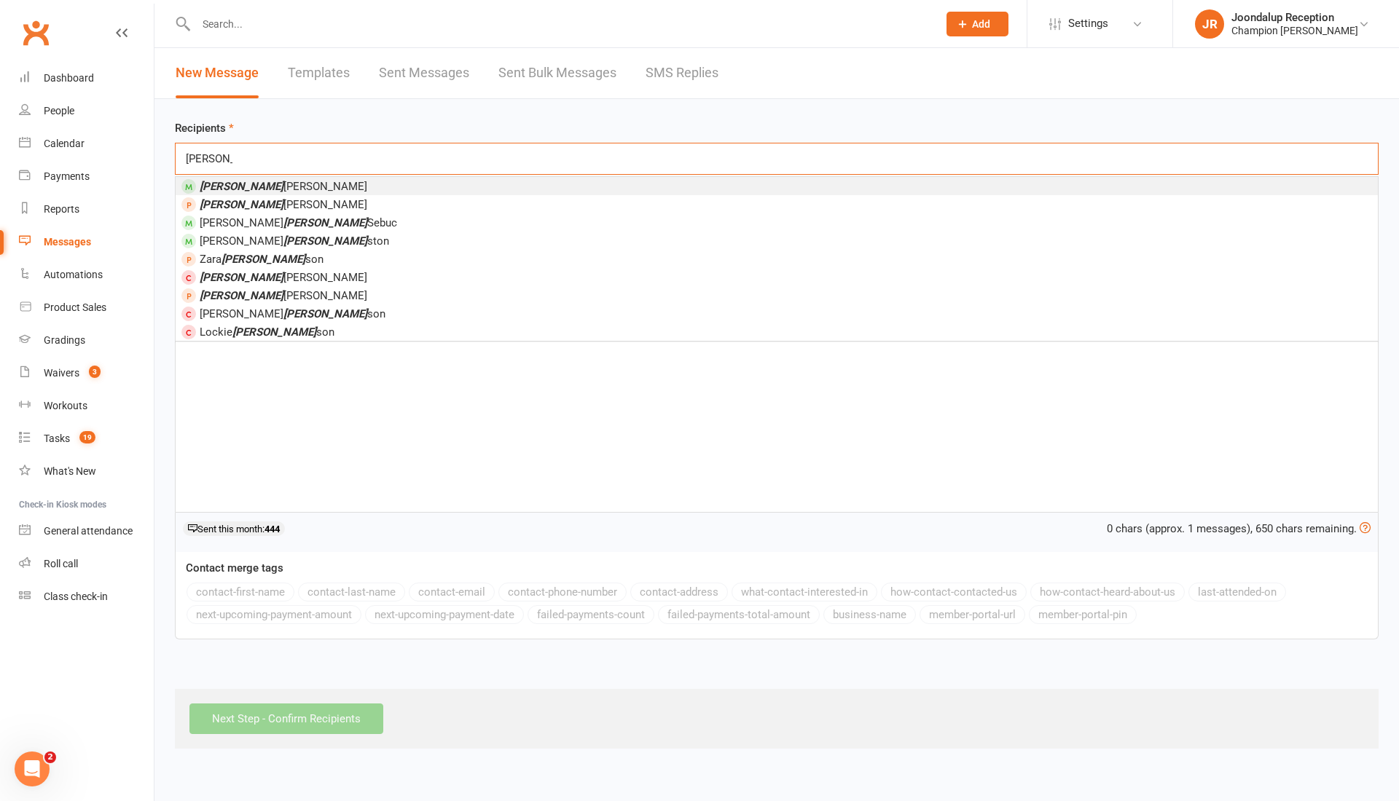
type input "John"
click at [512, 188] on li "John Lyle" at bounding box center [777, 186] width 1202 height 18
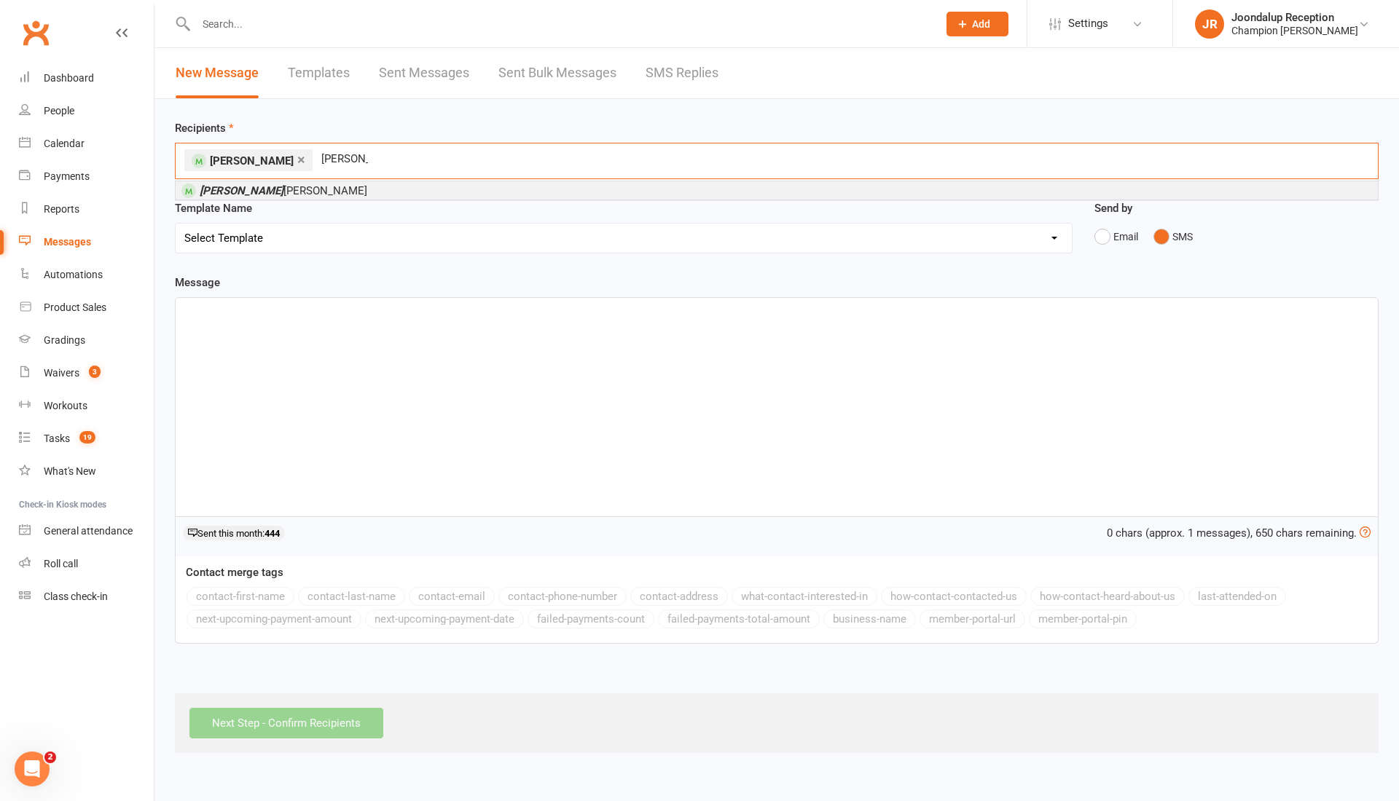
type input "angie"
click at [381, 192] on li "Angie Mcnee" at bounding box center [777, 190] width 1202 height 18
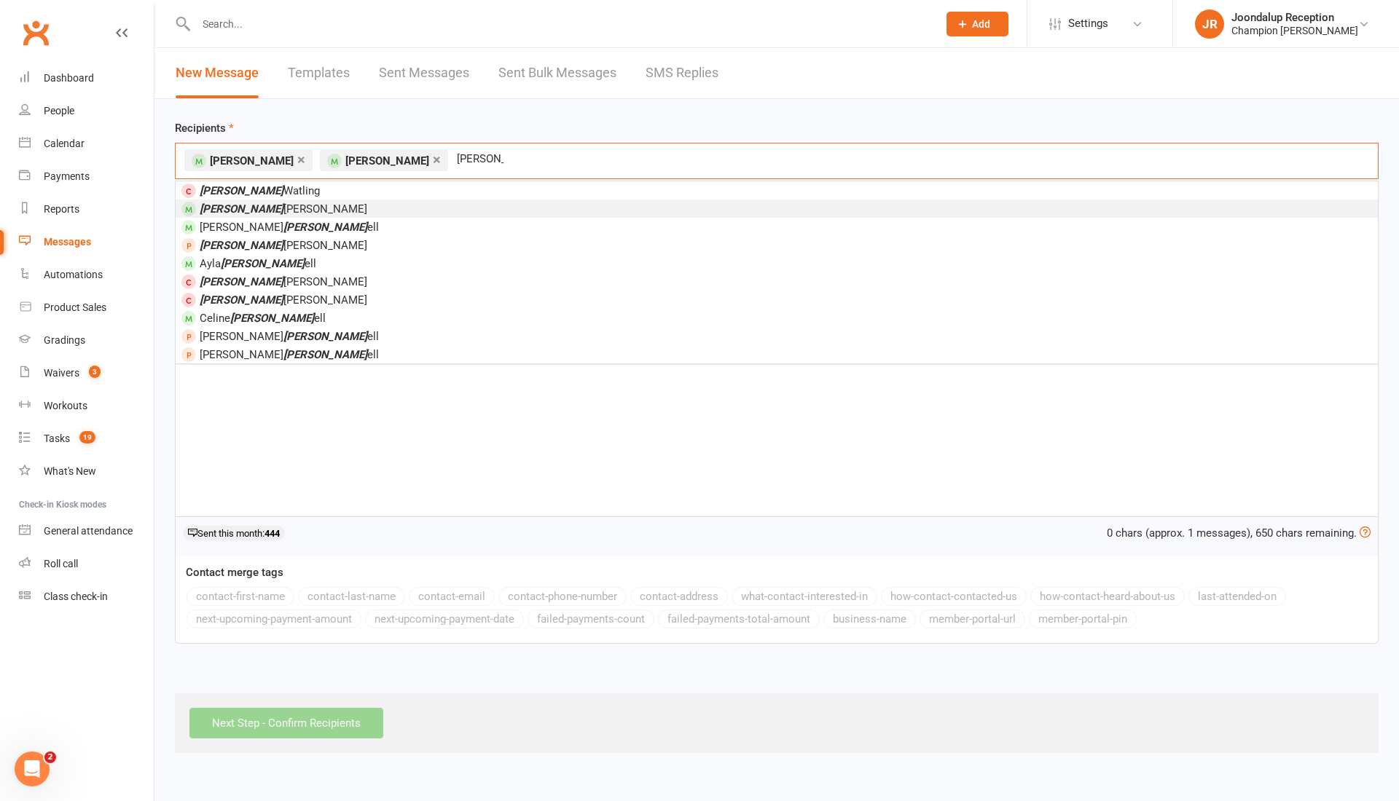
type input "mitch"
click at [332, 208] on li "Mitch Wright" at bounding box center [777, 209] width 1202 height 18
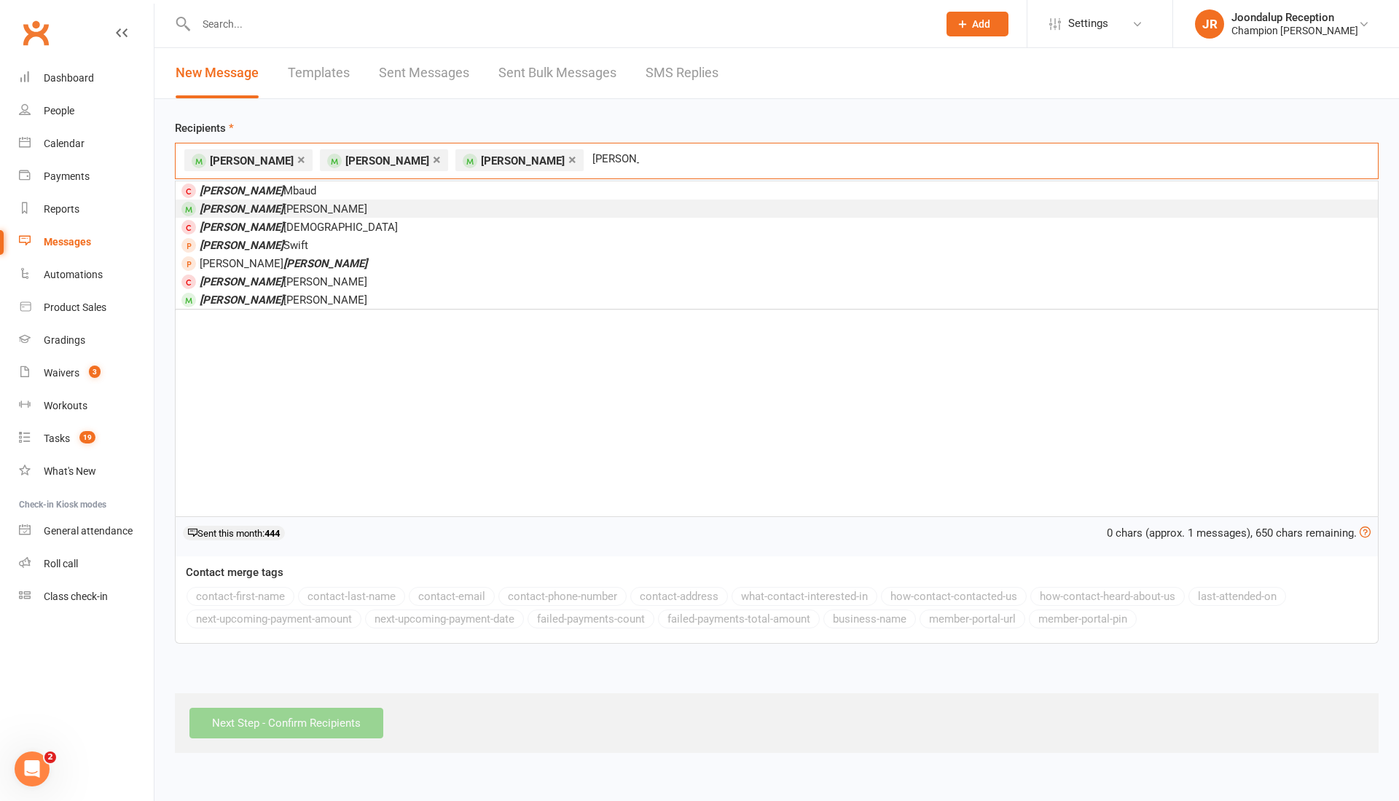
type input "michael"
click at [294, 210] on li "Michael Garbin" at bounding box center [777, 209] width 1202 height 18
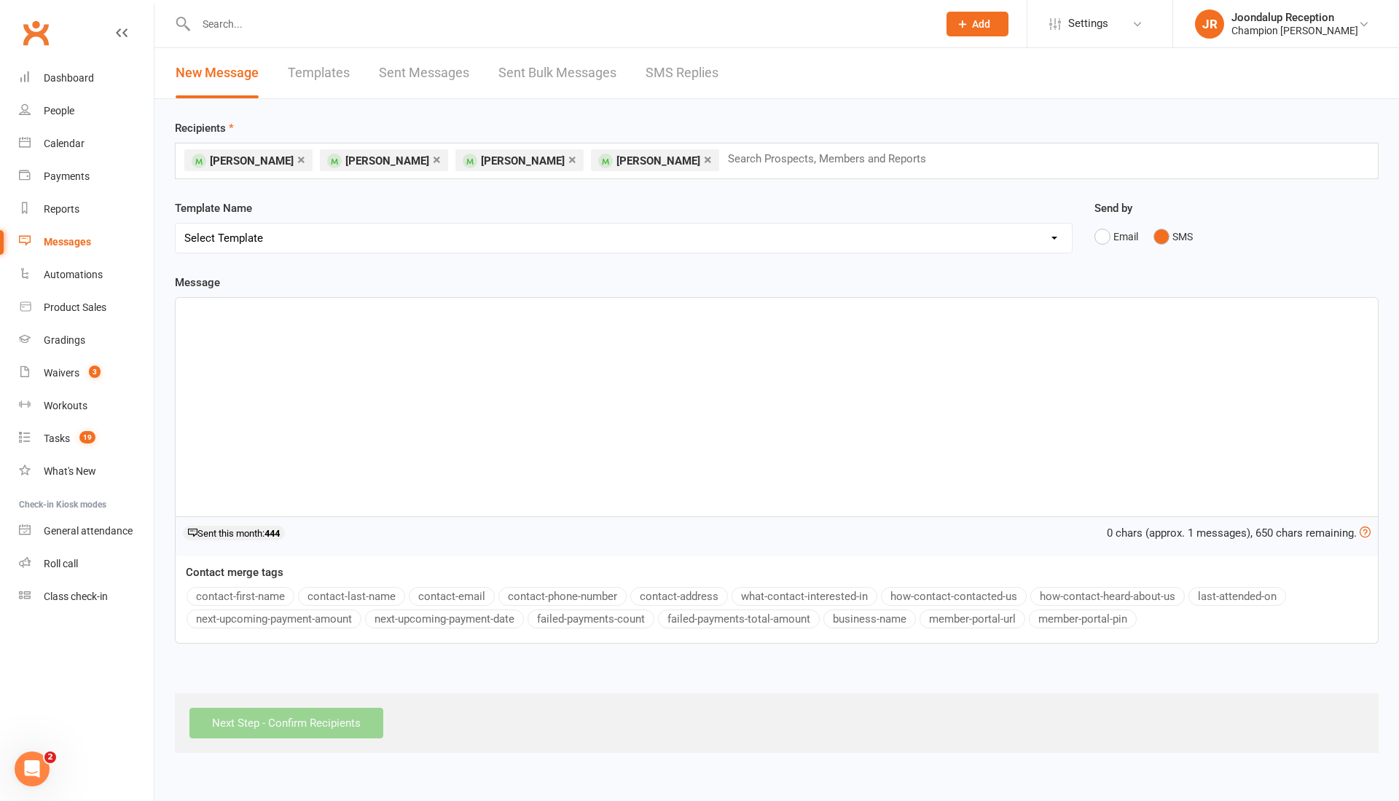
click at [212, 326] on div "﻿" at bounding box center [777, 407] width 1202 height 219
click at [568, 161] on link "×" at bounding box center [572, 159] width 8 height 23
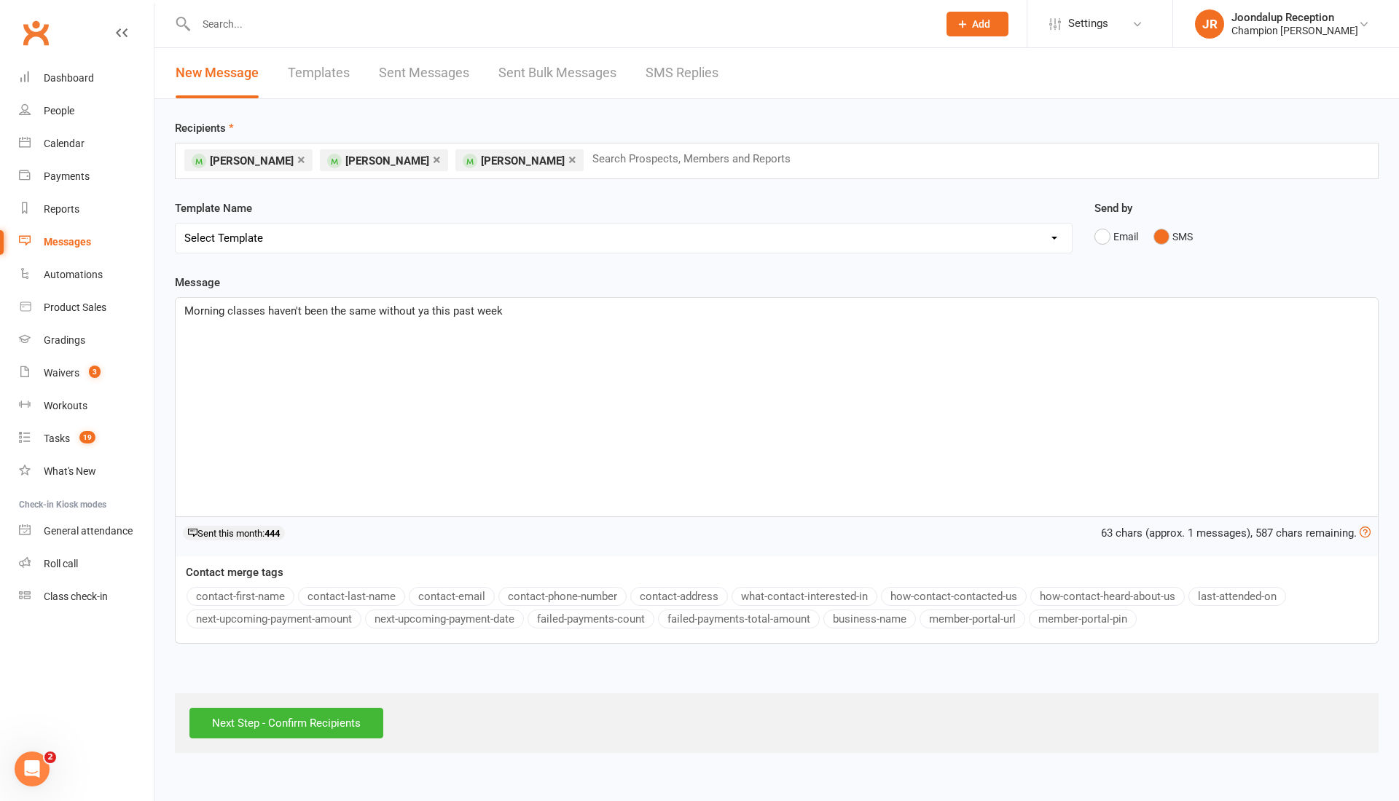
click at [511, 315] on p "Morning classes haven't been the same without ya this past week" at bounding box center [776, 310] width 1185 height 17
click at [638, 315] on span "Morning classes haven't been the same without ya this past week! When are you b…" at bounding box center [472, 311] width 576 height 13
click at [479, 412] on div "Morning classes haven't been the same without ya this past week! When are you b…" at bounding box center [777, 407] width 1202 height 219
drag, startPoint x: 676, startPoint y: 313, endPoint x: 162, endPoint y: 307, distance: 514.4
click at [162, 307] on div "Recipients × John Lyle × Angie Mcnee × Michael Garbin Search Prospects, Members…" at bounding box center [776, 426] width 1244 height 654
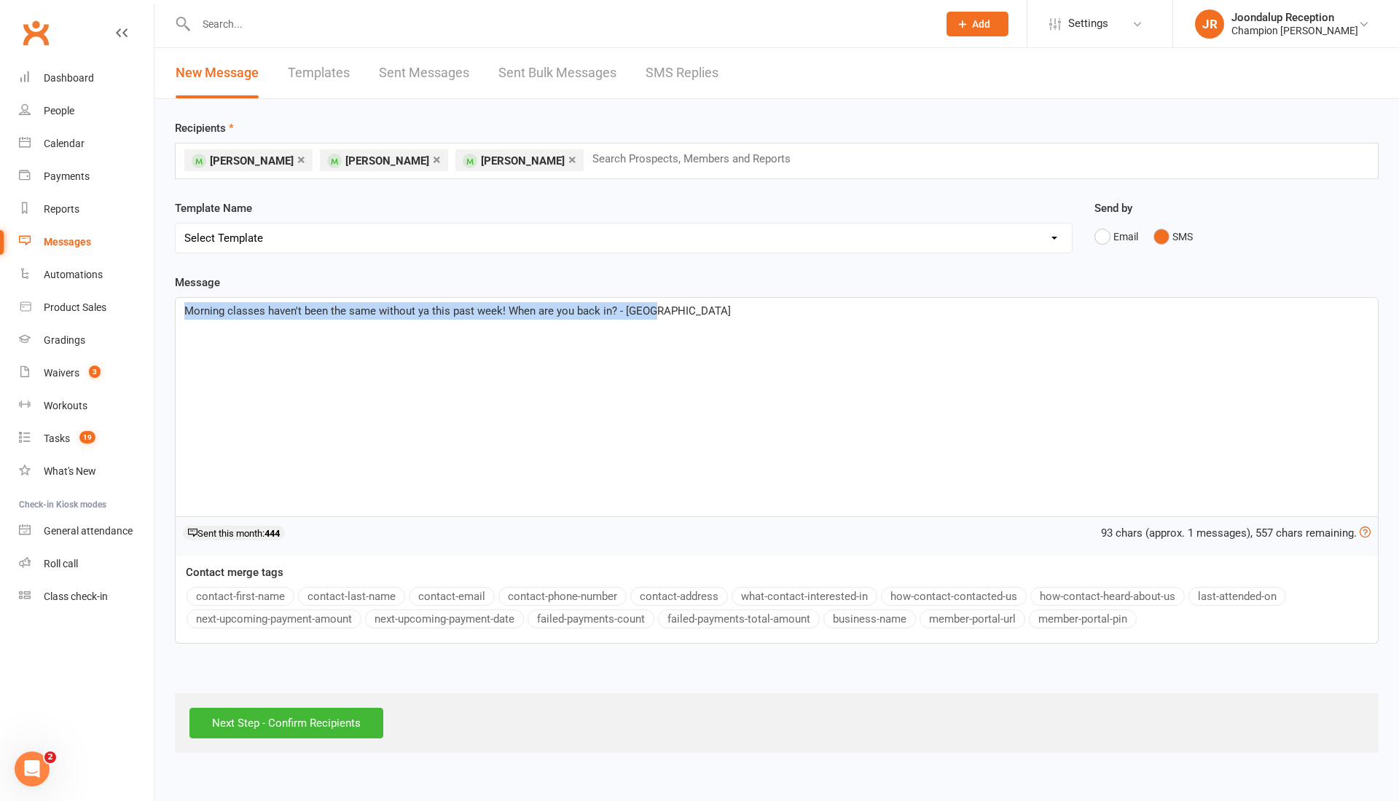
copy span "Morning classes haven't been the same without ya this past week! When are you b…"
click at [275, 711] on input "Next Step - Confirm Recipients" at bounding box center [286, 723] width 194 height 31
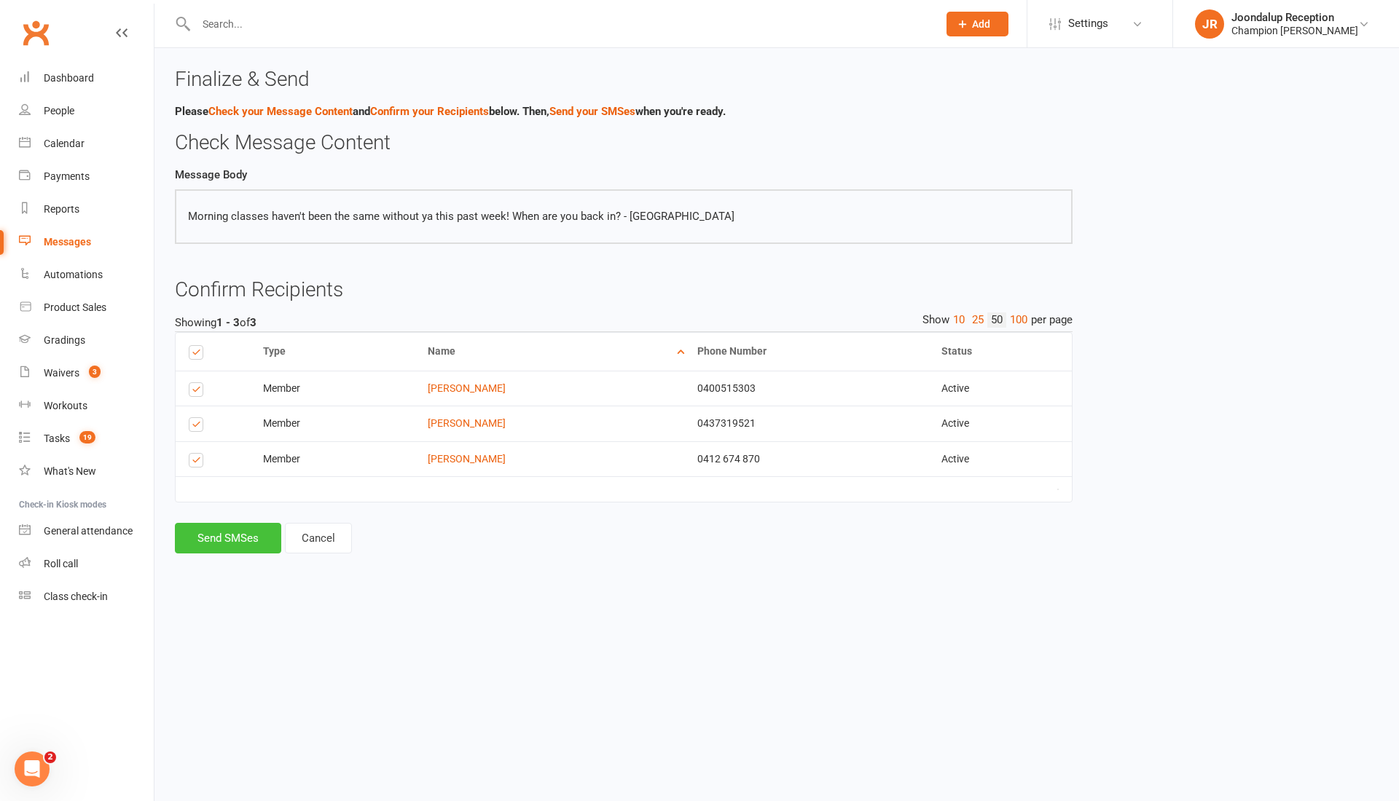
click at [224, 539] on button "Send SMSes" at bounding box center [228, 538] width 106 height 31
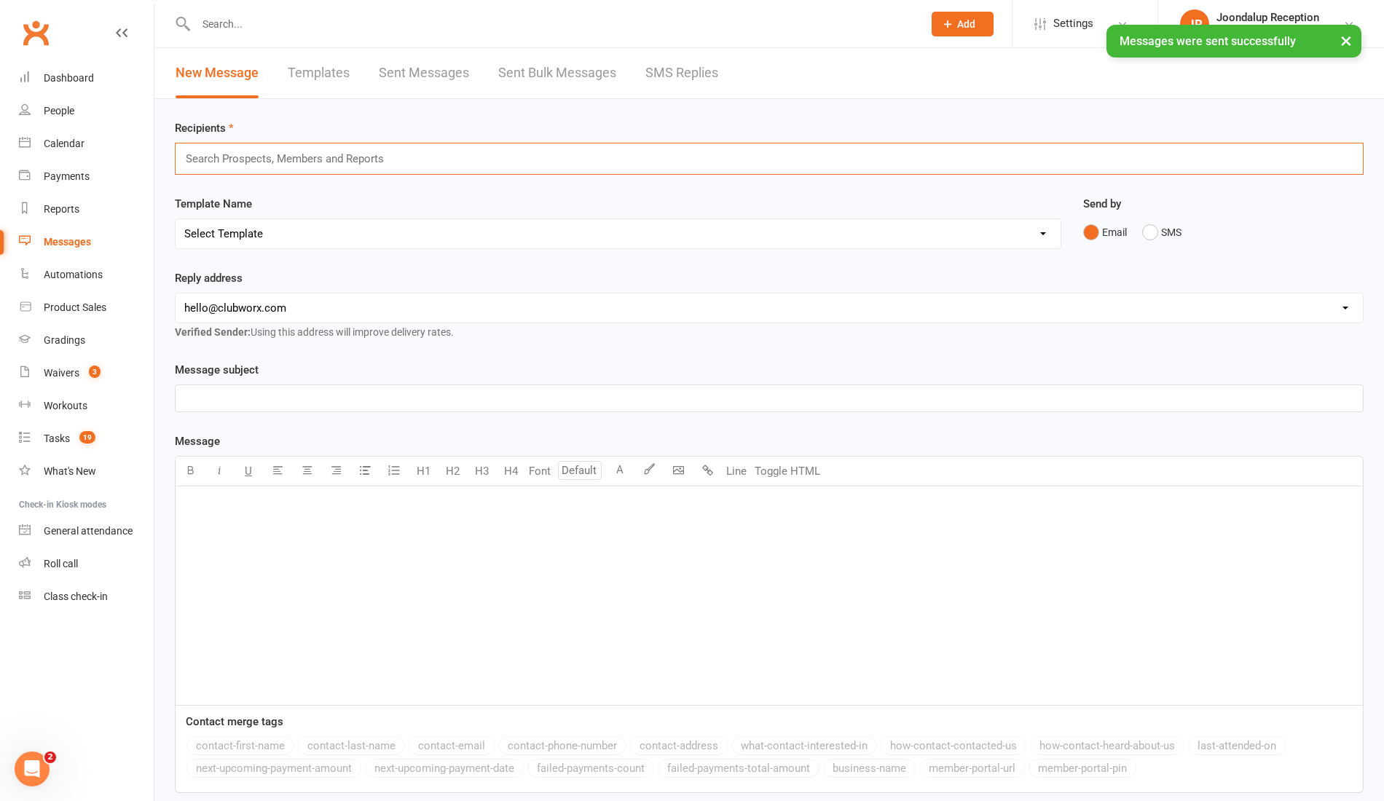
click at [309, 155] on input "text" at bounding box center [290, 158] width 213 height 19
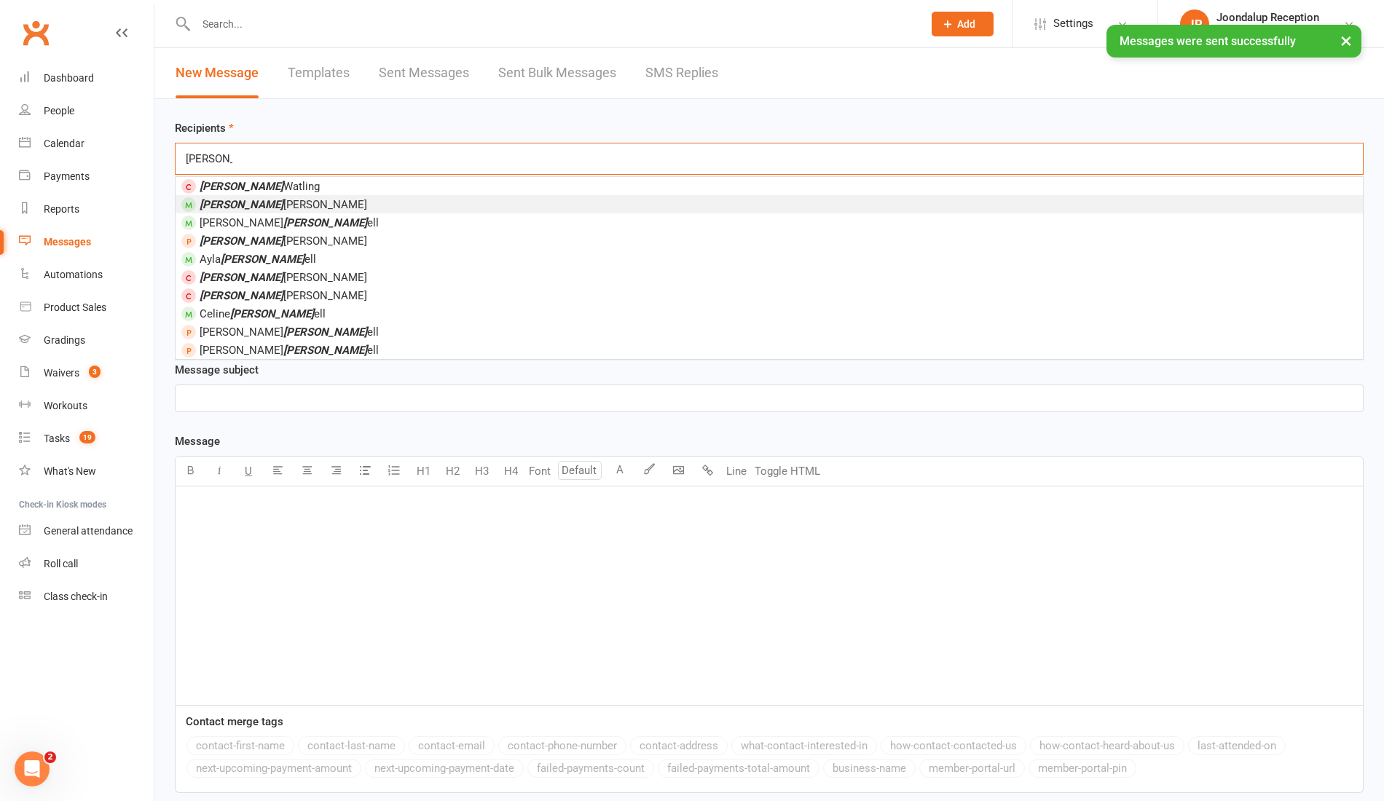
type input "MITCH"
click at [291, 197] on li "Mitch Wright" at bounding box center [770, 204] width 1188 height 18
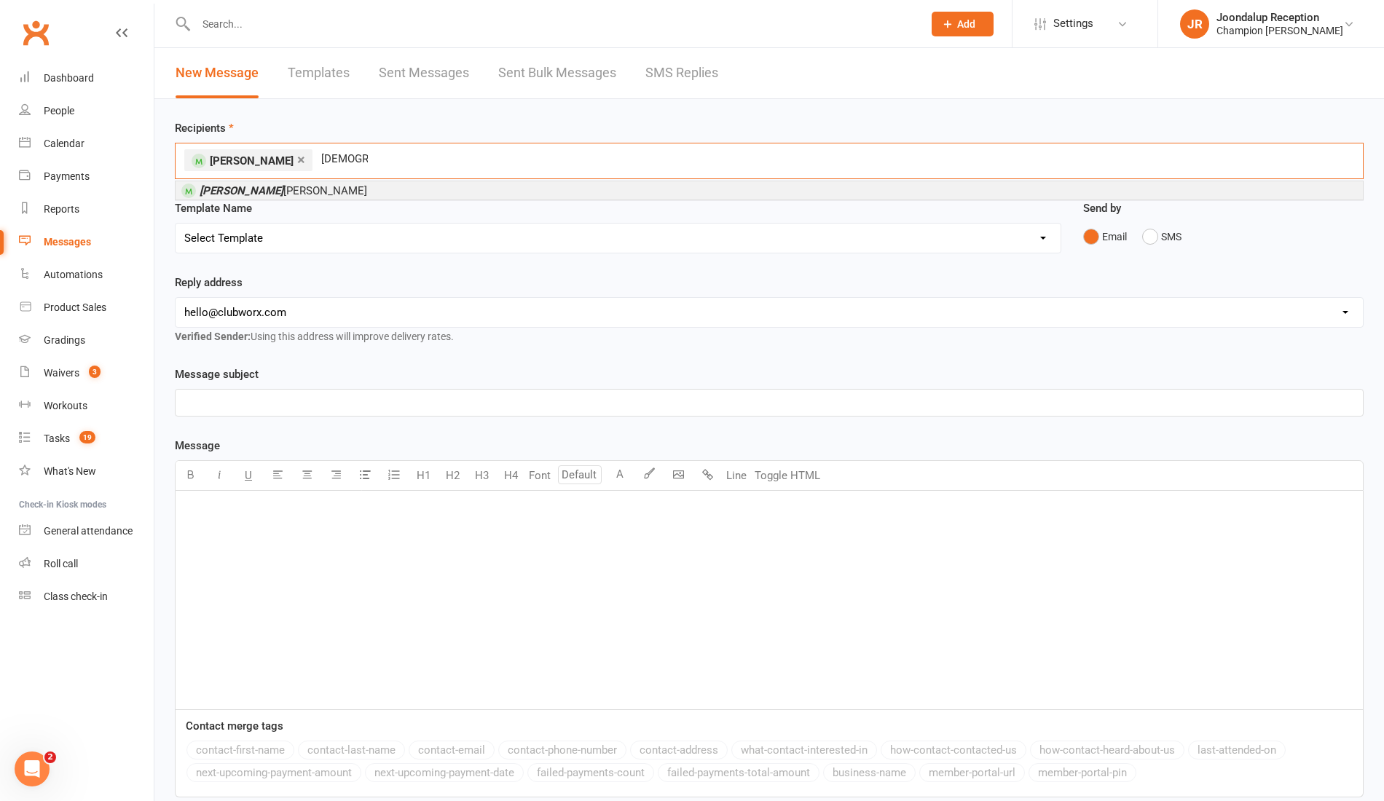
type input "JUDE"
click at [254, 186] on span "Jude Foster" at bounding box center [284, 190] width 168 height 13
type input "ZACH"
click at [261, 193] on span "Zach Yelland" at bounding box center [284, 190] width 168 height 13
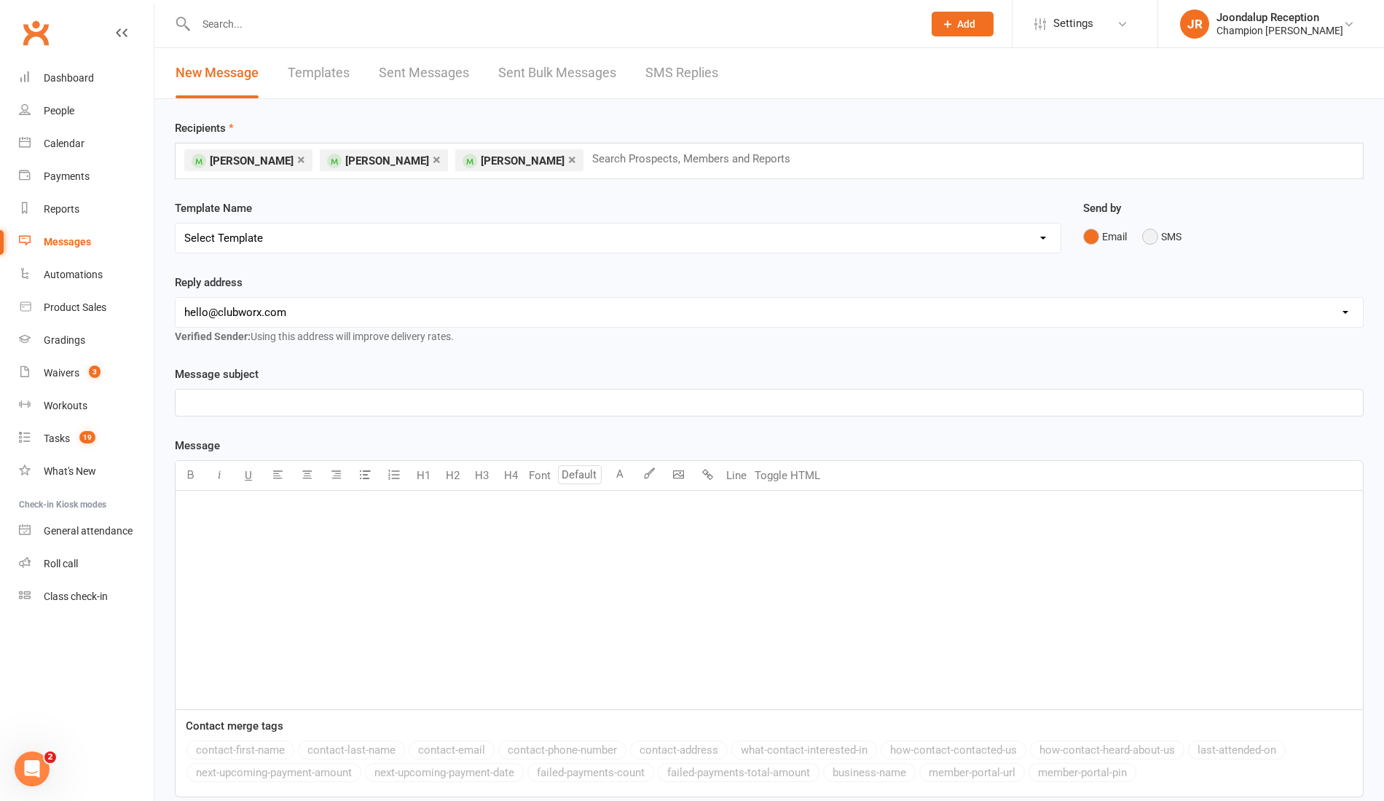
click at [1153, 245] on button "SMS" at bounding box center [1161, 237] width 39 height 28
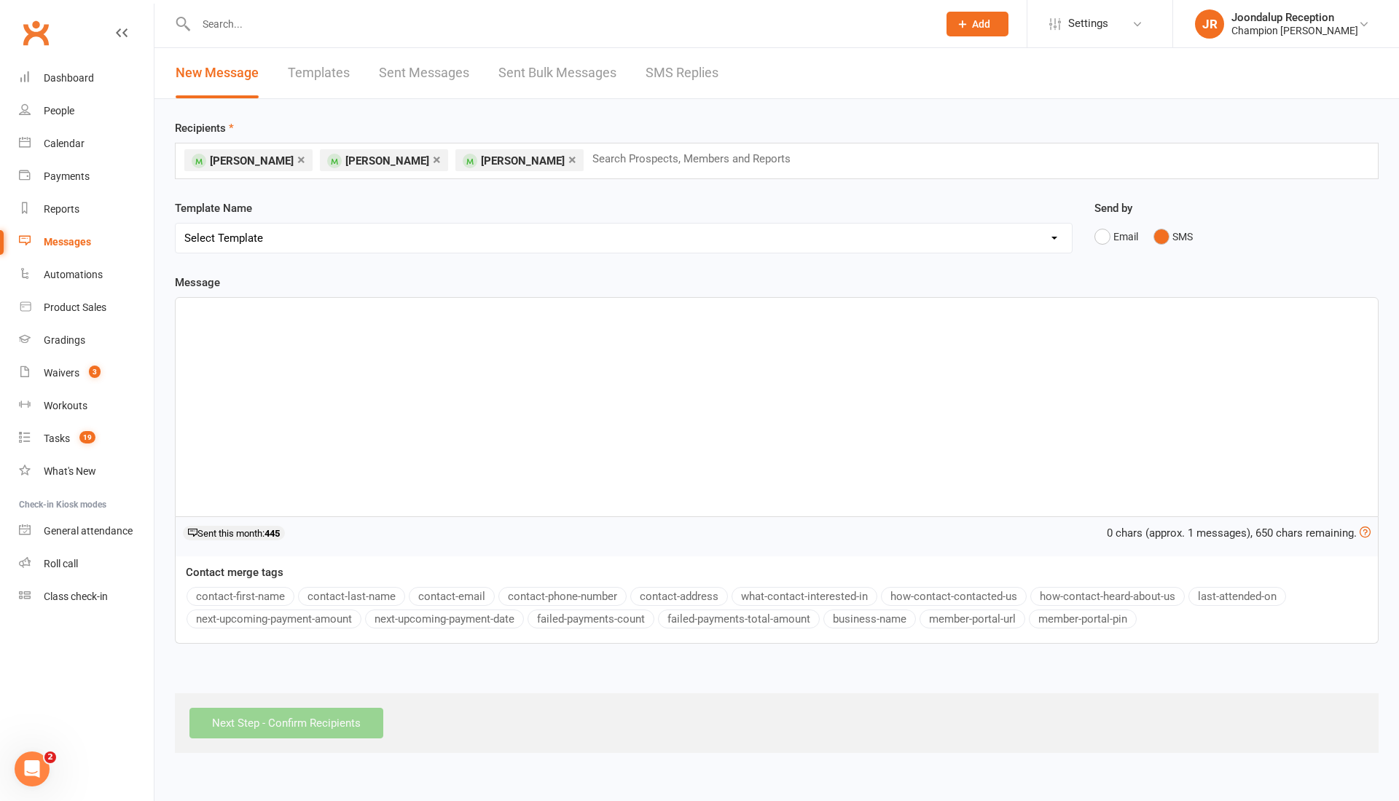
click at [431, 355] on div "﻿" at bounding box center [777, 407] width 1202 height 219
click at [254, 587] on button "contact-first-name" at bounding box center [241, 596] width 108 height 19
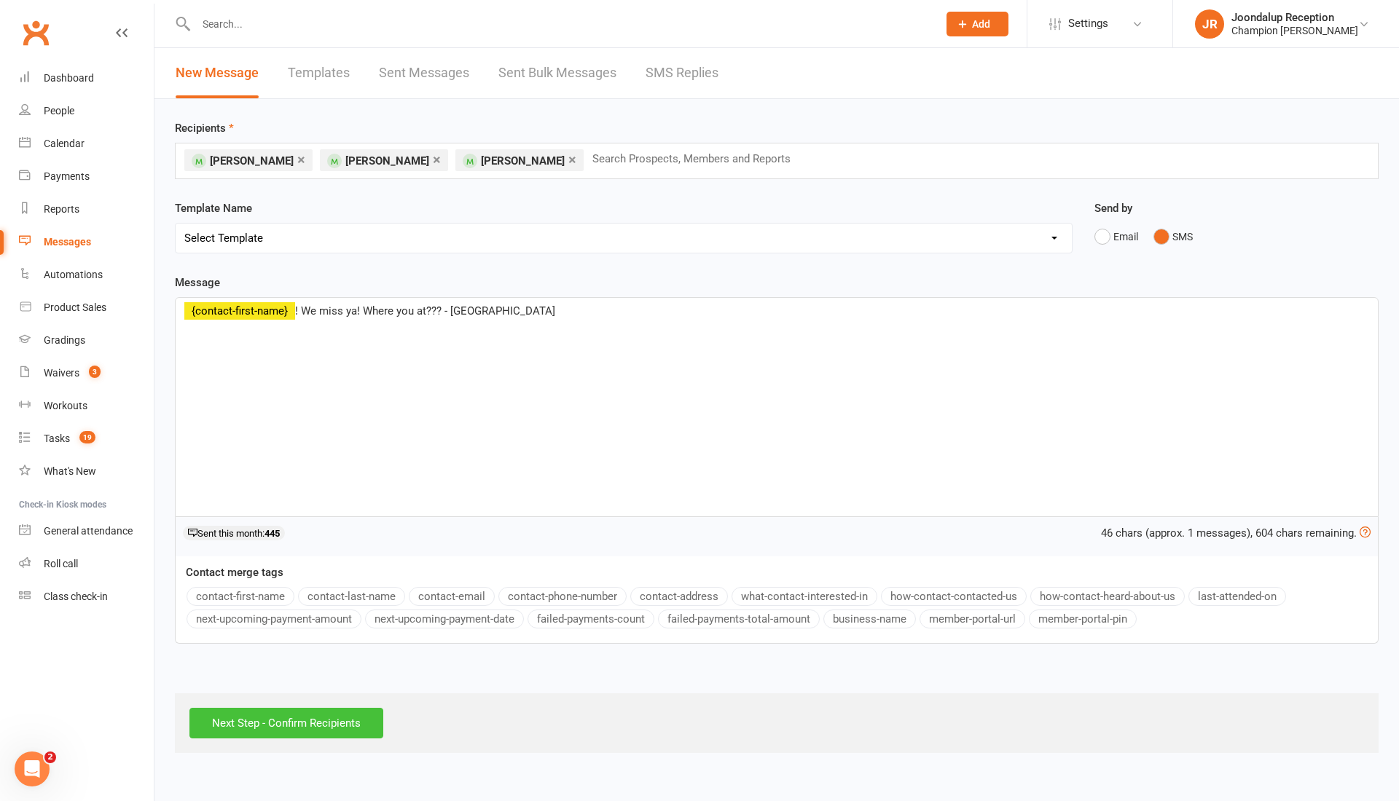
click at [326, 715] on input "Next Step - Confirm Recipients" at bounding box center [286, 723] width 194 height 31
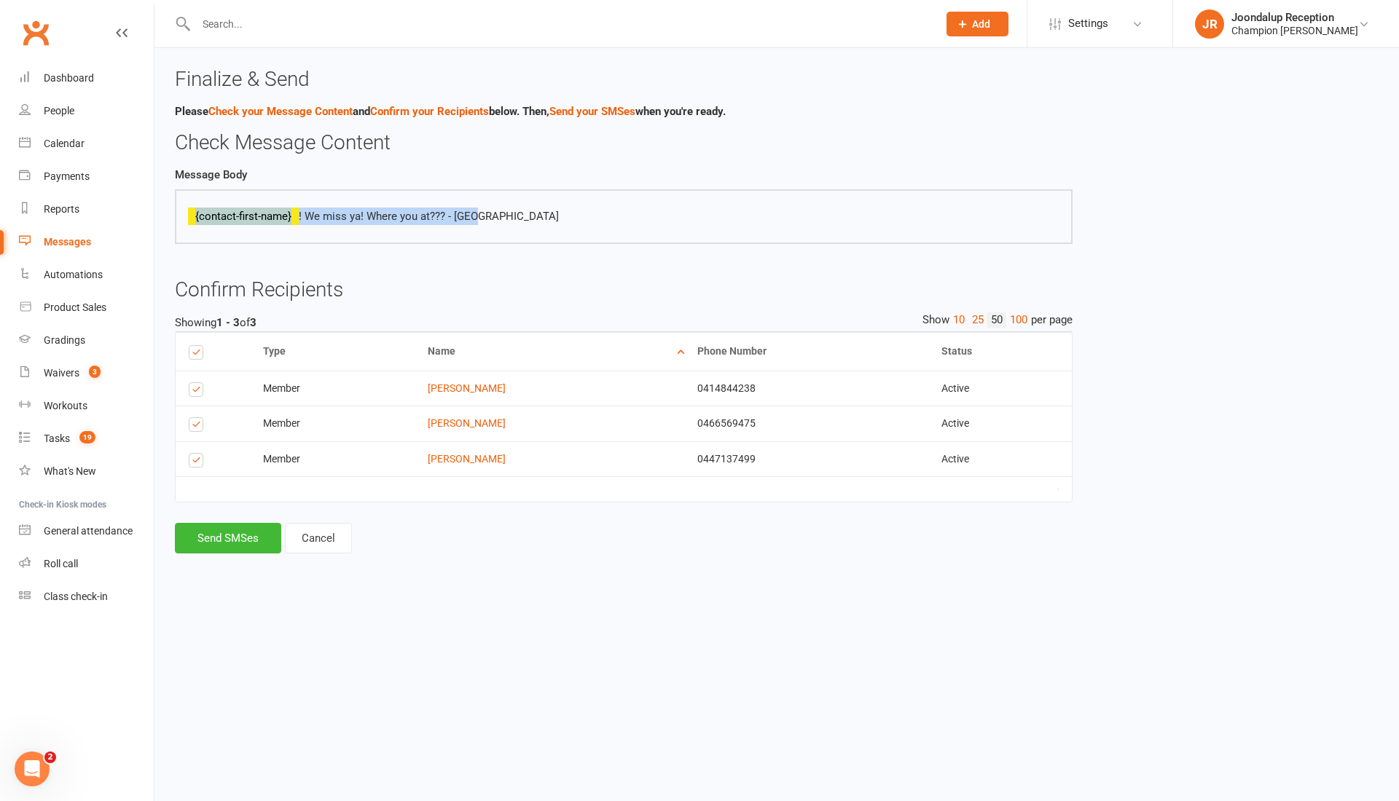
drag, startPoint x: 496, startPoint y: 226, endPoint x: 157, endPoint y: 221, distance: 338.8
click at [157, 221] on div "Finalize & Send Please Check your Message Content and Confirm your Recipients b…" at bounding box center [776, 311] width 1244 height 526
copy p "{contact-first-name} ! We miss ya! Where you at??? - Ayla"
click at [230, 546] on button "Send SMSes" at bounding box center [228, 538] width 106 height 31
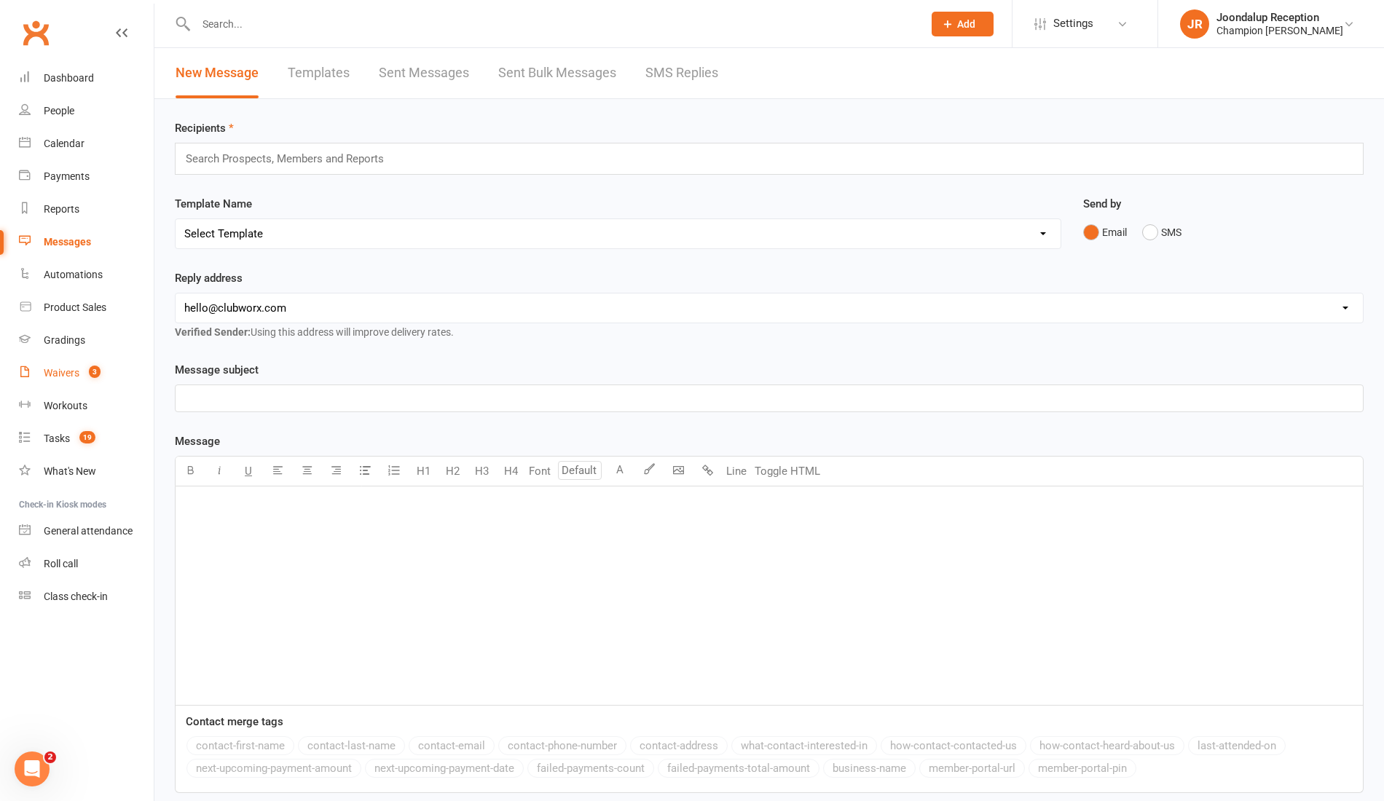
click at [52, 383] on link "Waivers 3" at bounding box center [86, 373] width 135 height 33
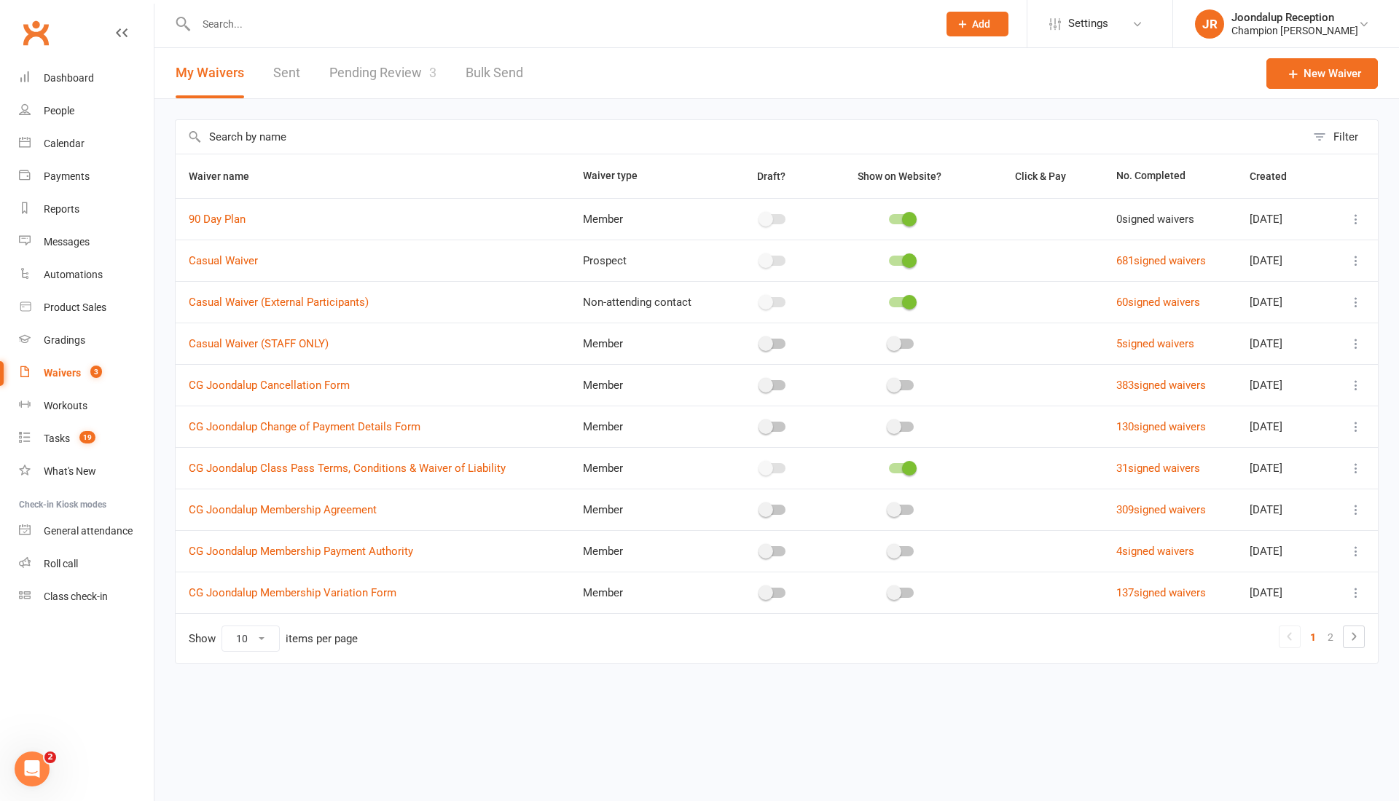
click at [415, 75] on link "Pending Review 3" at bounding box center [382, 73] width 107 height 50
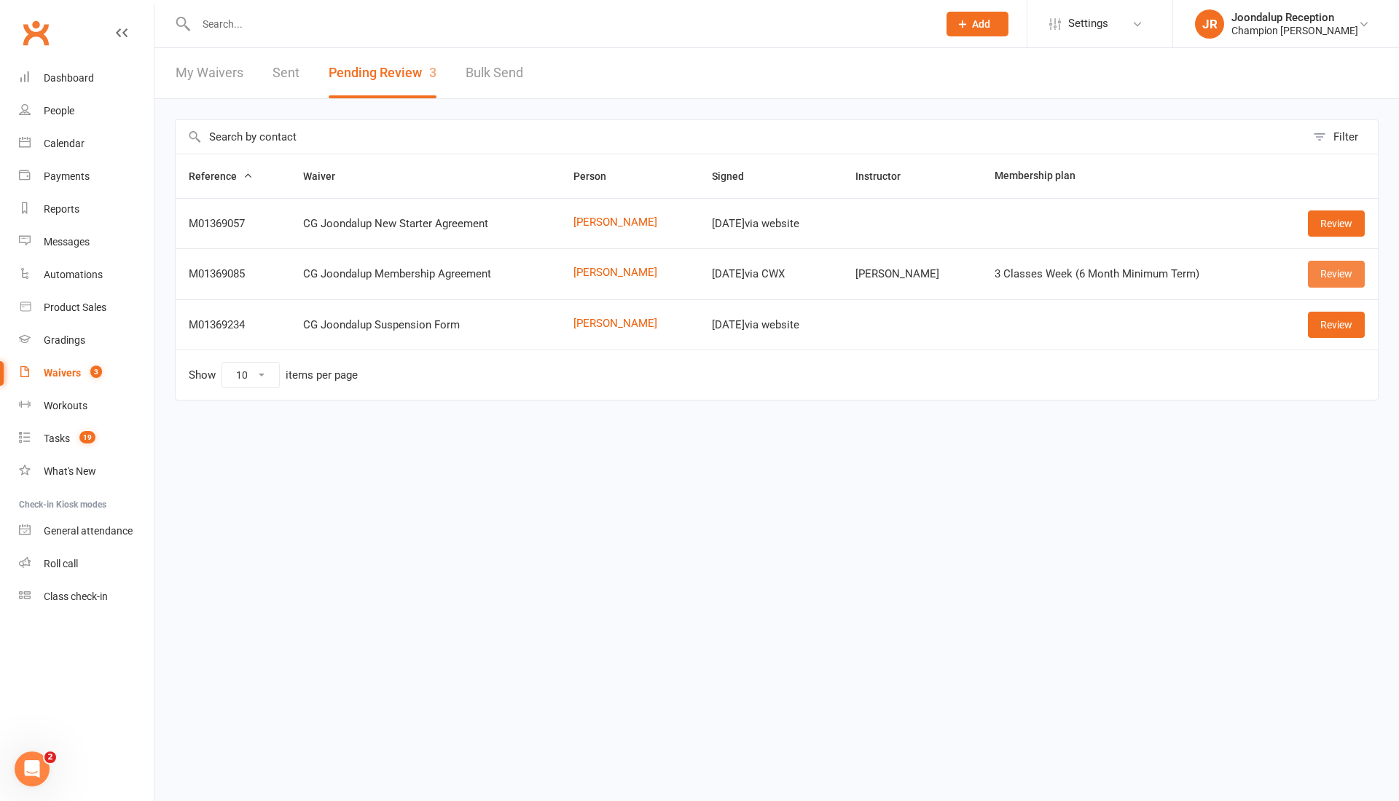
click at [1330, 272] on link "Review" at bounding box center [1336, 274] width 57 height 26
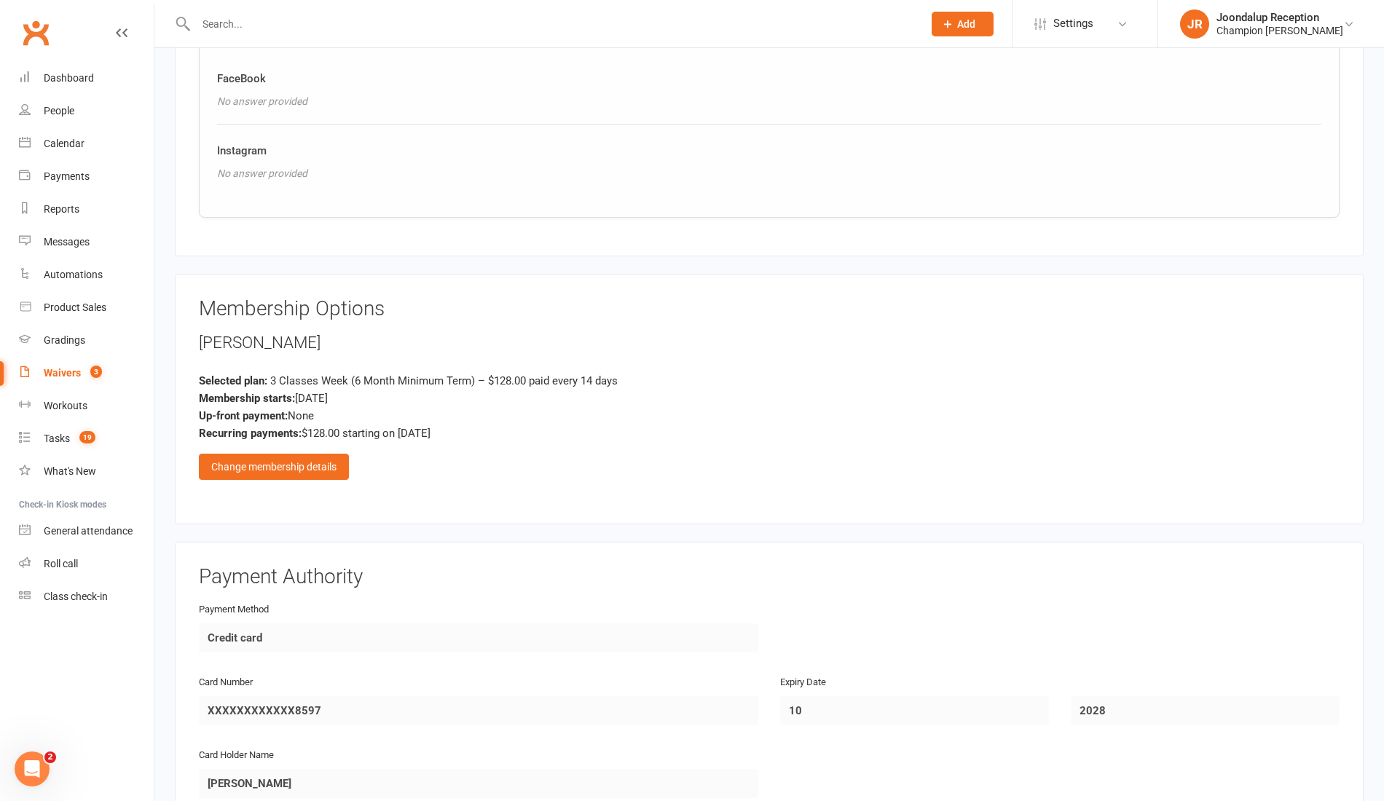
scroll to position [1129, 0]
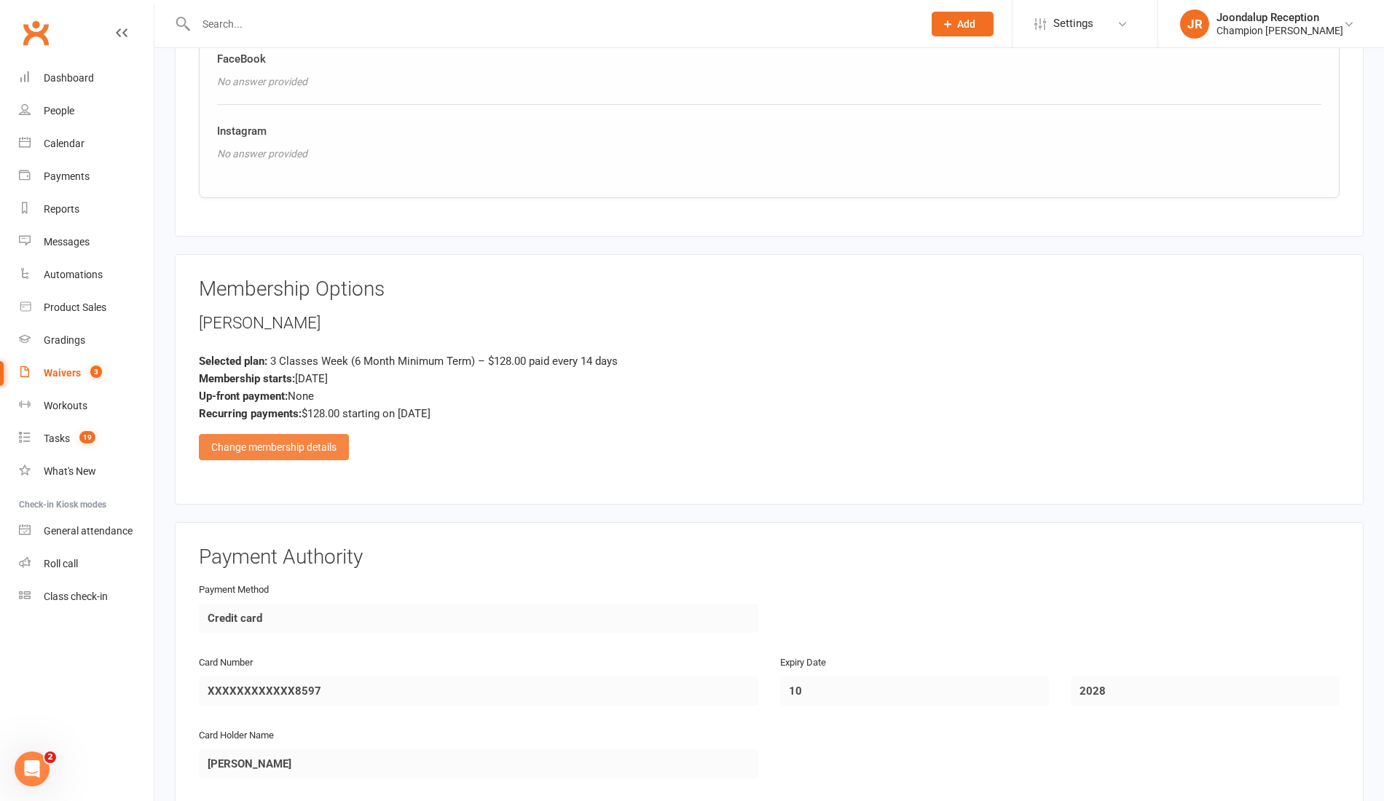
click at [309, 442] on div "Change membership details" at bounding box center [274, 447] width 150 height 26
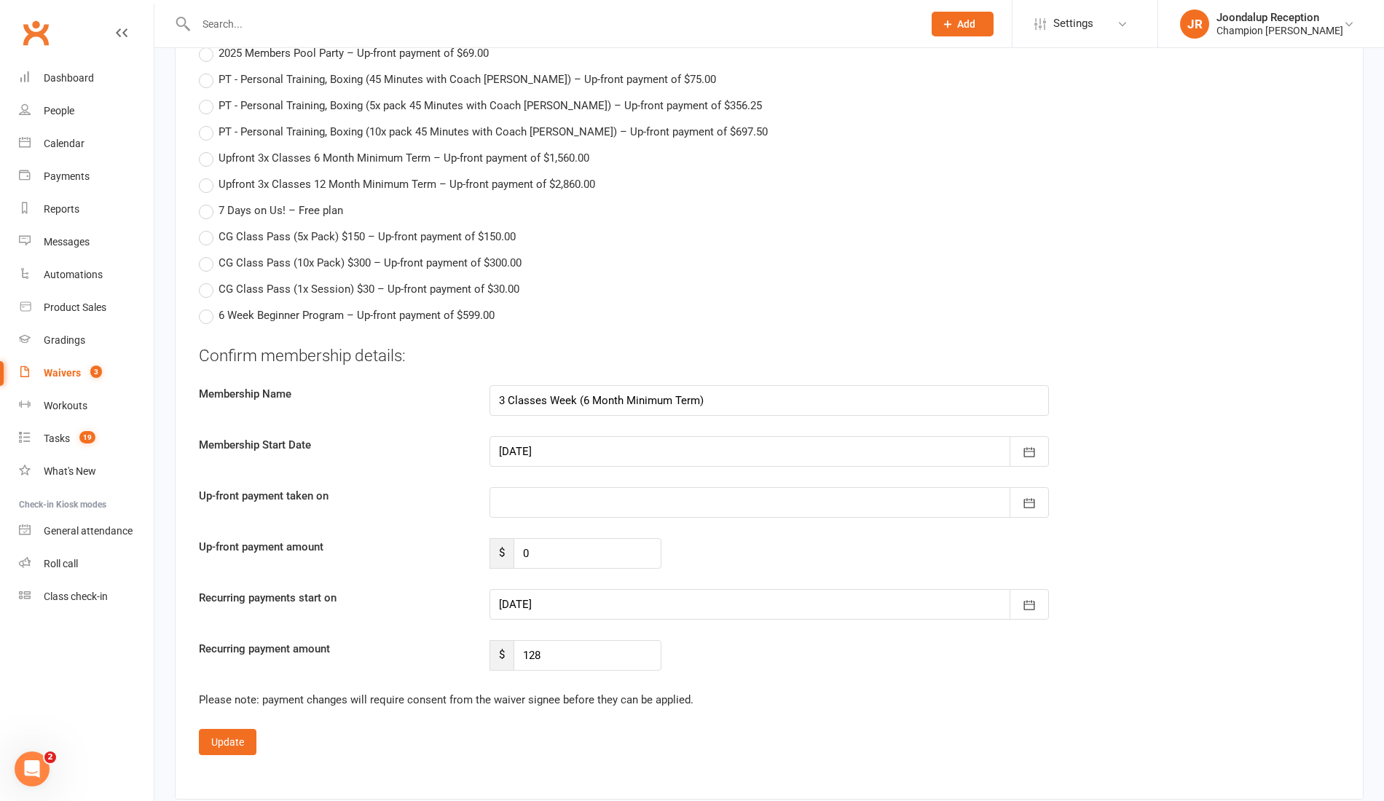
scroll to position [2218, 0]
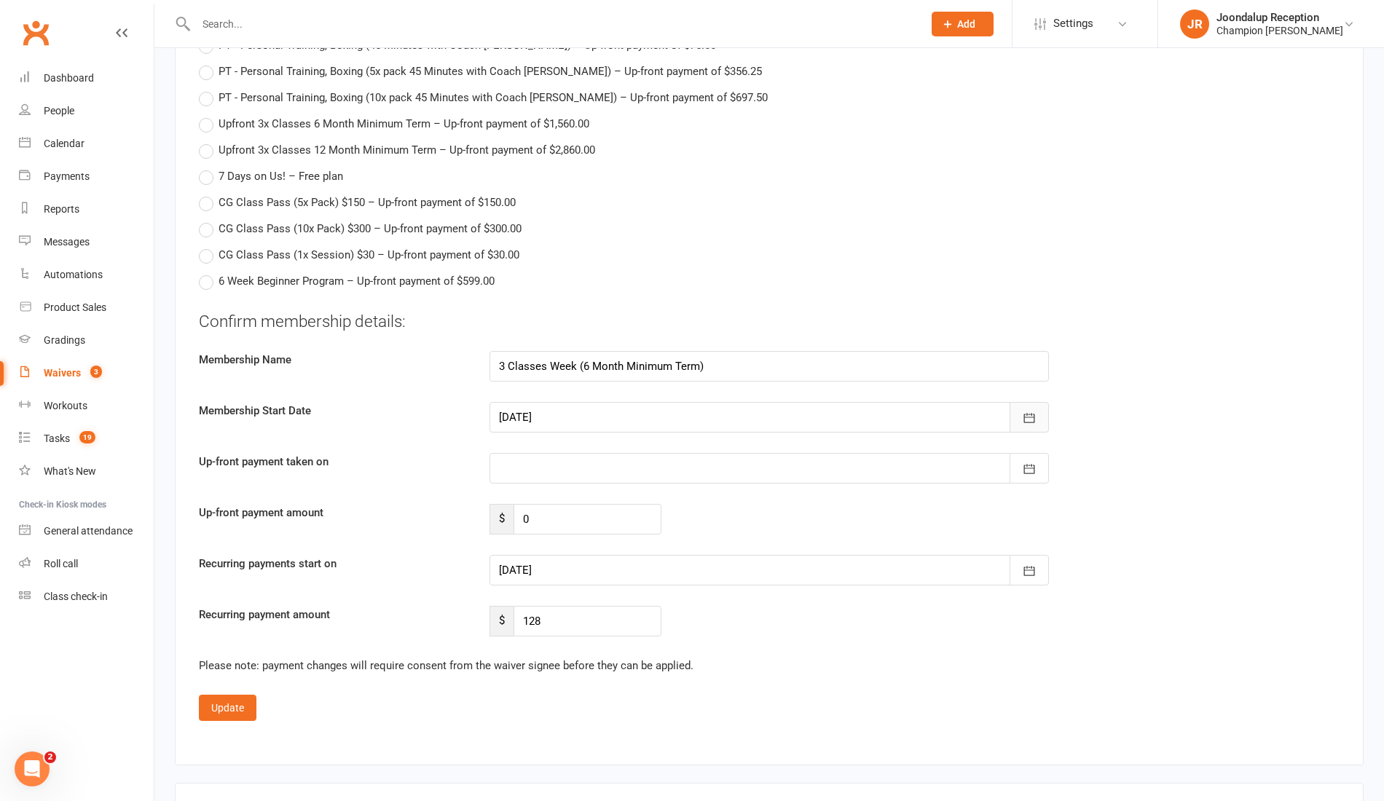
click at [1043, 407] on button "button" at bounding box center [1029, 417] width 39 height 31
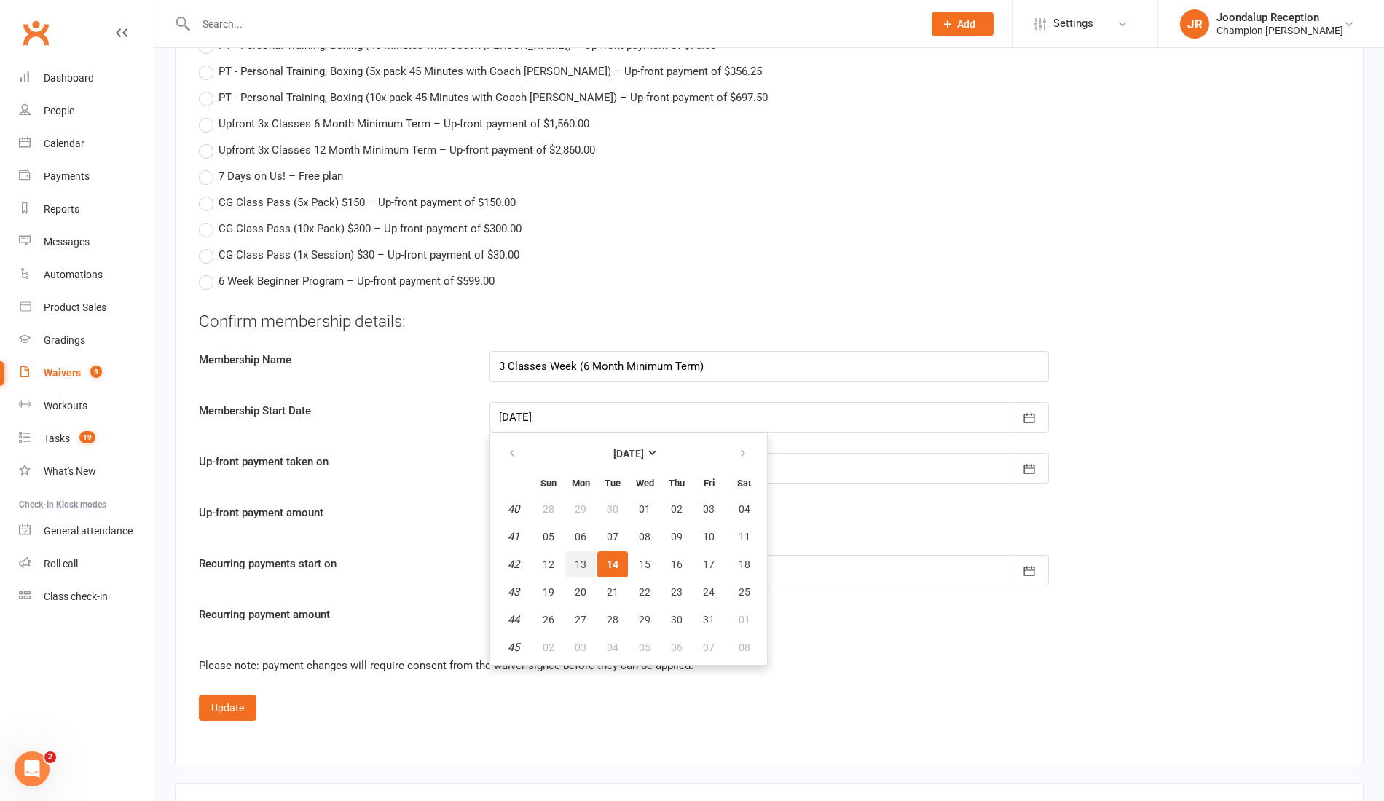
click at [581, 552] on button "13" at bounding box center [580, 565] width 31 height 26
type input "13 Oct 2025"
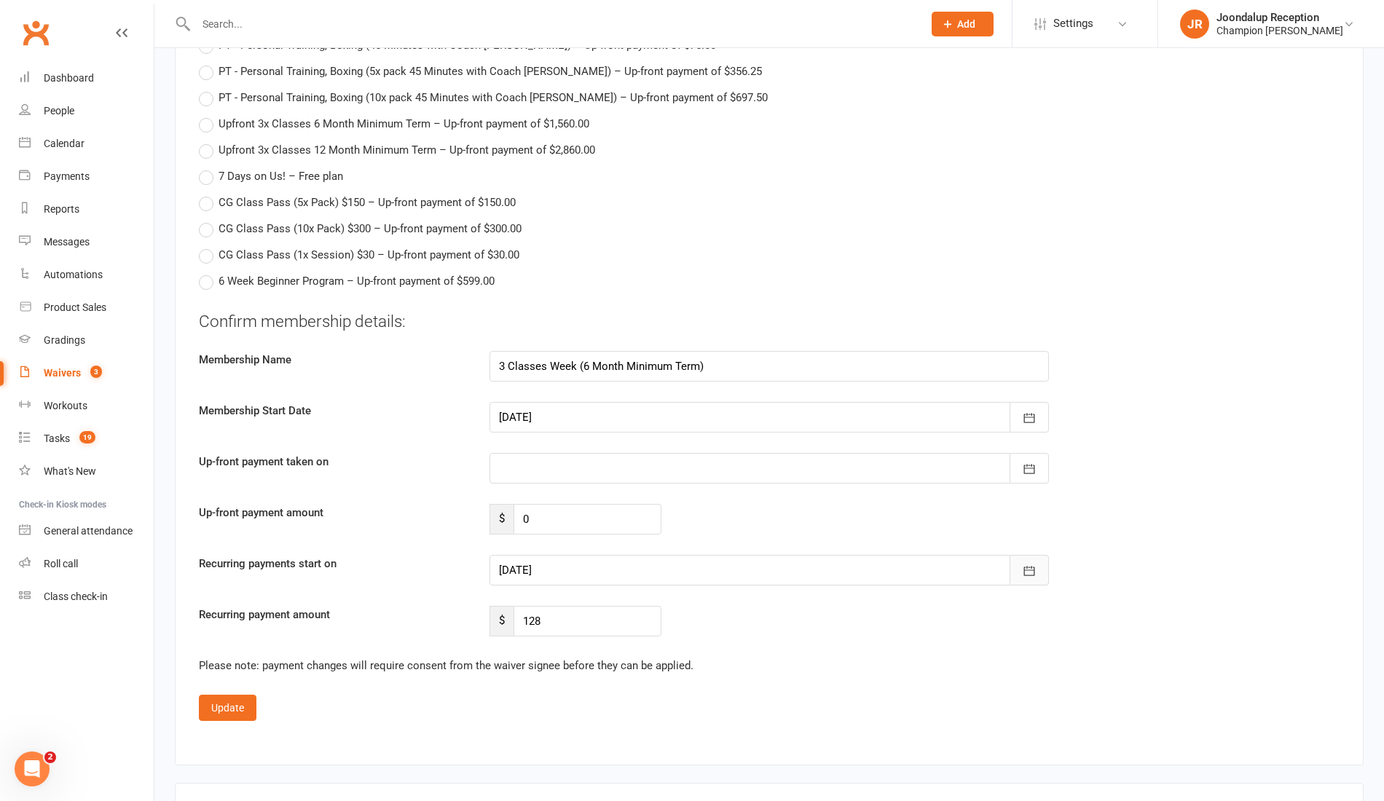
click at [1026, 564] on icon "button" at bounding box center [1029, 571] width 15 height 15
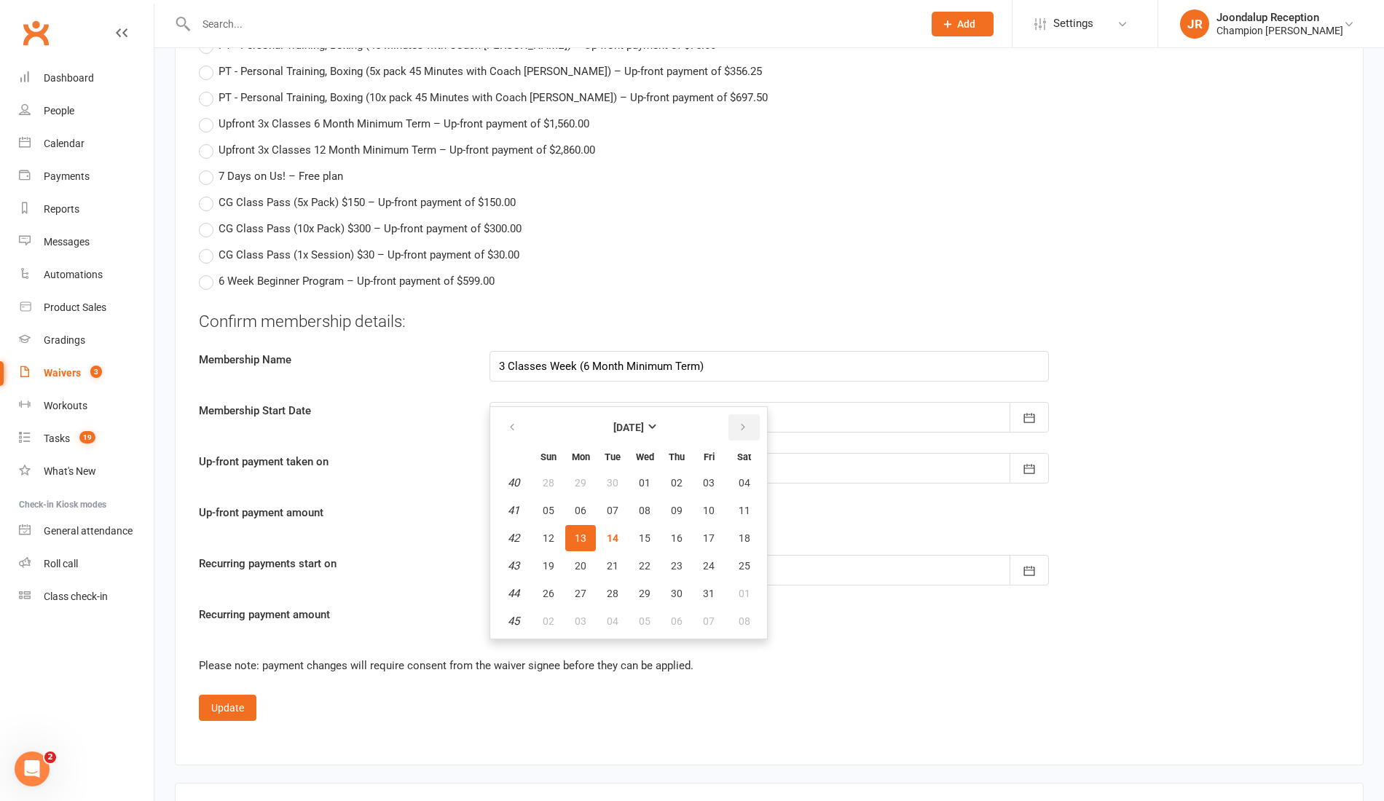
click at [742, 422] on icon "button" at bounding box center [743, 428] width 10 height 12
click at [575, 533] on span "10" at bounding box center [581, 539] width 12 height 12
type input "[DATE]"
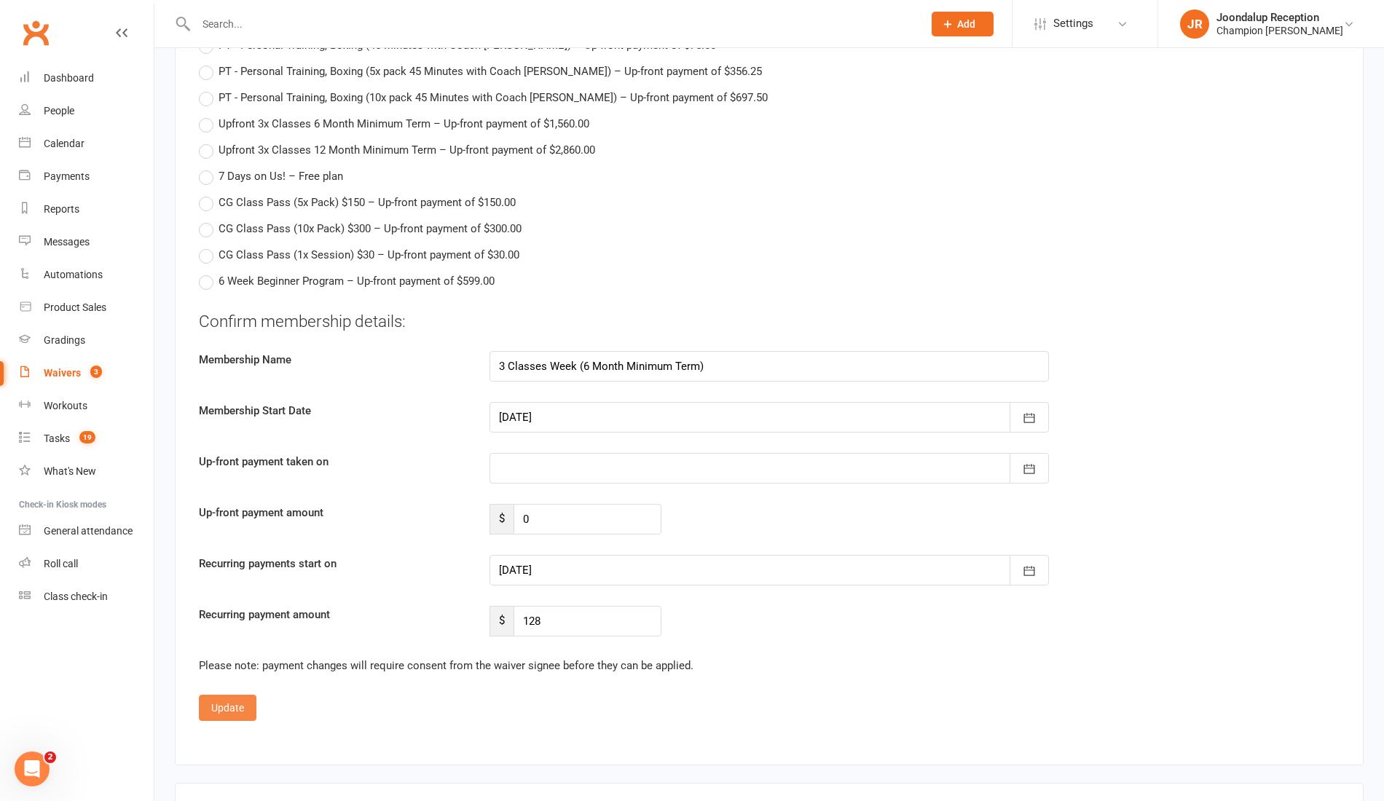
click at [246, 702] on button "Update" at bounding box center [228, 708] width 58 height 26
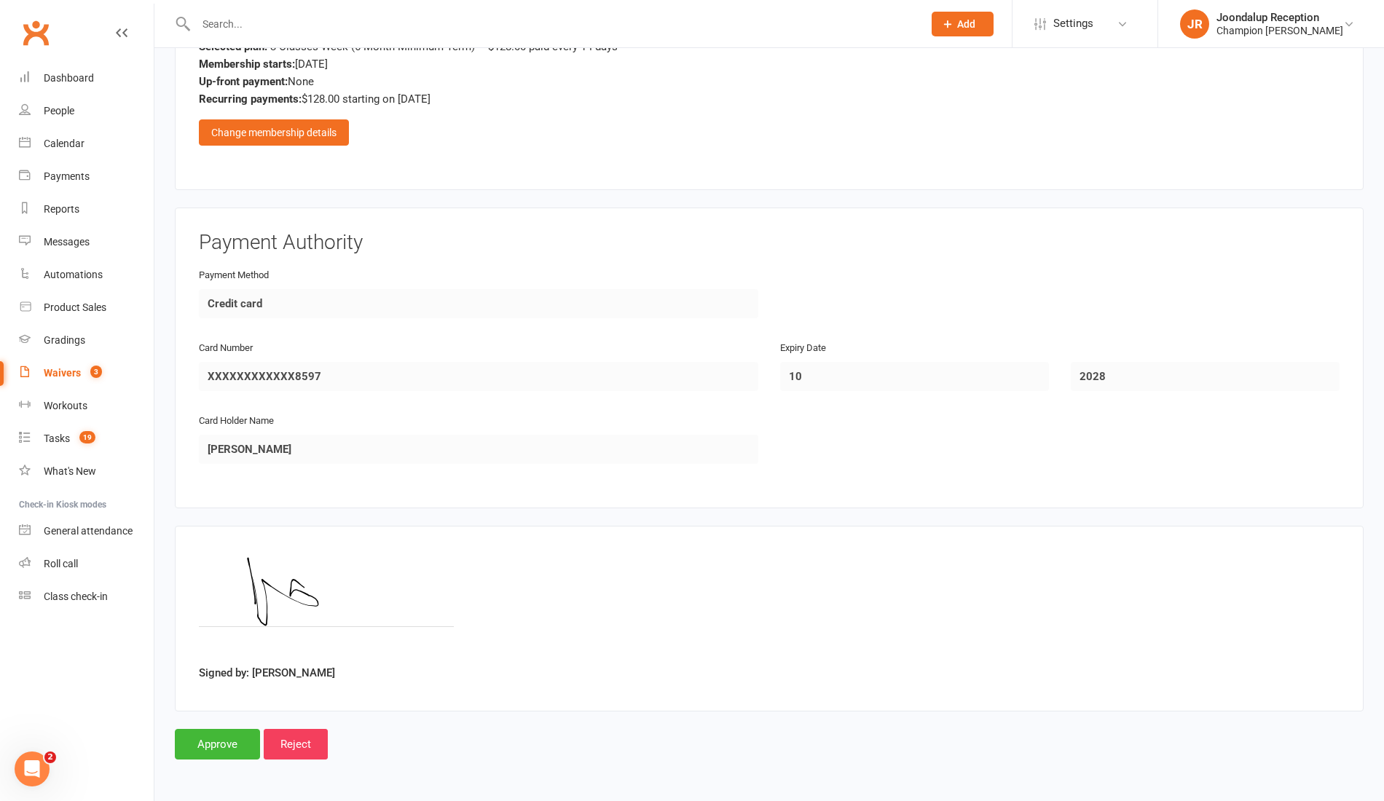
scroll to position [1431, 0]
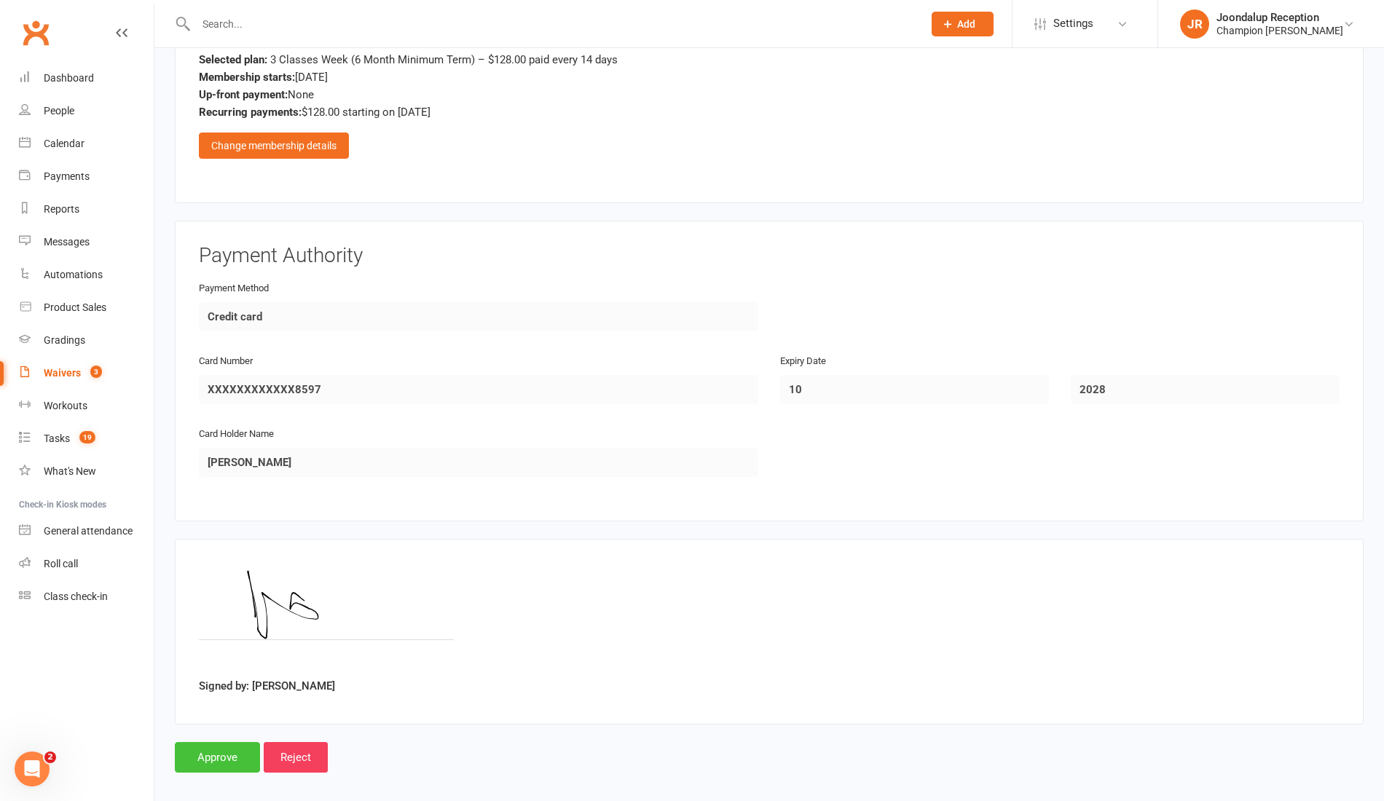
click at [208, 758] on input "Approve" at bounding box center [217, 757] width 85 height 31
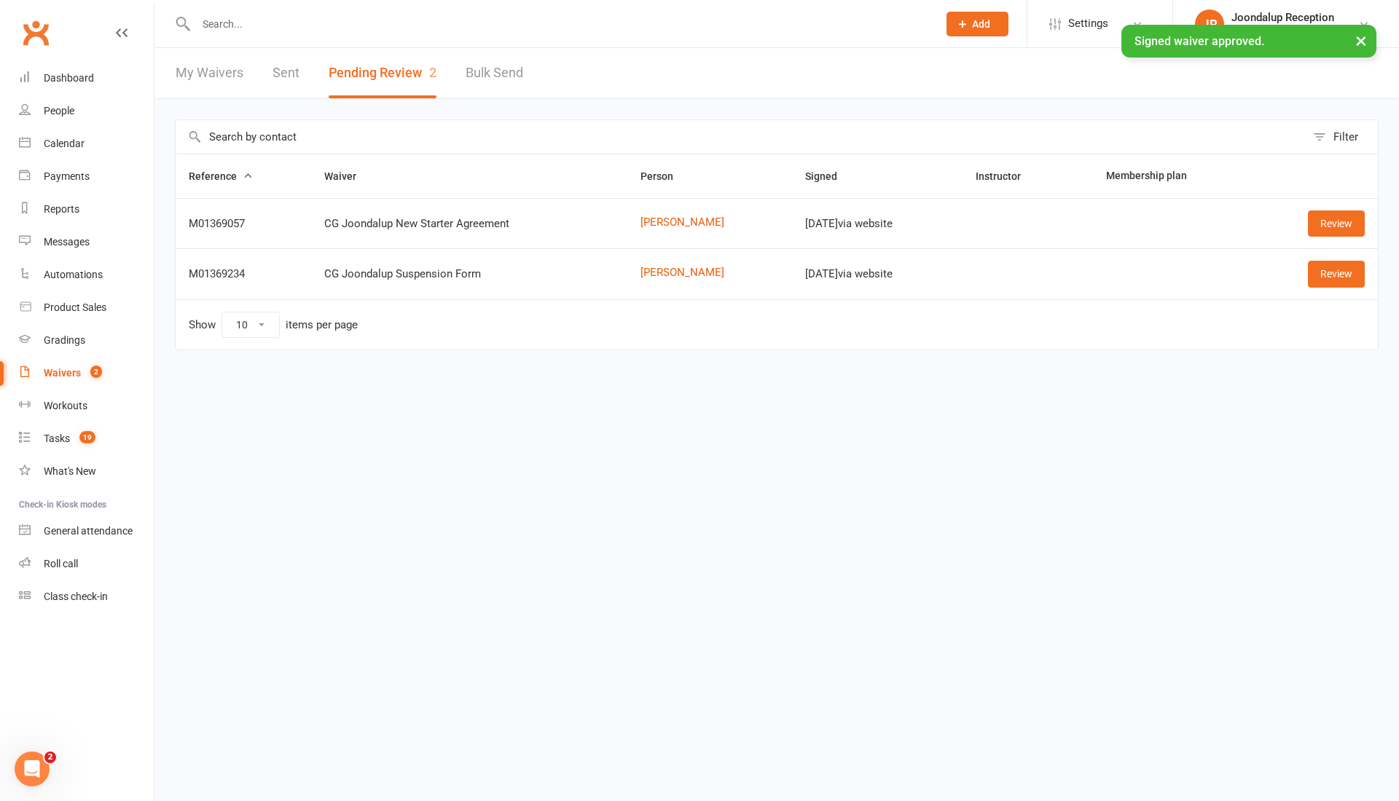
click at [299, 25] on div "× Signed waiver approved." at bounding box center [690, 25] width 1380 height 0
click at [251, 22] on input "text" at bounding box center [560, 24] width 736 height 20
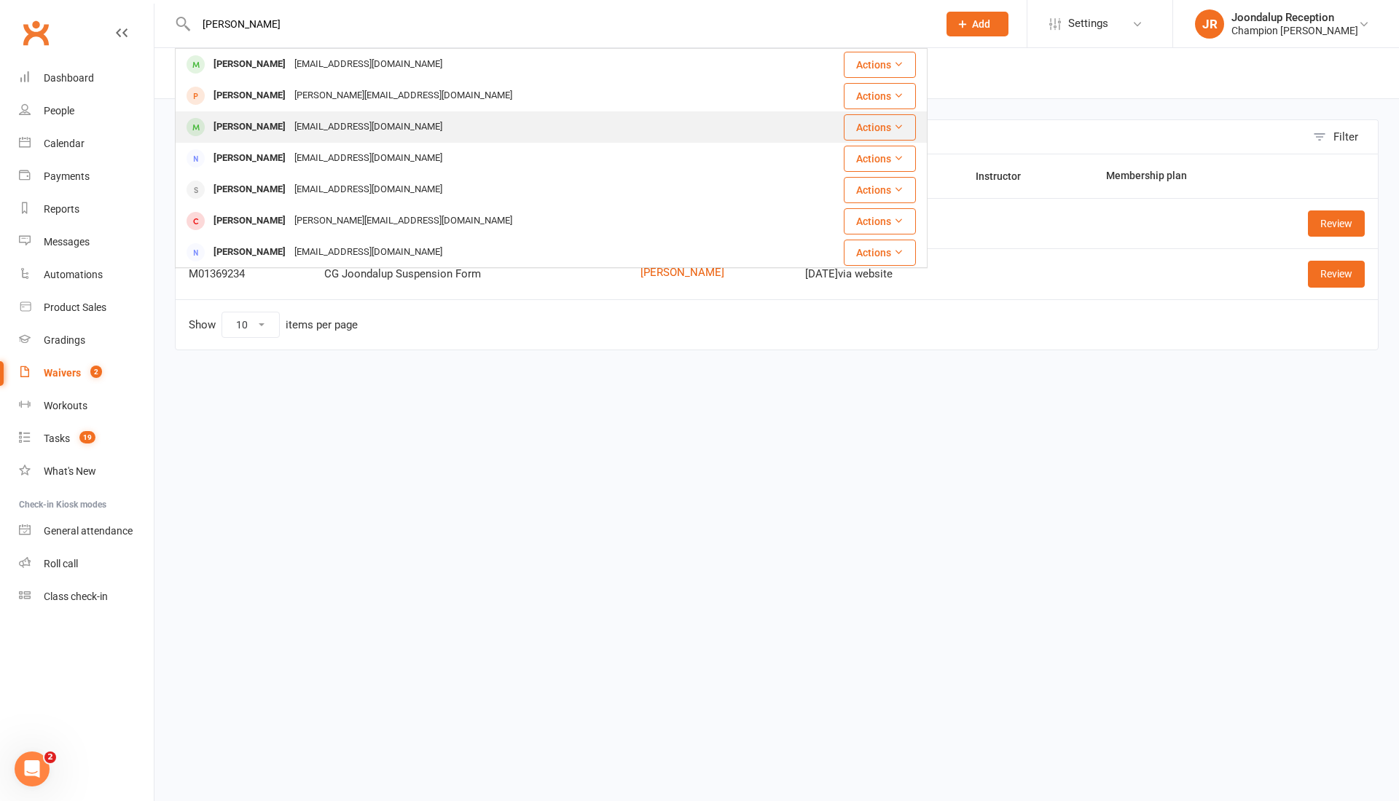
type input "troy"
click at [290, 129] on div "troynathan67@gmail.com" at bounding box center [368, 127] width 157 height 21
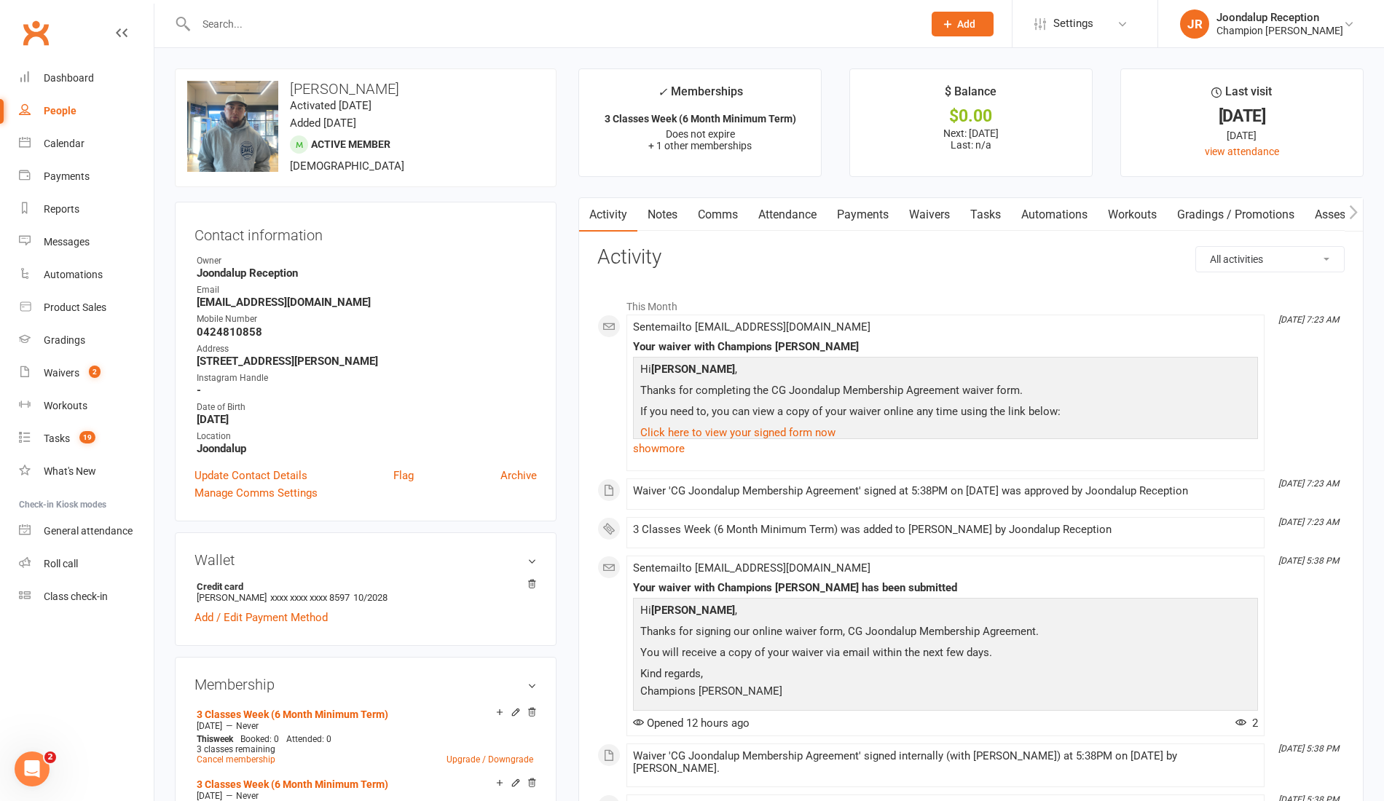
click at [713, 212] on link "Comms" at bounding box center [718, 215] width 60 height 34
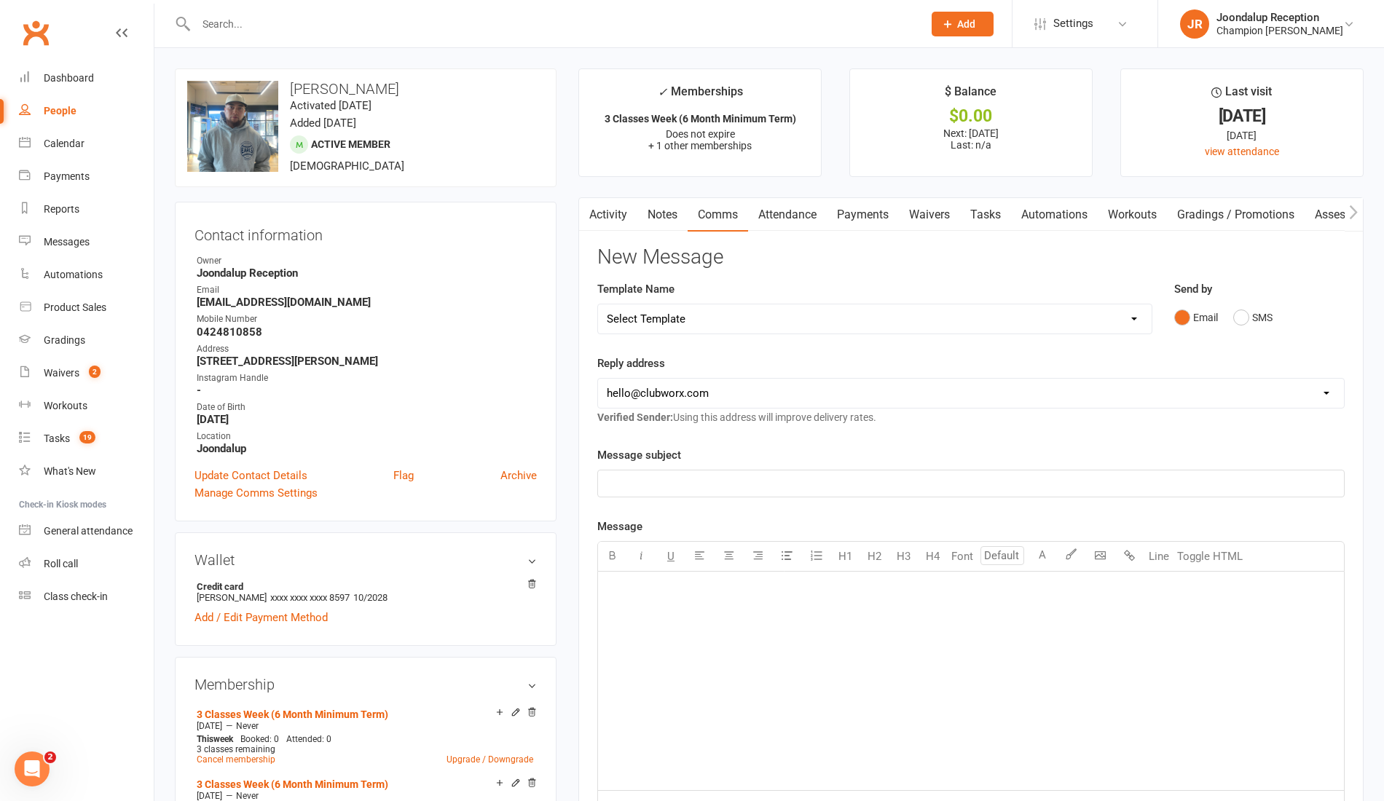
click at [1148, 315] on select "Select Template [Email] Goal Setting Template [SMS] 14 days absence [Email] 202…" at bounding box center [875, 319] width 554 height 29
select select "12"
click at [598, 305] on select "Select Template [Email] Goal Setting Template [SMS] 14 days absence [Email] 202…" at bounding box center [875, 319] width 554 height 29
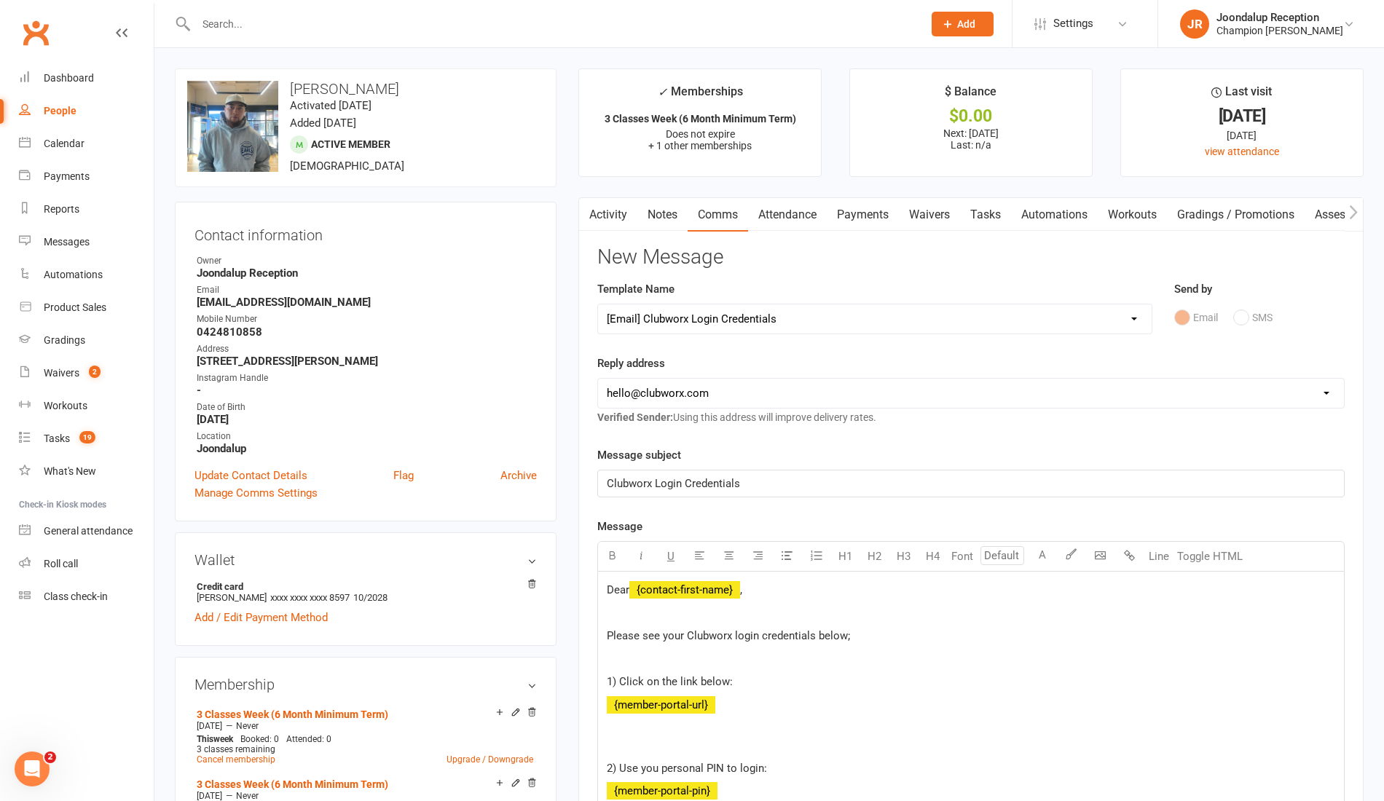
click at [831, 397] on select "hello@clubworx.com joondalup@championsgym.com.au helen@championsgym.com.au admi…" at bounding box center [971, 393] width 746 height 29
select select "1"
click at [598, 379] on select "hello@clubworx.com joondalup@championsgym.com.au helen@championsgym.com.au admi…" at bounding box center [971, 393] width 746 height 29
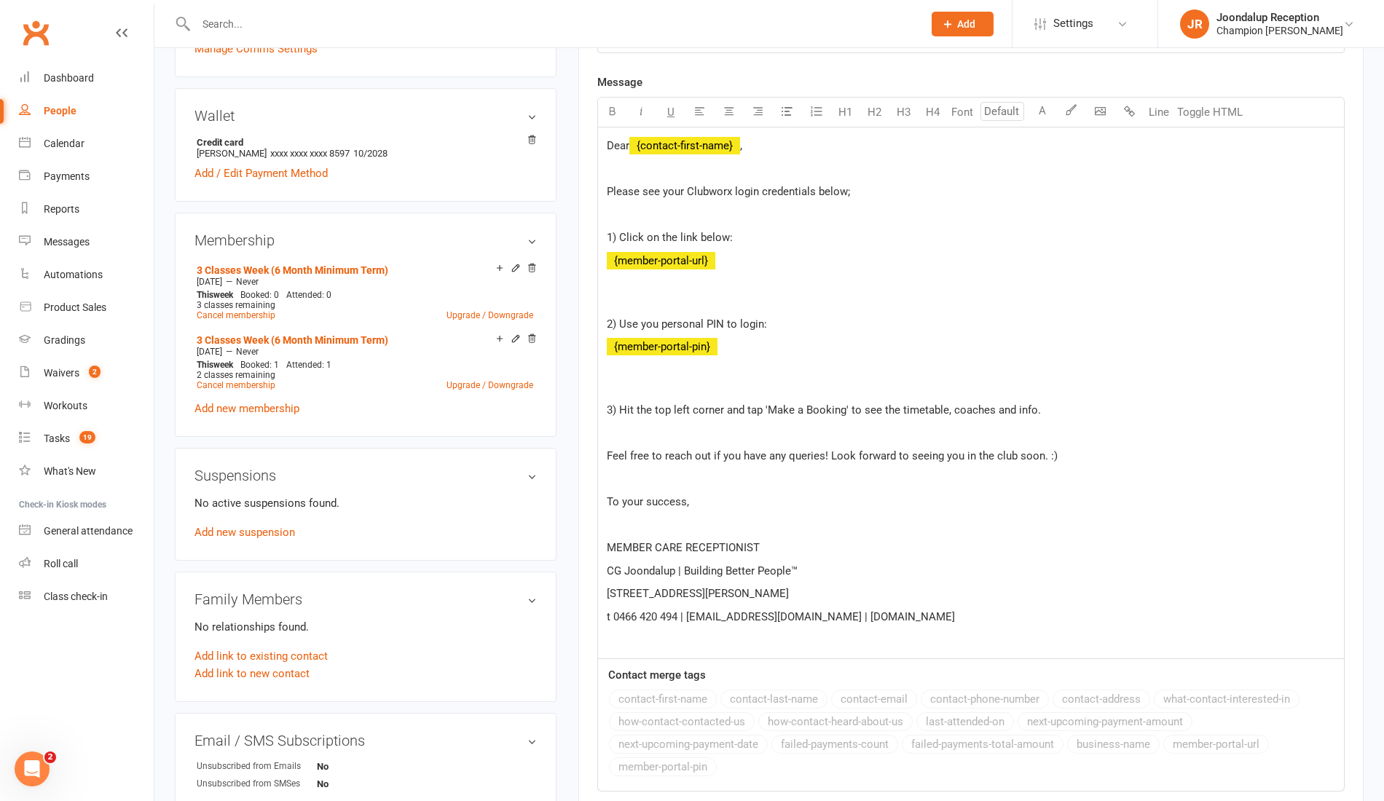
scroll to position [462, 0]
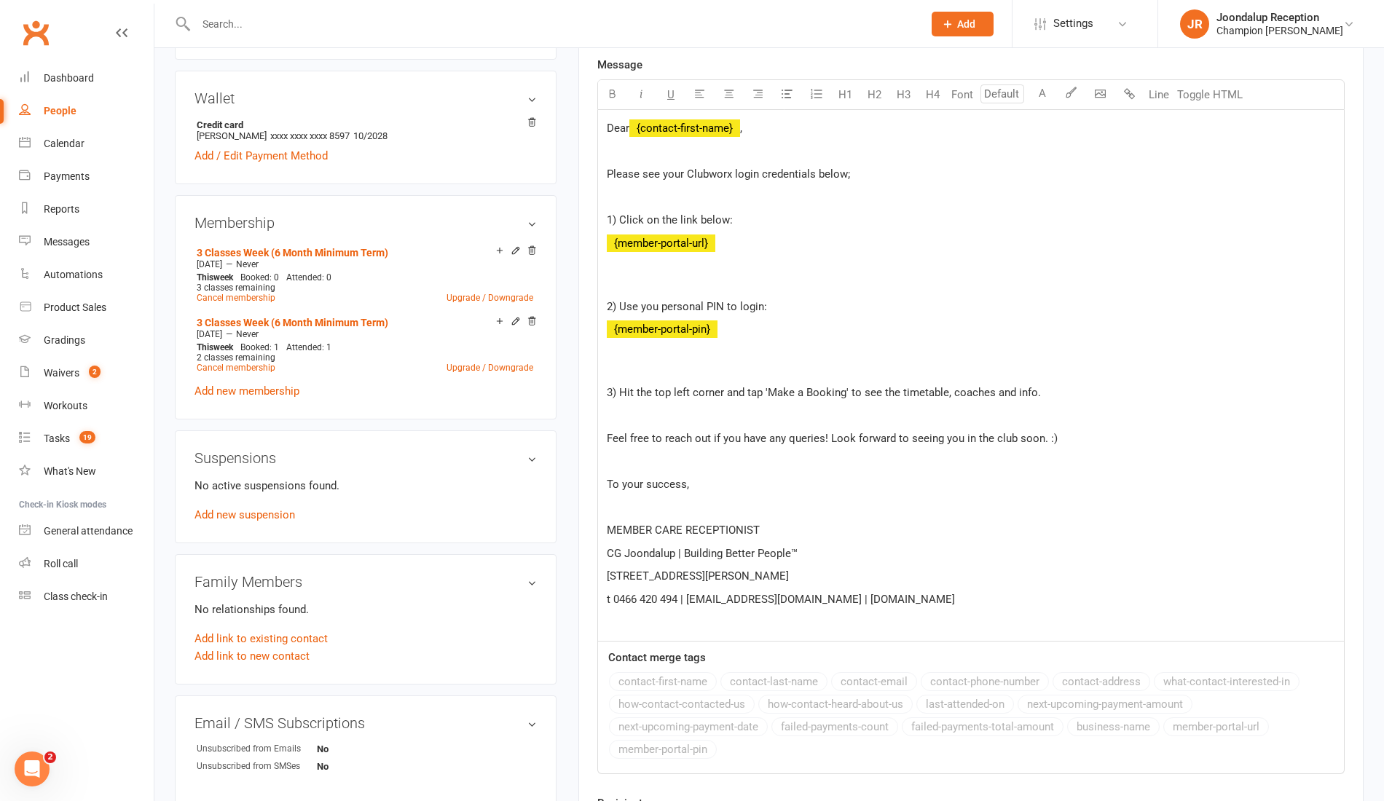
click at [611, 499] on p at bounding box center [971, 507] width 729 height 17
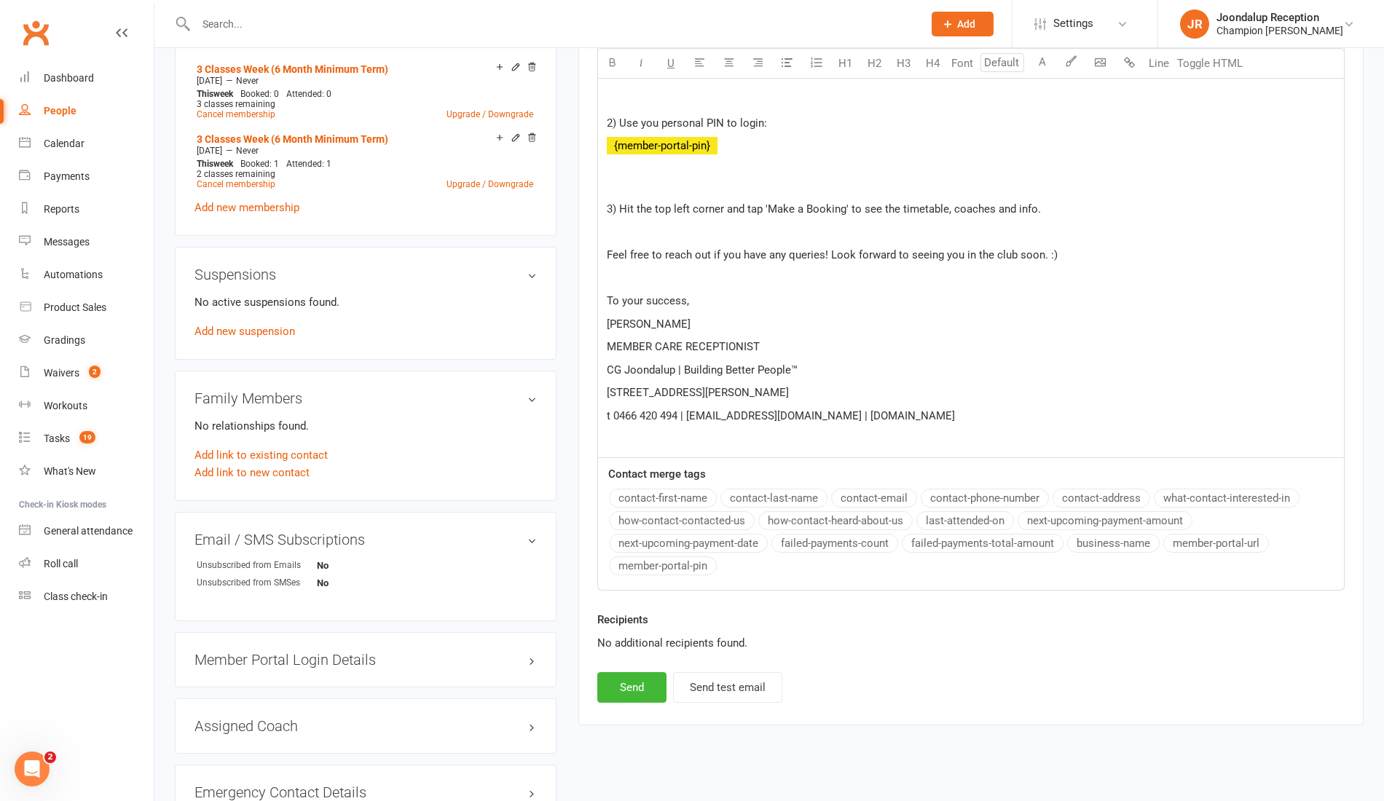
scroll to position [649, 0]
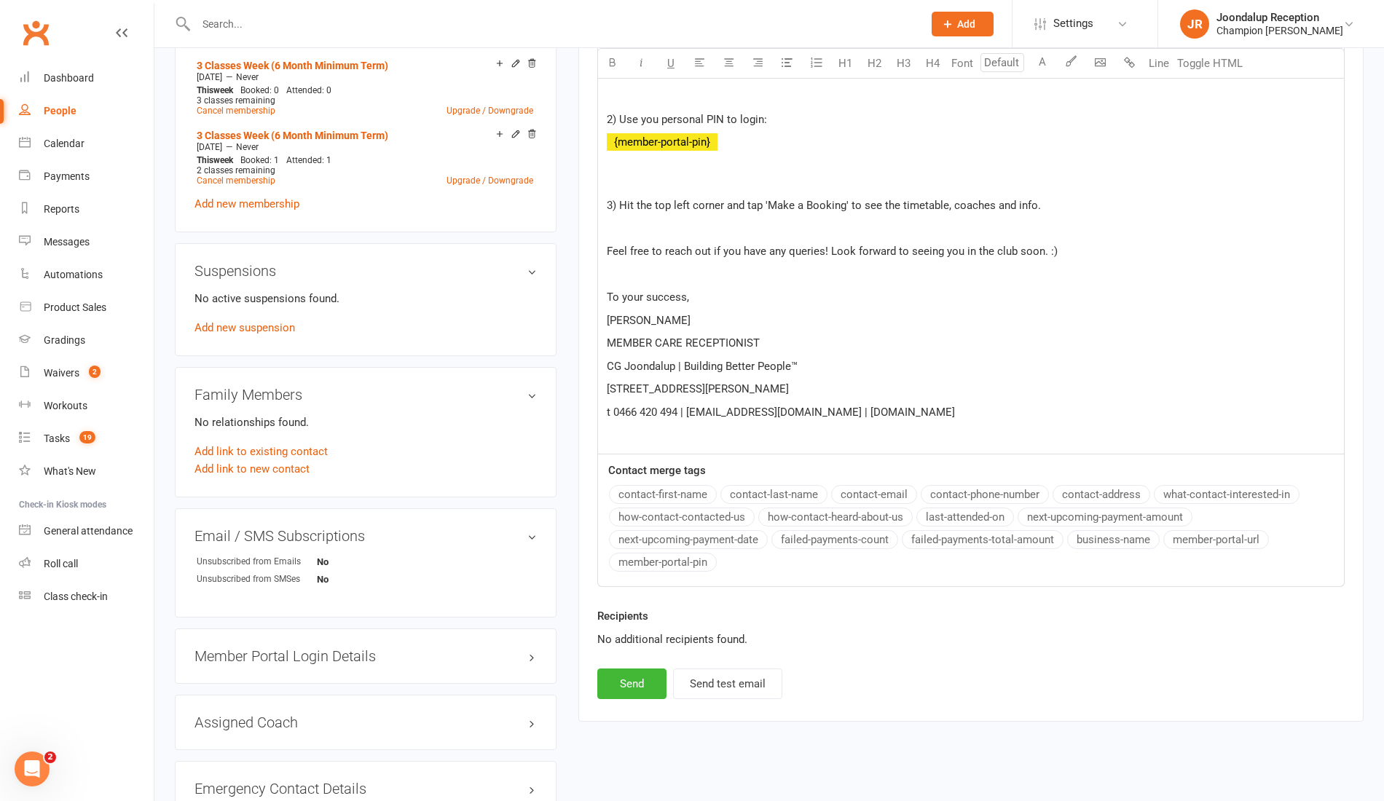
click at [632, 663] on div "Recipients No additional recipients found." at bounding box center [971, 638] width 769 height 61
click at [618, 693] on button "Send" at bounding box center [631, 684] width 69 height 31
select select
select select "0"
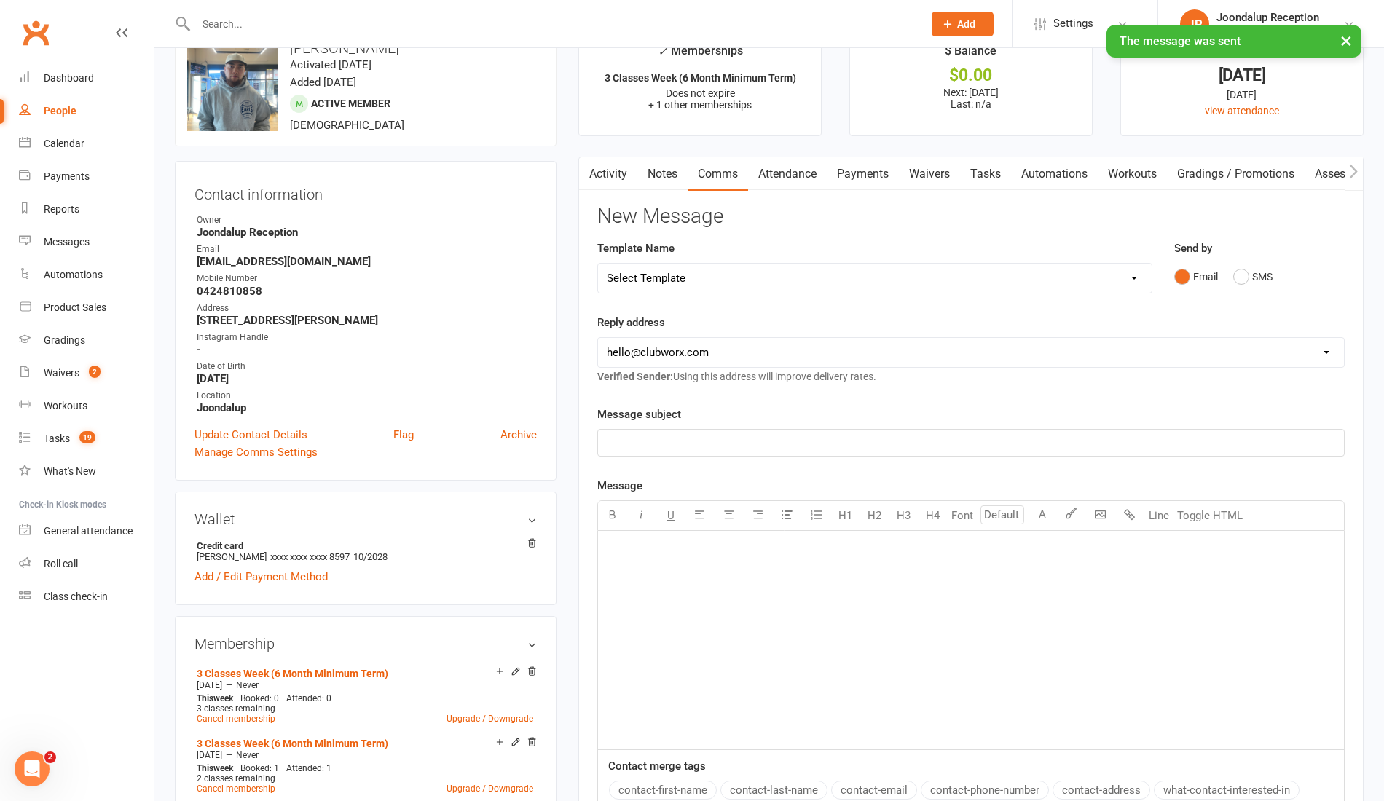
scroll to position [0, 0]
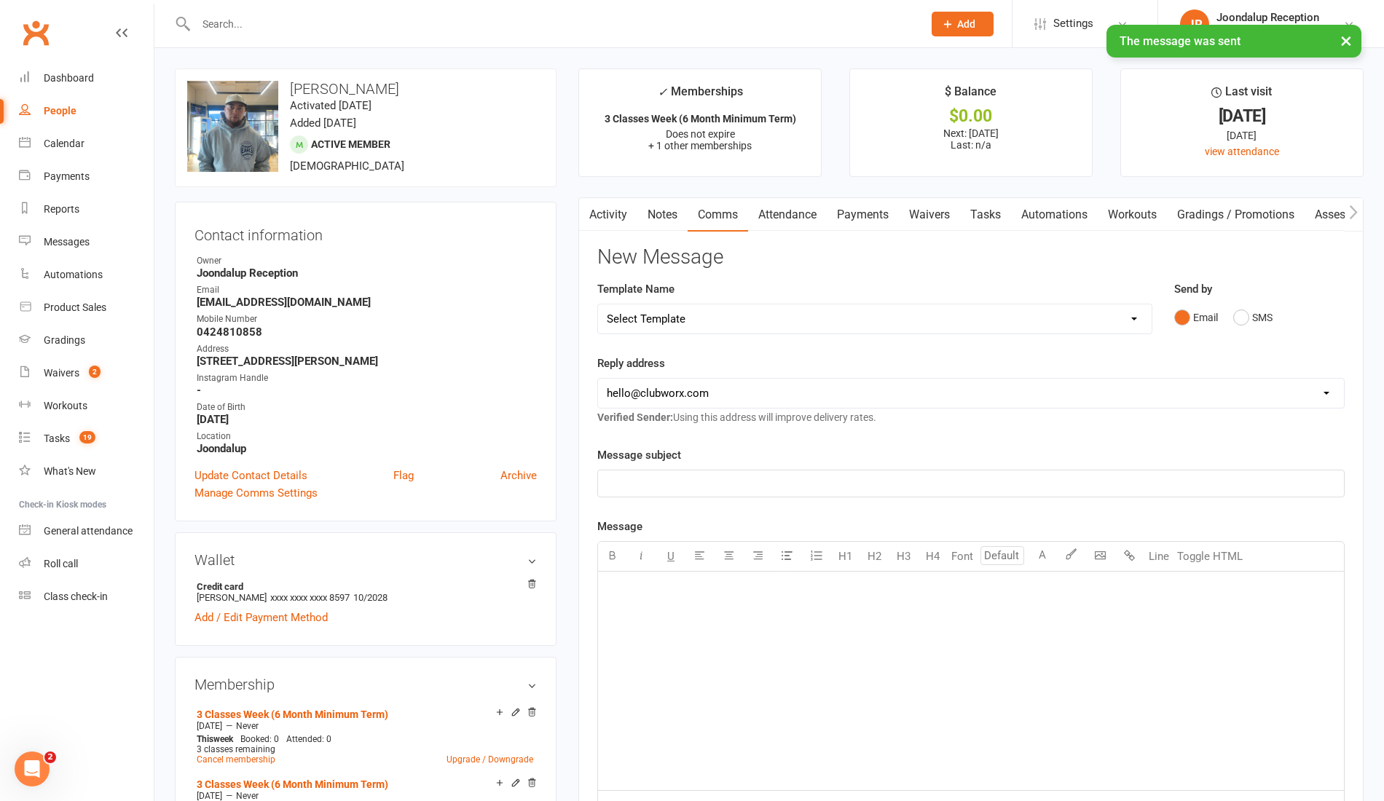
click at [803, 322] on select "Select Template [Email] Goal Setting Template [SMS] 14 days absence [Email] 202…" at bounding box center [875, 319] width 554 height 29
select select "17"
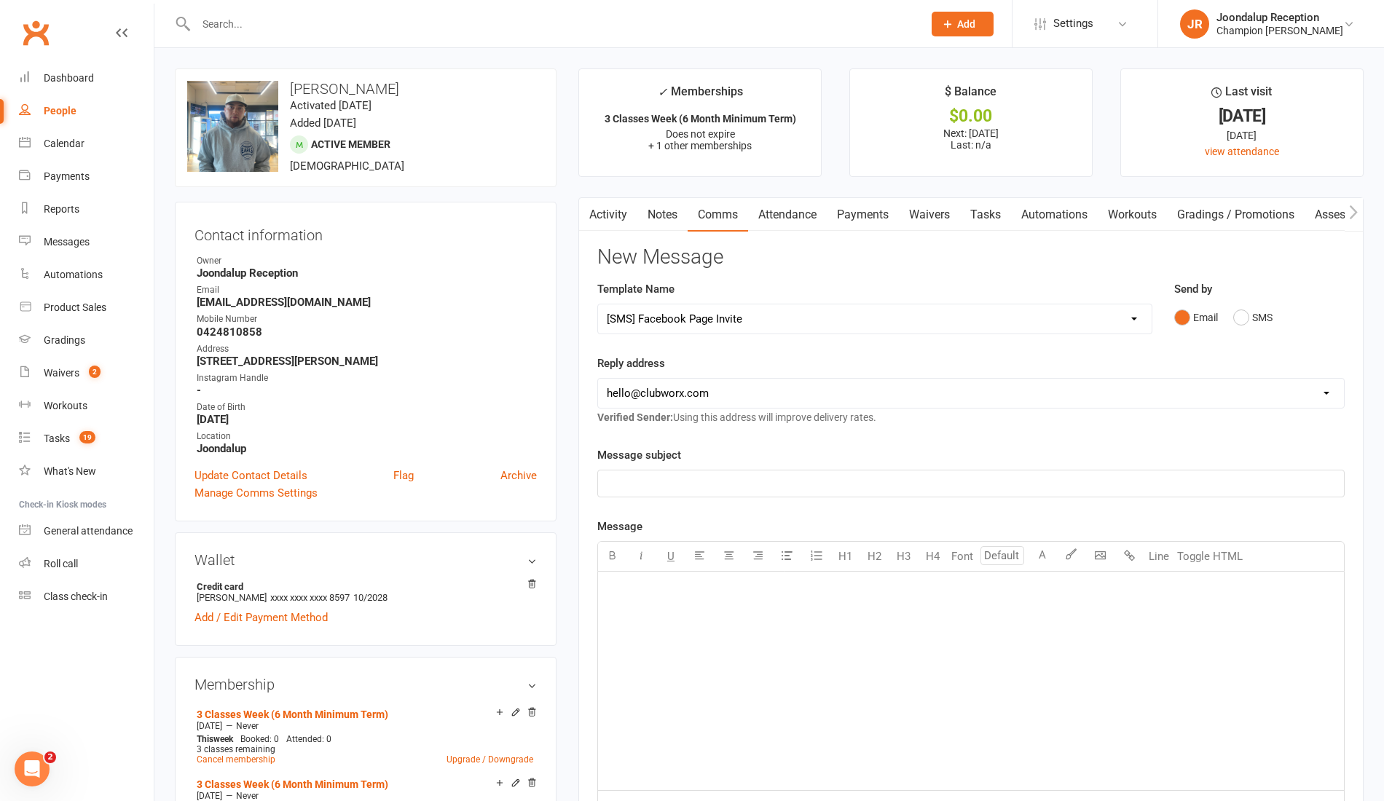
click at [598, 305] on select "Select Template [Email] Goal Setting Template [SMS] 14 days absence [Email] 202…" at bounding box center [875, 319] width 554 height 29
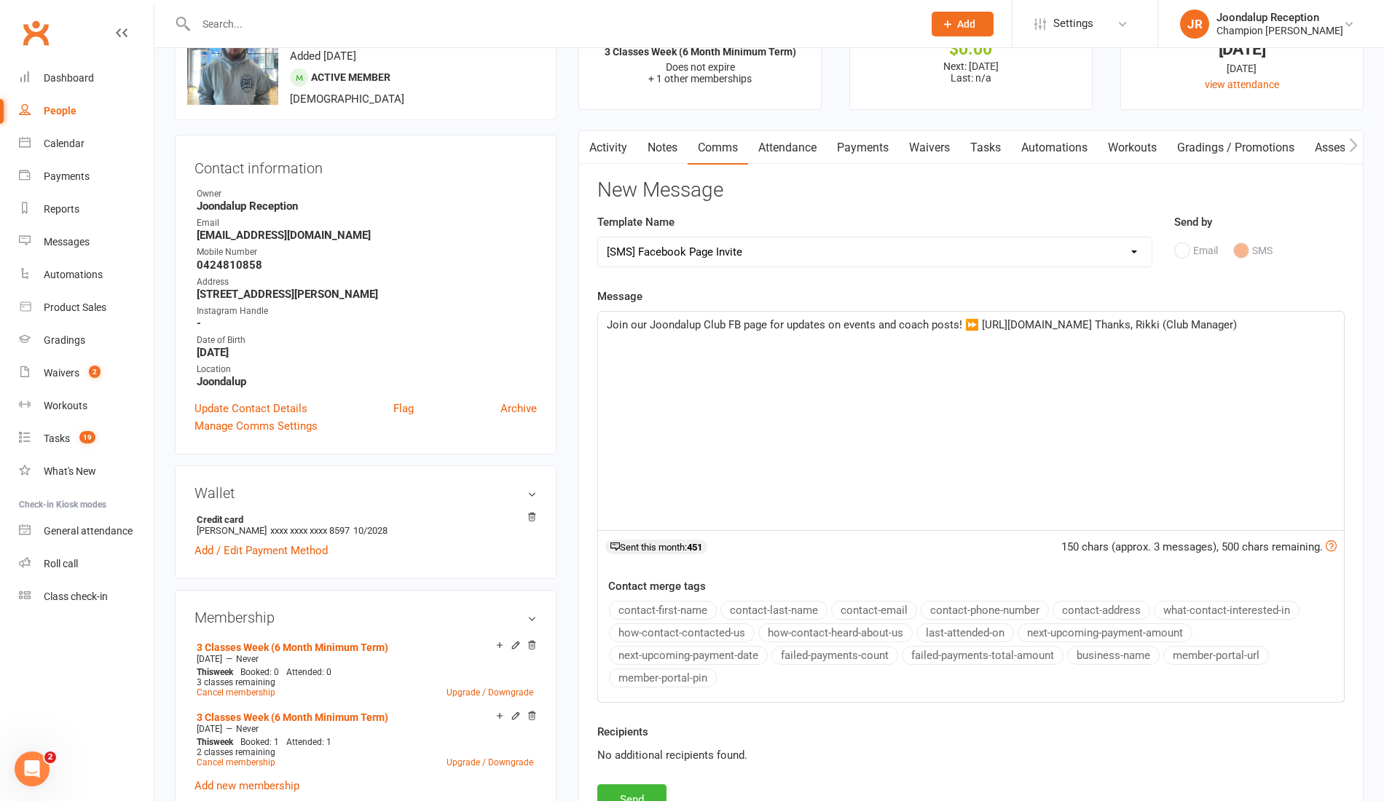
scroll to position [213, 0]
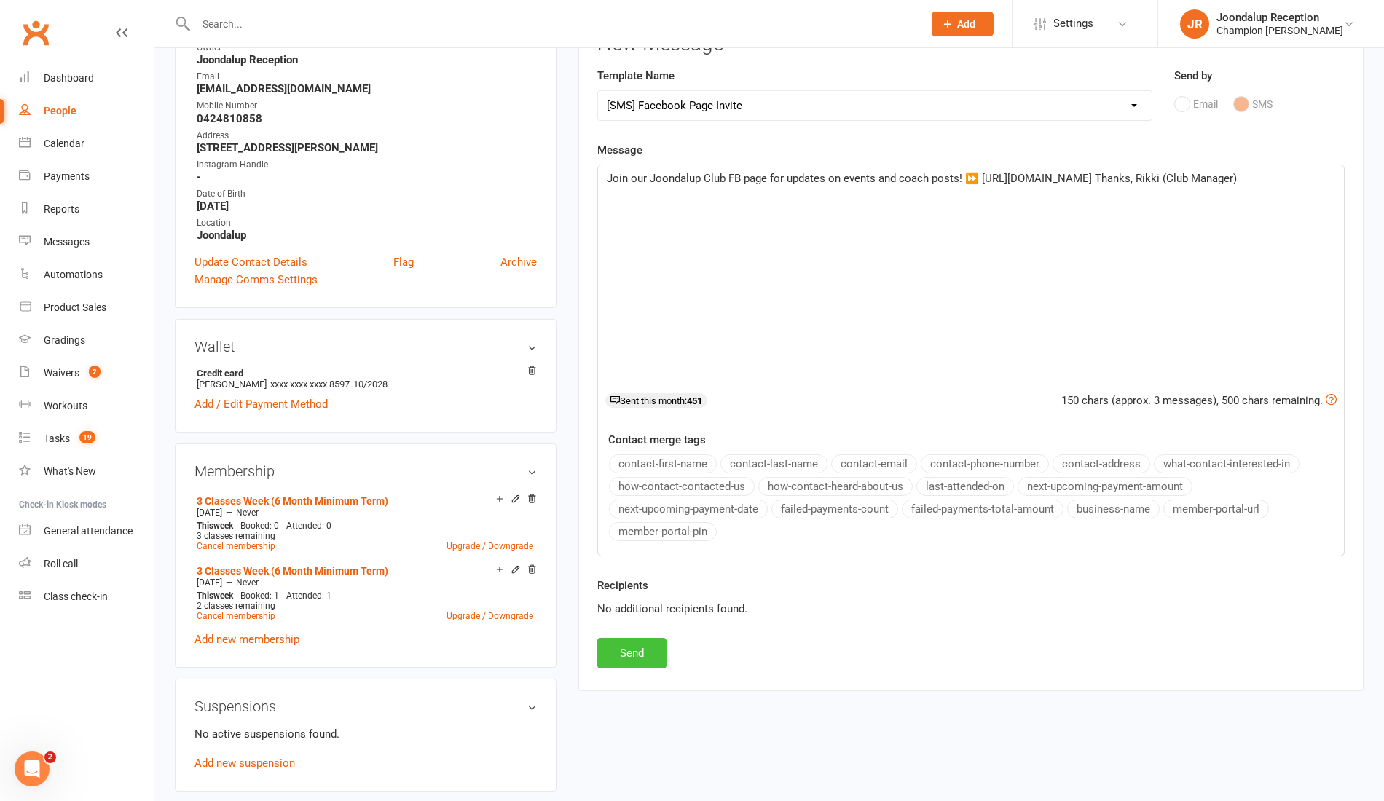
click at [637, 663] on button "Send" at bounding box center [631, 653] width 69 height 31
select select
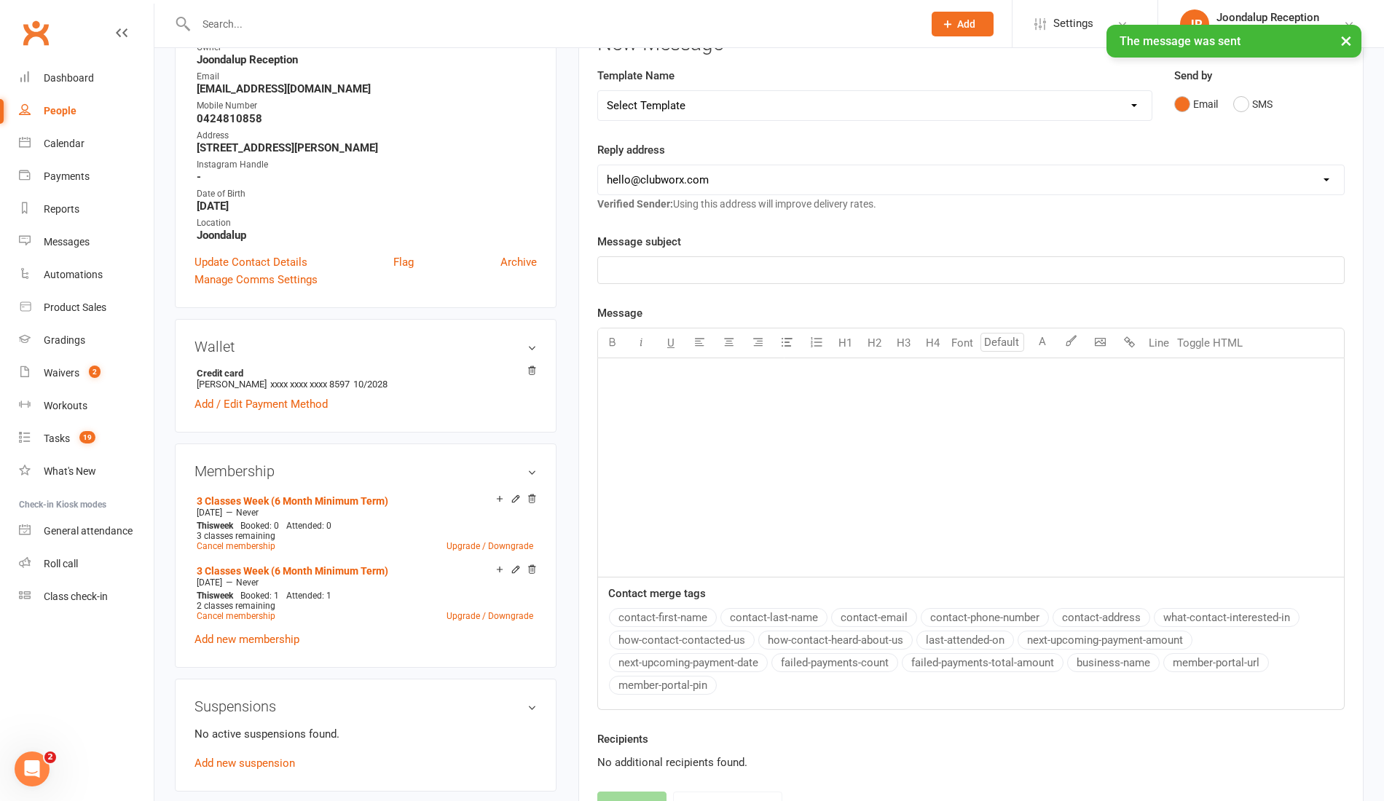
scroll to position [0, 0]
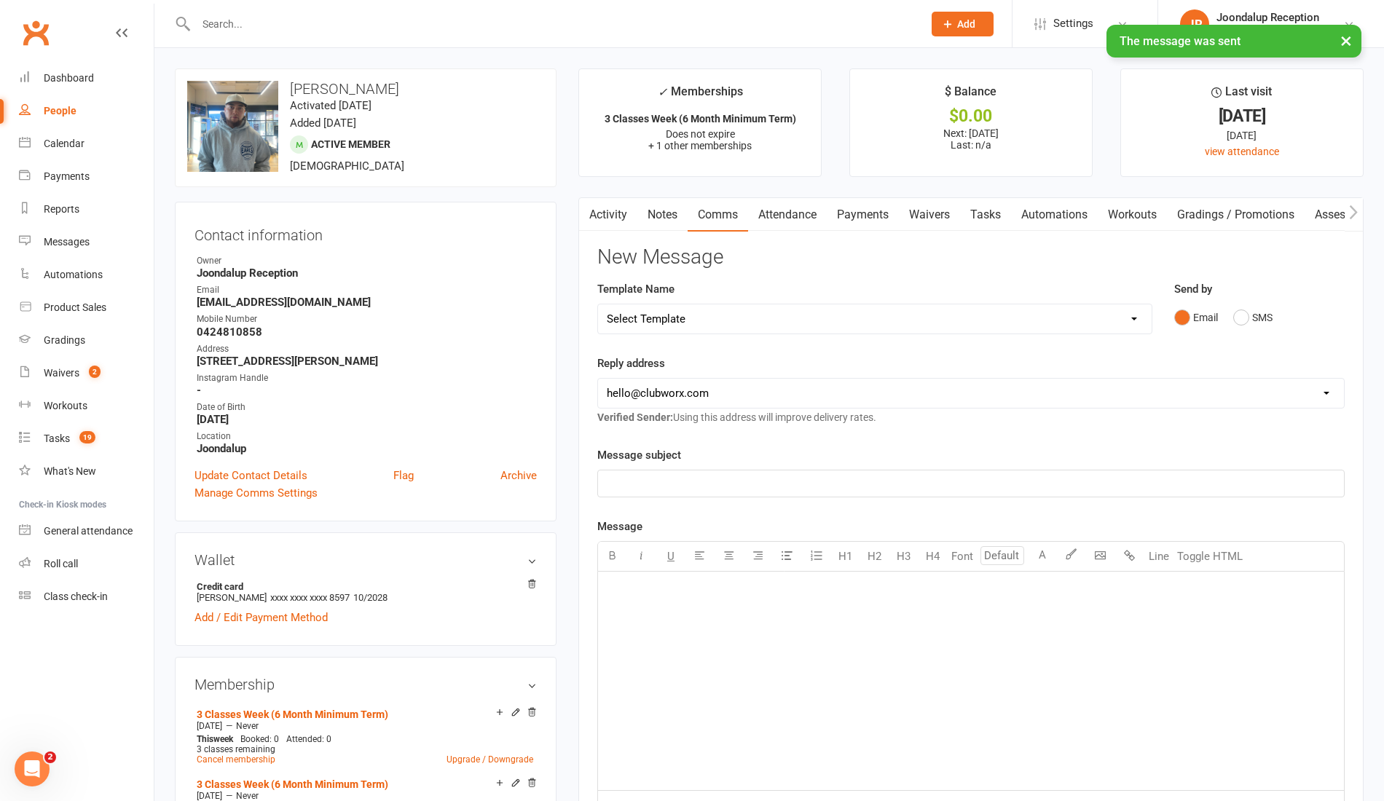
click at [400, 25] on div "× The message was sent" at bounding box center [682, 25] width 1365 height 0
click at [386, 22] on input "text" at bounding box center [552, 24] width 721 height 20
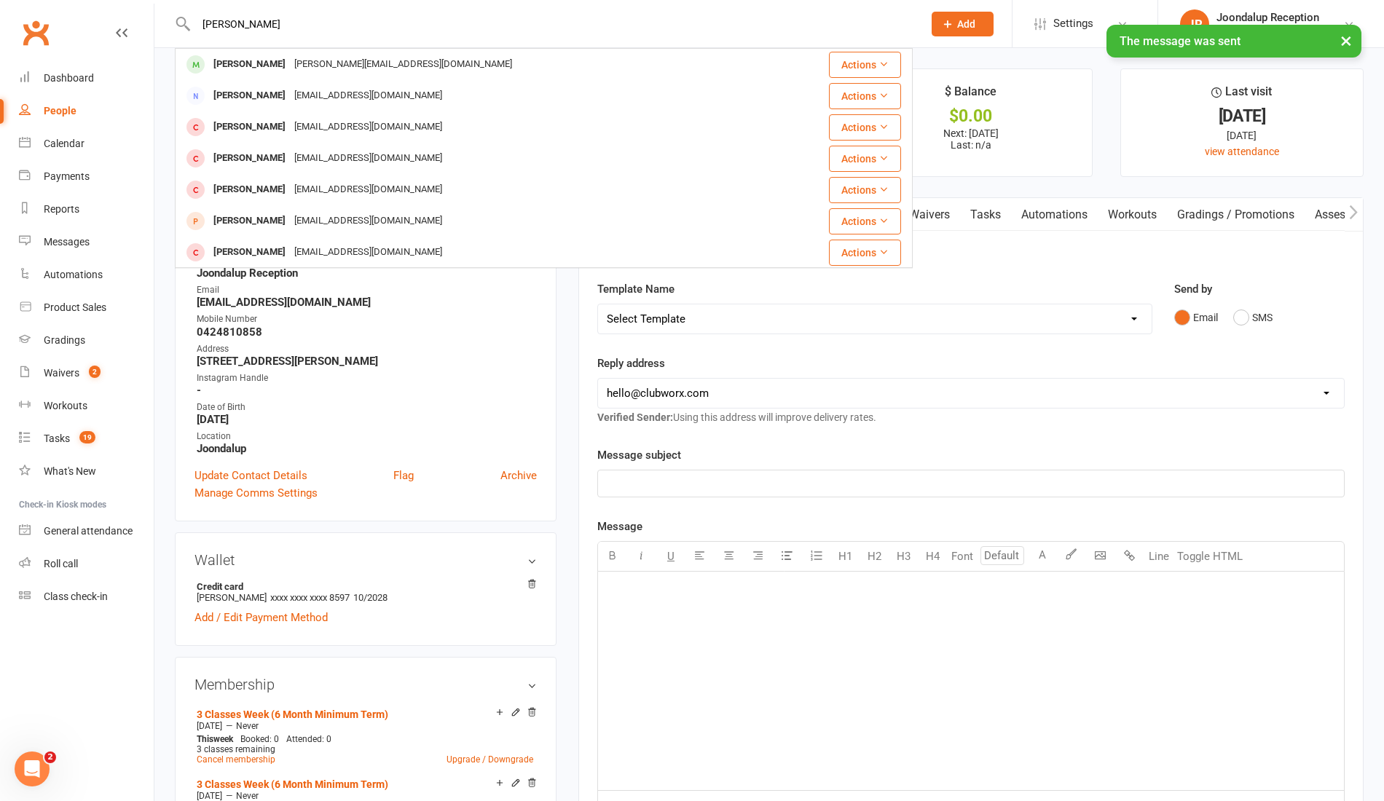
type input "jay"
click at [366, 25] on div "× The message was sent" at bounding box center [682, 25] width 1365 height 0
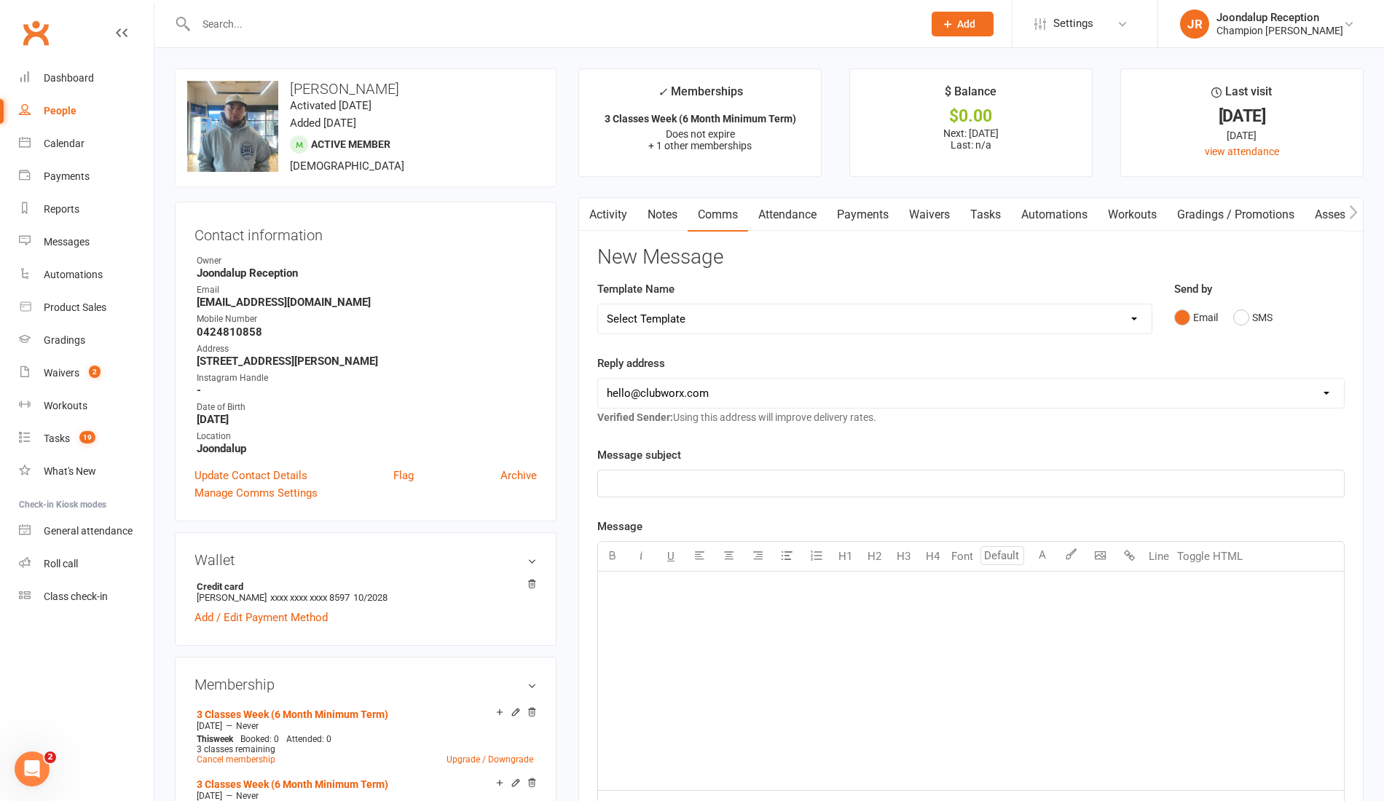
click at [287, 22] on input "text" at bounding box center [552, 24] width 721 height 20
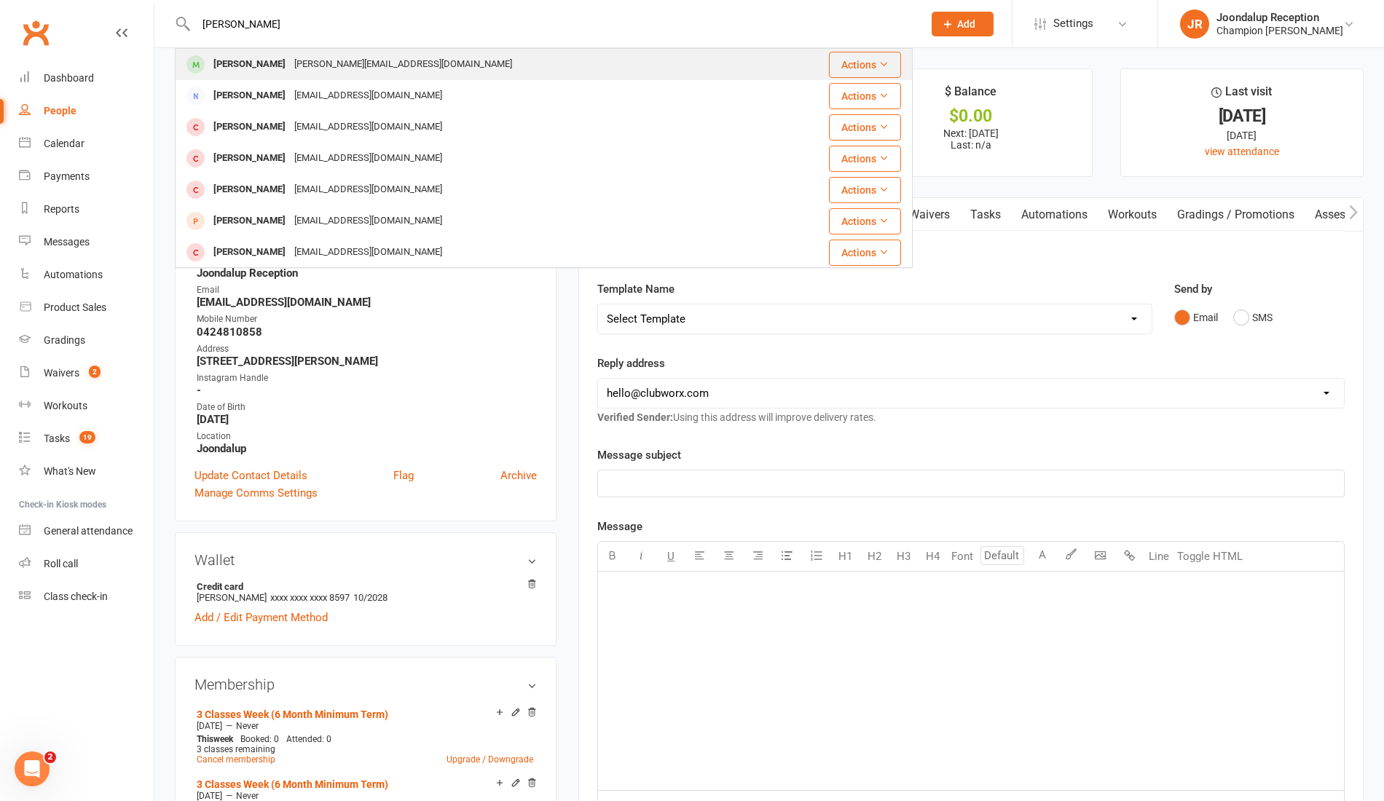
type input "jay"
click at [309, 65] on div "jay.macdonald00@hotmail.com" at bounding box center [403, 64] width 227 height 21
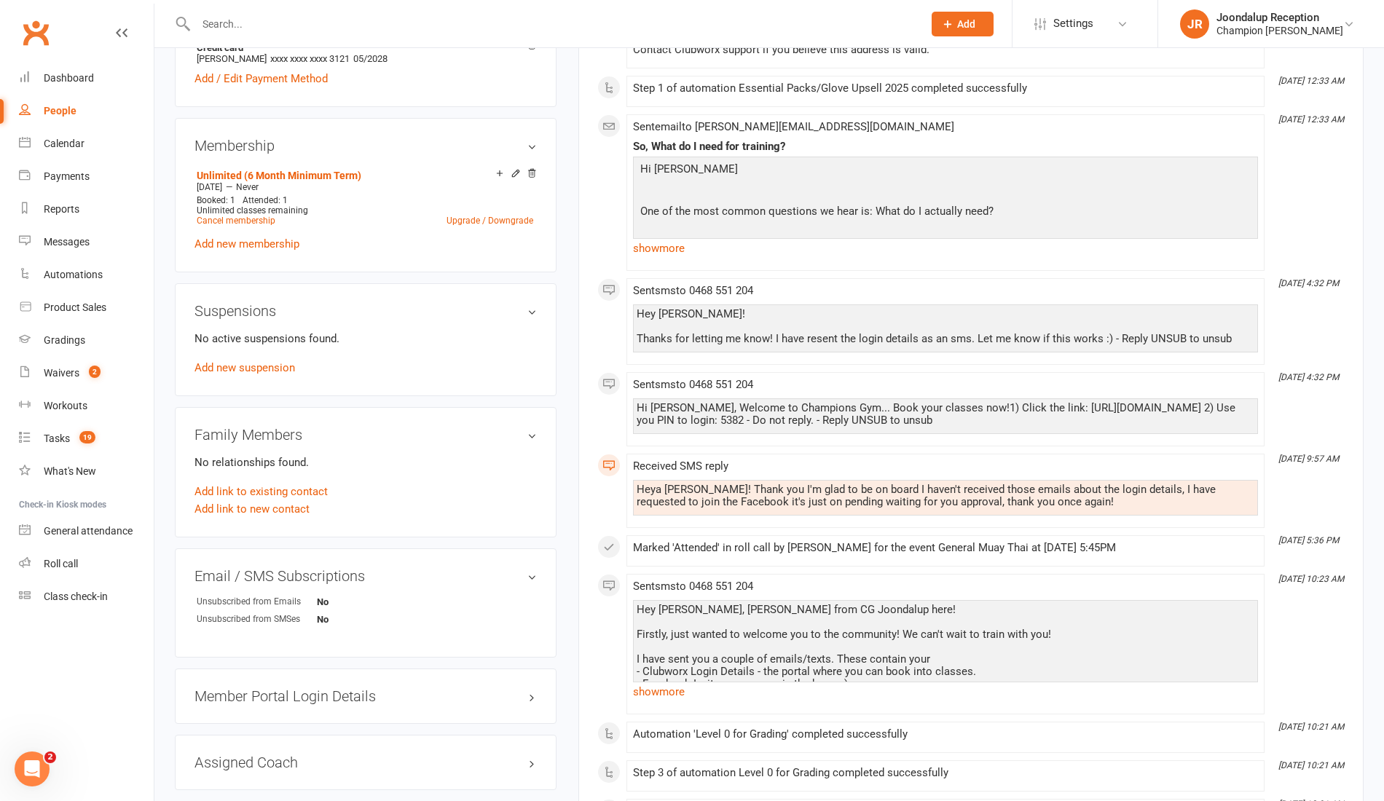
scroll to position [535, 0]
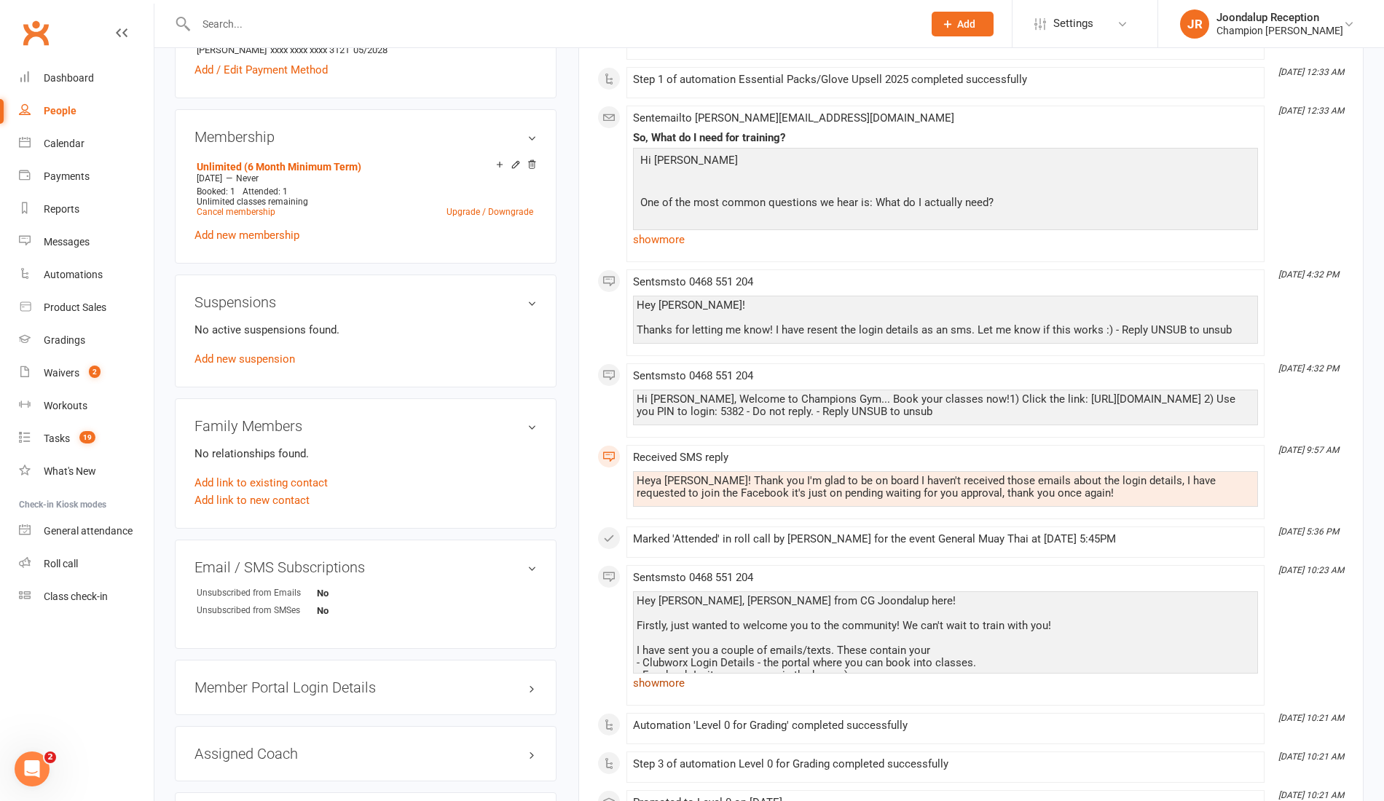
click at [669, 674] on link "show more" at bounding box center [945, 683] width 625 height 20
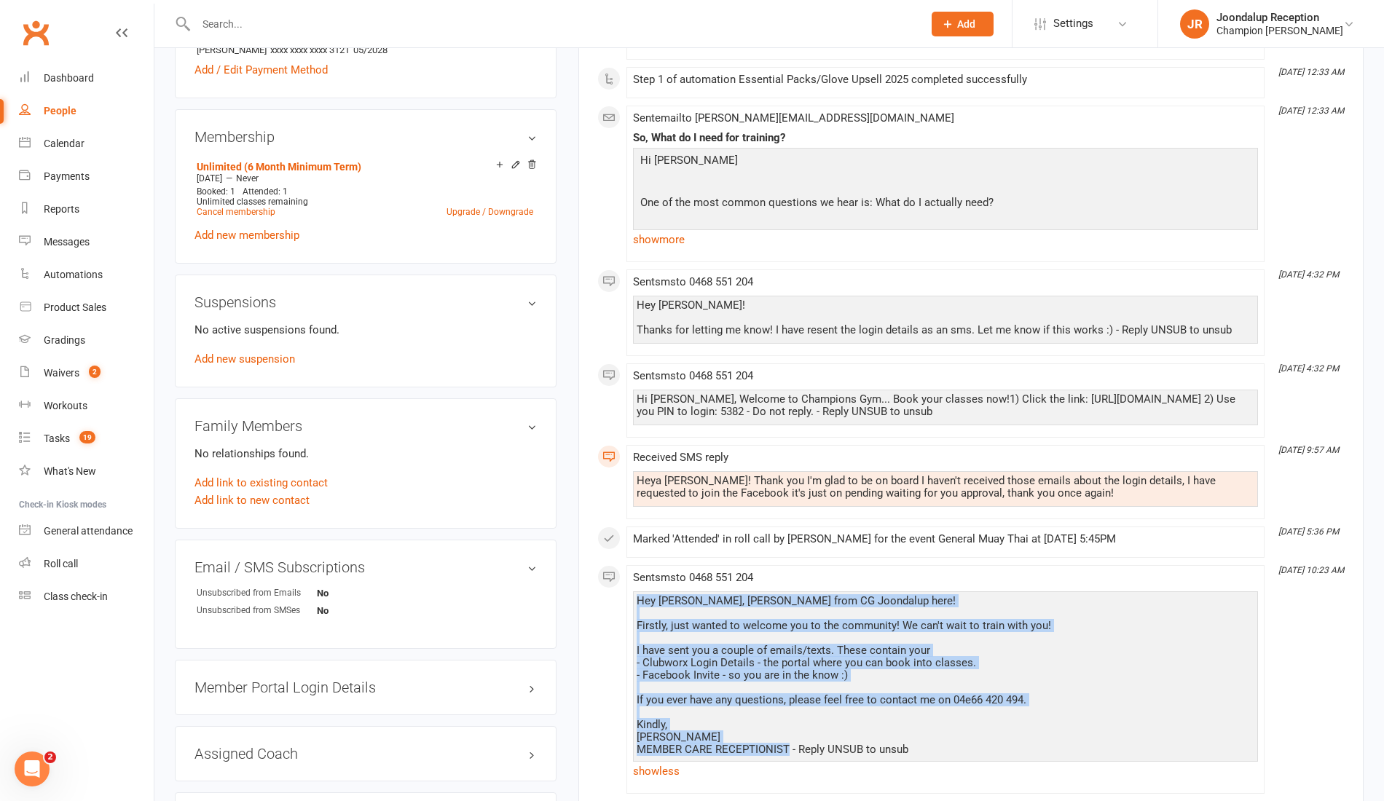
drag, startPoint x: 788, startPoint y: 743, endPoint x: 629, endPoint y: 595, distance: 218.1
click at [629, 595] on li "Oct 7, 10:23 AM Sent sms to 0468 551 204 Hey Jay, Ayla from CG Joondalup here! …" at bounding box center [946, 679] width 638 height 229
copy div "Hey Jay, Ayla from CG Joondalup here! Firstly, just wanted to welcome you to th…"
click at [316, 26] on input "text" at bounding box center [552, 24] width 721 height 20
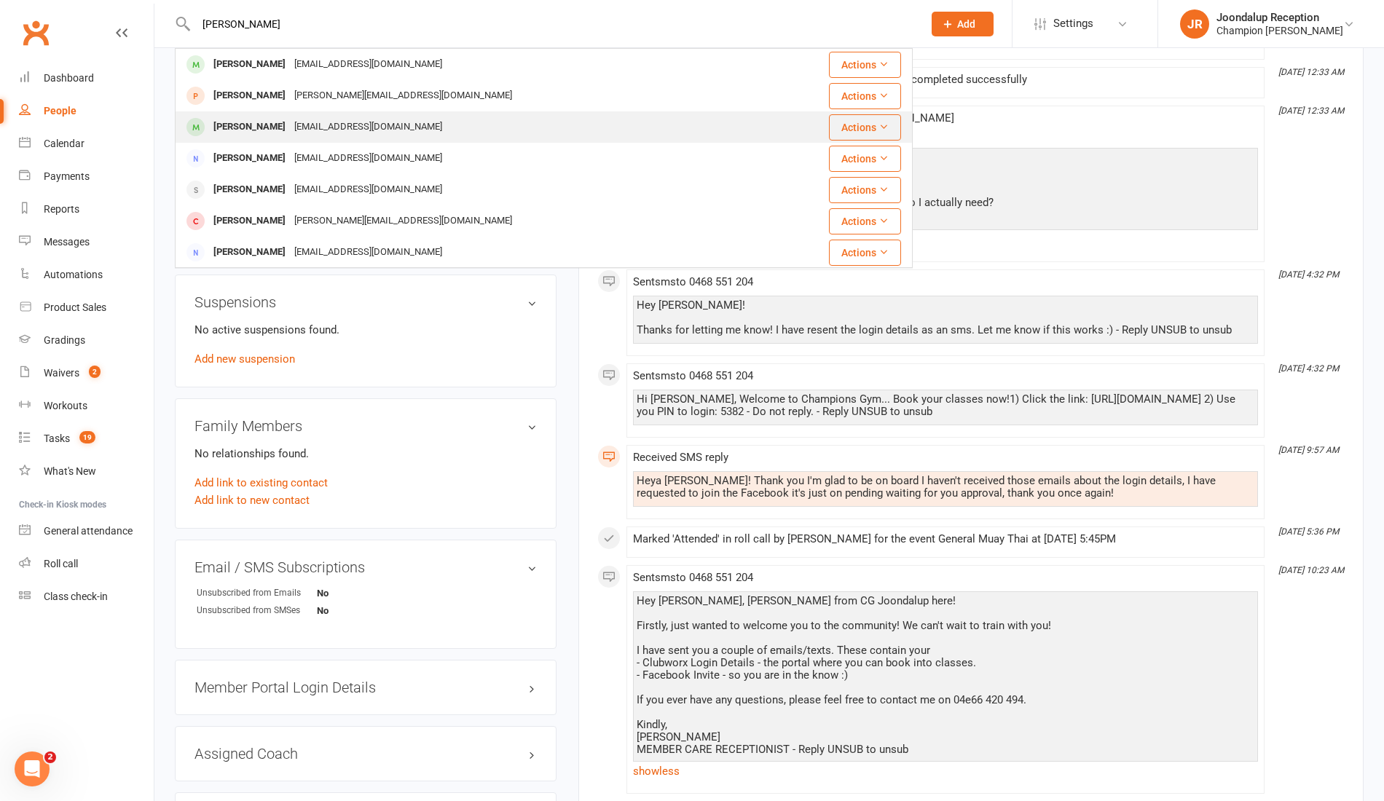
type input "troy"
click at [447, 133] on div "Troy Nathan troynathan67@gmail.com" at bounding box center [472, 127] width 592 height 30
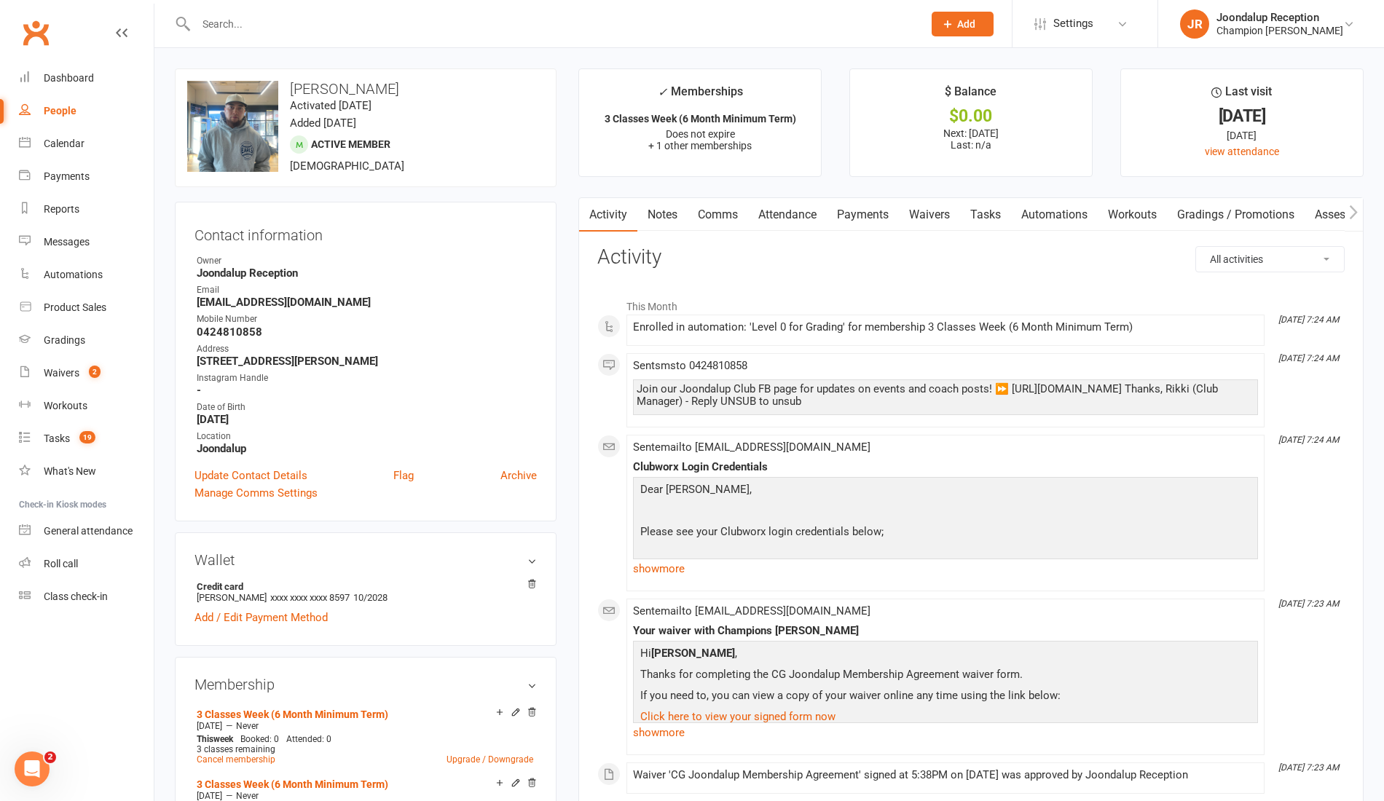
click at [720, 215] on link "Comms" at bounding box center [718, 215] width 60 height 34
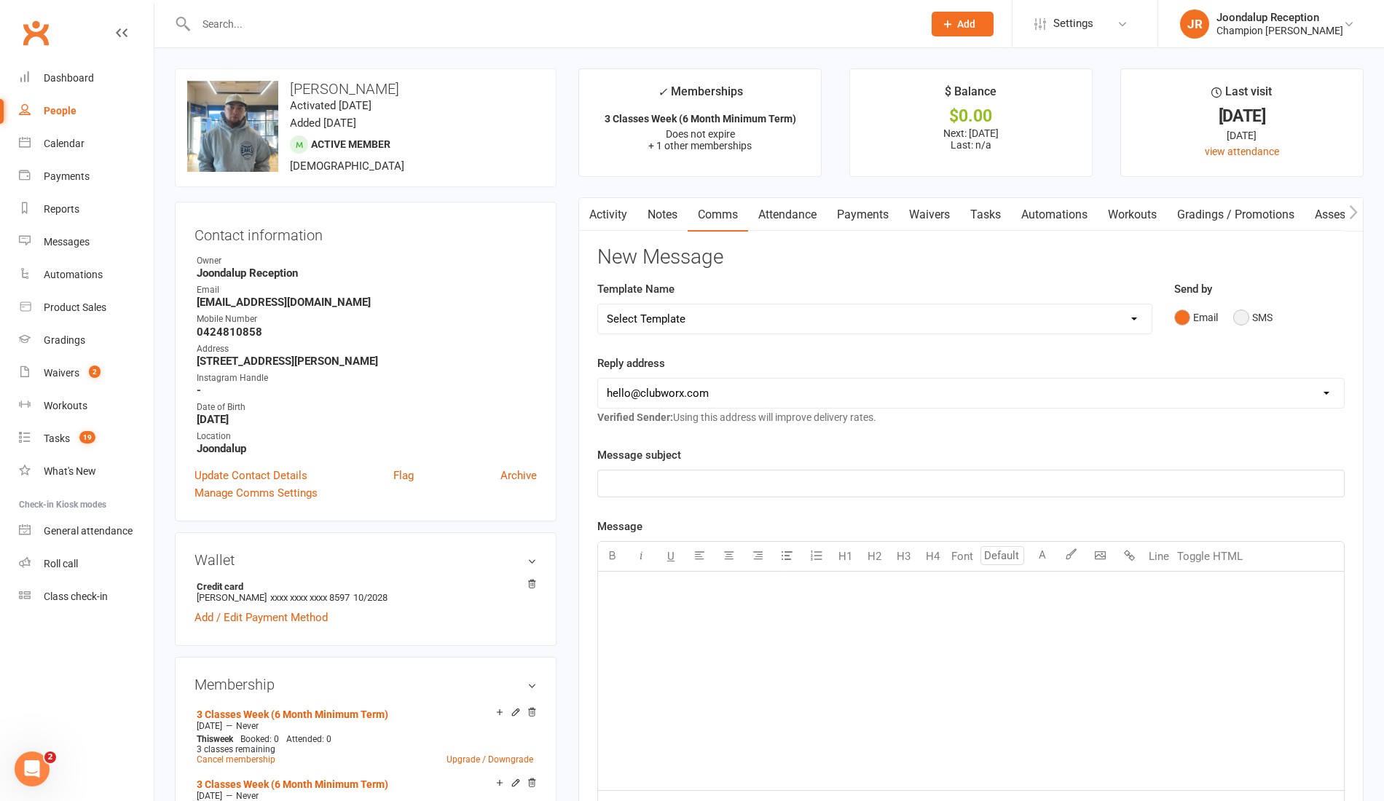
click at [1244, 307] on button "SMS" at bounding box center [1252, 318] width 39 height 28
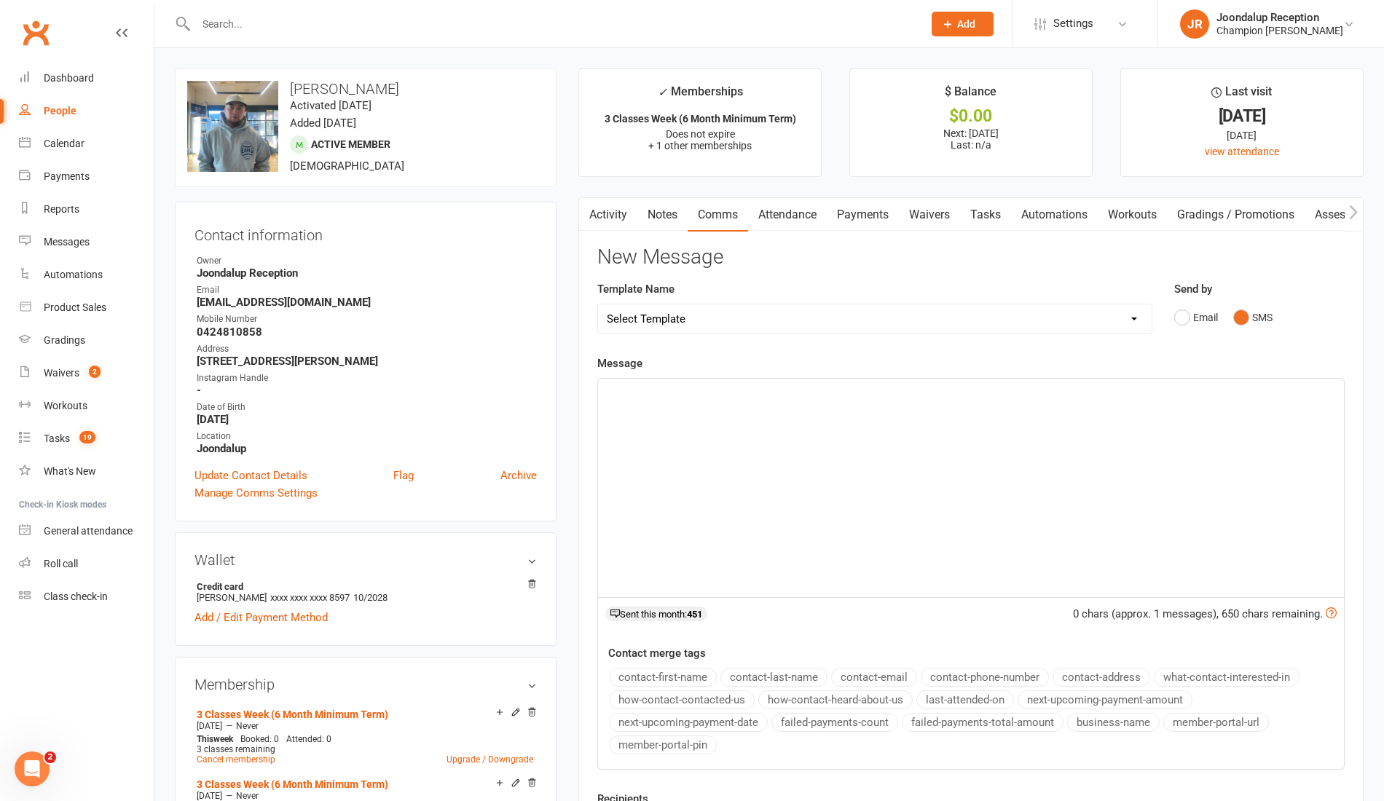
click at [867, 449] on div "﻿" at bounding box center [971, 488] width 746 height 219
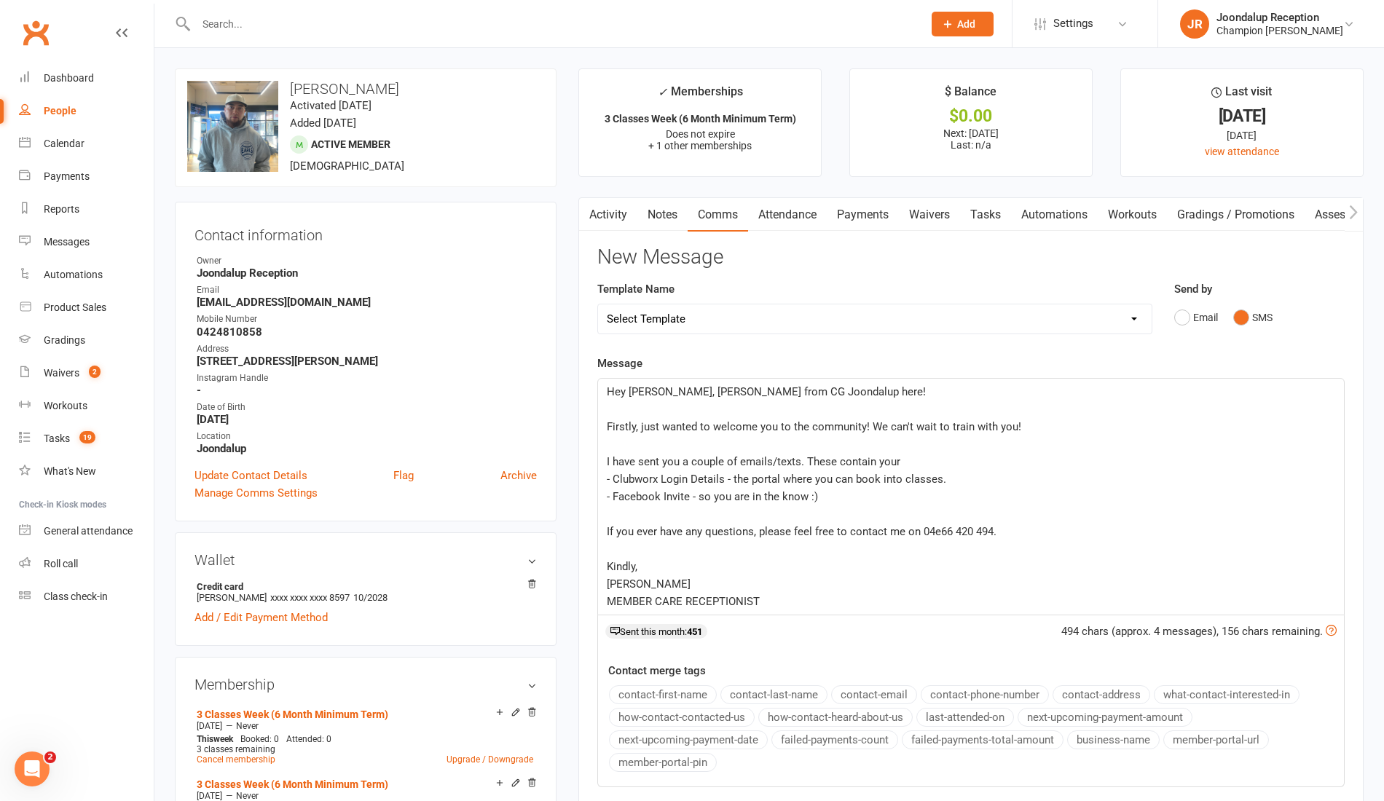
click at [647, 391] on span "Hey Jay, Ayla from CG Joondalup here!" at bounding box center [766, 391] width 319 height 13
drag, startPoint x: 1024, startPoint y: 424, endPoint x: 582, endPoint y: 431, distance: 442.3
click at [582, 431] on div "Activity Notes Comms Attendance Payments Waivers Tasks Automations Workouts Gra…" at bounding box center [970, 559] width 785 height 724
click at [607, 482] on span "- Clubworx Login Details - the portal where you can book into classes." at bounding box center [777, 479] width 340 height 13
click at [703, 508] on p "﻿" at bounding box center [971, 514] width 729 height 17
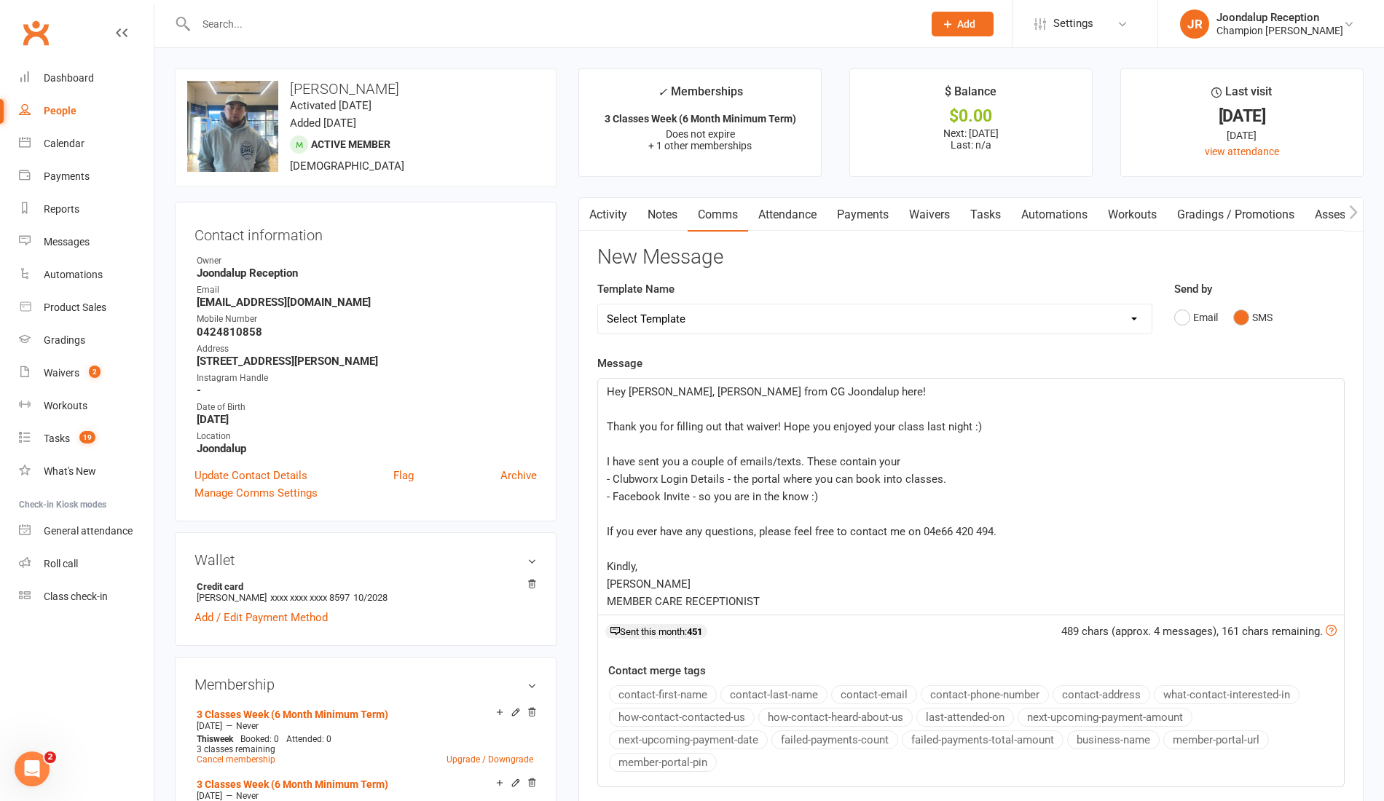
click at [886, 511] on p "﻿" at bounding box center [971, 514] width 729 height 17
click at [822, 488] on p "- Facebook Invite - so you are in the know :)" at bounding box center [971, 496] width 729 height 17
click at [938, 533] on span "If you ever have any questions, please feel free to contact me on 04e66 420 494." at bounding box center [802, 531] width 390 height 13
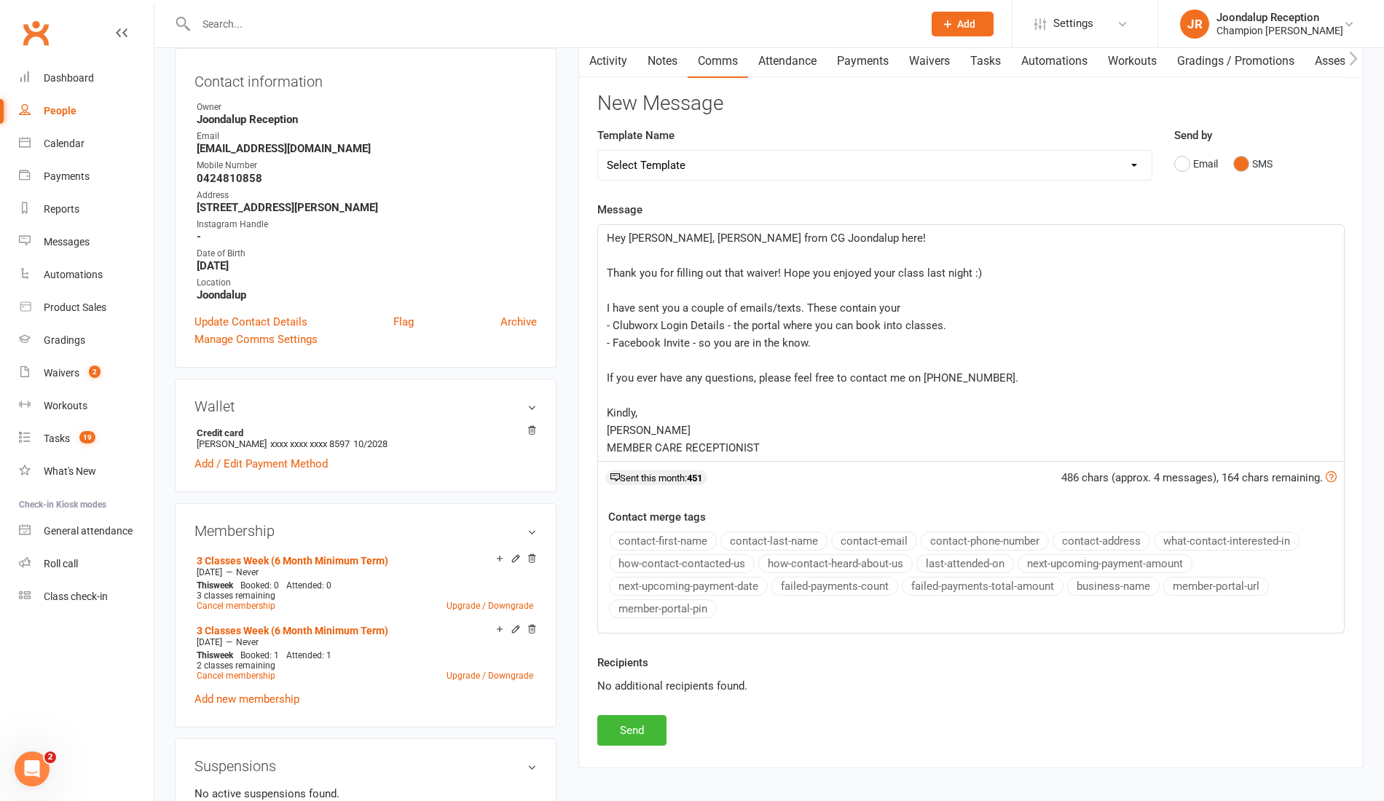
scroll to position [156, 0]
click at [641, 721] on button "Send" at bounding box center [631, 728] width 69 height 31
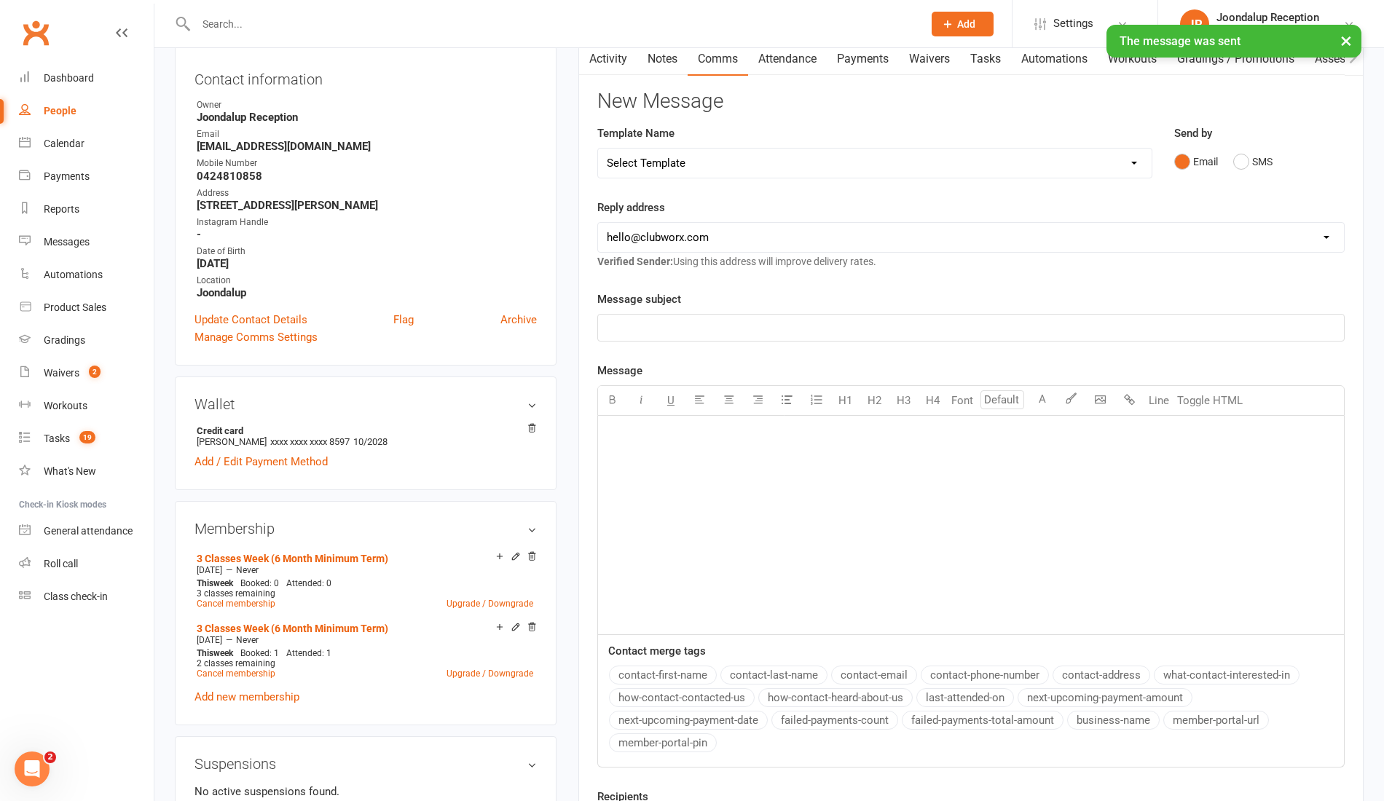
click at [678, 25] on div "× The message was sent" at bounding box center [682, 25] width 1365 height 0
click at [669, 25] on div "× The message was sent" at bounding box center [682, 25] width 1365 height 0
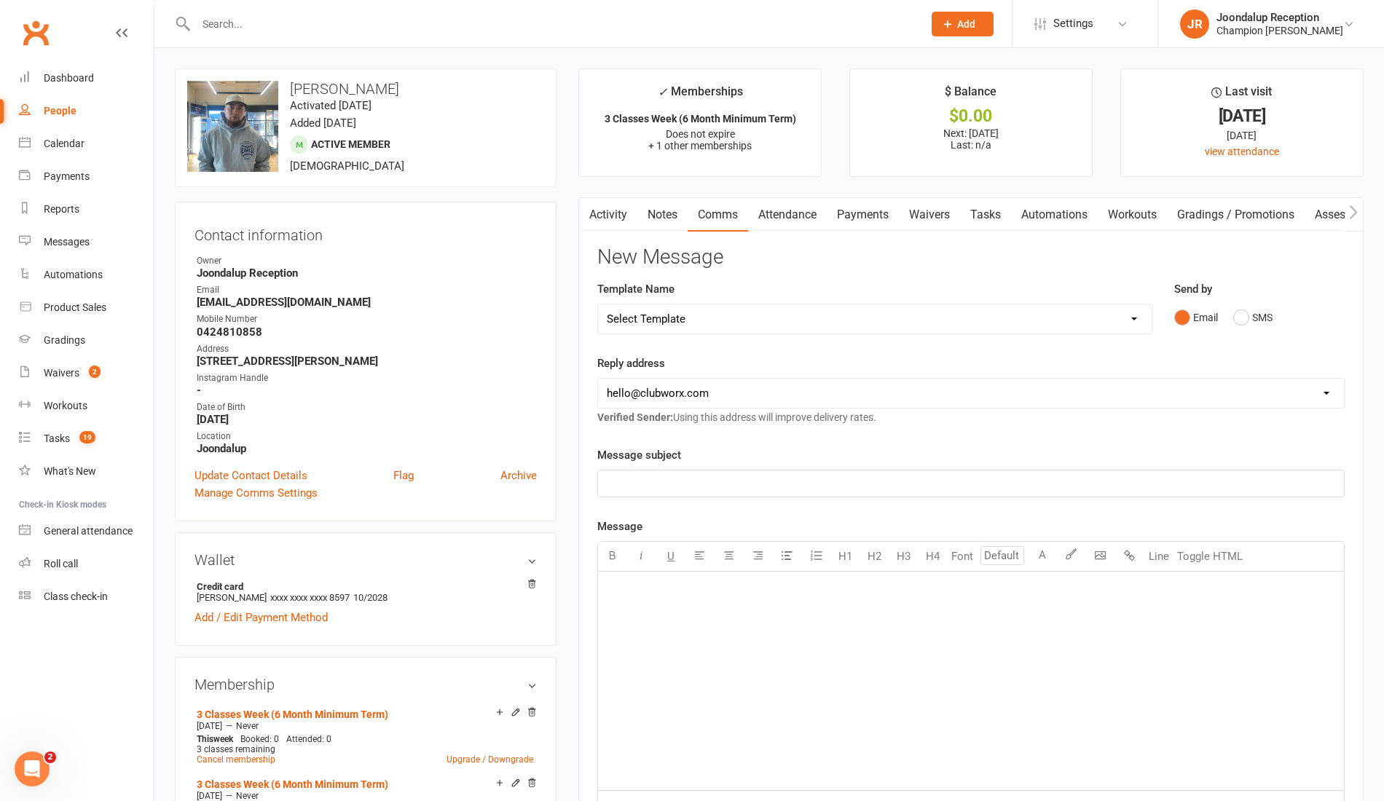
click at [654, 219] on link "Notes" at bounding box center [663, 215] width 50 height 34
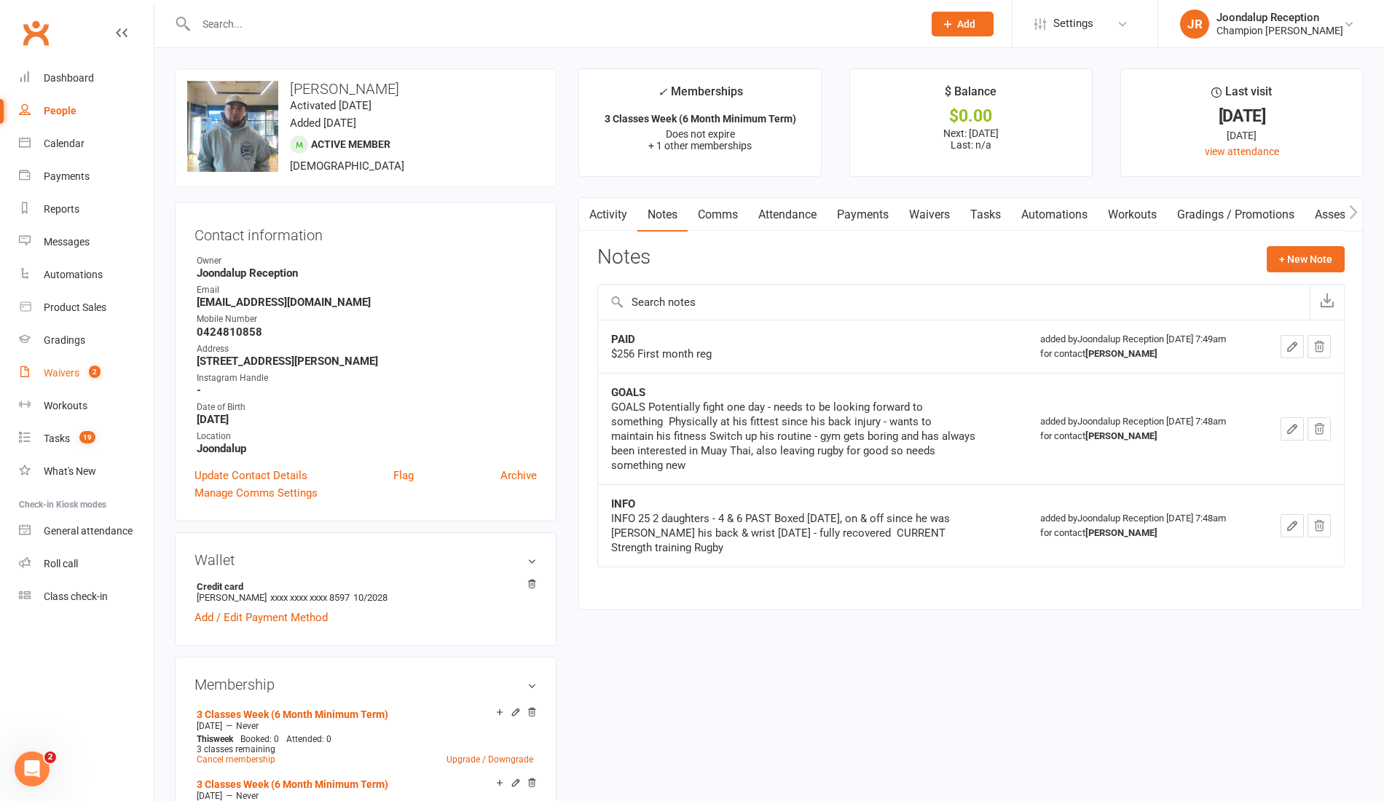
click at [75, 365] on link "Waivers 2" at bounding box center [86, 373] width 135 height 33
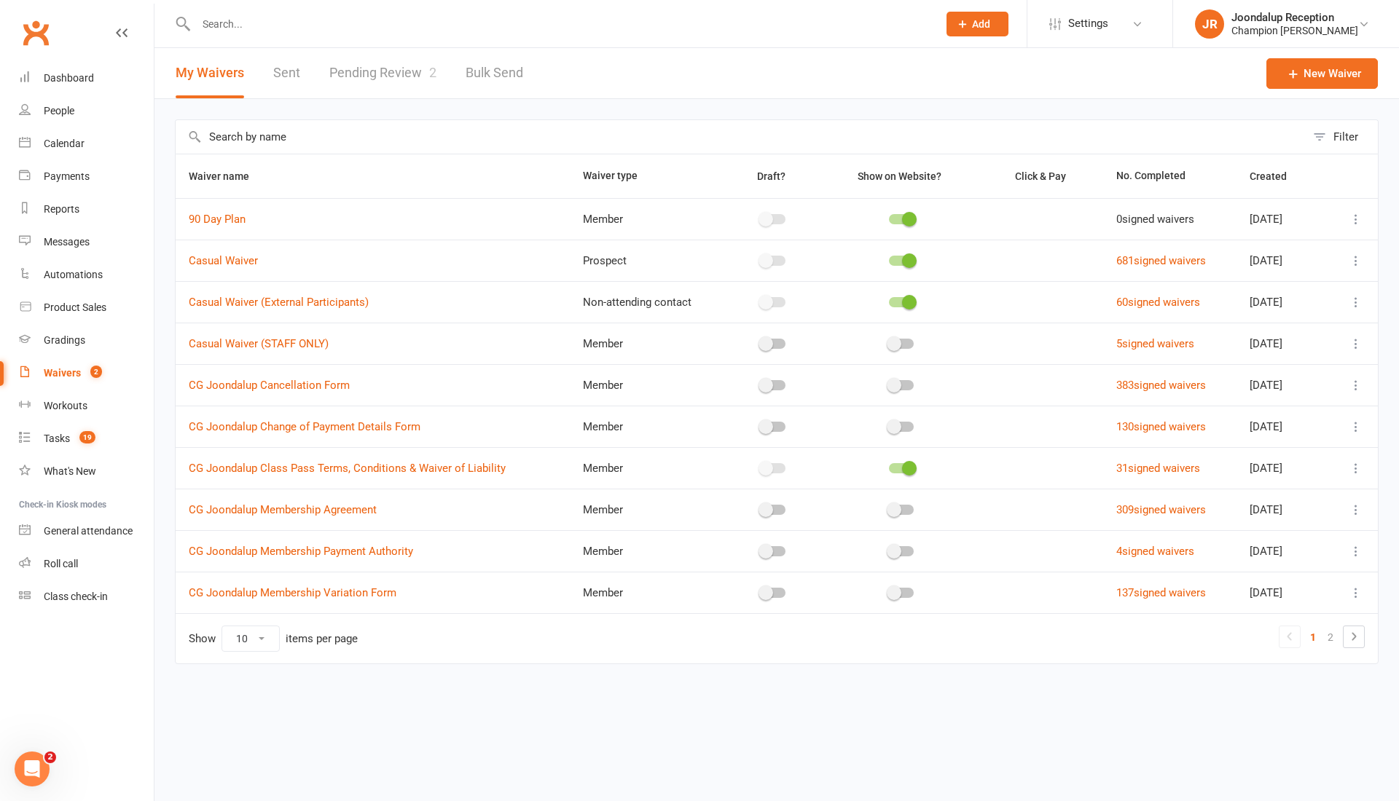
click at [410, 55] on link "Pending Review 2" at bounding box center [382, 73] width 107 height 50
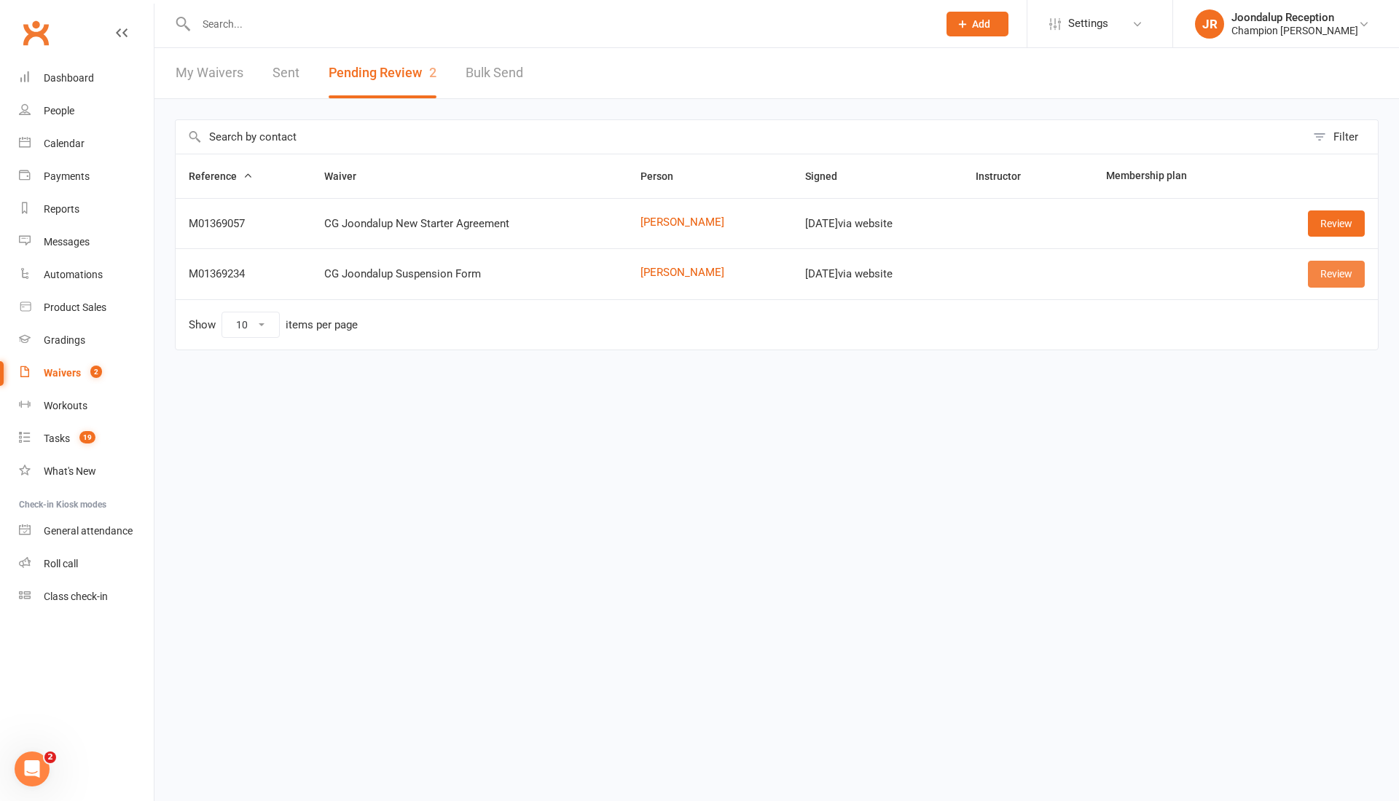
click at [1313, 267] on link "Review" at bounding box center [1336, 274] width 57 height 26
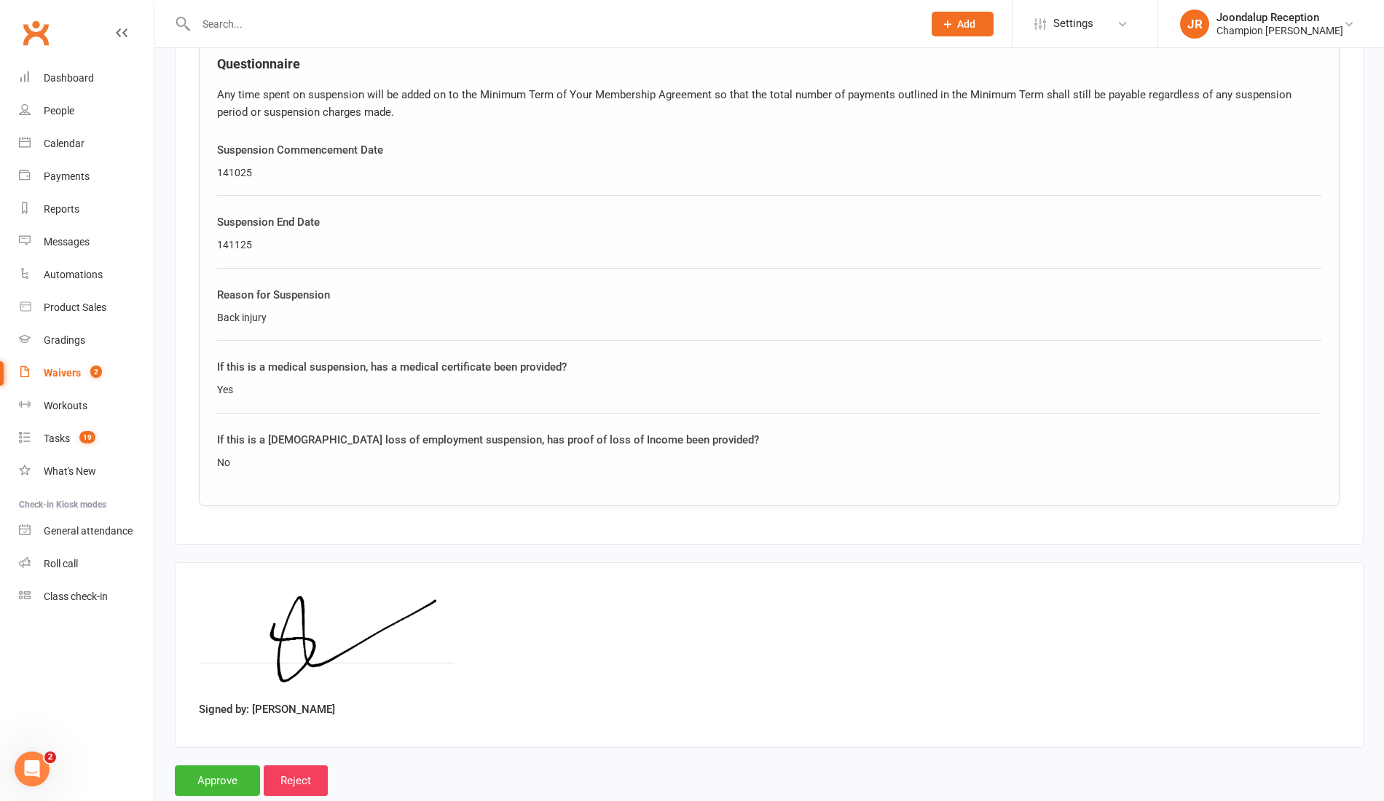
scroll to position [761, 0]
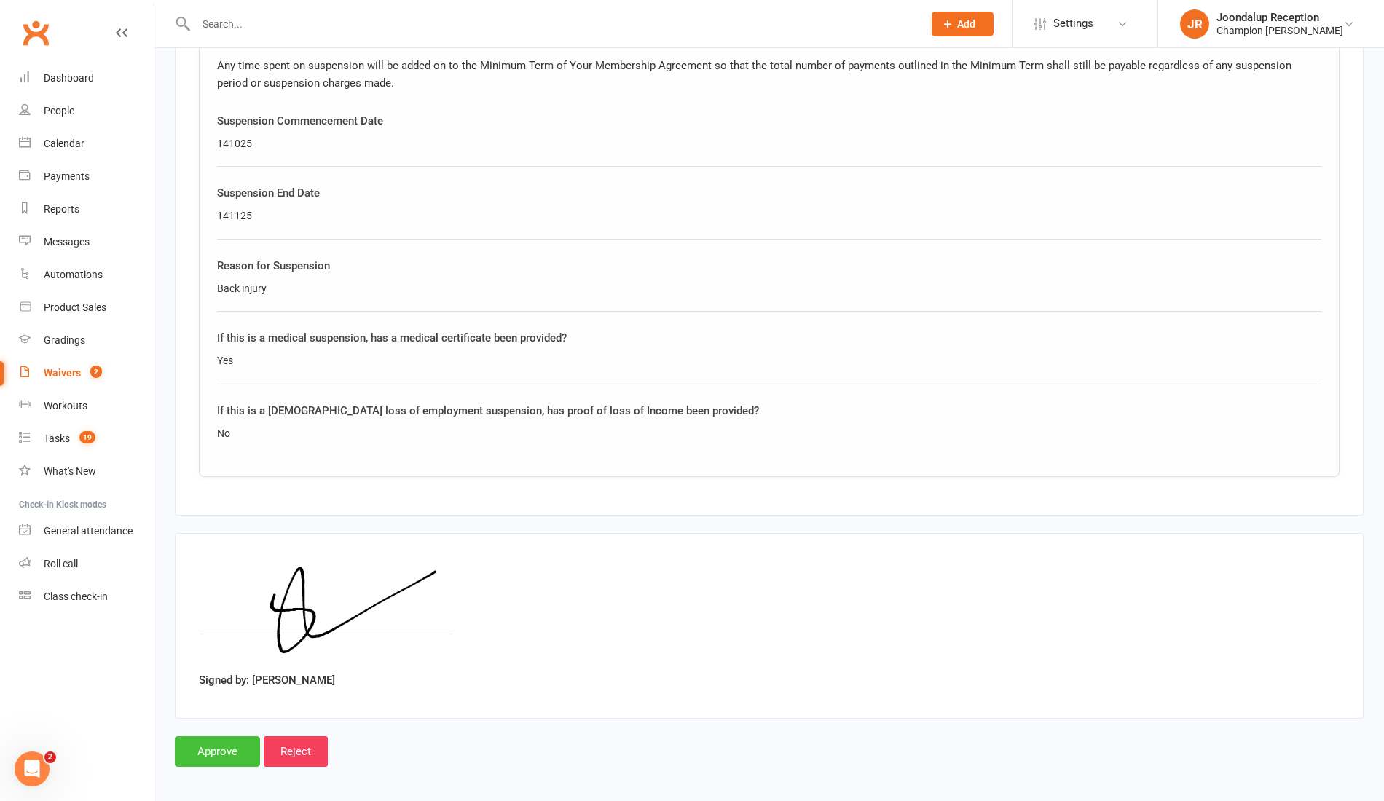
click at [213, 737] on input "Approve" at bounding box center [217, 752] width 85 height 31
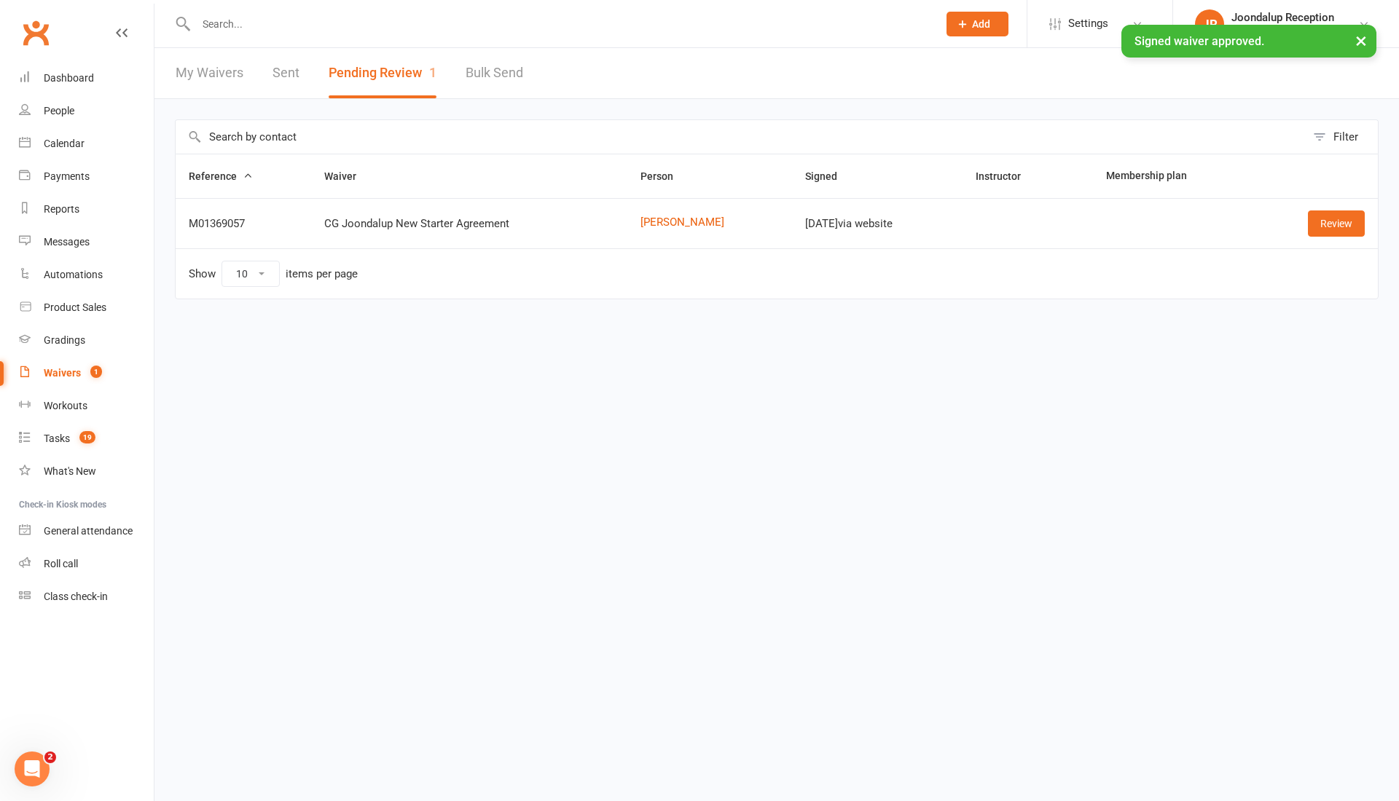
click at [329, 14] on input "text" at bounding box center [560, 24] width 736 height 20
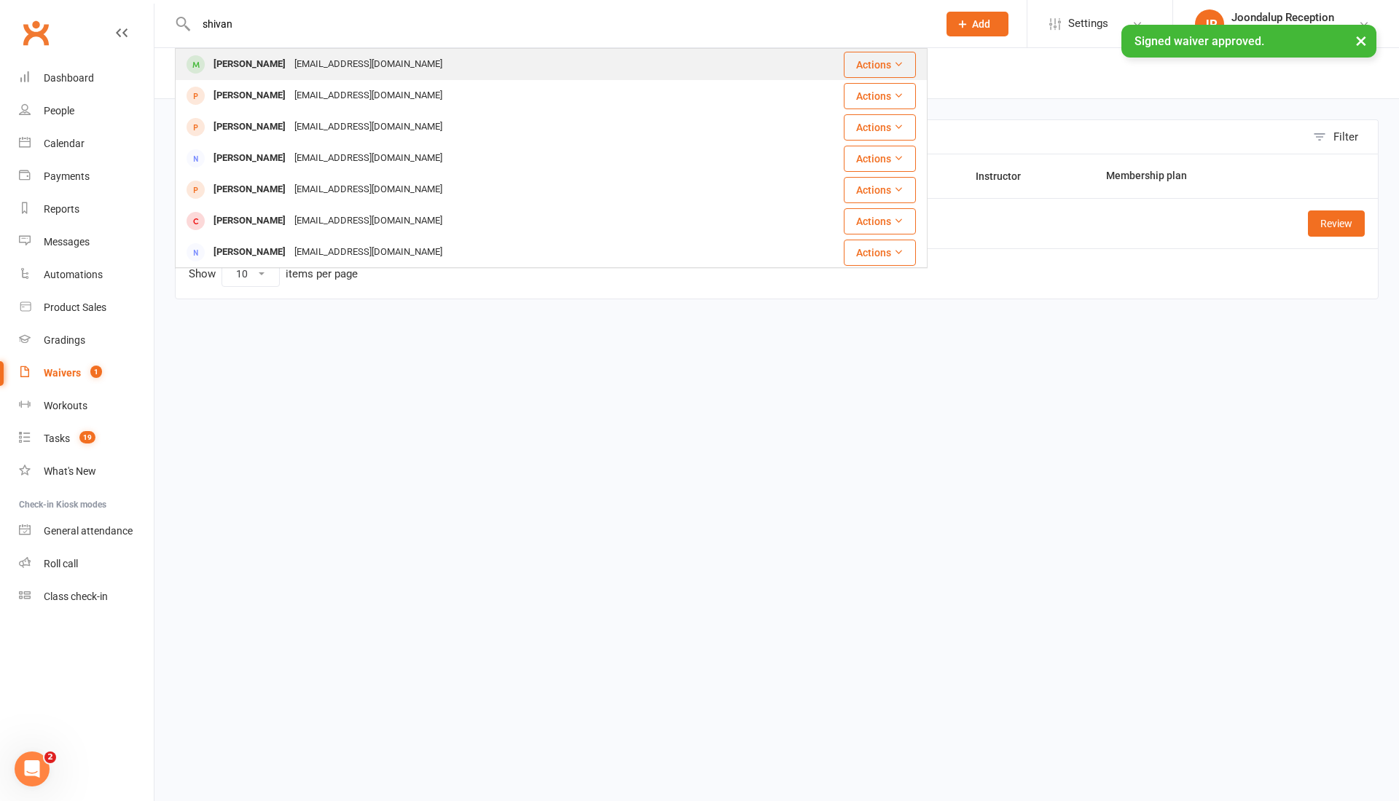
type input "shivan"
click at [321, 65] on div "shivankrita@gmail.com" at bounding box center [368, 64] width 157 height 21
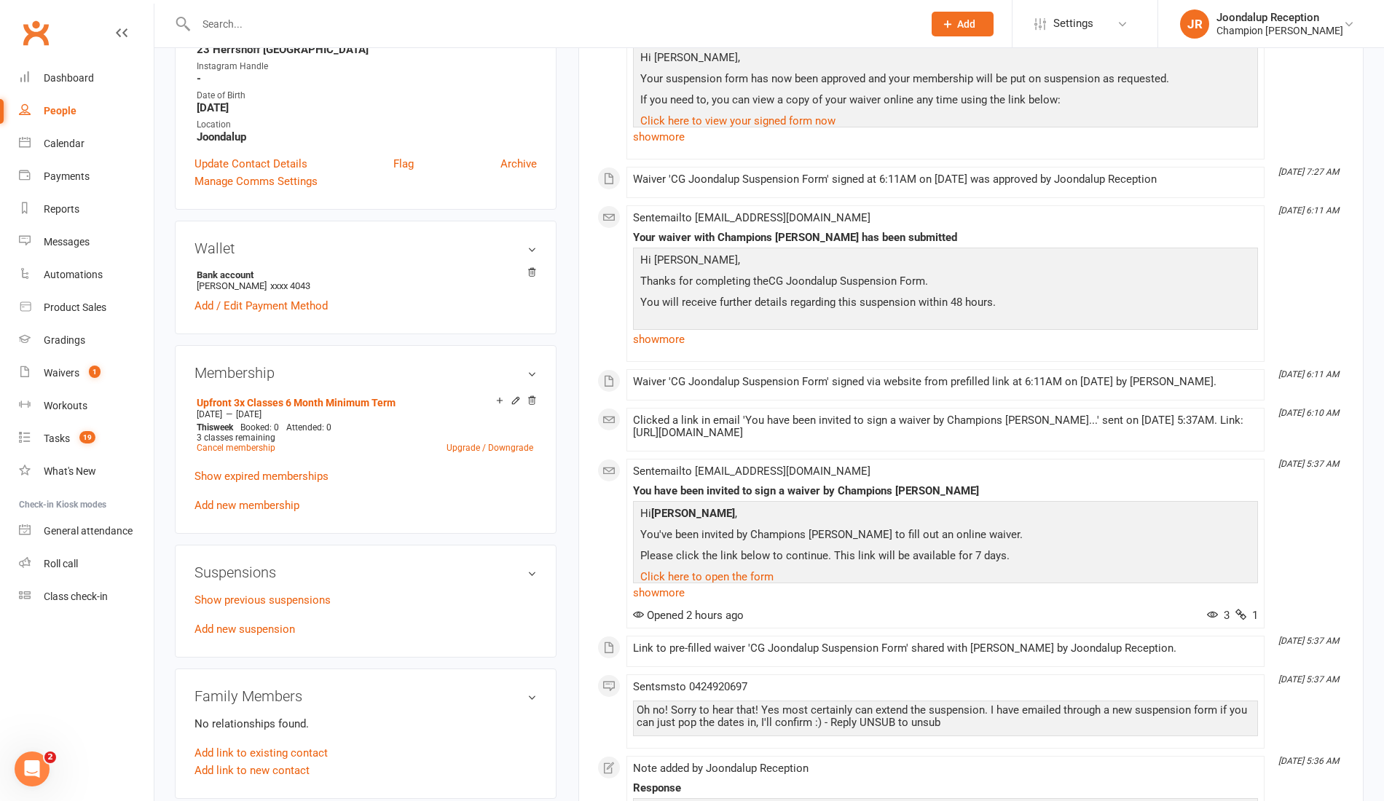
scroll to position [347, 0]
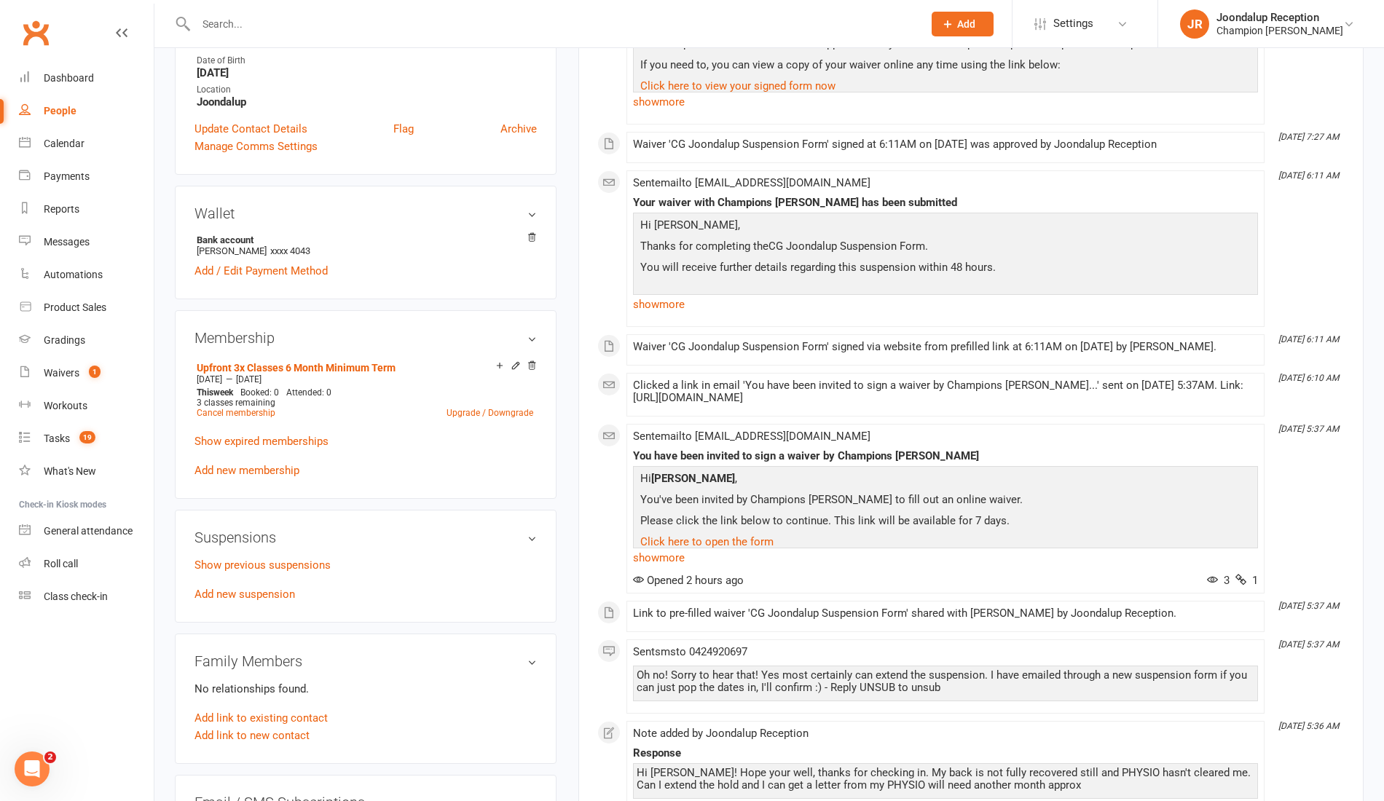
click at [255, 600] on div "Show previous suspensions Add new suspension" at bounding box center [366, 580] width 342 height 47
click at [259, 593] on link "Add new suspension" at bounding box center [245, 594] width 101 height 13
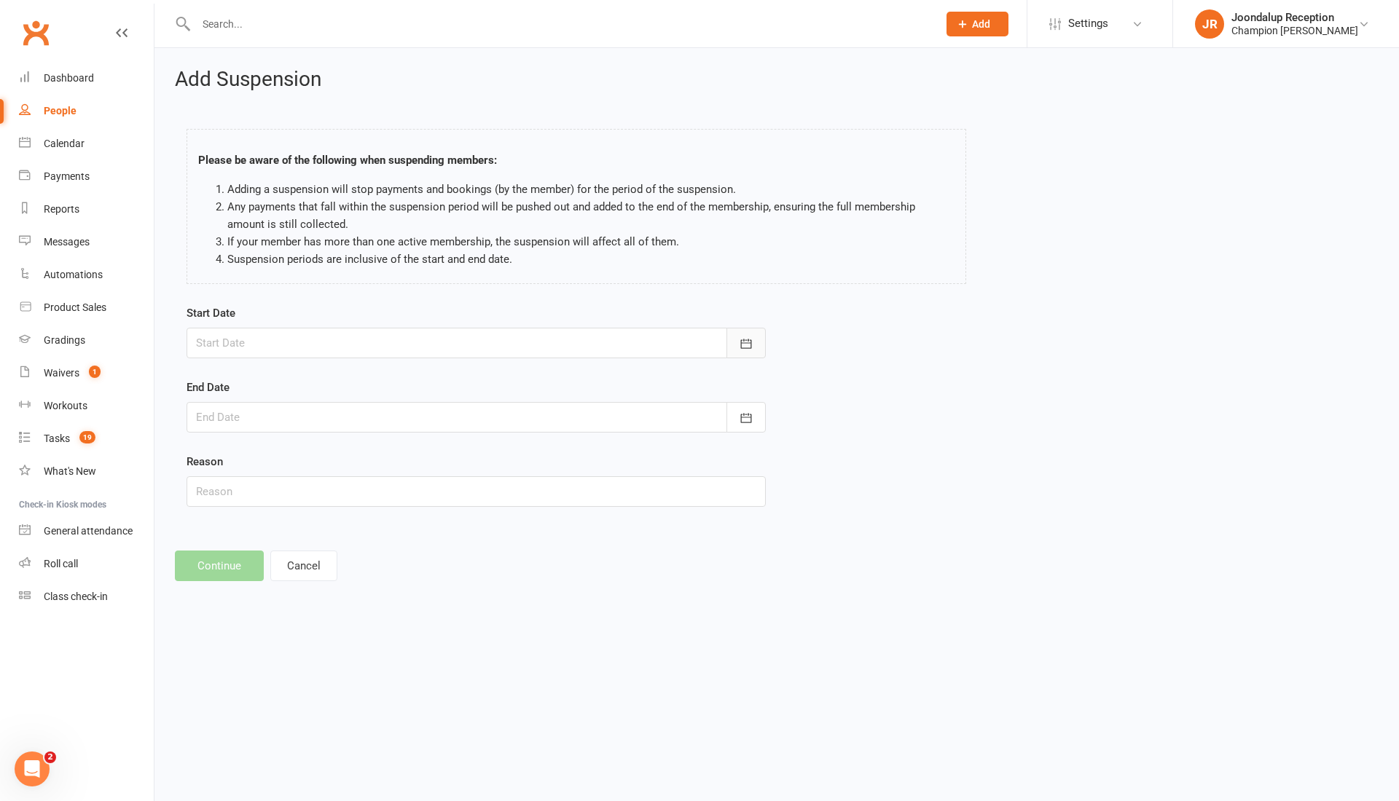
click at [758, 338] on button "button" at bounding box center [745, 343] width 39 height 31
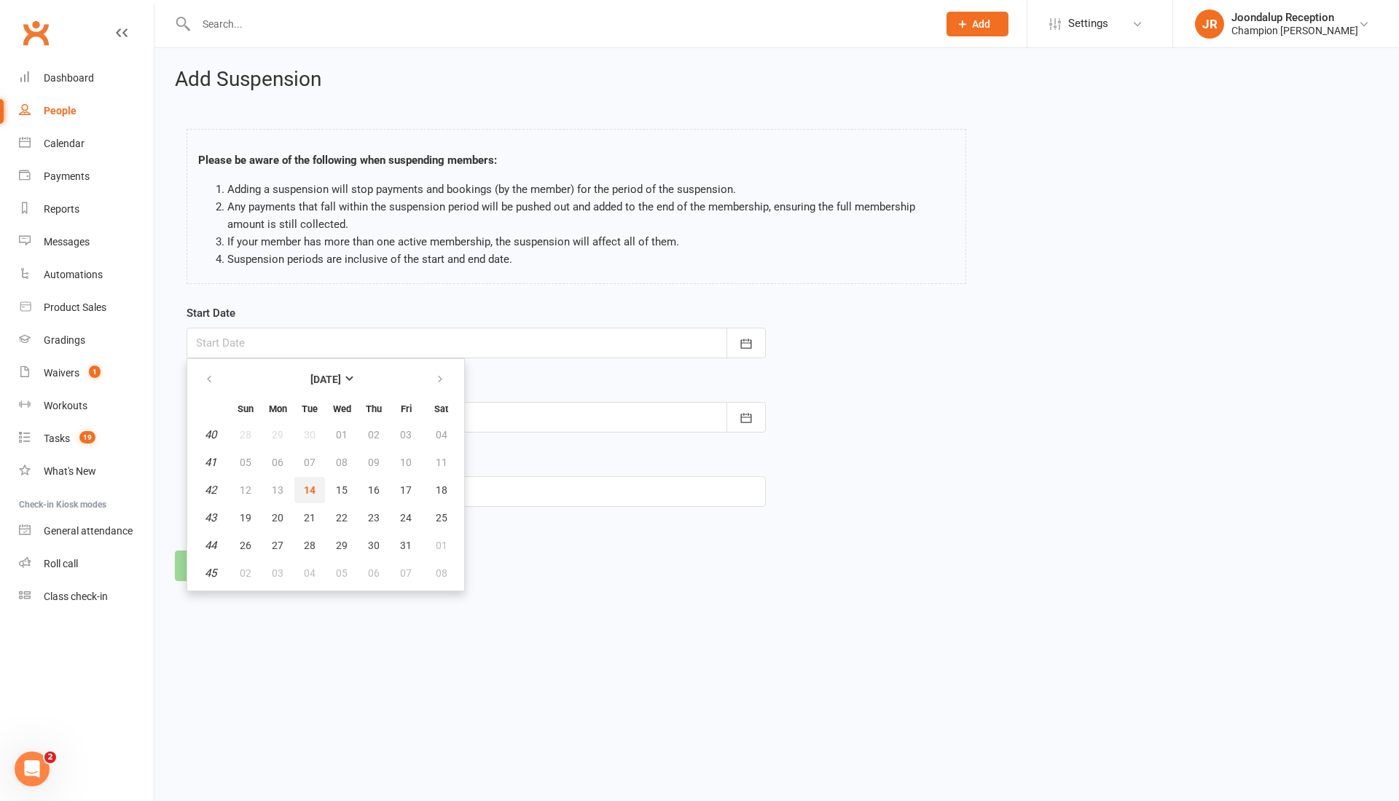
click at [309, 488] on span "14" at bounding box center [310, 491] width 12 height 12
type input "14 Oct 2025"
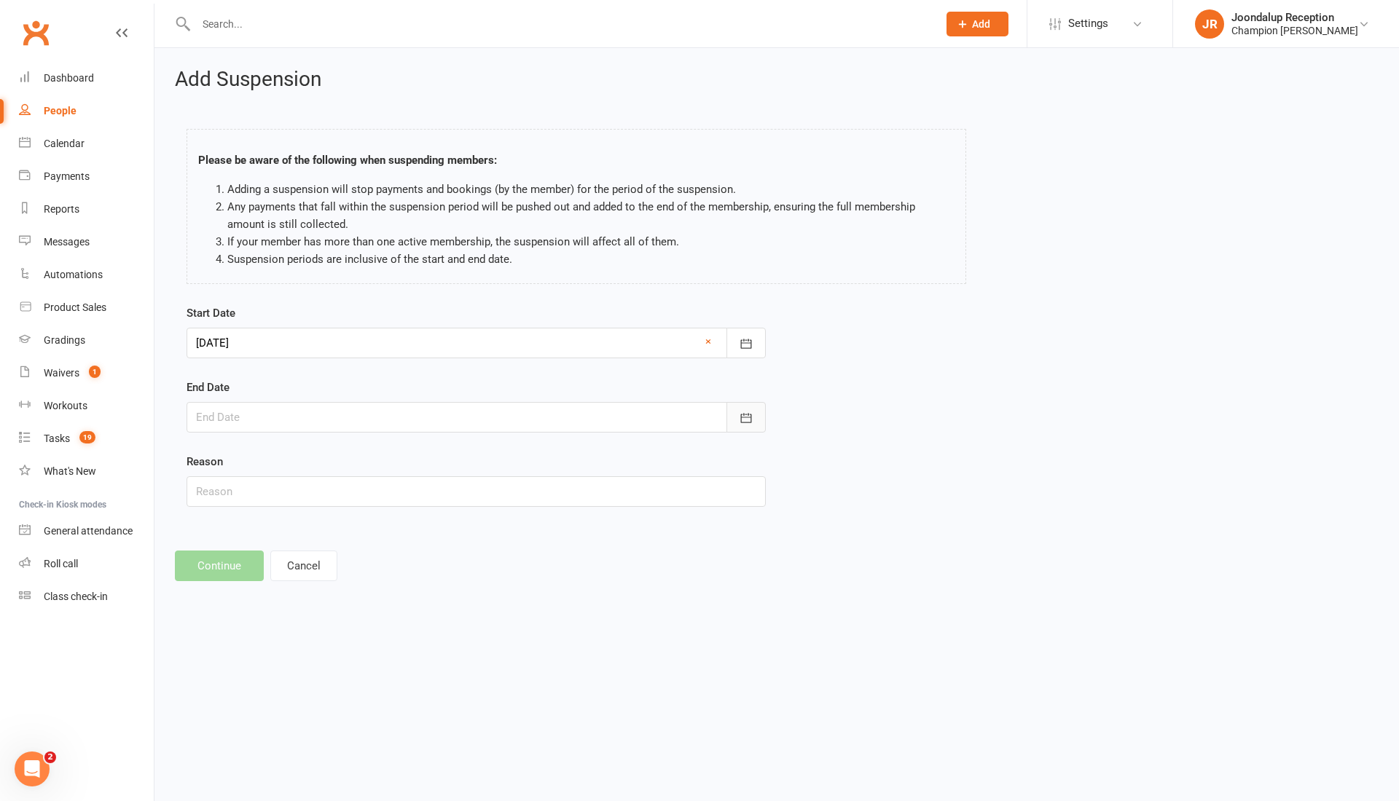
click at [763, 414] on button "button" at bounding box center [745, 417] width 39 height 31
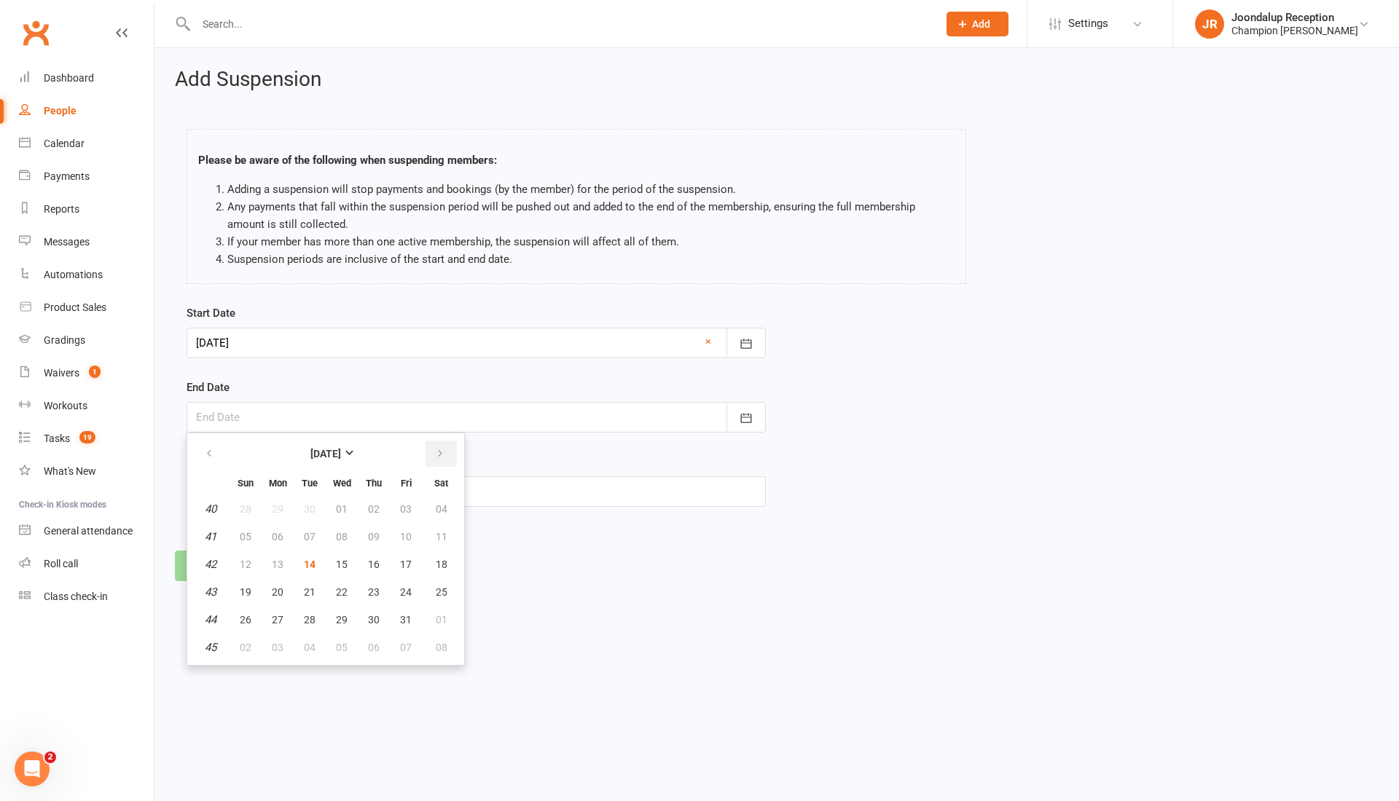
click at [440, 443] on button "button" at bounding box center [440, 454] width 31 height 26
click at [302, 556] on button "11" at bounding box center [309, 565] width 31 height 26
type input "[DATE]"
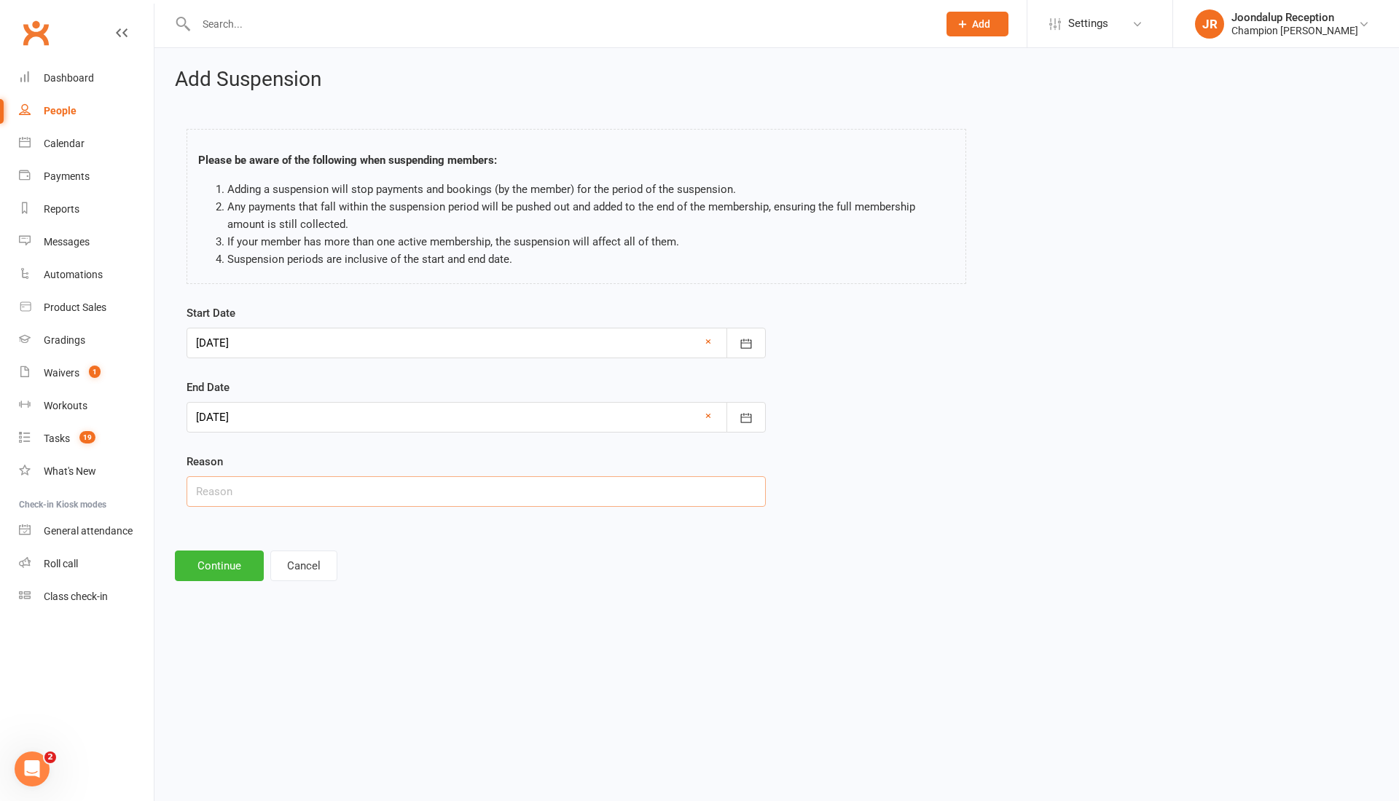
click at [253, 487] on input "text" at bounding box center [476, 491] width 579 height 31
type input "Injury - med cert"
click at [221, 571] on button "Continue" at bounding box center [219, 566] width 89 height 31
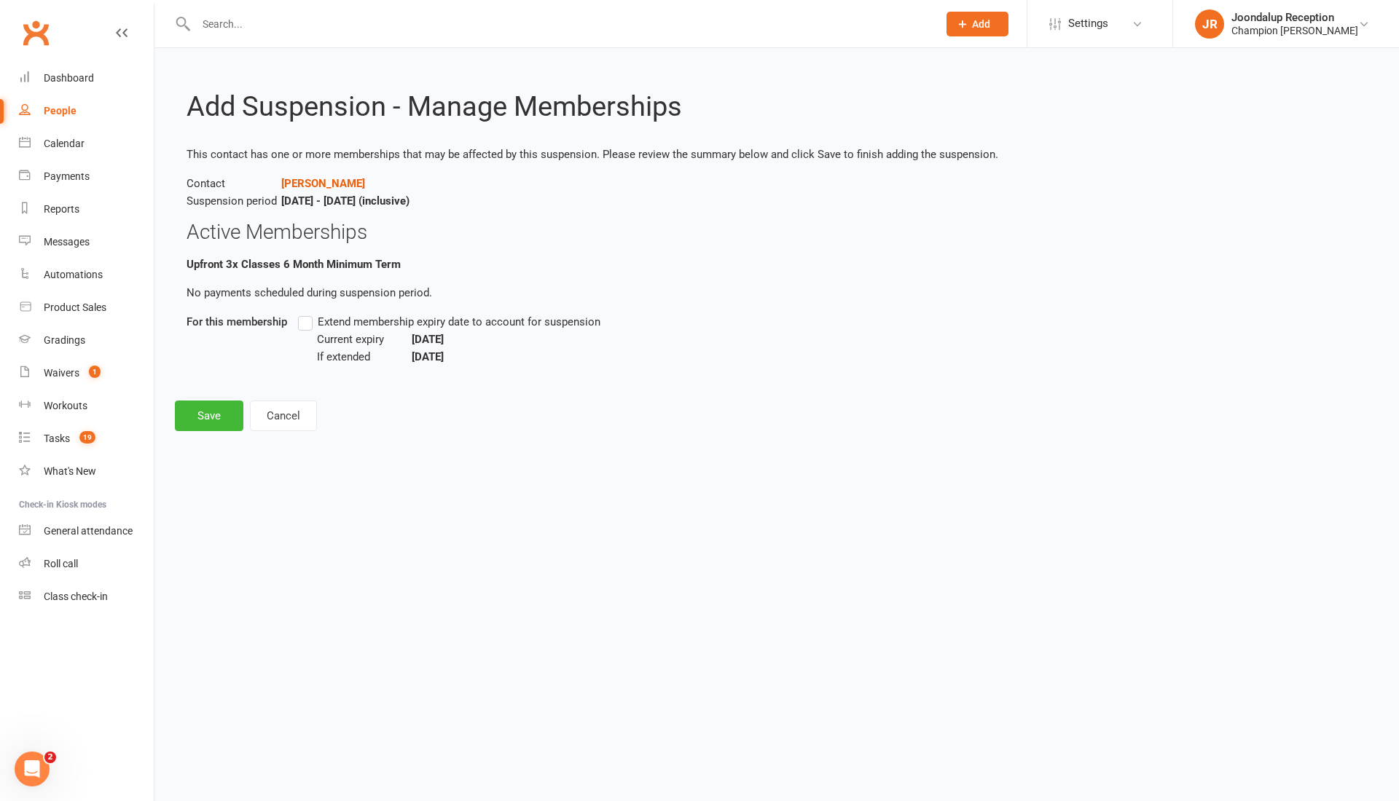
click at [311, 321] on label "Extend membership expiry date to account for suspension" at bounding box center [449, 321] width 302 height 17
click at [307, 313] on input "Extend membership expiry date to account for suspension" at bounding box center [302, 313] width 9 height 0
click at [232, 410] on button "Save" at bounding box center [209, 416] width 68 height 31
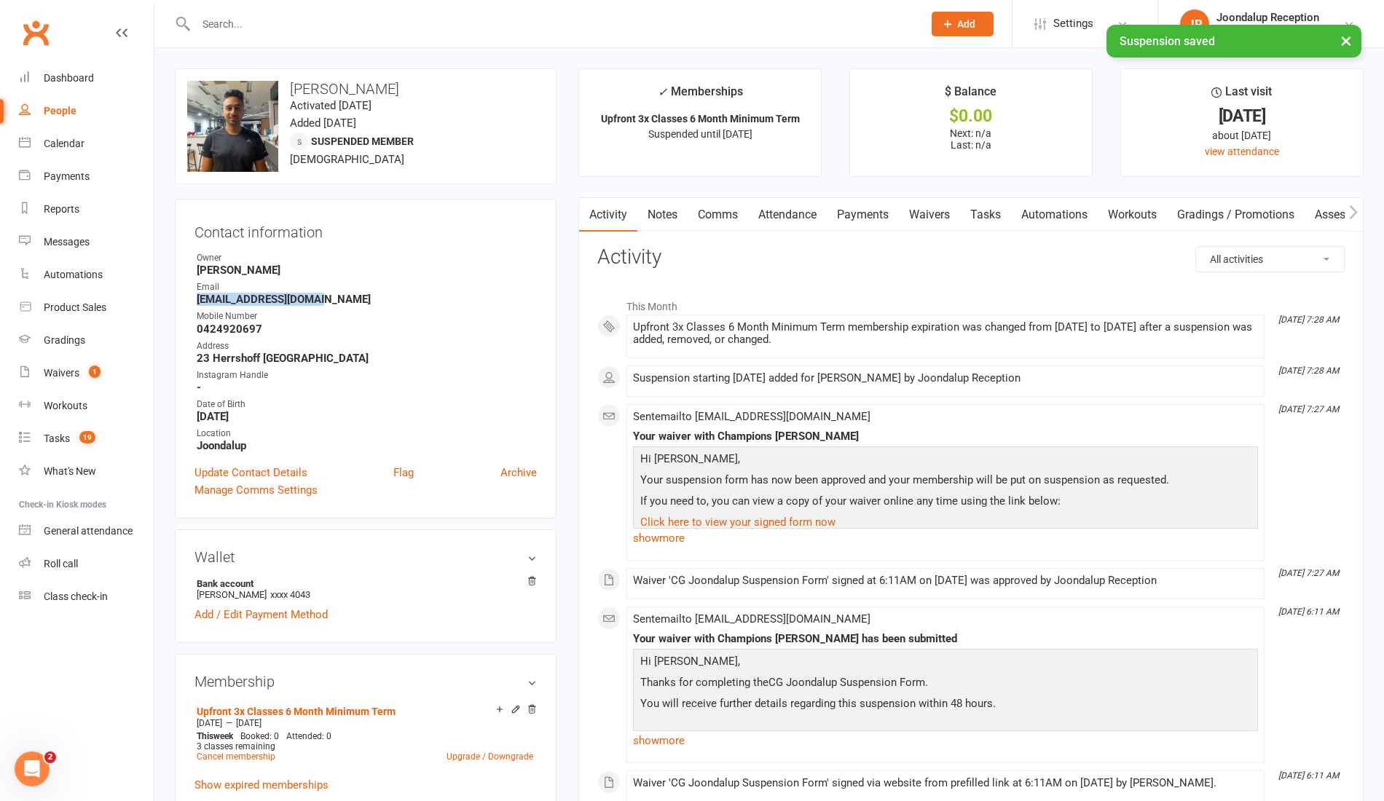
drag, startPoint x: 314, startPoint y: 299, endPoint x: 173, endPoint y: 302, distance: 140.6
copy strong "shivankrita@gmail.com"
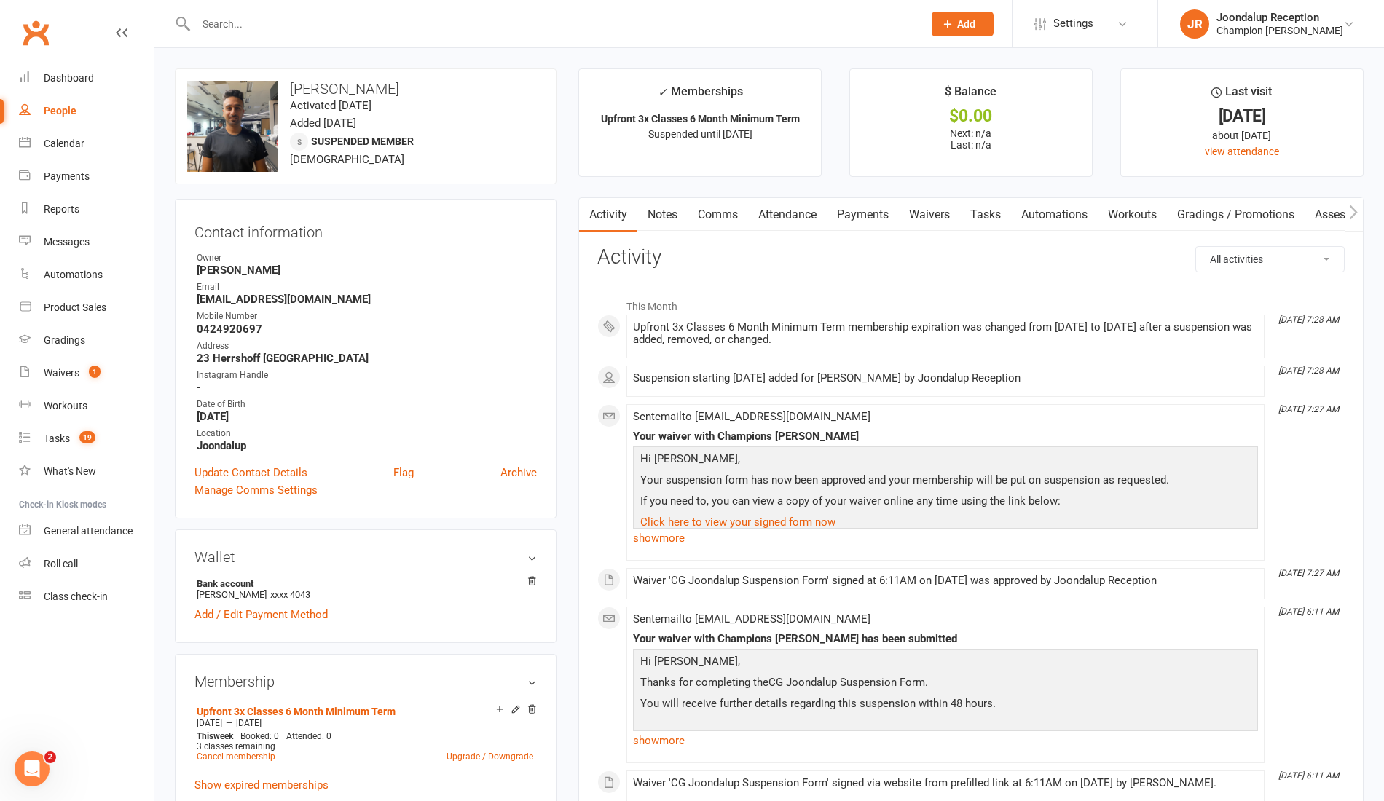
click at [274, 21] on input "text" at bounding box center [552, 24] width 721 height 20
type input "a"
click at [73, 250] on link "Messages" at bounding box center [86, 242] width 135 height 33
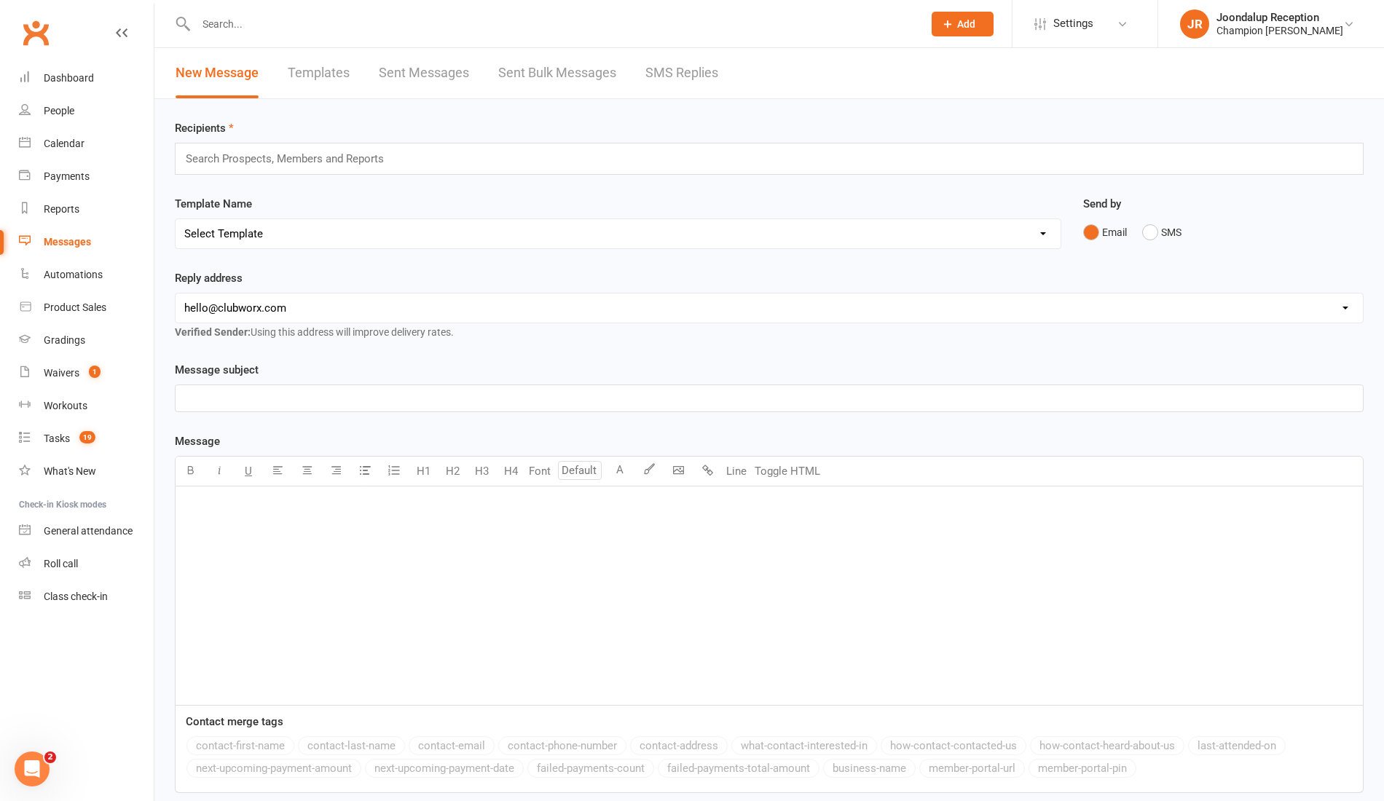
click at [678, 82] on link "SMS Replies" at bounding box center [682, 73] width 73 height 50
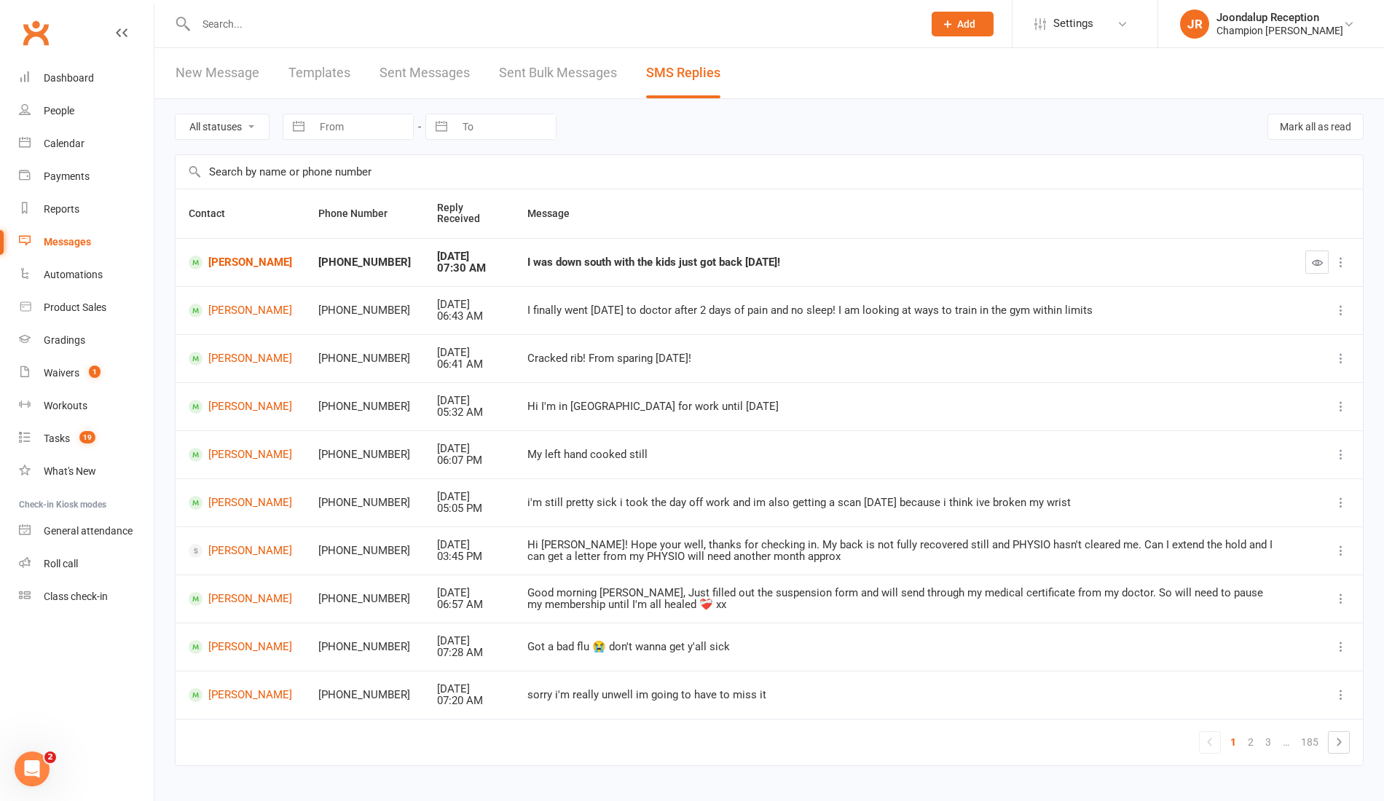
click at [1305, 273] on td at bounding box center [1328, 262] width 71 height 48
click at [1314, 264] on icon "button" at bounding box center [1317, 262] width 11 height 11
drag, startPoint x: 781, startPoint y: 264, endPoint x: 505, endPoint y: 278, distance: 276.5
click at [514, 278] on td "I was down south with the kids just got back [DATE]!" at bounding box center [917, 262] width 806 height 48
copy div "I was down south with the kids just got back [DATE]!"
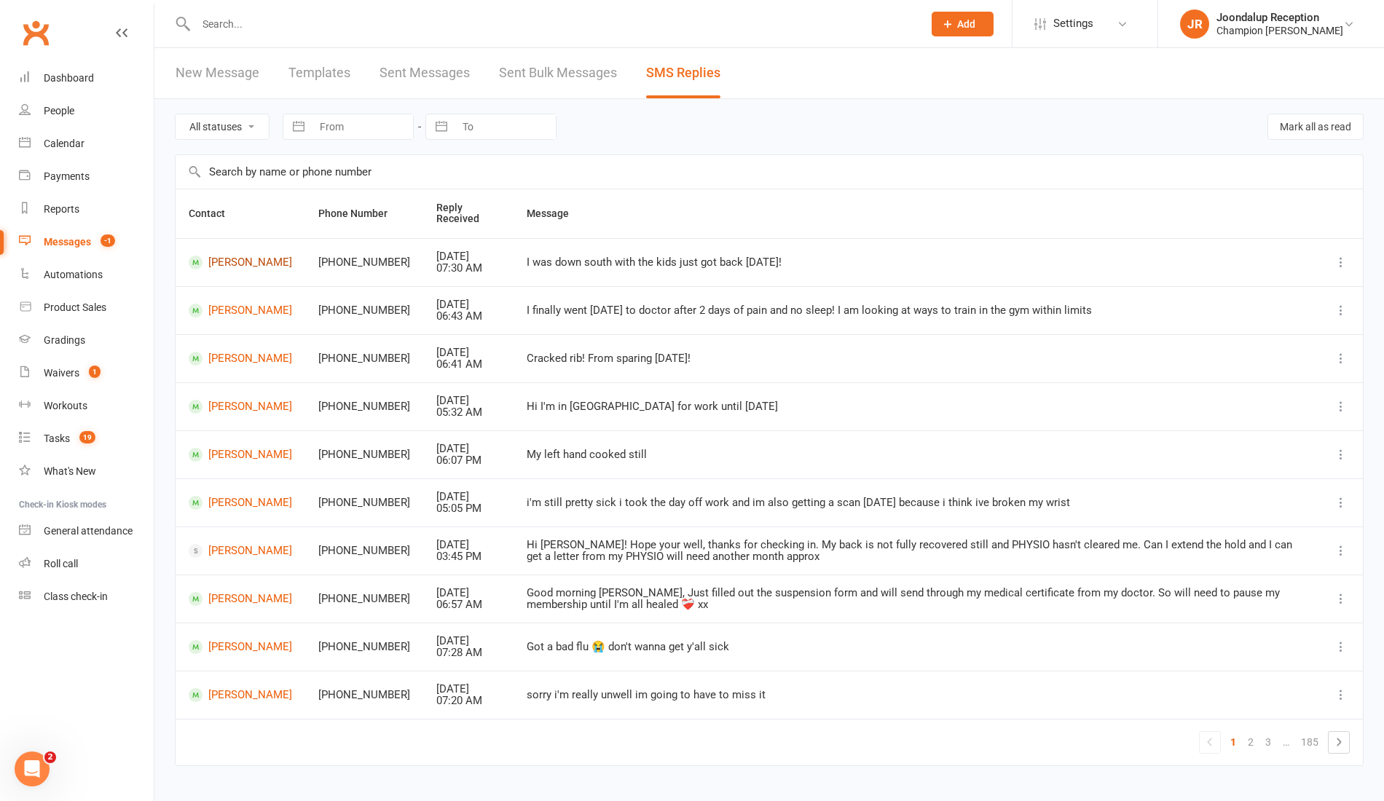
click at [240, 257] on link "[PERSON_NAME]" at bounding box center [240, 263] width 103 height 14
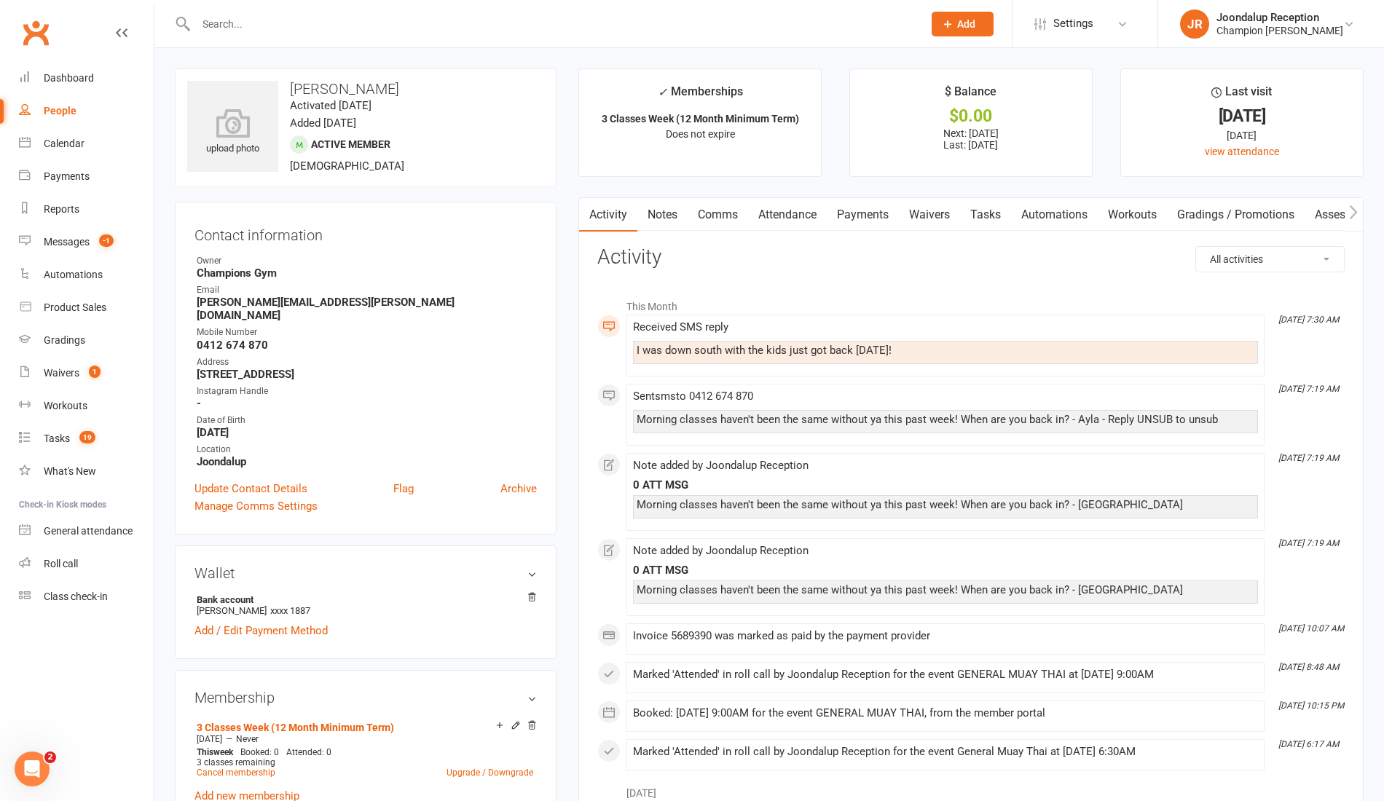
click at [669, 216] on link "Notes" at bounding box center [663, 215] width 50 height 34
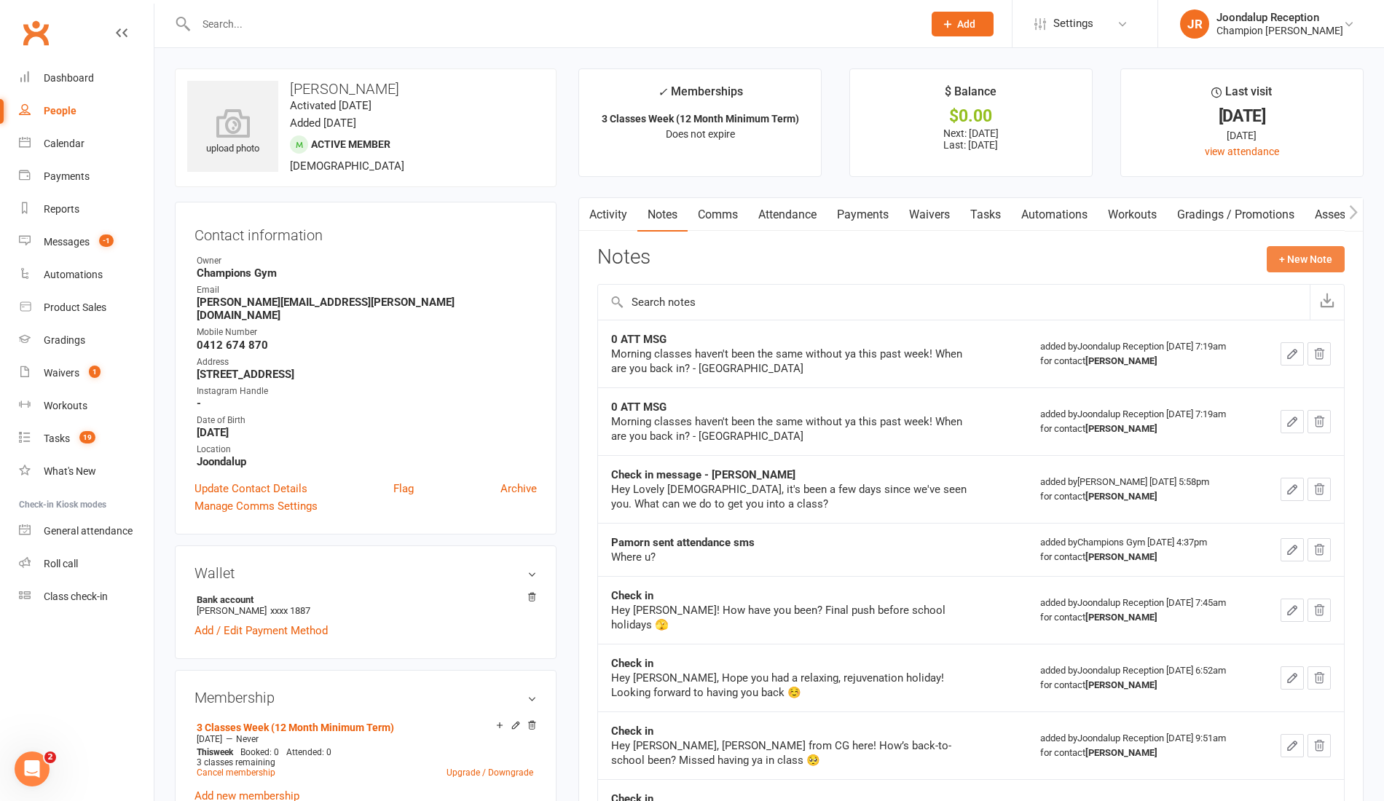
click at [1341, 246] on button "+ New Note" at bounding box center [1306, 259] width 78 height 26
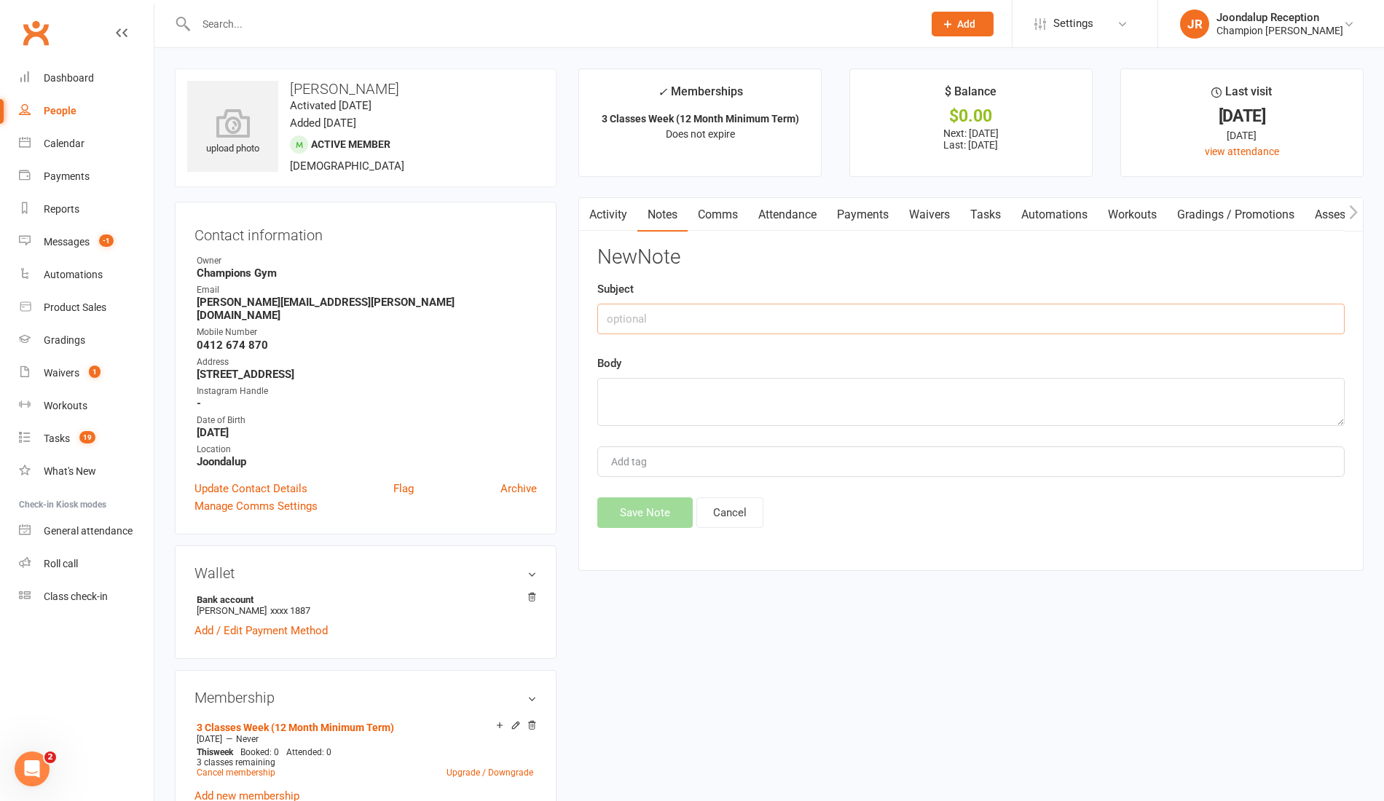
click at [965, 326] on input "text" at bounding box center [971, 319] width 748 height 31
type input "Response"
click at [825, 393] on textarea at bounding box center [971, 402] width 748 height 48
paste textarea "I was down south with the kids just got back [DATE]!"
type textarea "I was down south with the kids just got back [DATE]!"
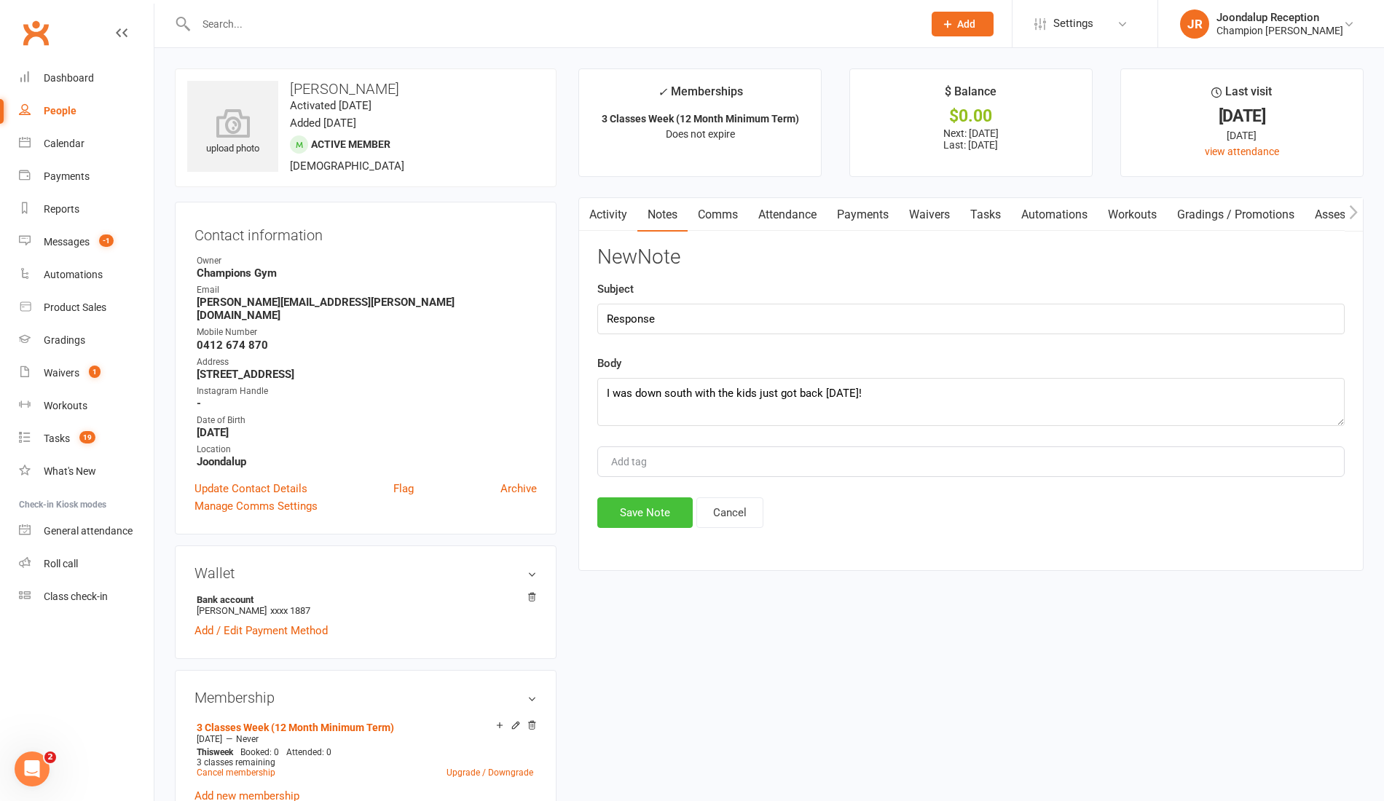
click at [650, 519] on button "Save Note" at bounding box center [644, 513] width 95 height 31
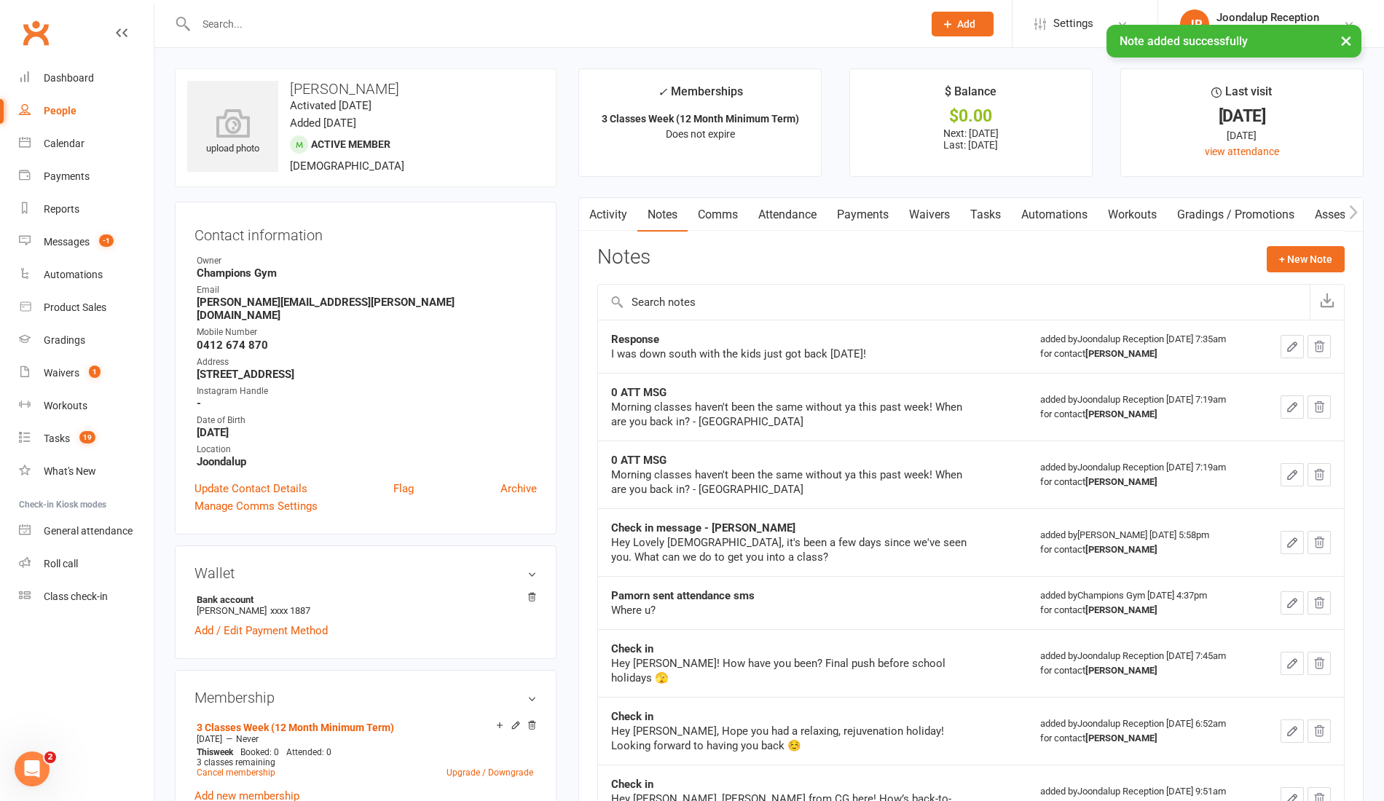
click at [704, 211] on link "Comms" at bounding box center [718, 215] width 60 height 34
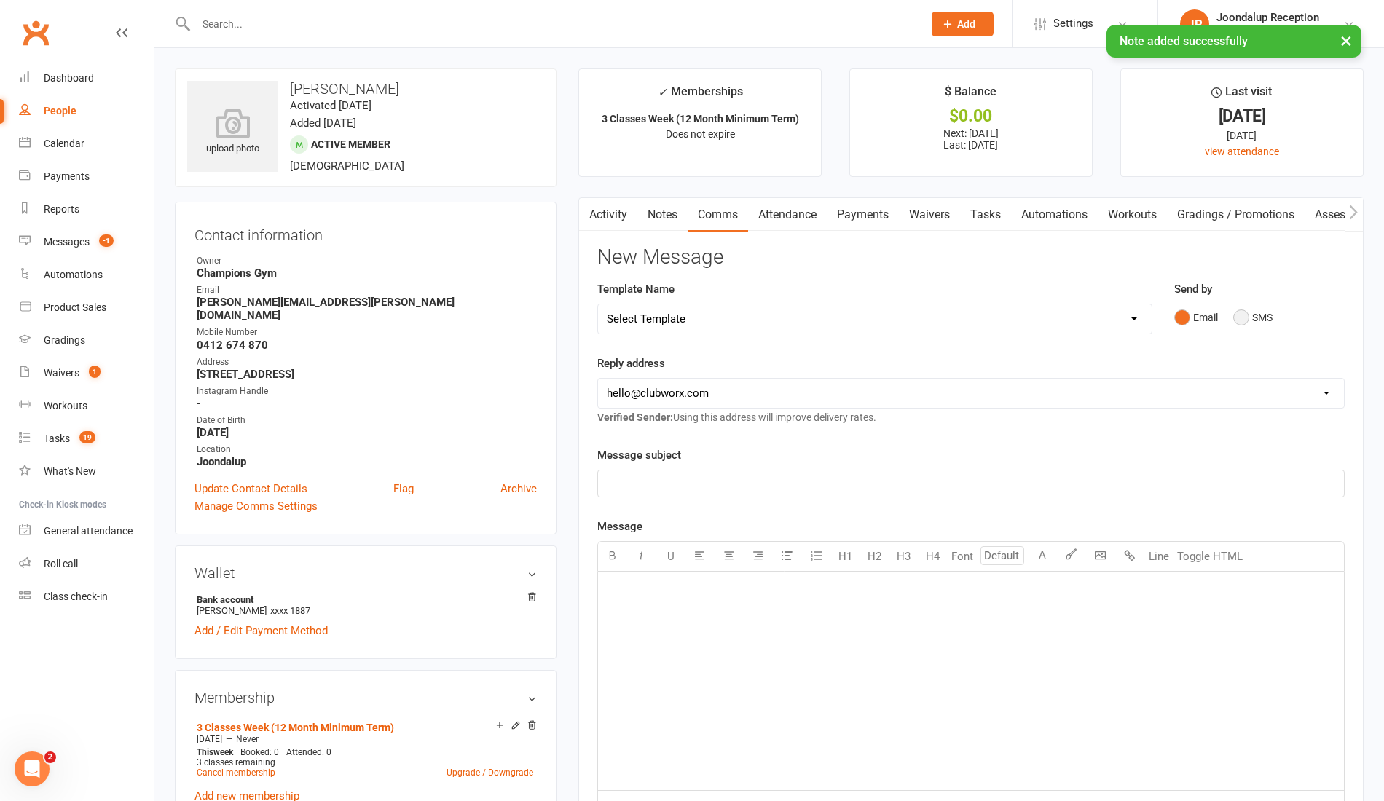
click at [1255, 318] on button "SMS" at bounding box center [1252, 318] width 39 height 28
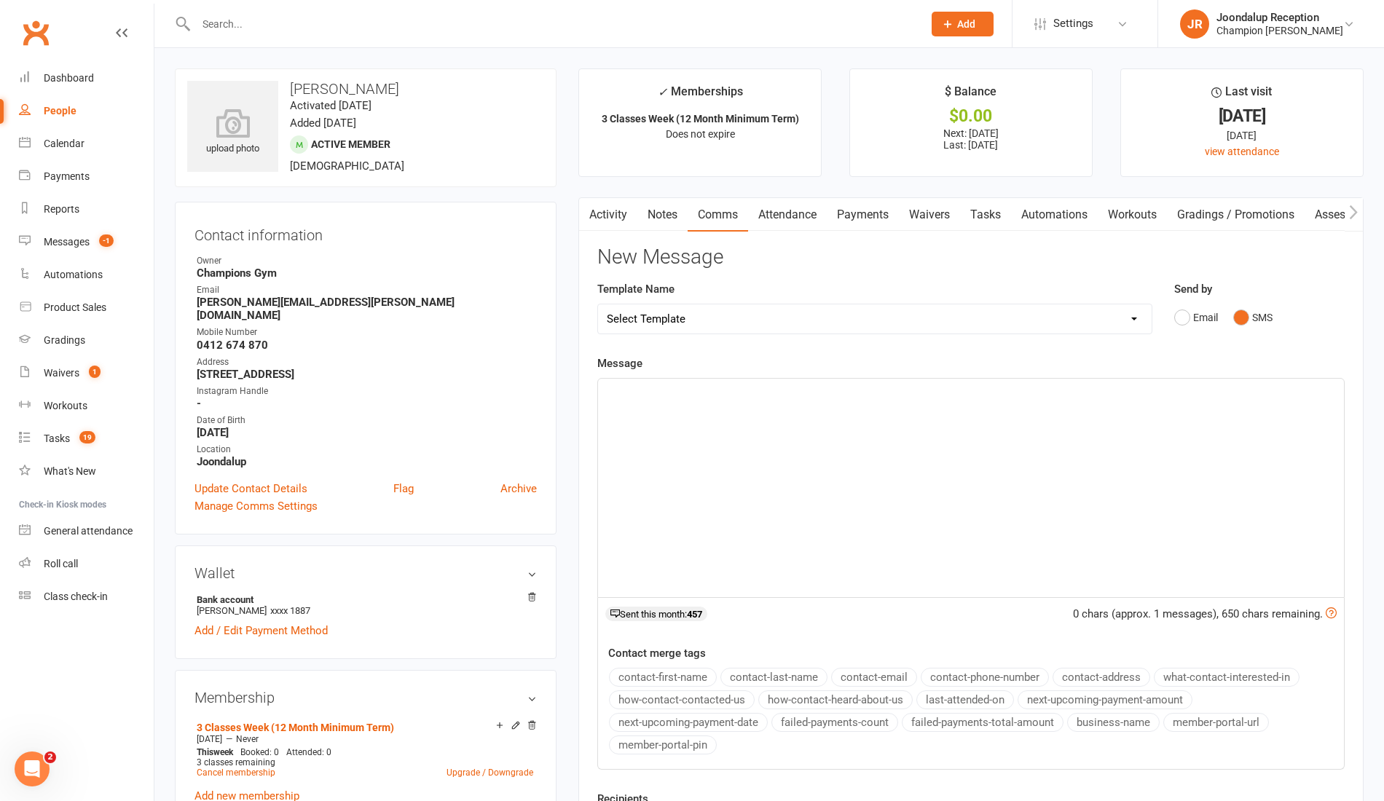
click at [860, 459] on div "﻿" at bounding box center [971, 488] width 746 height 219
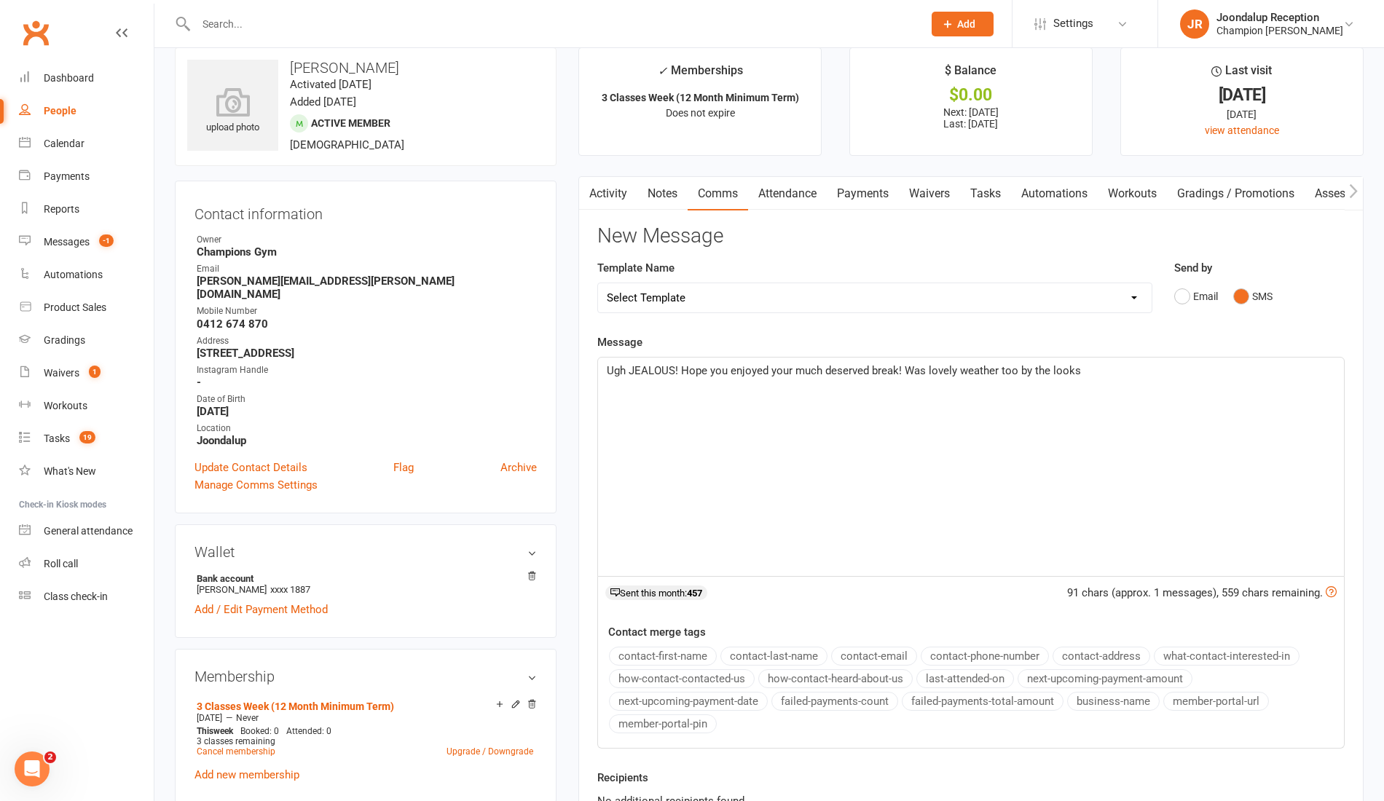
scroll to position [114, 0]
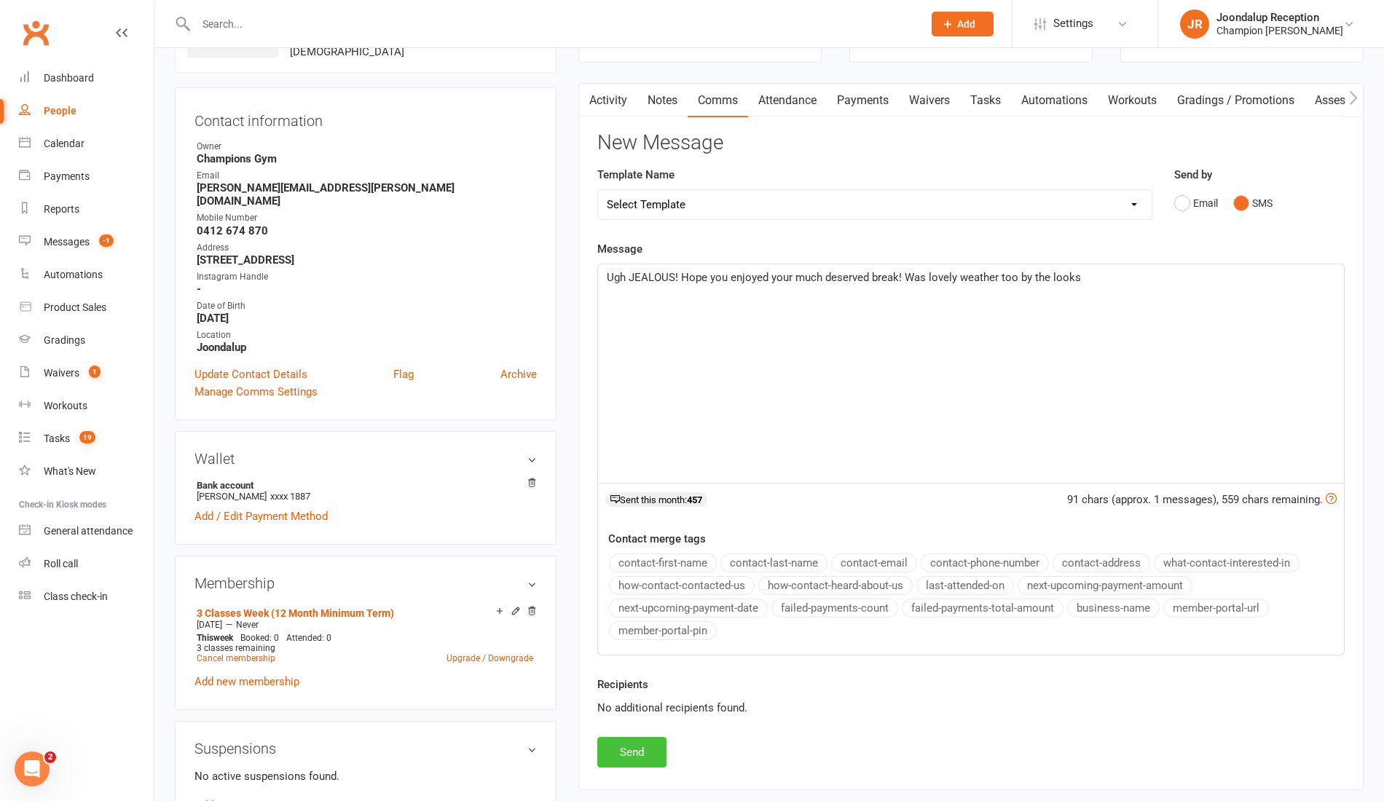
click at [632, 748] on button "Send" at bounding box center [631, 752] width 69 height 31
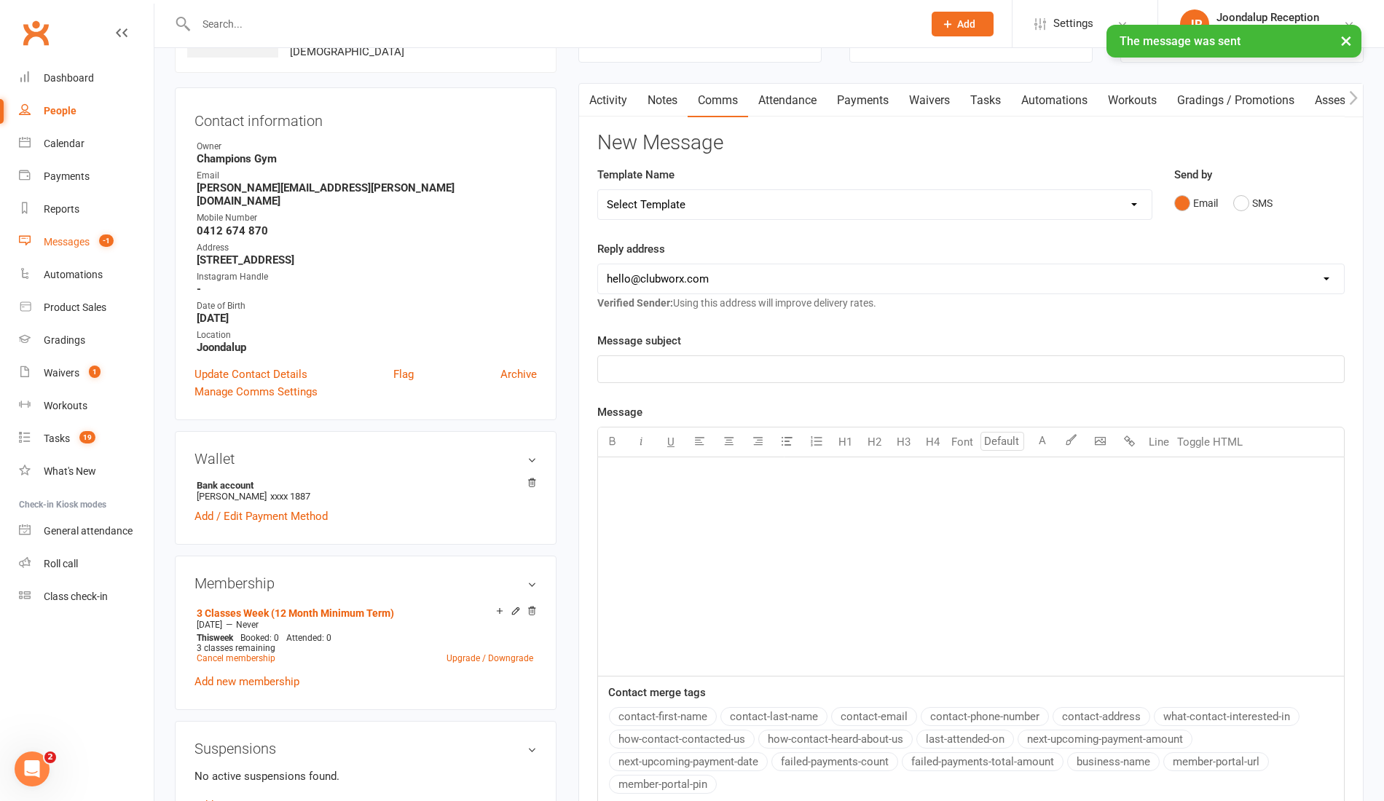
click at [84, 243] on div "Messages" at bounding box center [67, 242] width 46 height 12
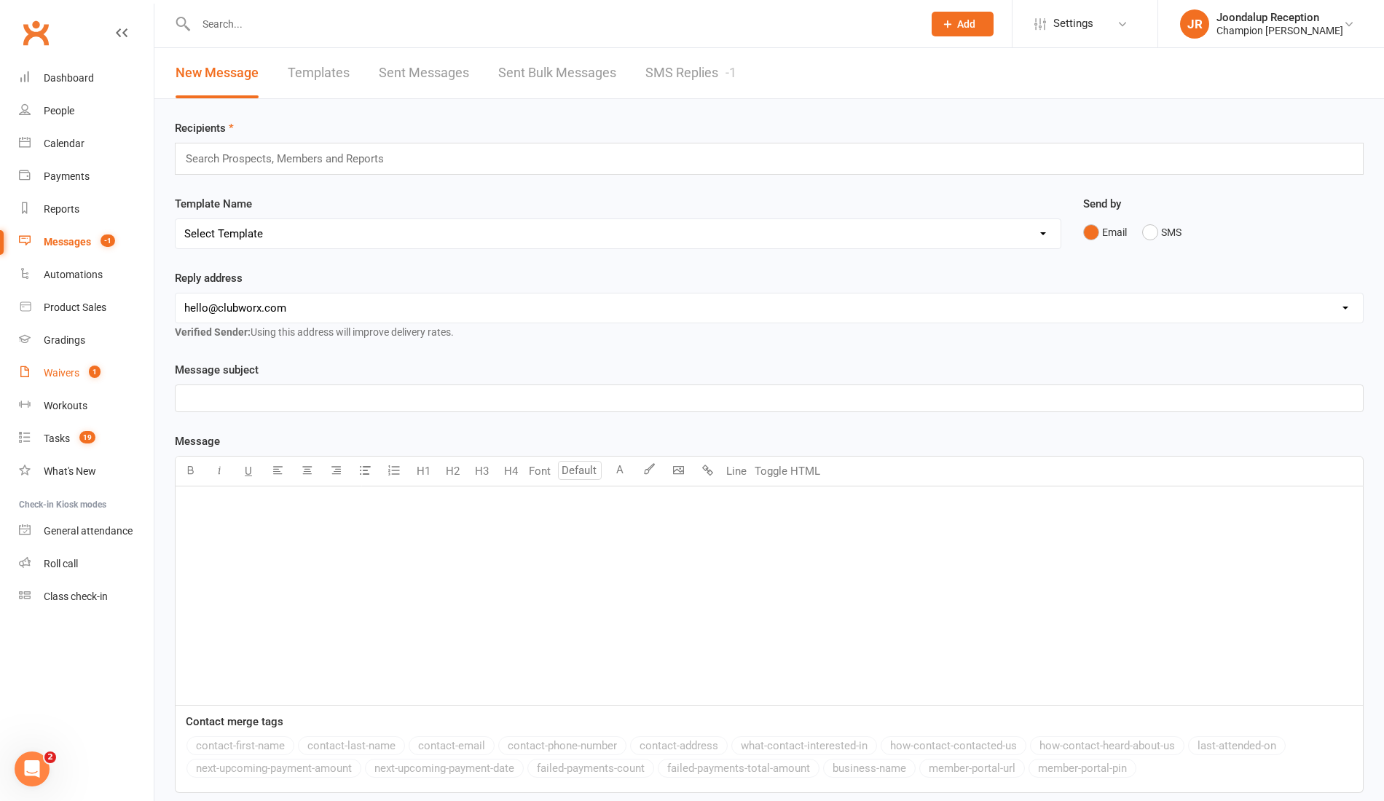
click at [51, 374] on div "Waivers" at bounding box center [62, 373] width 36 height 12
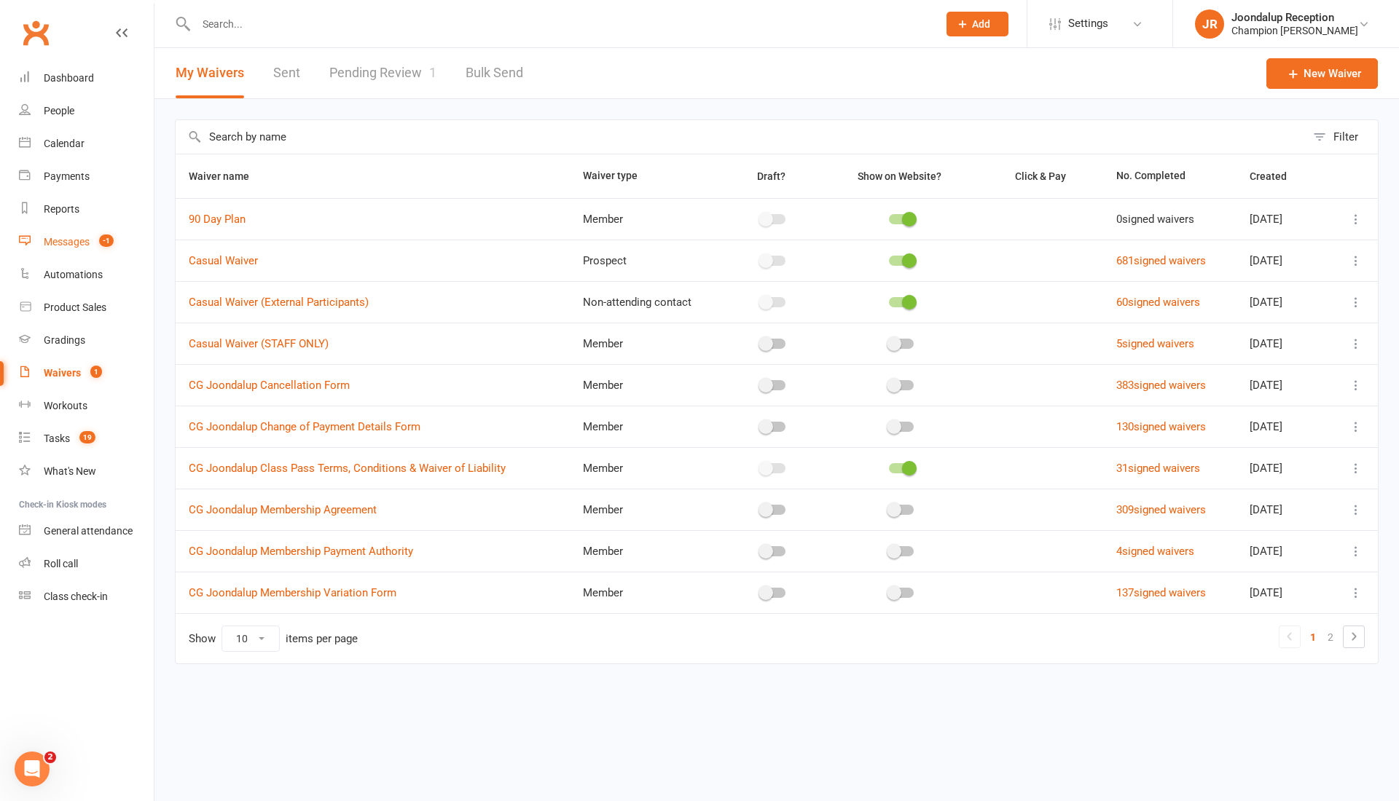
click at [86, 228] on link "Messages -1" at bounding box center [86, 242] width 135 height 33
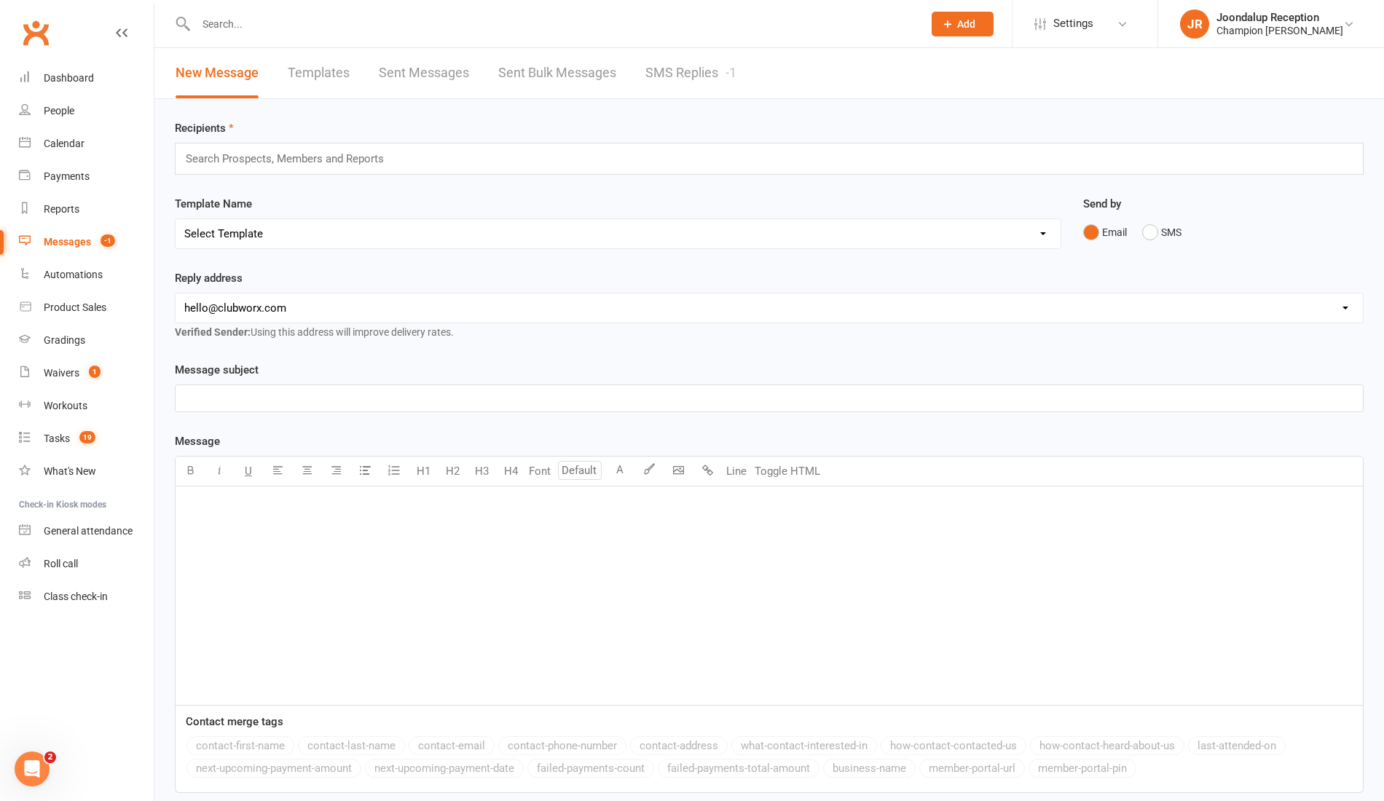
click at [686, 66] on link "SMS Replies -1" at bounding box center [691, 73] width 91 height 50
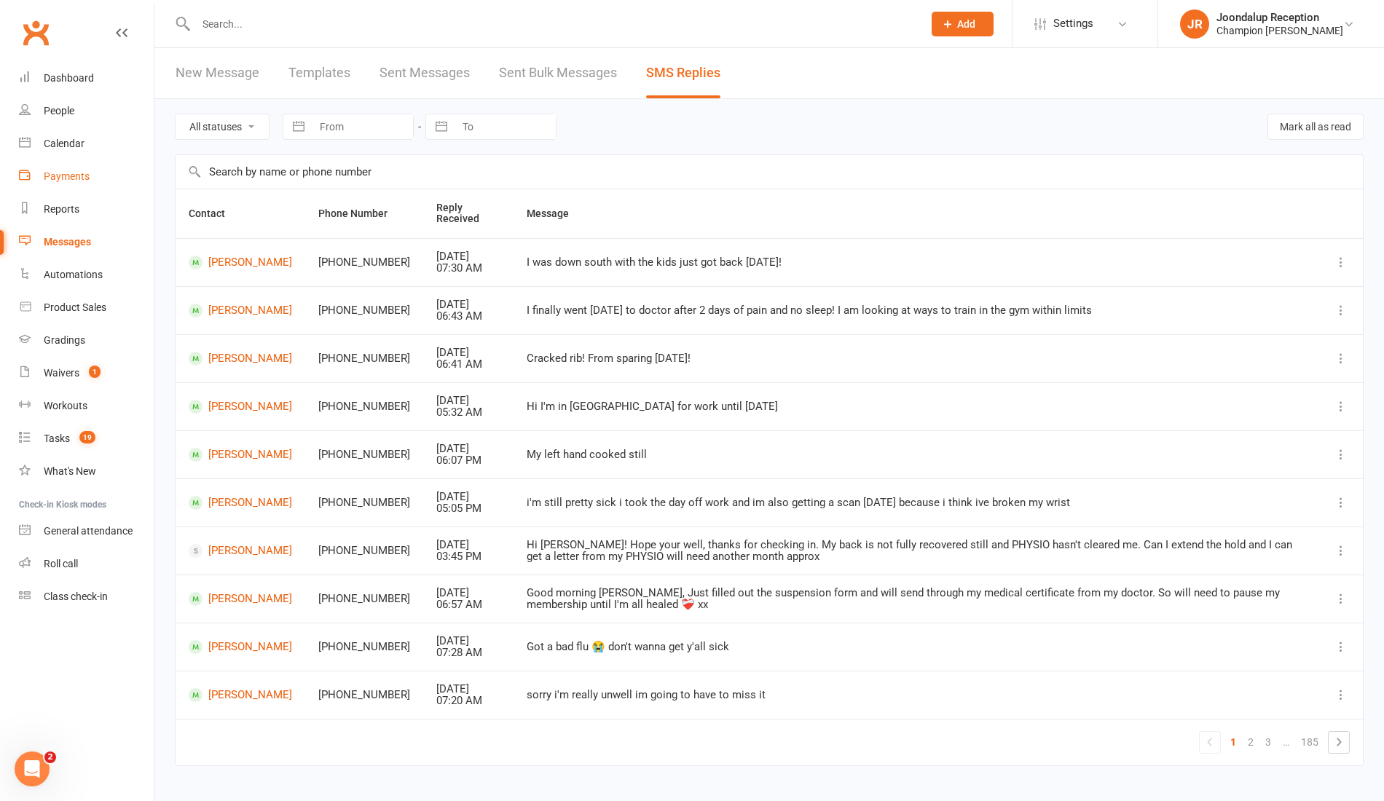
click at [77, 165] on link "Payments" at bounding box center [86, 176] width 135 height 33
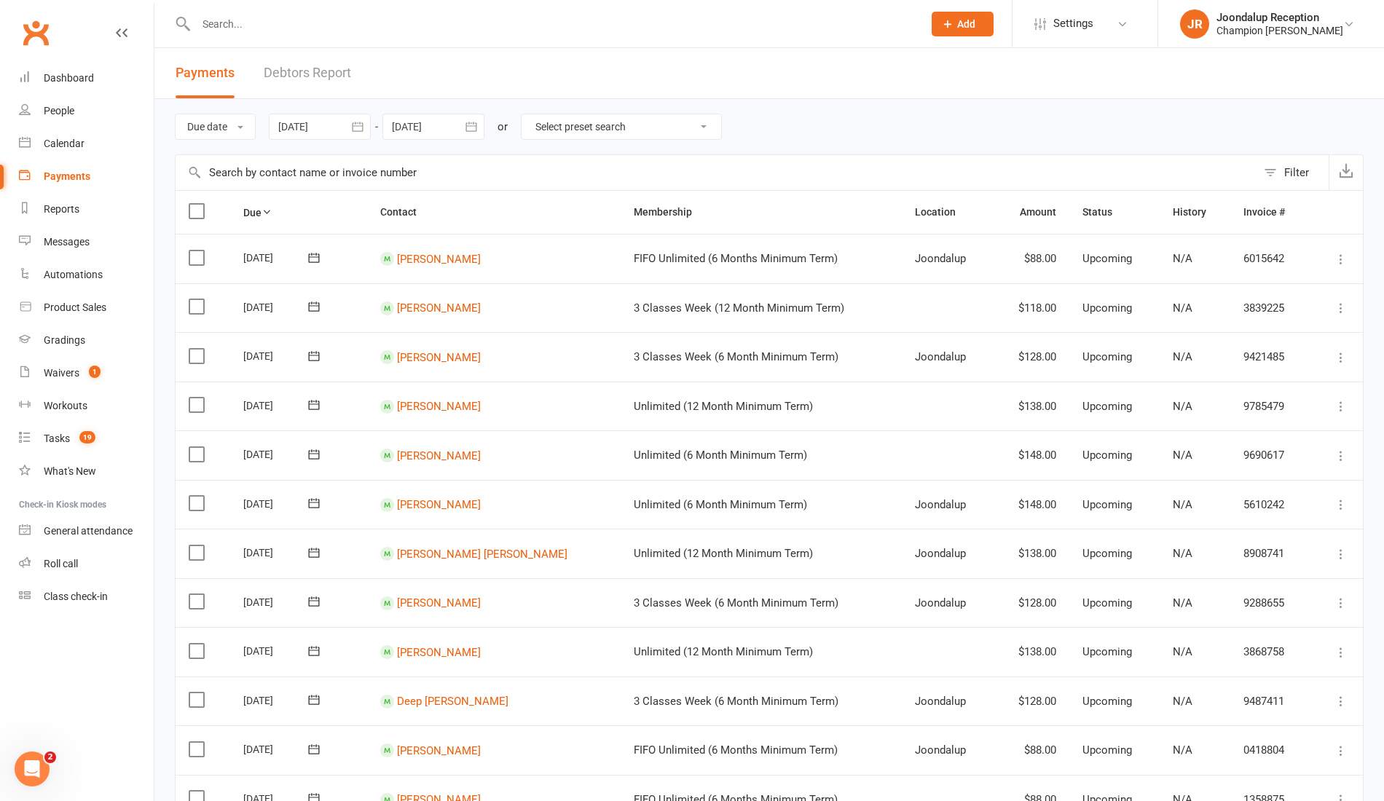
click at [326, 58] on link "Debtors Report" at bounding box center [307, 73] width 87 height 50
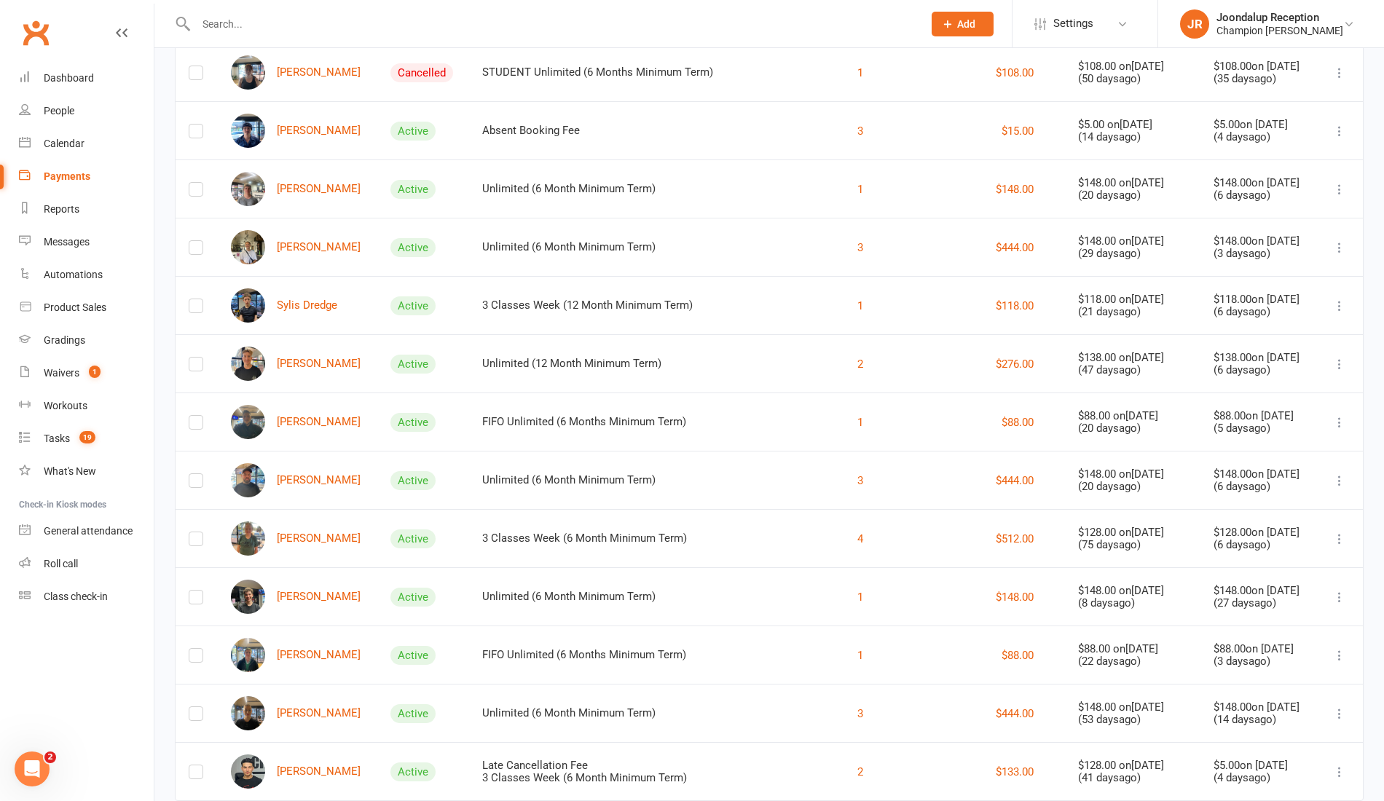
scroll to position [245, 0]
